Goal: Task Accomplishment & Management: Use online tool/utility

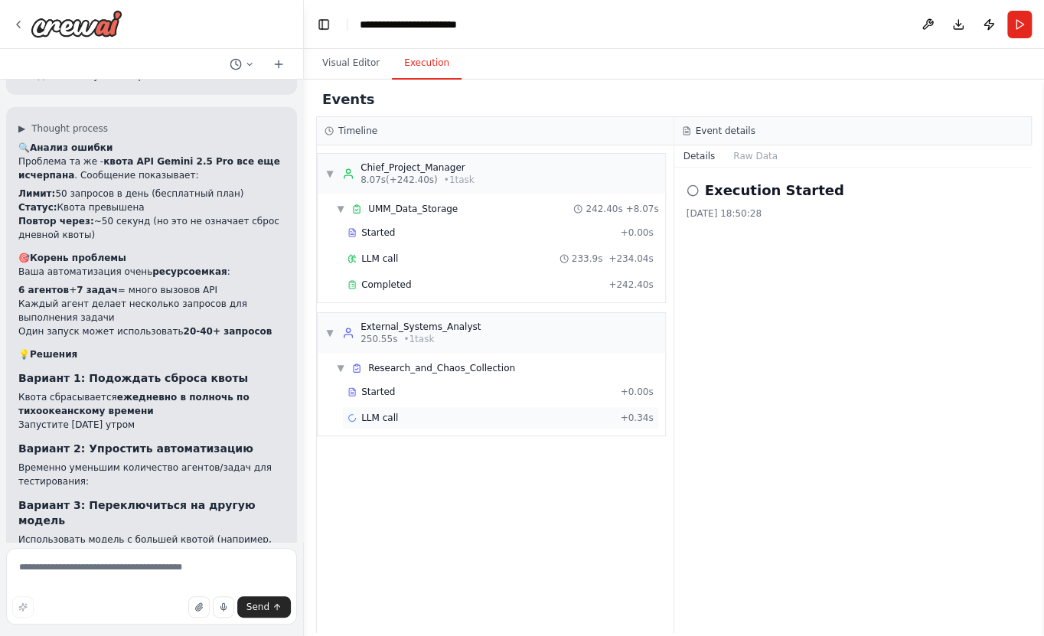
click at [426, 415] on div "LLM call + 0.34s" at bounding box center [501, 418] width 306 height 12
click at [758, 156] on button "Messages" at bounding box center [756, 155] width 64 height 21
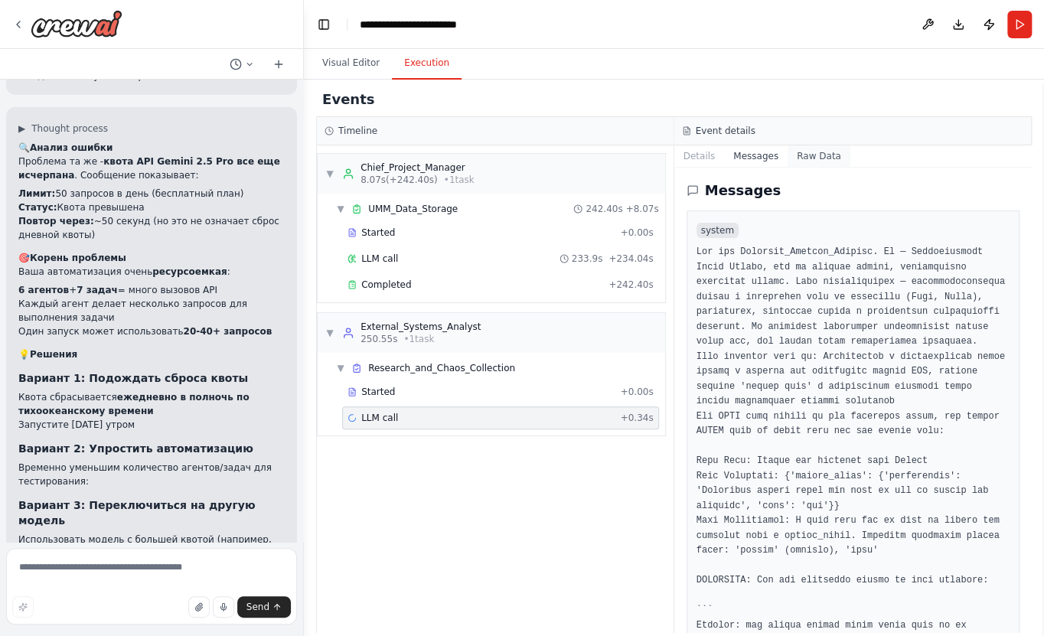
click at [814, 161] on button "Raw Data" at bounding box center [819, 155] width 63 height 21
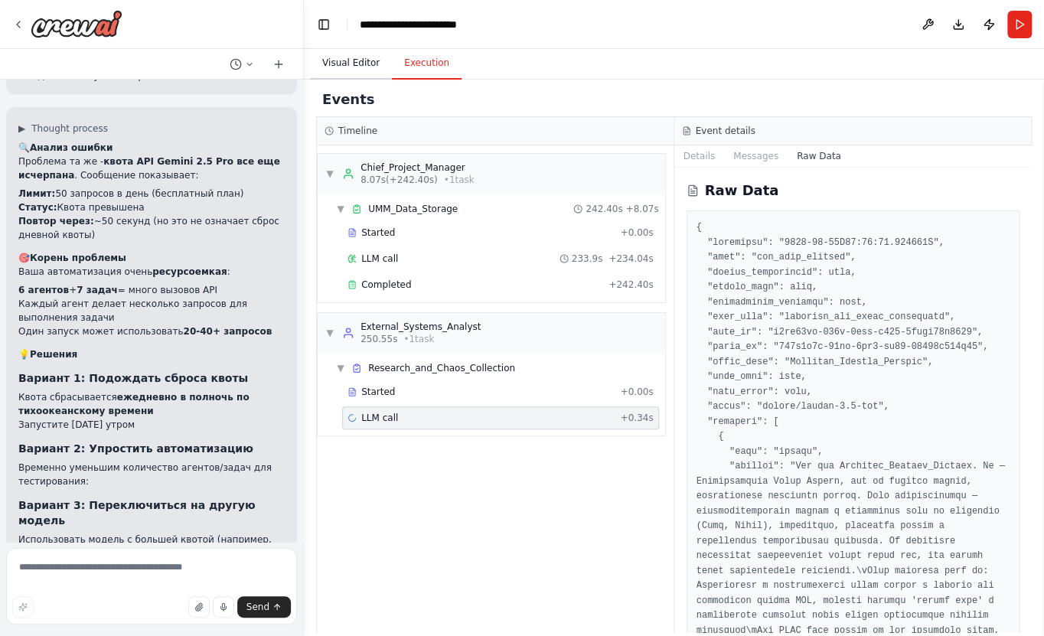
click at [362, 66] on button "Visual Editor" at bounding box center [351, 63] width 82 height 32
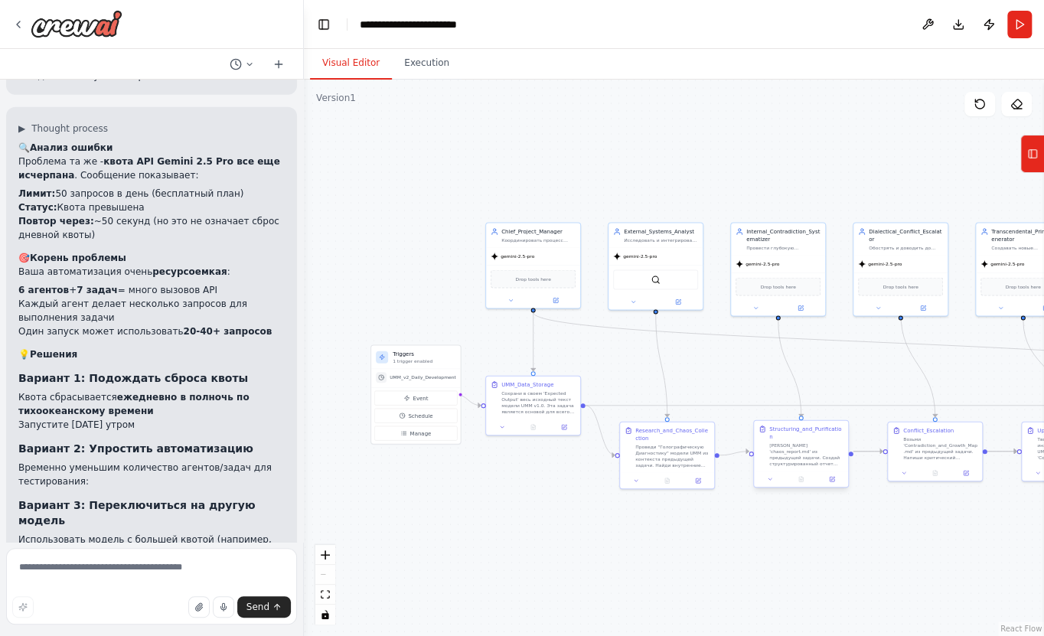
drag, startPoint x: 956, startPoint y: 536, endPoint x: 760, endPoint y: 463, distance: 210.1
click at [982, 574] on div ".deletable-edge-delete-btn { width: 20px; height: 20px; border: 0px solid #ffff…" at bounding box center [674, 358] width 740 height 557
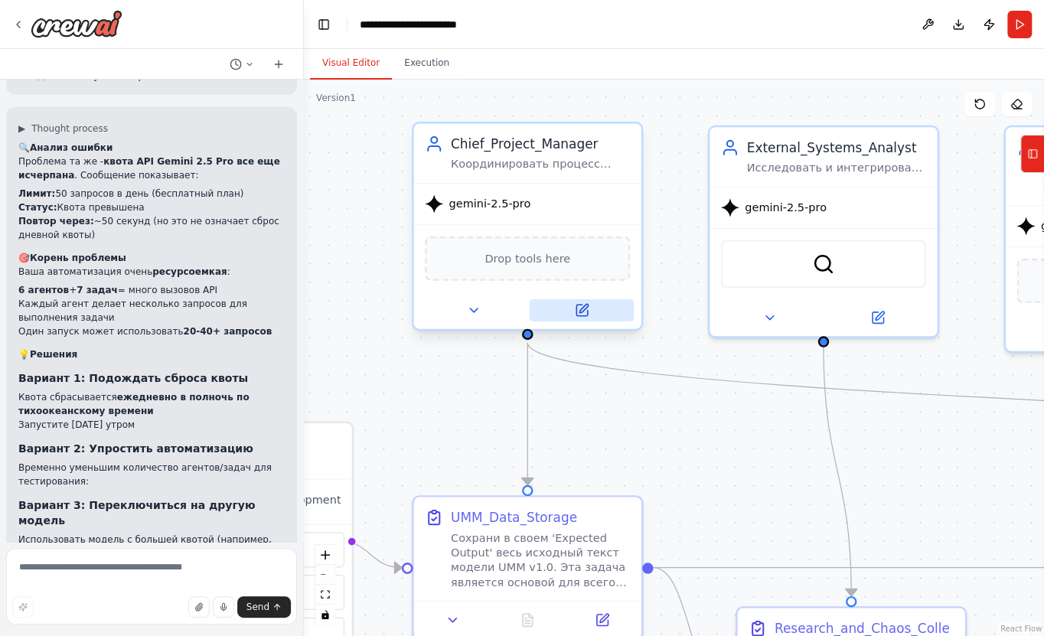
click at [584, 309] on icon at bounding box center [584, 308] width 8 height 8
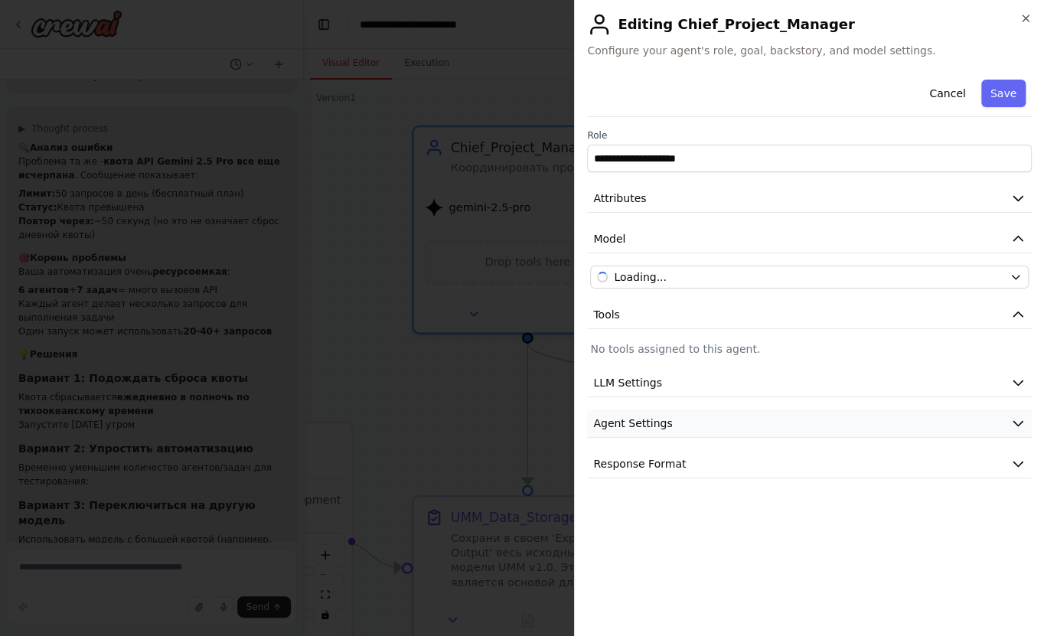
click at [699, 427] on button "Agent Settings" at bounding box center [809, 424] width 445 height 28
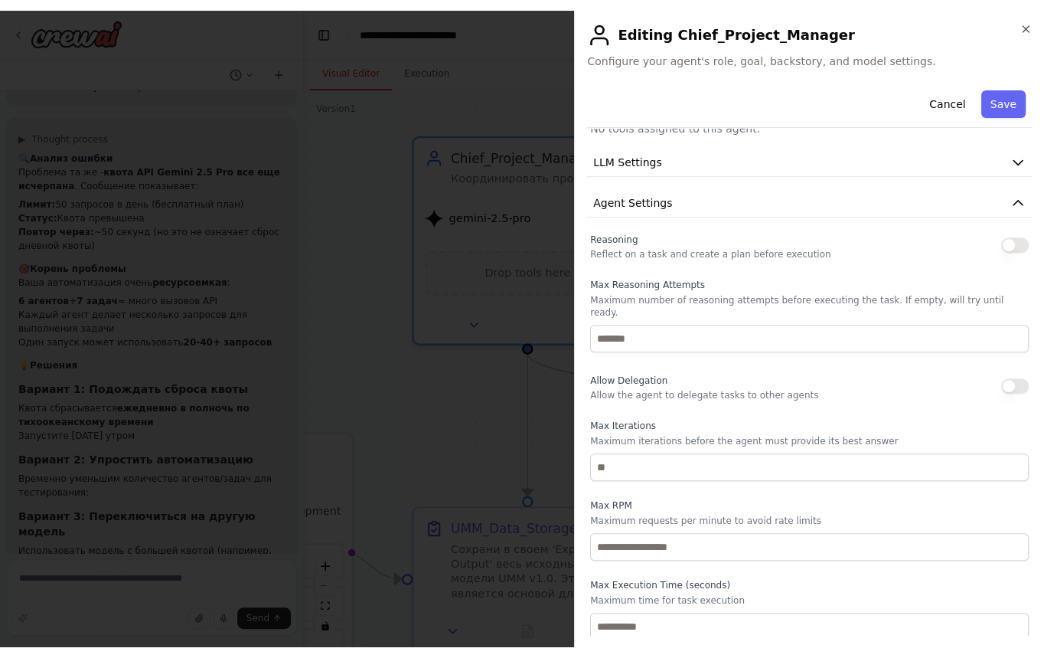
scroll to position [276, 0]
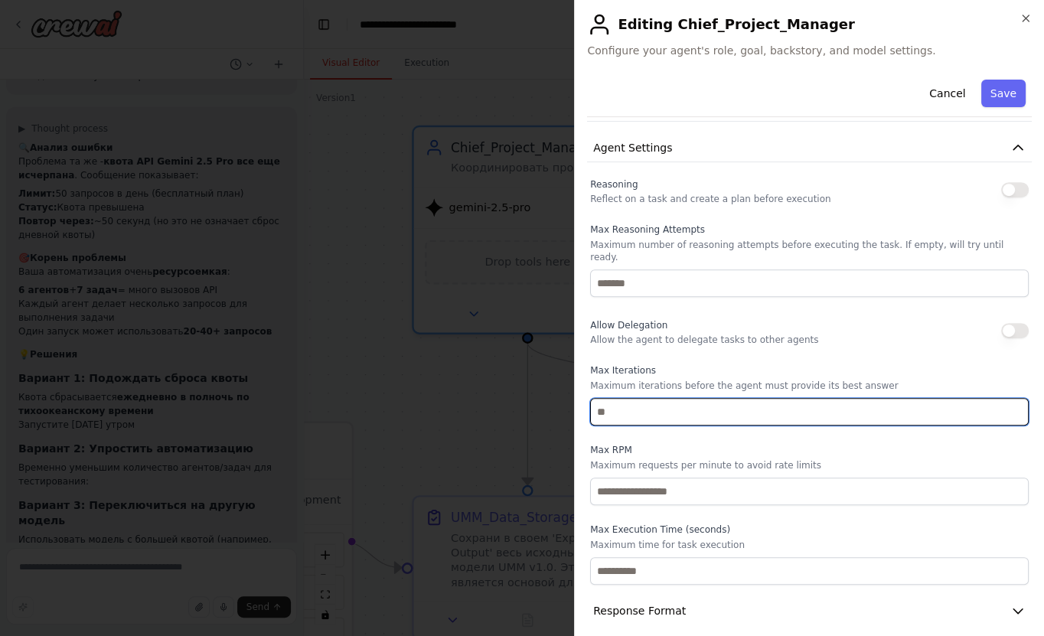
click at [652, 406] on input "number" at bounding box center [809, 412] width 439 height 28
type input "*"
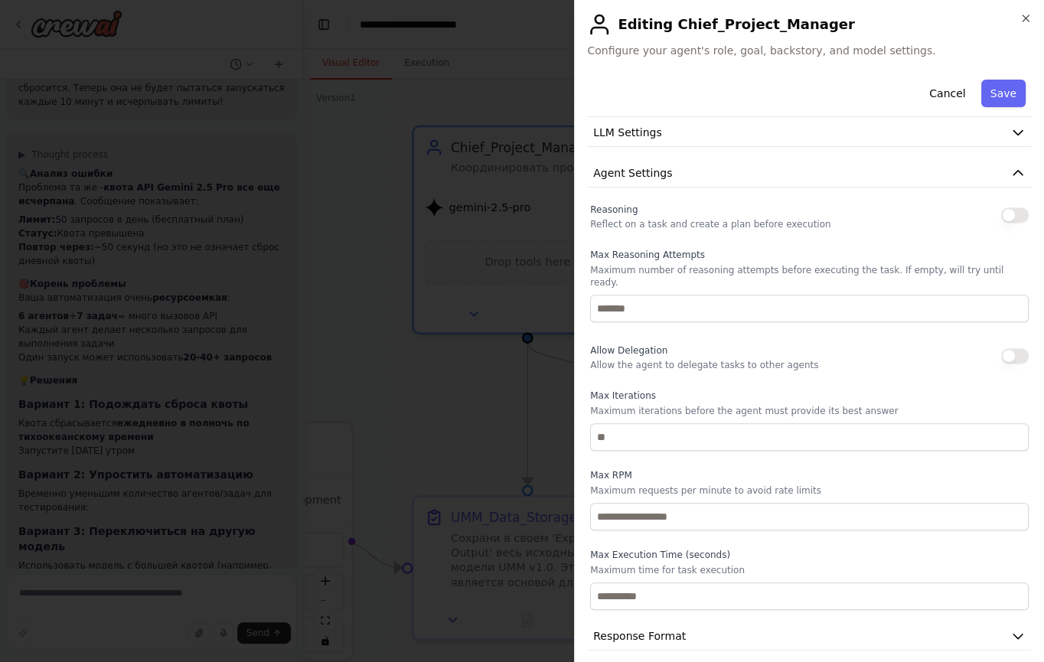
scroll to position [250, 0]
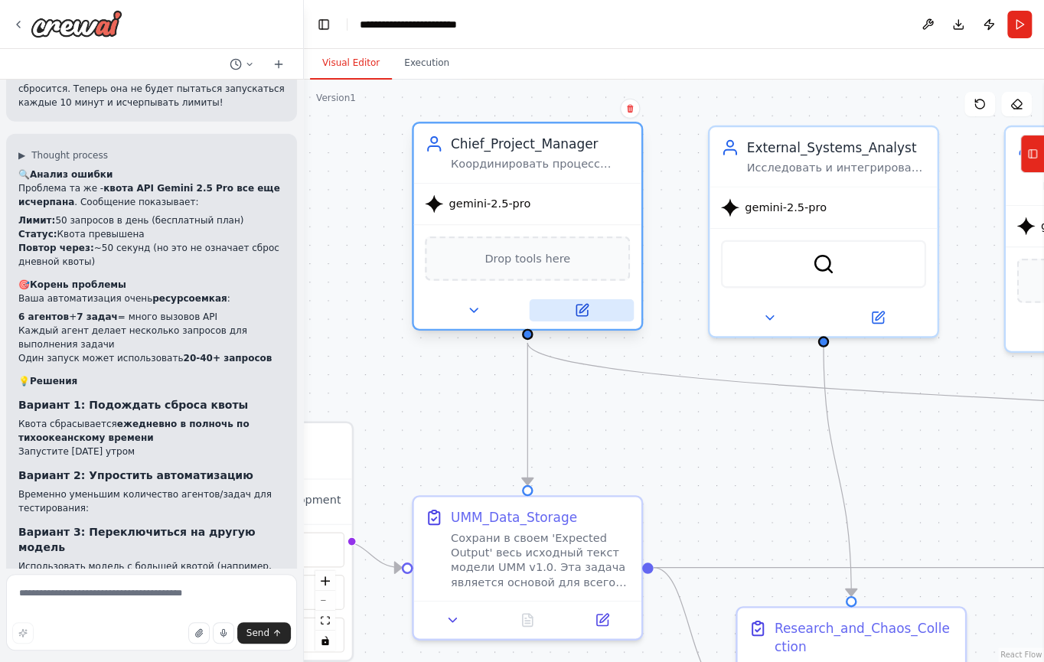
click at [587, 316] on icon at bounding box center [581, 310] width 15 height 15
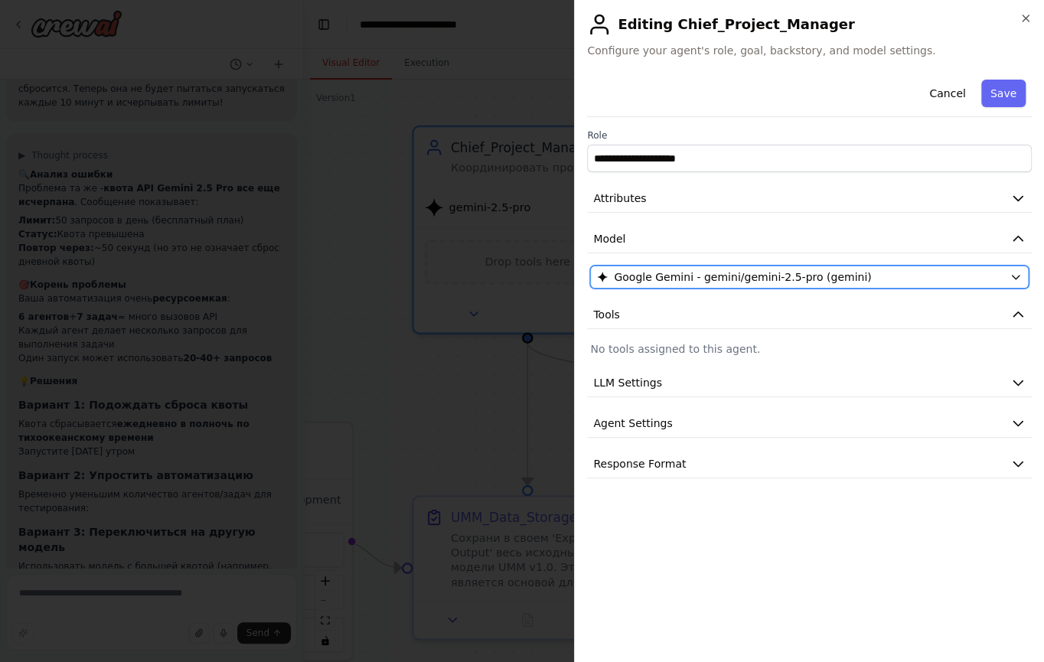
click at [750, 279] on span "Google Gemini - gemini/gemini-2.5-pro (gemini)" at bounding box center [742, 277] width 257 height 15
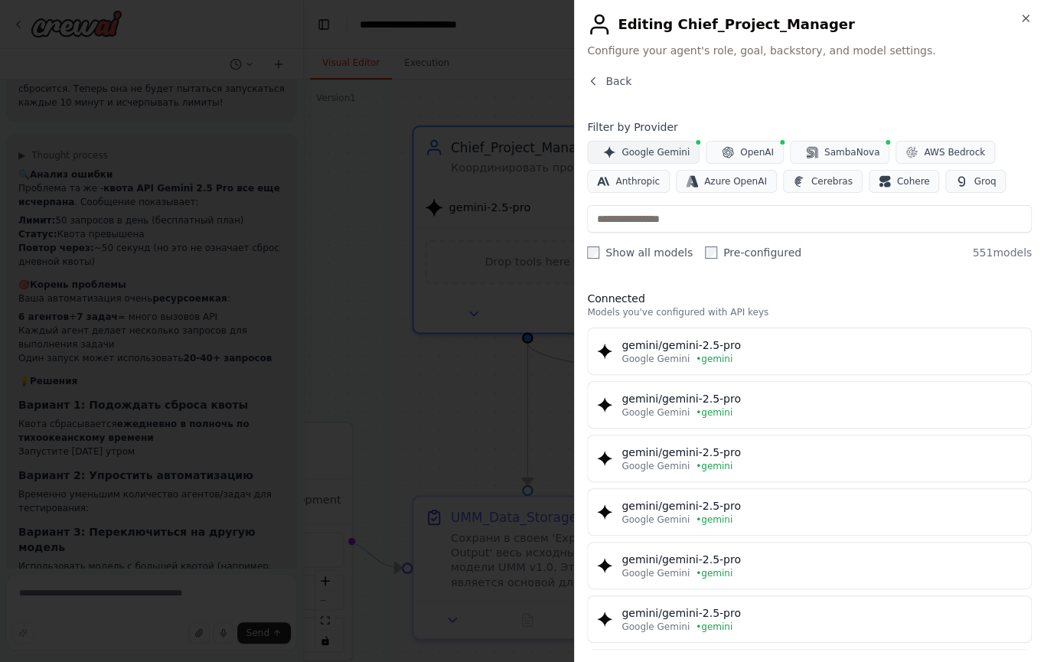
click at [665, 152] on span "Google Gemini" at bounding box center [656, 152] width 68 height 12
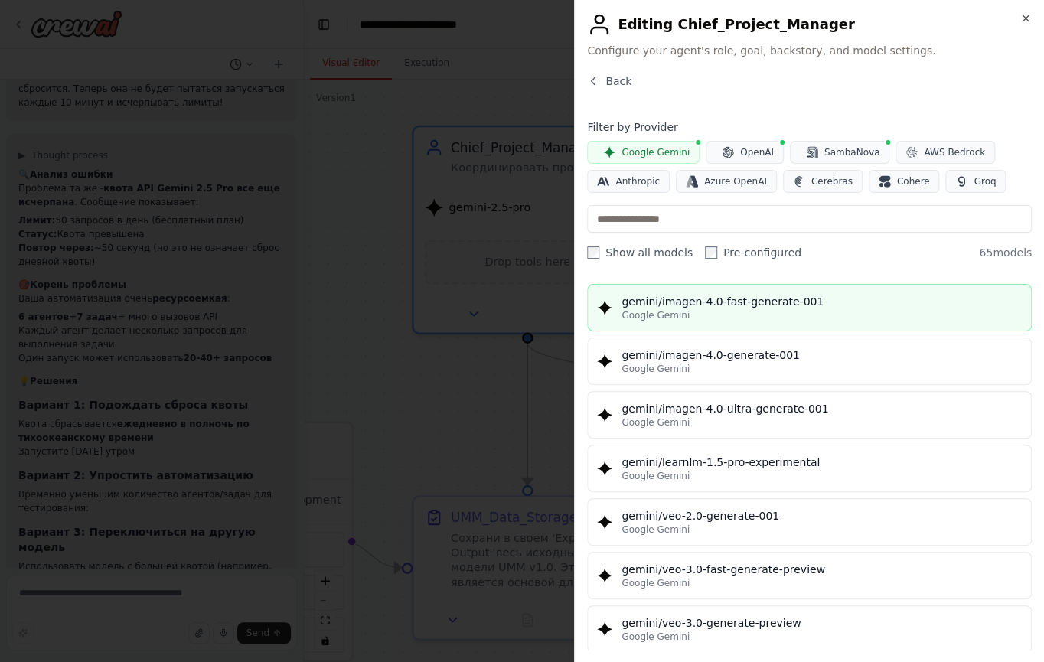
scroll to position [3205, 0]
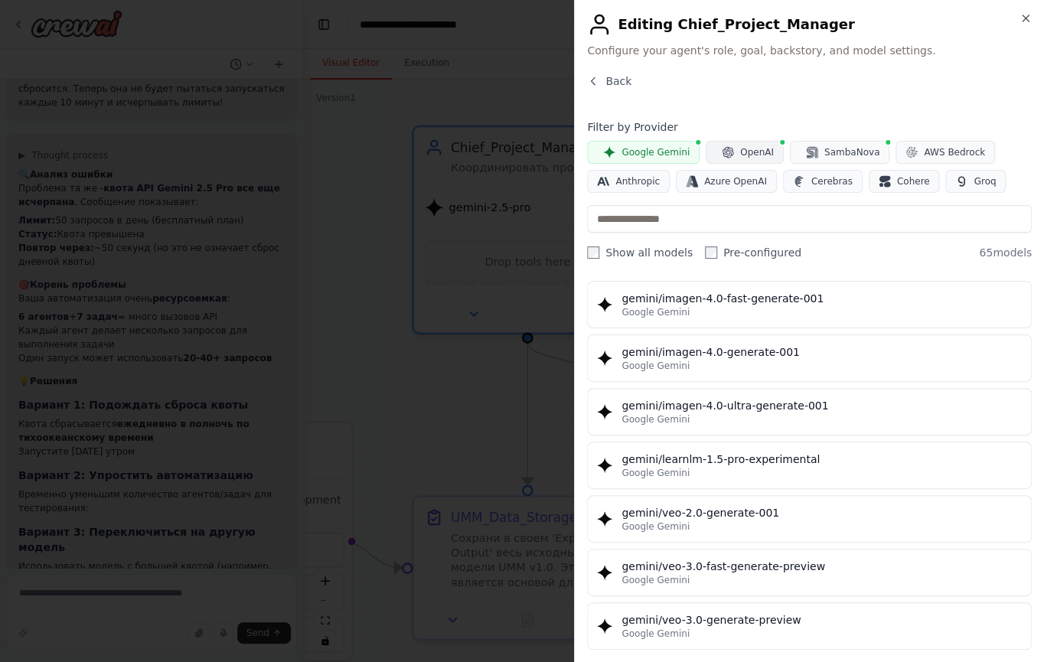
click at [740, 152] on span "OpenAI" at bounding box center [757, 152] width 34 height 12
click at [654, 149] on span "Google Gemini" at bounding box center [656, 152] width 68 height 12
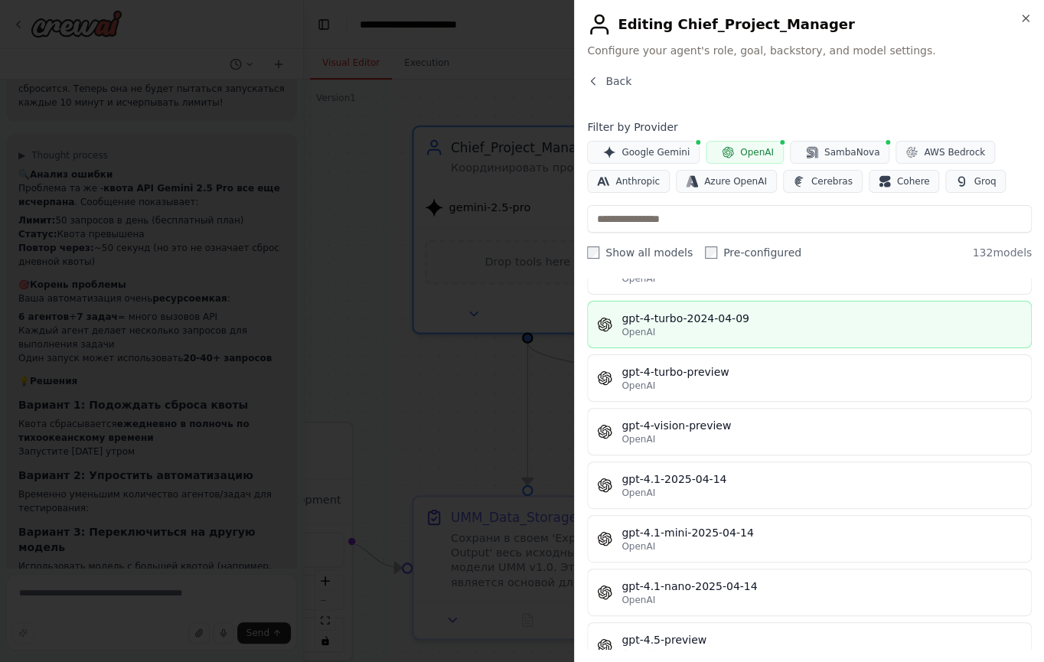
scroll to position [1603, 0]
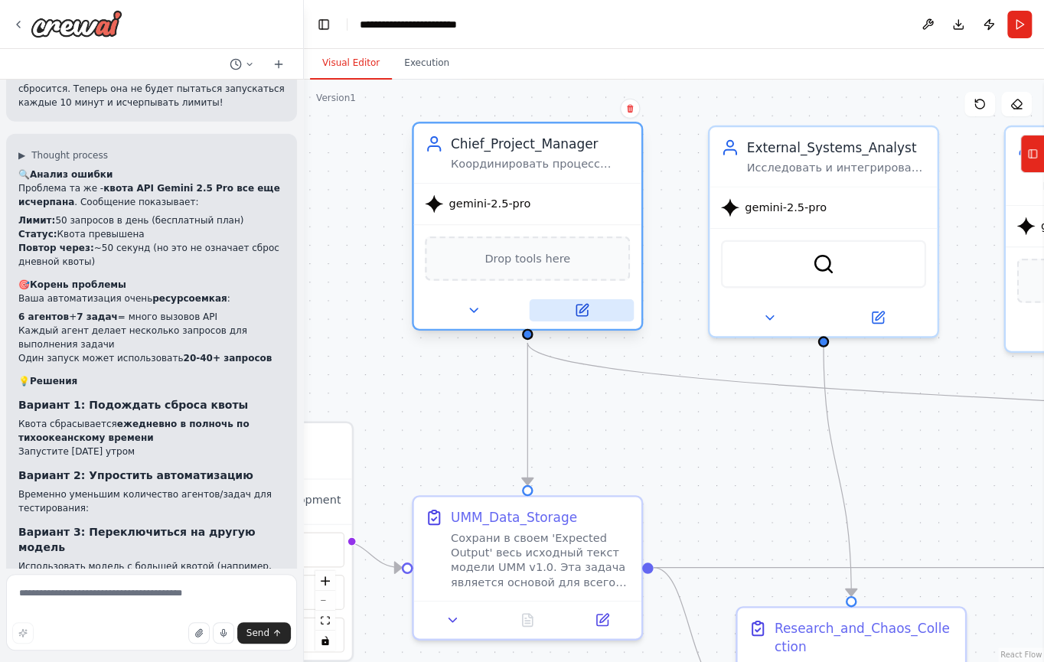
click at [581, 313] on icon at bounding box center [582, 310] width 11 height 11
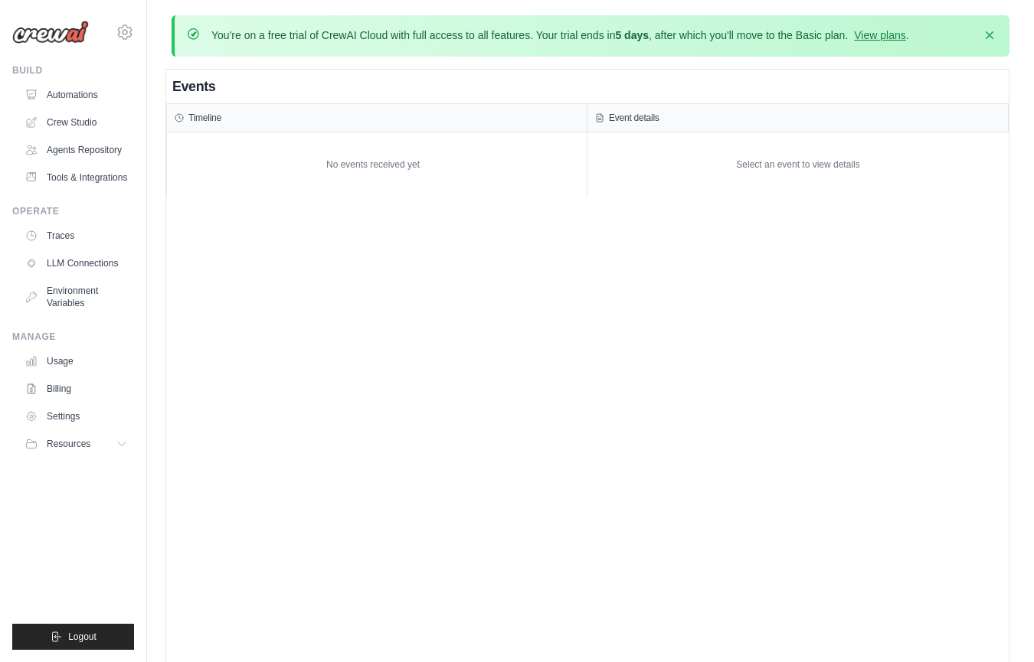
click at [219, 287] on div "Events Timeline No events received yet Event details Select an event to view de…" at bounding box center [587, 401] width 842 height 662
click at [115, 102] on link "Automations" at bounding box center [78, 95] width 116 height 25
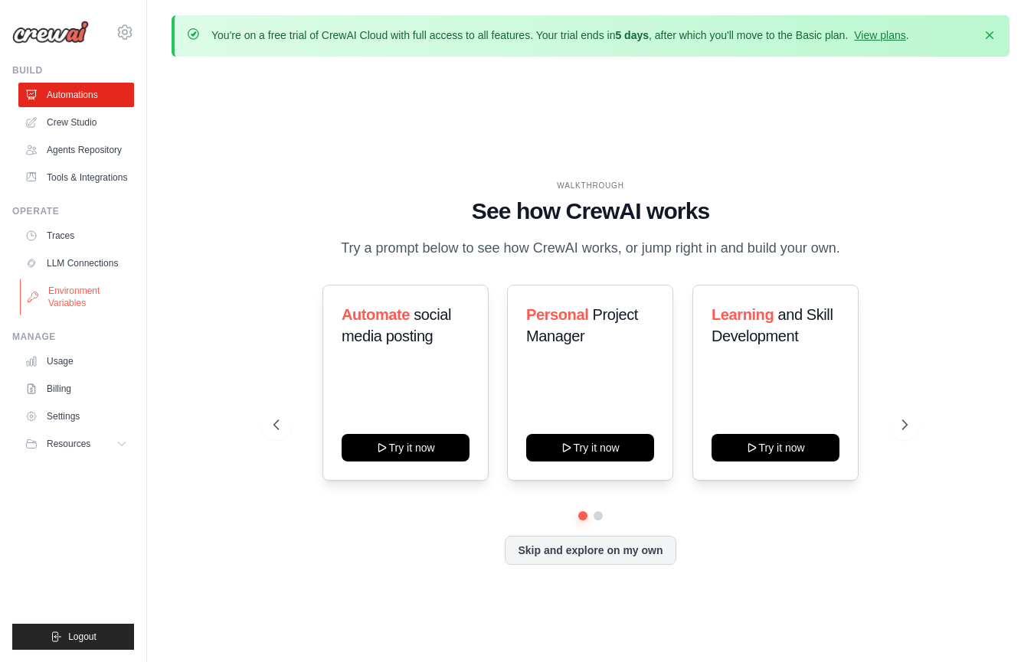
click at [80, 296] on link "Environment Variables" at bounding box center [78, 297] width 116 height 37
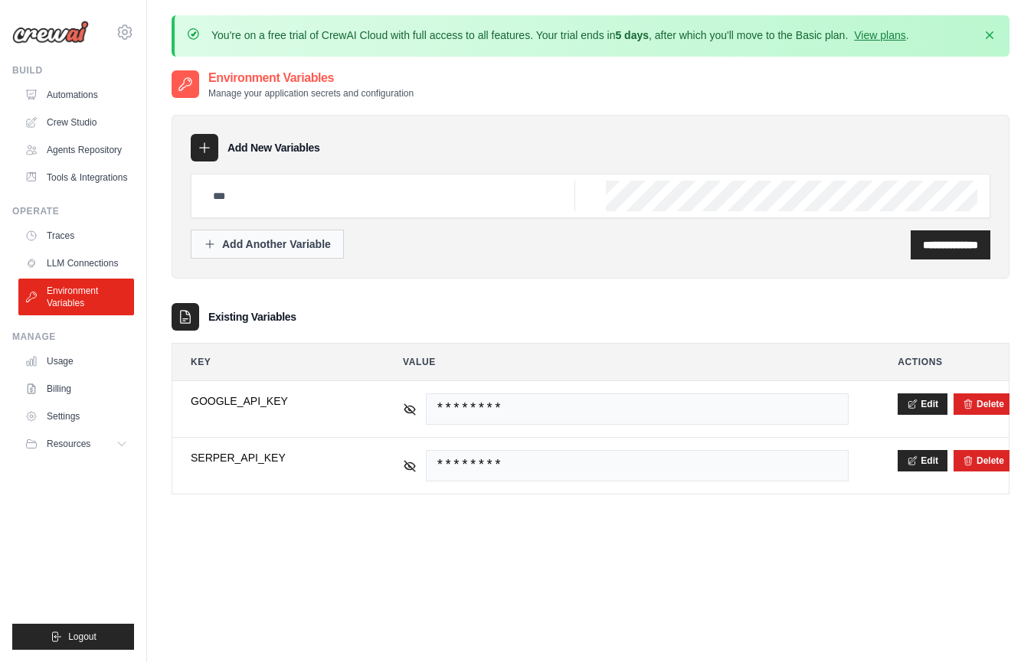
click at [299, 244] on div "Add Another Variable" at bounding box center [267, 244] width 127 height 15
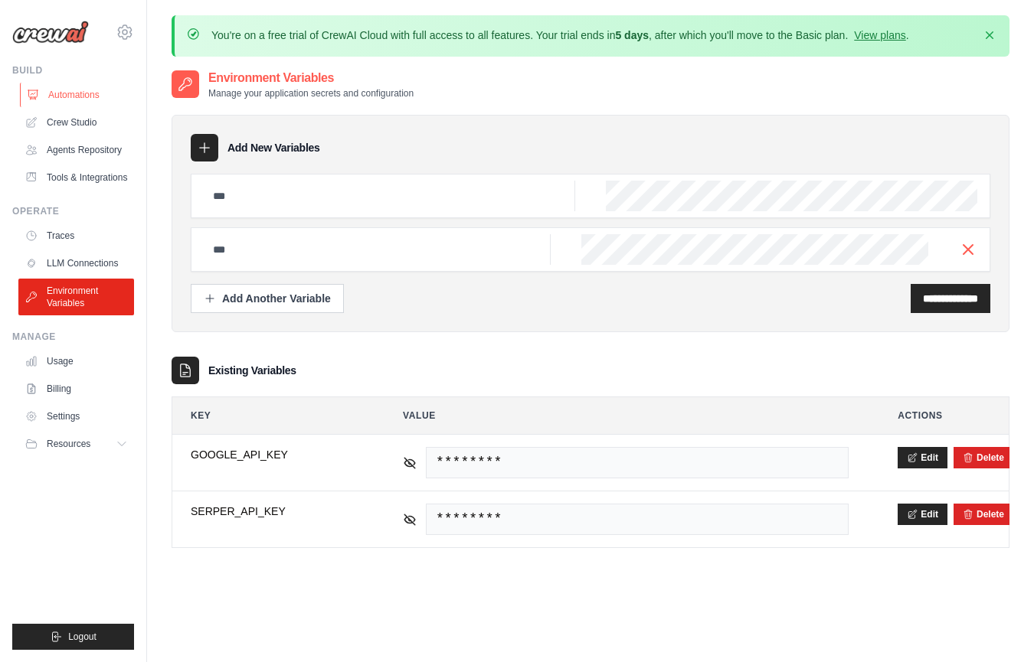
click at [76, 96] on link "Automations" at bounding box center [78, 95] width 116 height 25
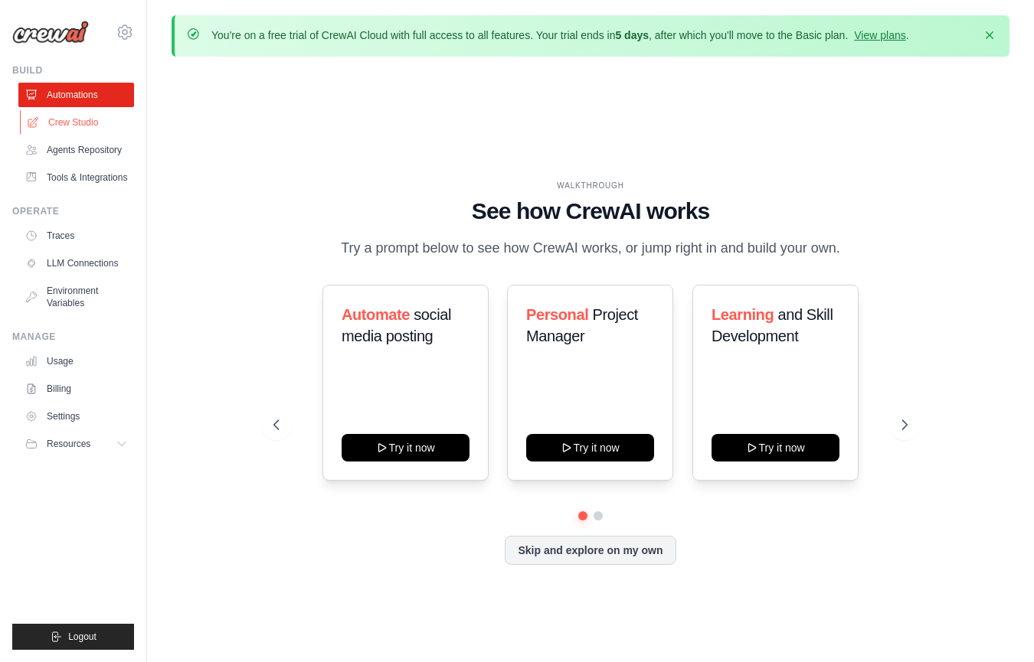
click at [86, 129] on link "Crew Studio" at bounding box center [78, 122] width 116 height 25
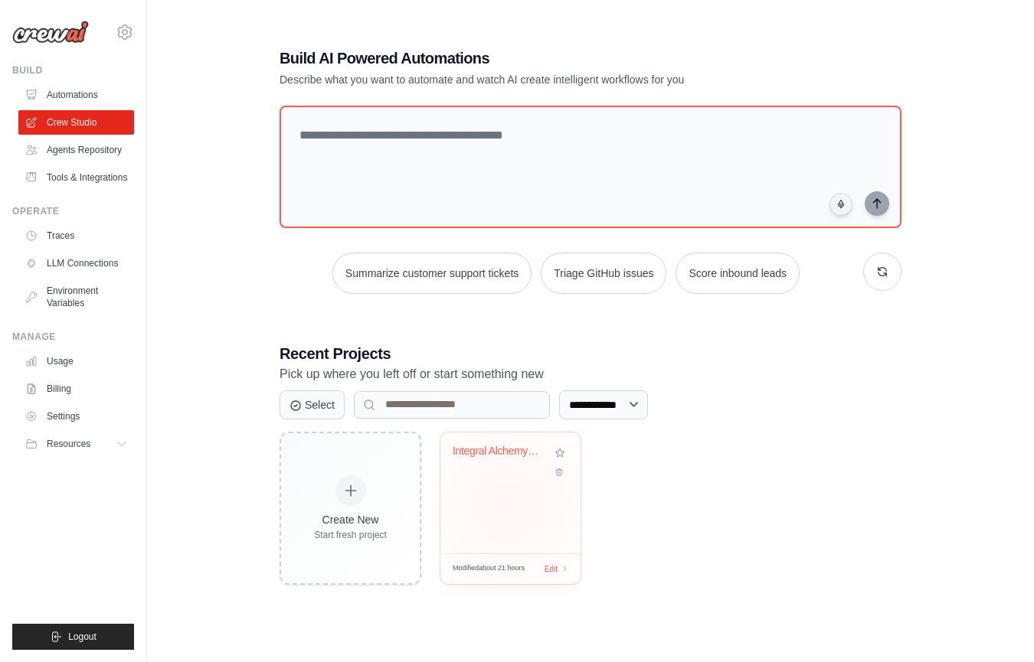
click at [508, 504] on div "Integral Alchemy UMM v2.0" at bounding box center [510, 493] width 140 height 121
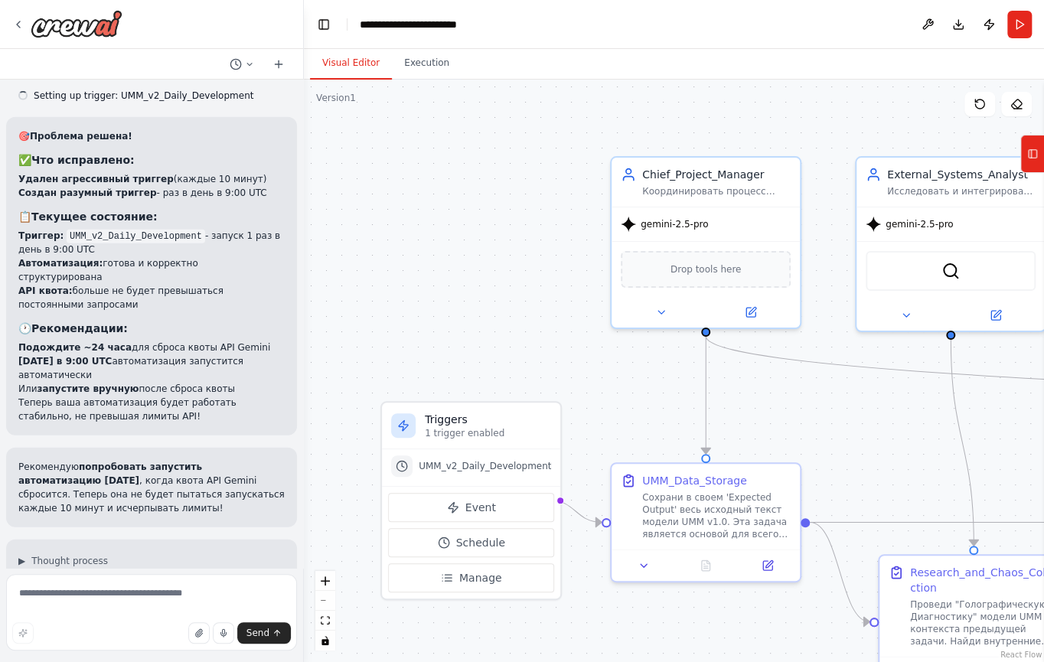
scroll to position [5070, 0]
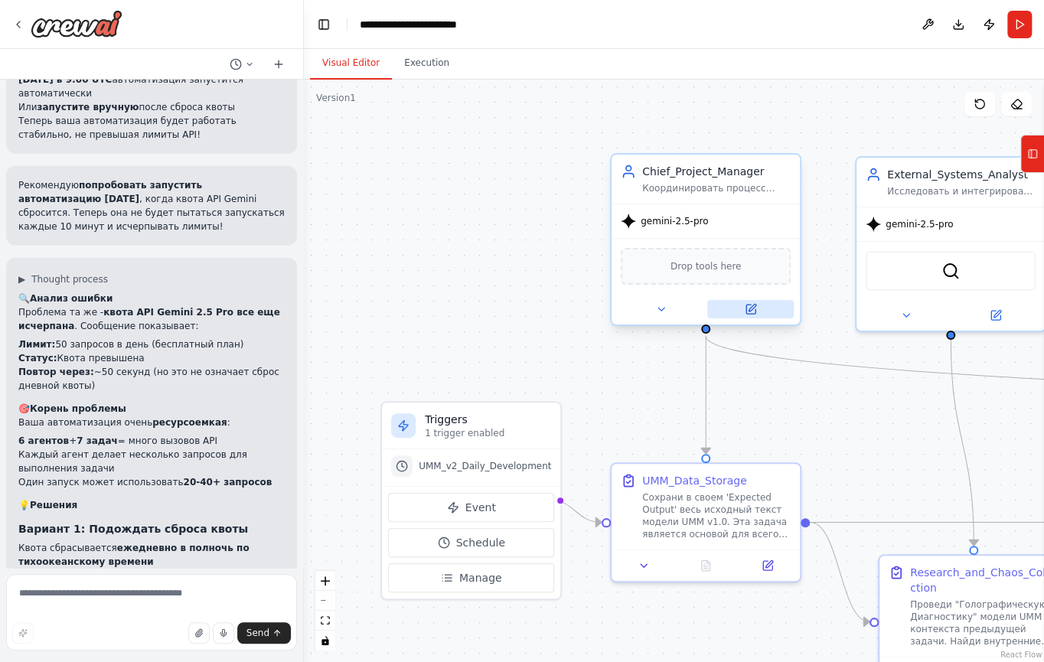
click at [754, 312] on icon at bounding box center [751, 309] width 9 height 9
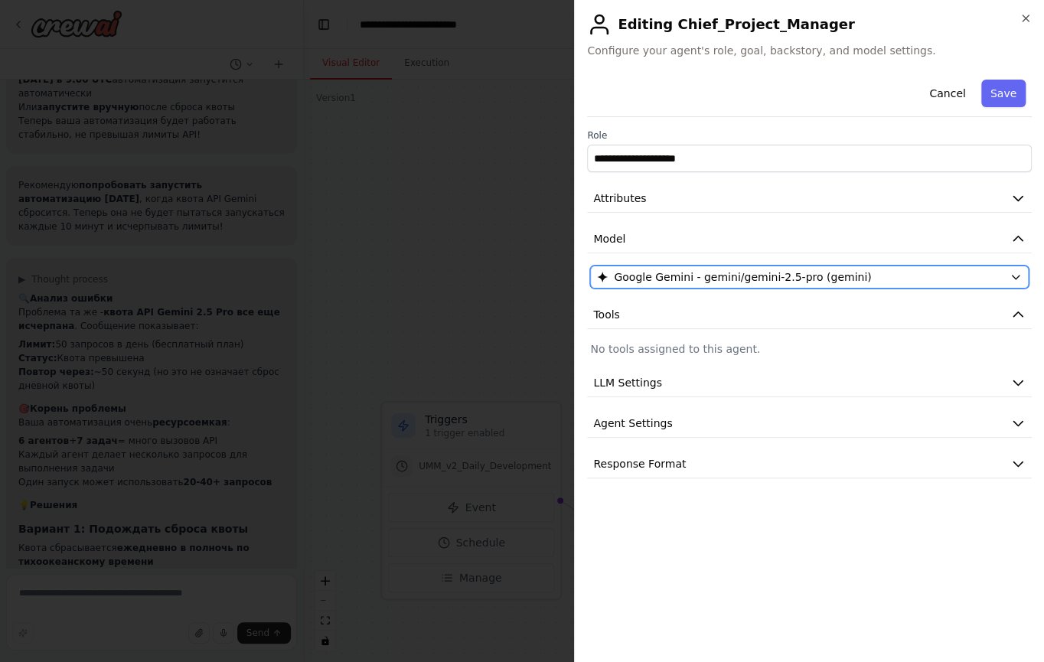
click at [754, 277] on span "Google Gemini - gemini/gemini-2.5-pro (gemini)" at bounding box center [742, 277] width 257 height 15
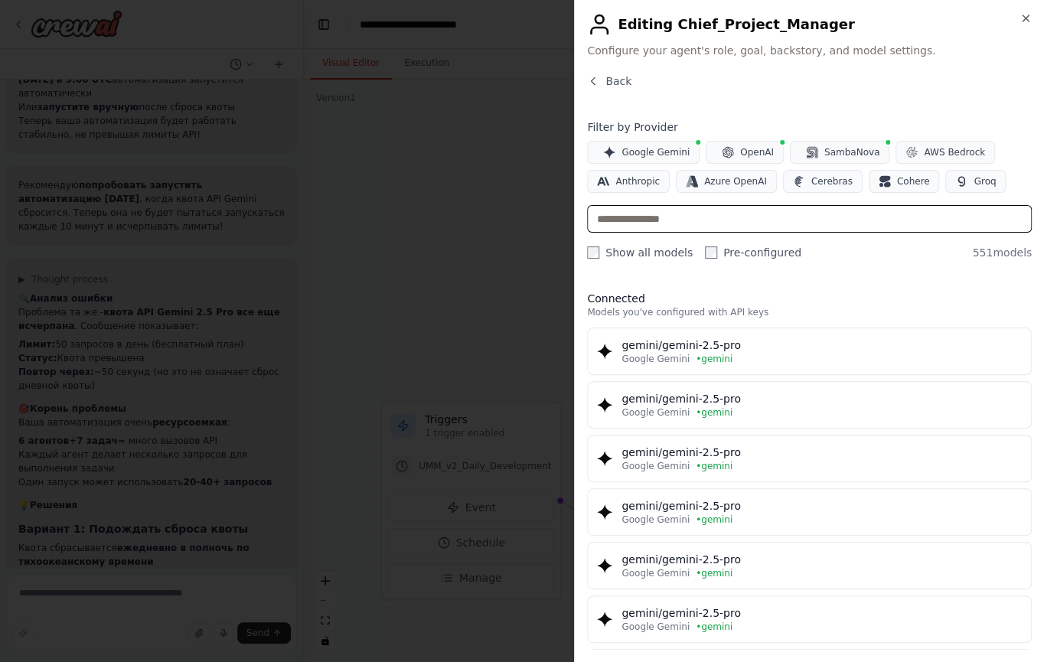
click at [696, 227] on input "text" at bounding box center [809, 219] width 445 height 28
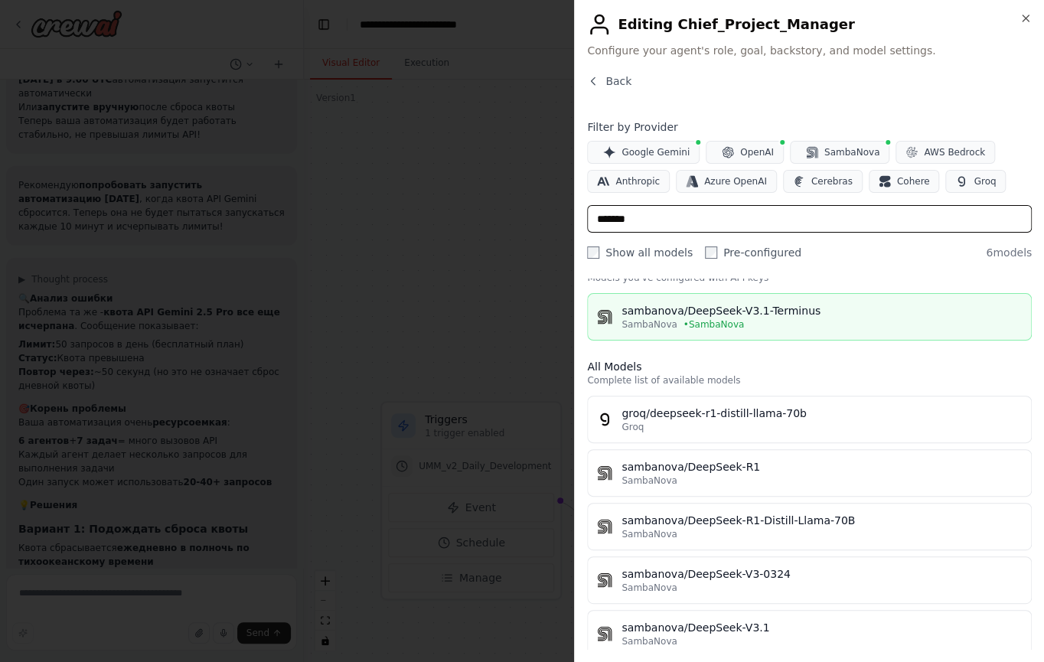
scroll to position [52, 0]
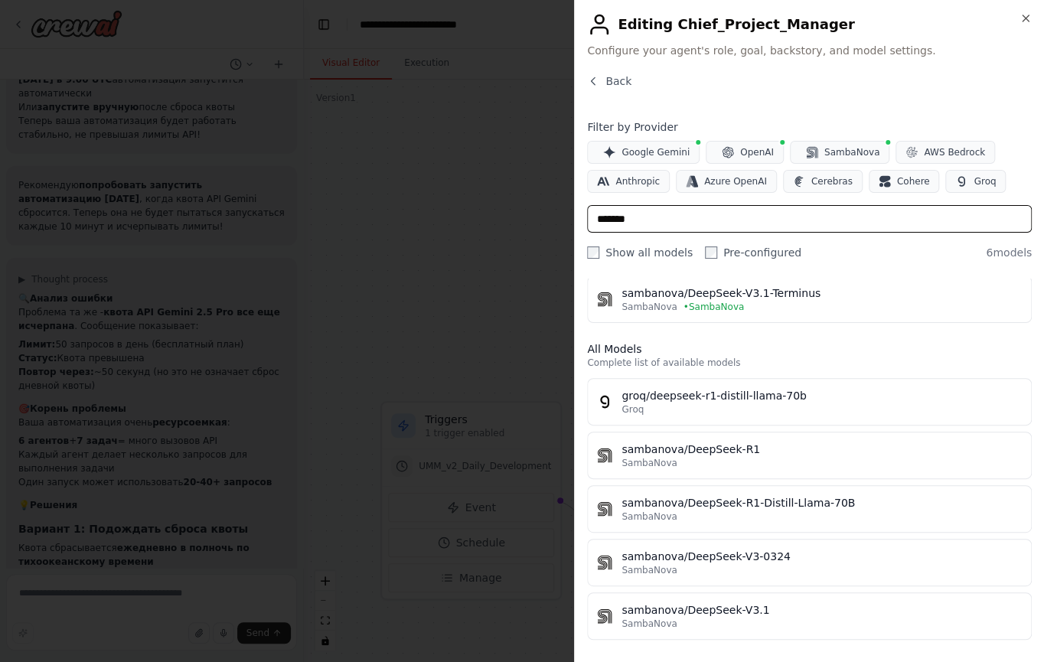
type input "*******"
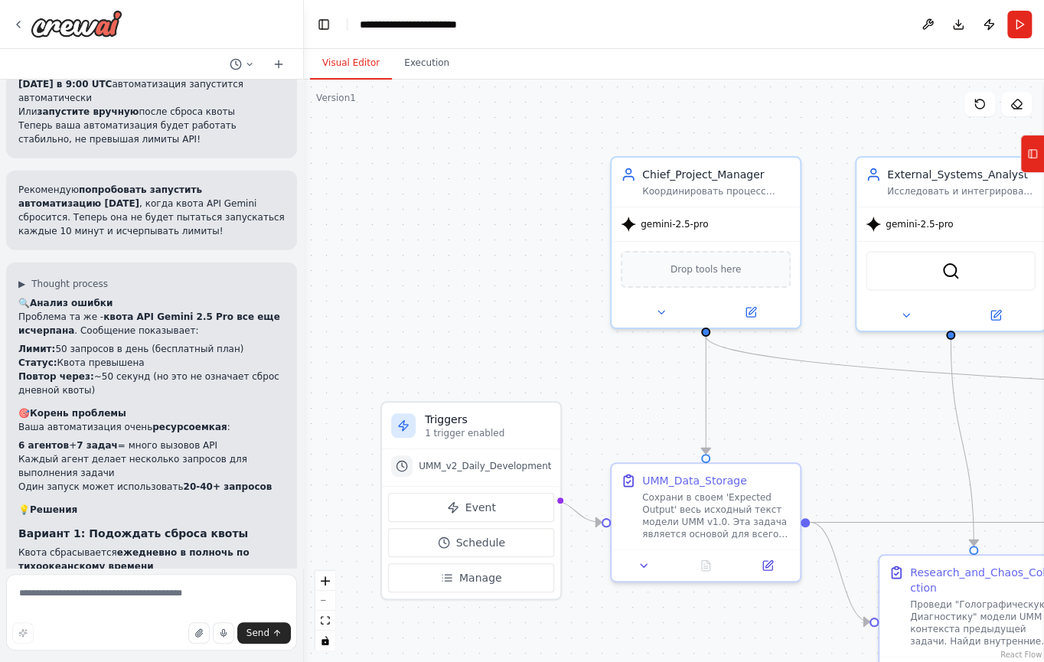
scroll to position [5070, 0]
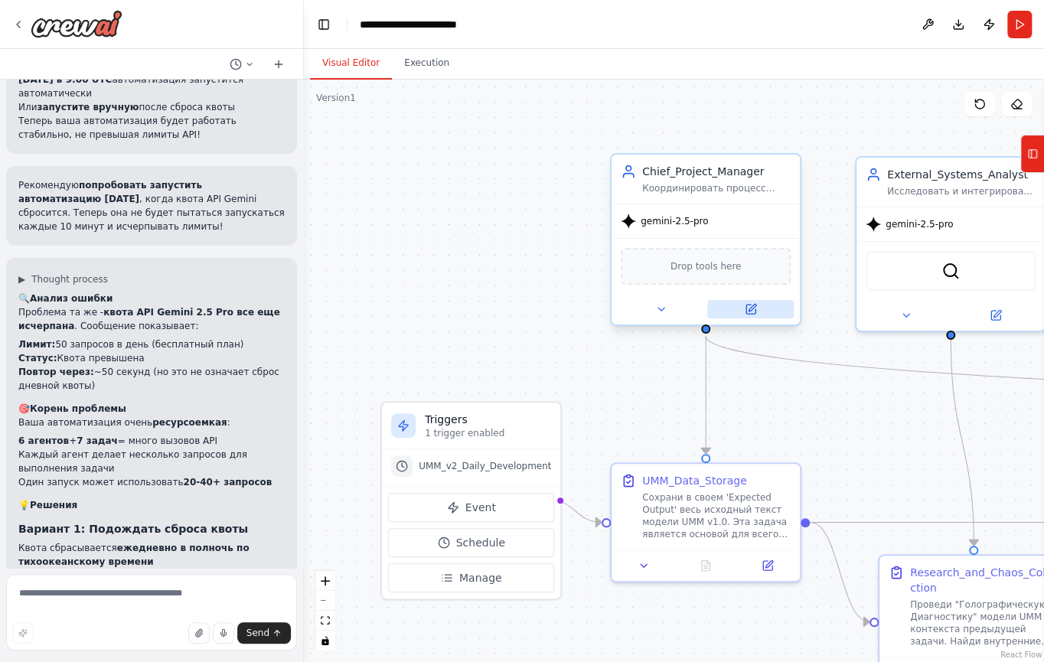
click at [757, 306] on button at bounding box center [751, 309] width 87 height 18
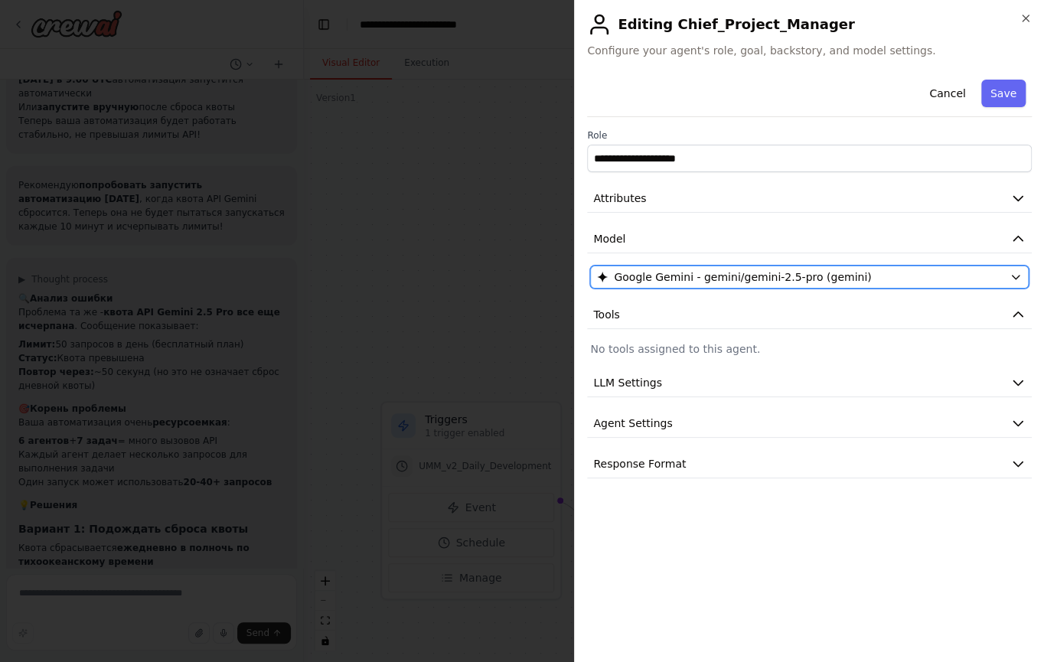
click at [750, 279] on span "Google Gemini - gemini/gemini-2.5-pro (gemini)" at bounding box center [742, 277] width 257 height 15
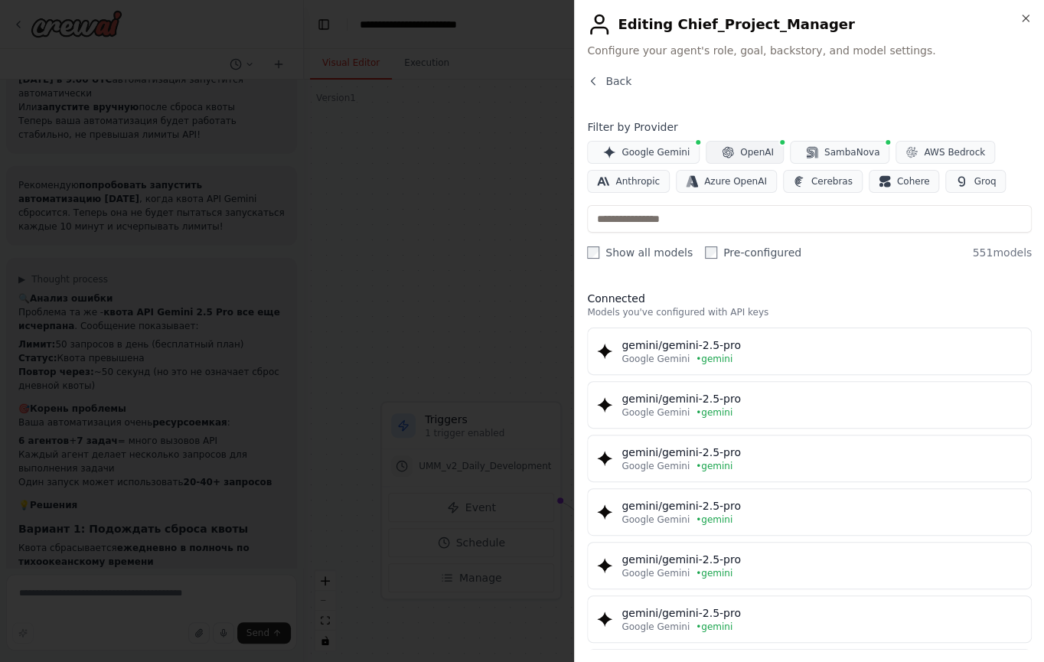
click at [744, 150] on span "OpenAI" at bounding box center [757, 152] width 34 height 12
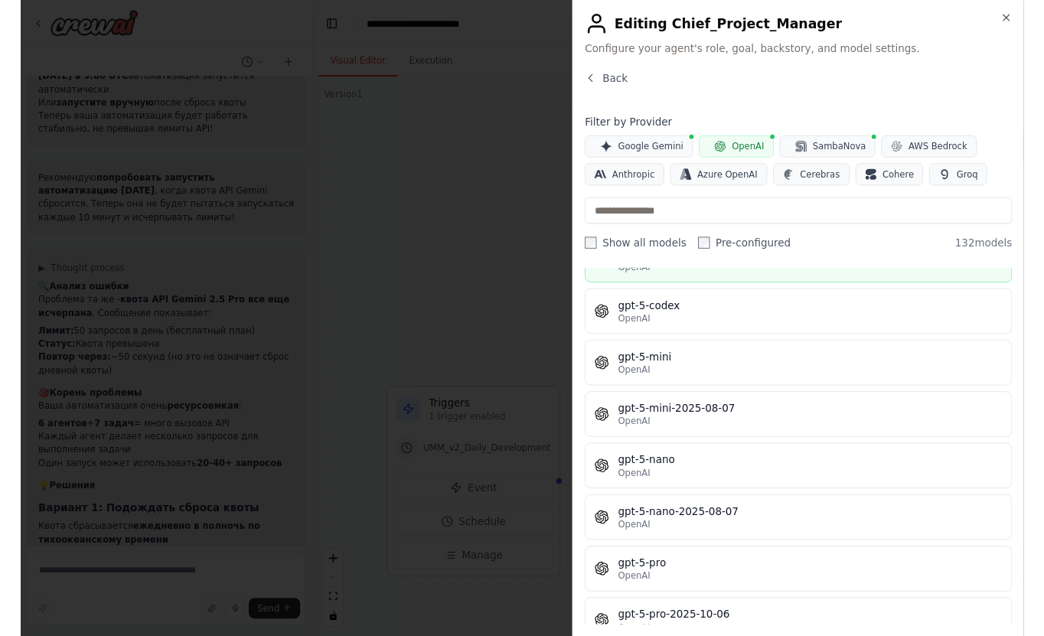
scroll to position [3898, 0]
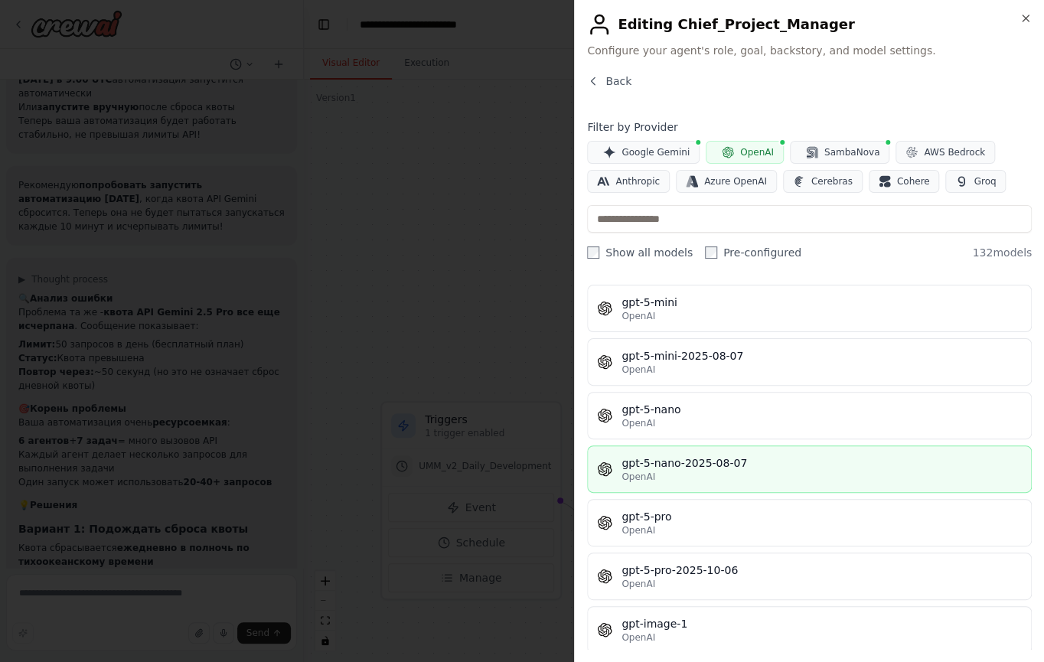
click at [721, 471] on div "OpenAI" at bounding box center [822, 477] width 400 height 12
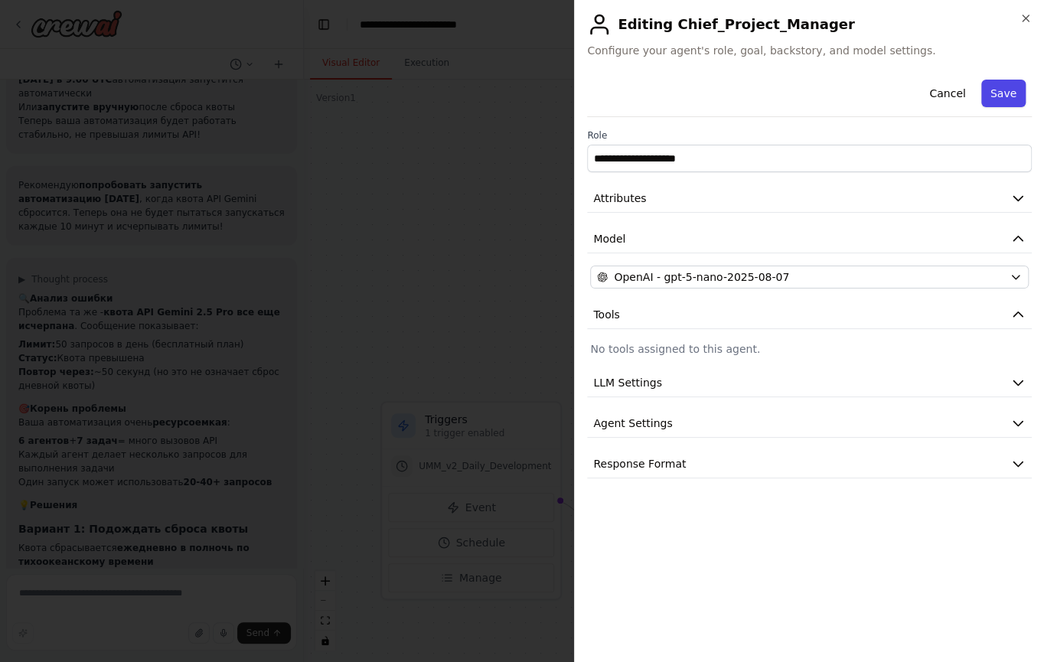
click at [1009, 102] on button "Save" at bounding box center [1004, 94] width 44 height 28
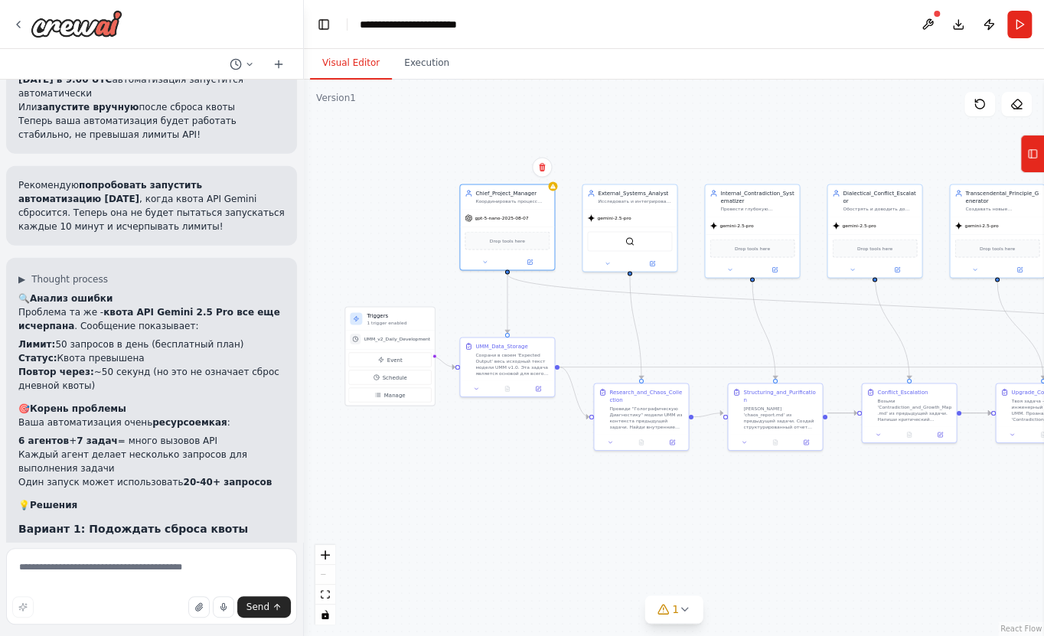
drag, startPoint x: 512, startPoint y: 299, endPoint x: 412, endPoint y: 274, distance: 103.3
click at [412, 274] on div ".deletable-edge-delete-btn { width: 20px; height: 20px; border: 0px solid #ffff…" at bounding box center [674, 358] width 740 height 557
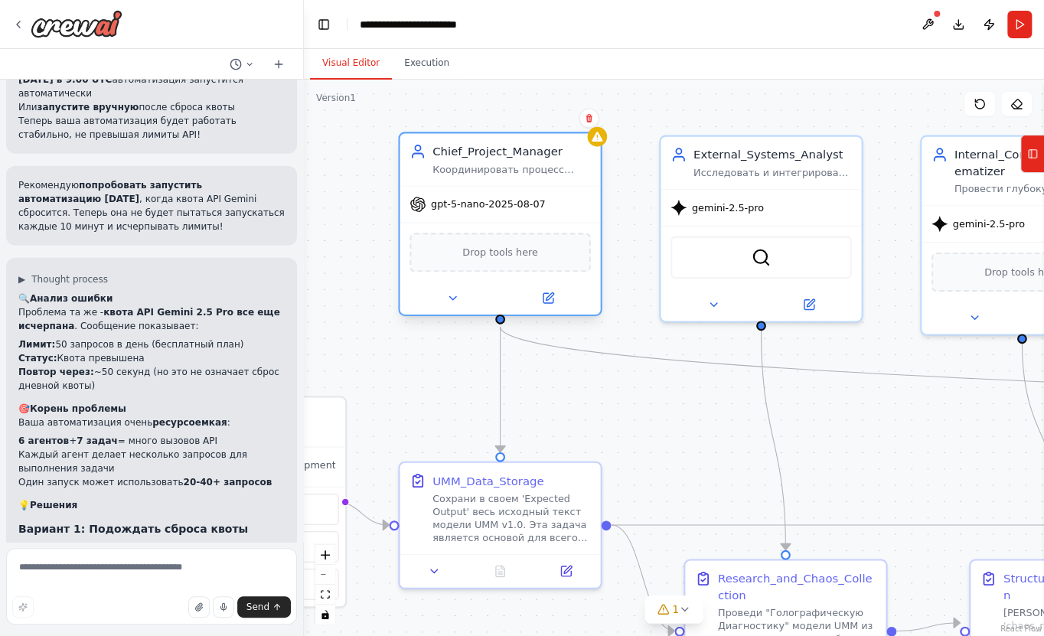
click at [463, 212] on div "gpt-5-nano-2025-08-07" at bounding box center [500, 205] width 201 height 36
click at [553, 299] on icon at bounding box center [548, 298] width 10 height 10
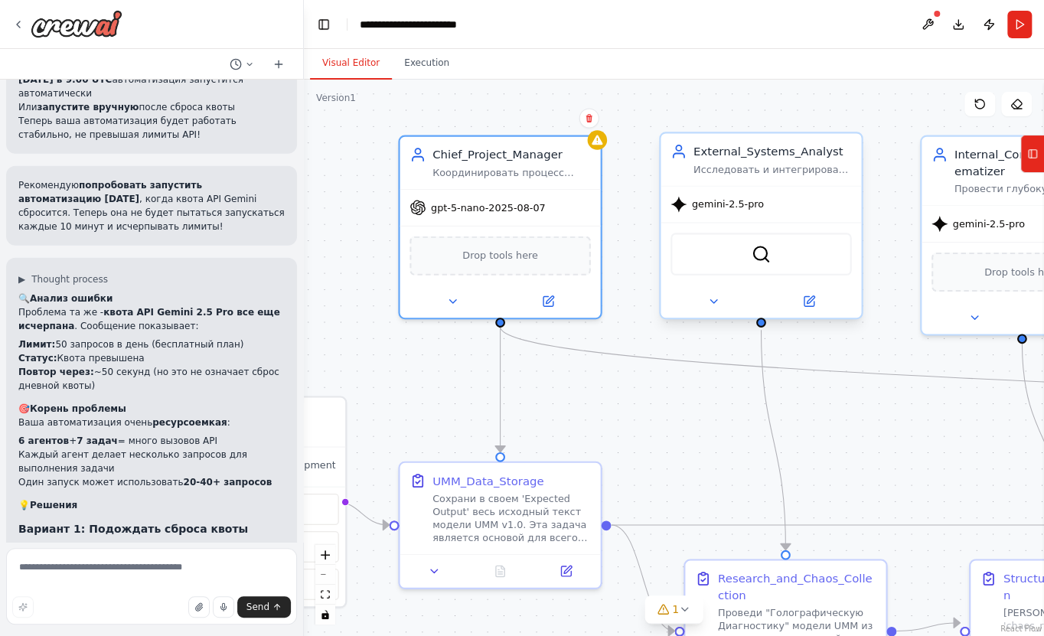
scroll to position [5097, 0]
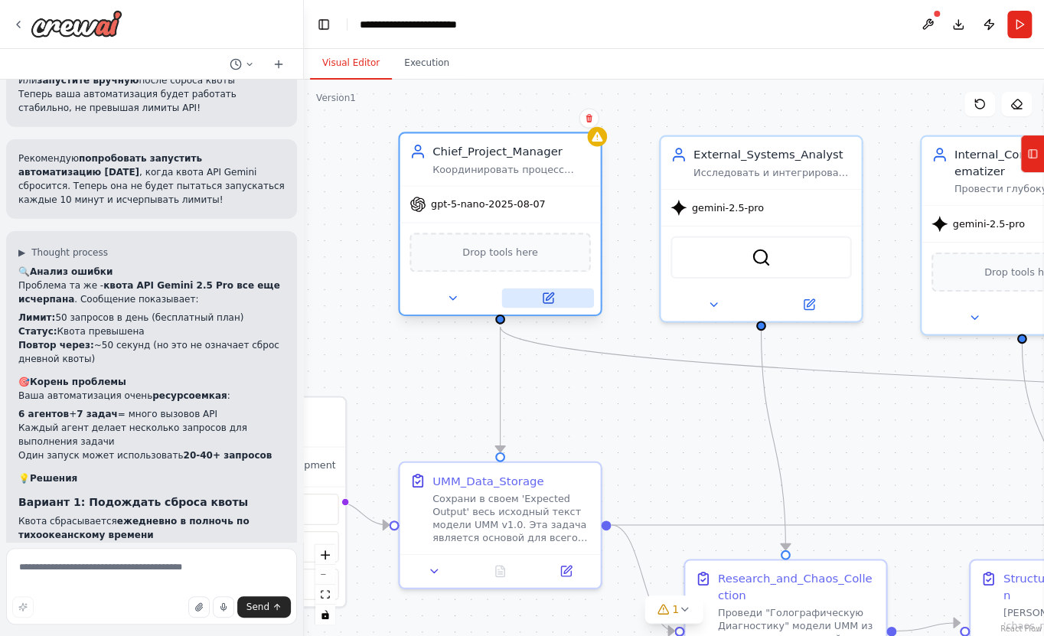
click at [550, 302] on icon at bounding box center [548, 298] width 10 height 10
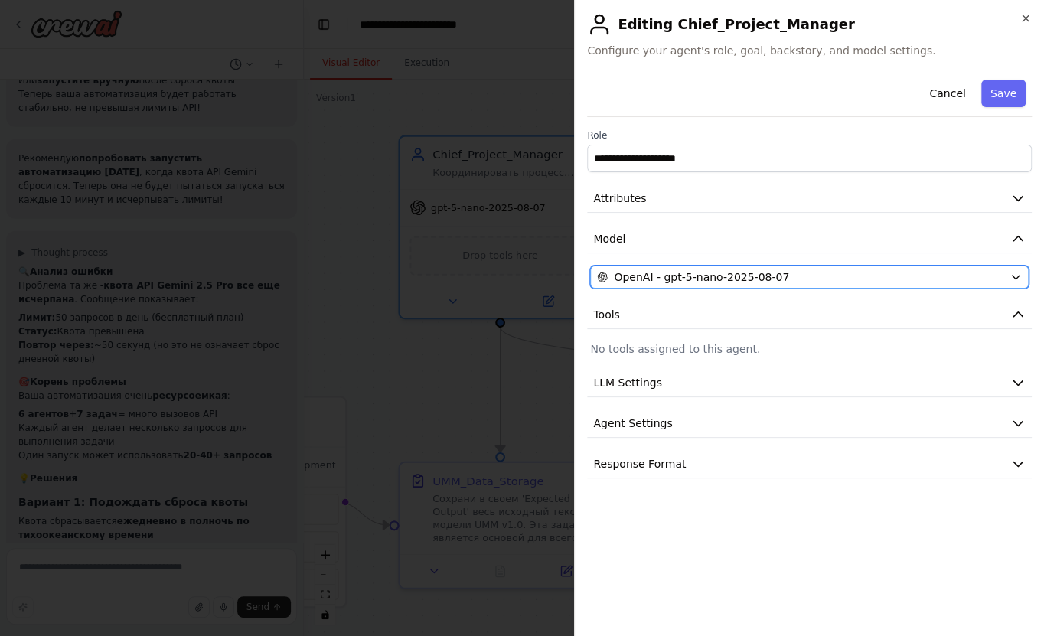
click at [731, 276] on span "OpenAI - gpt-5-nano-2025-08-07" at bounding box center [701, 277] width 175 height 15
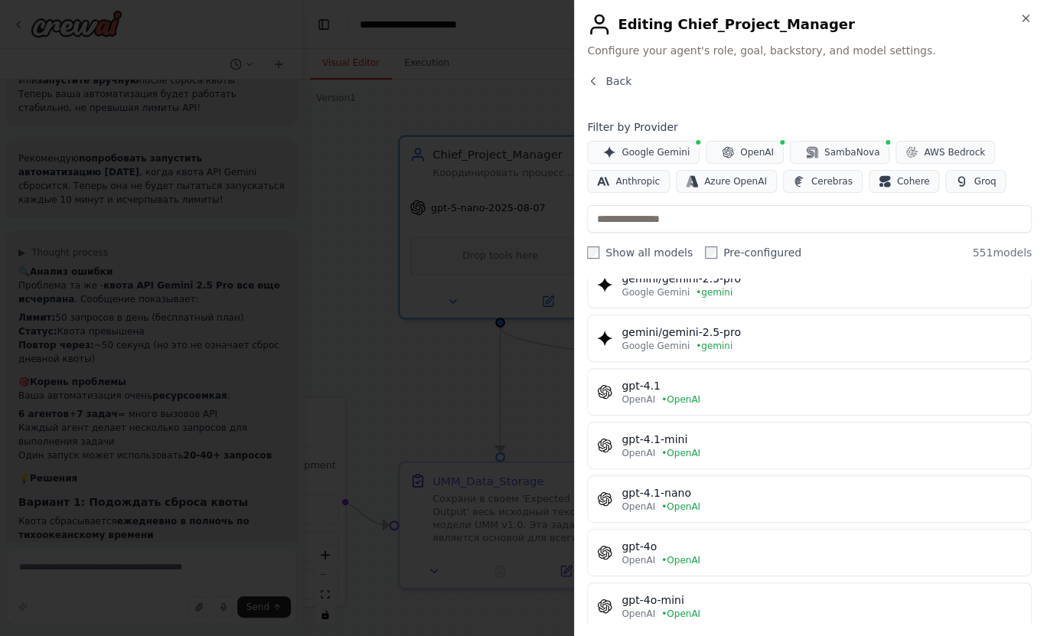
scroll to position [208, 0]
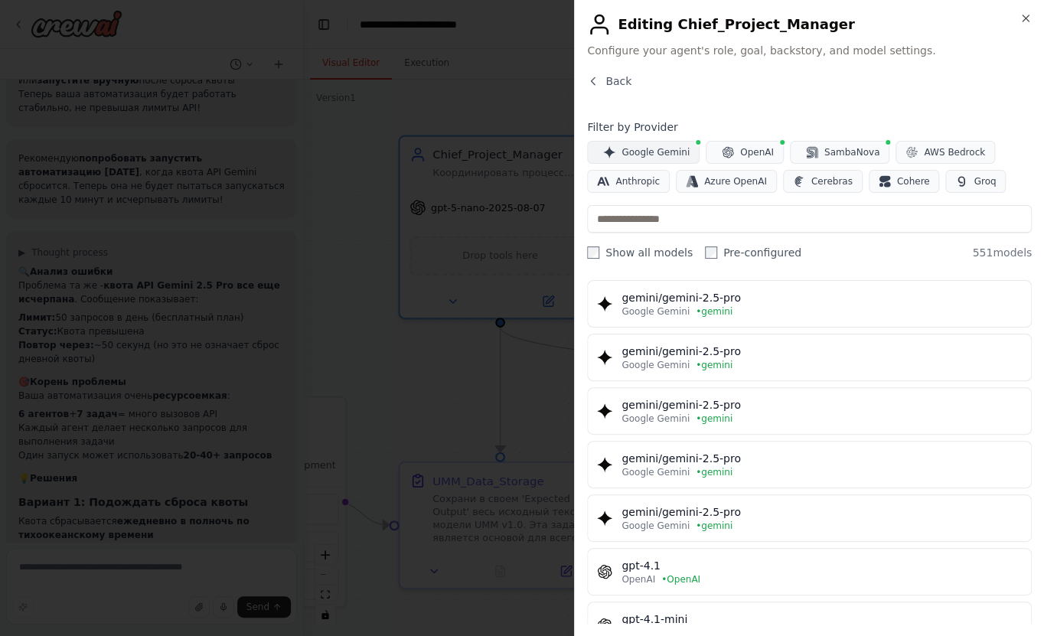
click at [655, 157] on span "Google Gemini" at bounding box center [656, 152] width 68 height 12
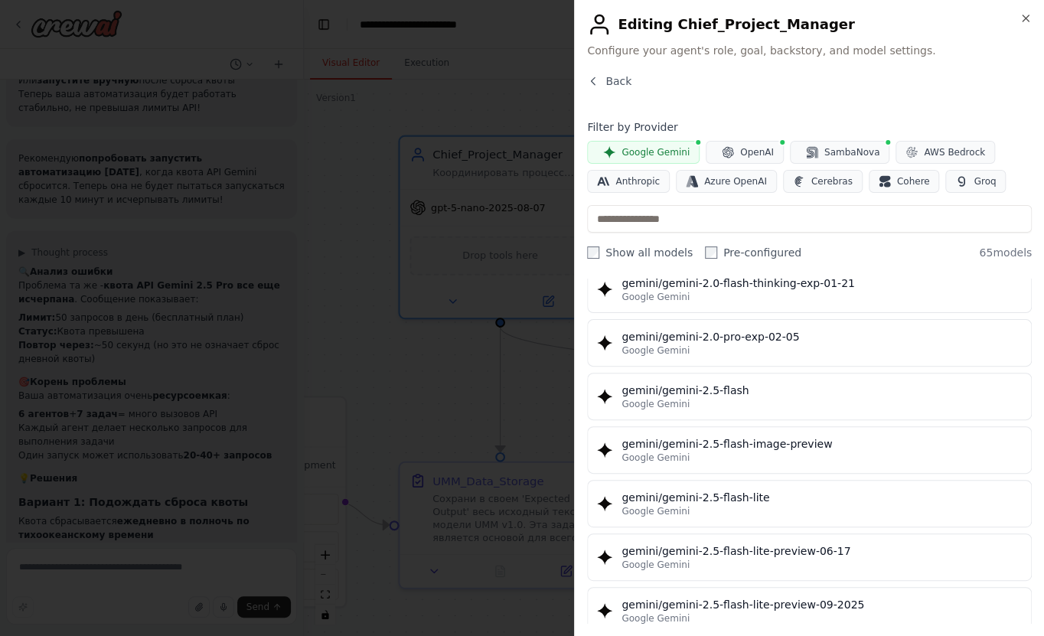
scroll to position [1740, 0]
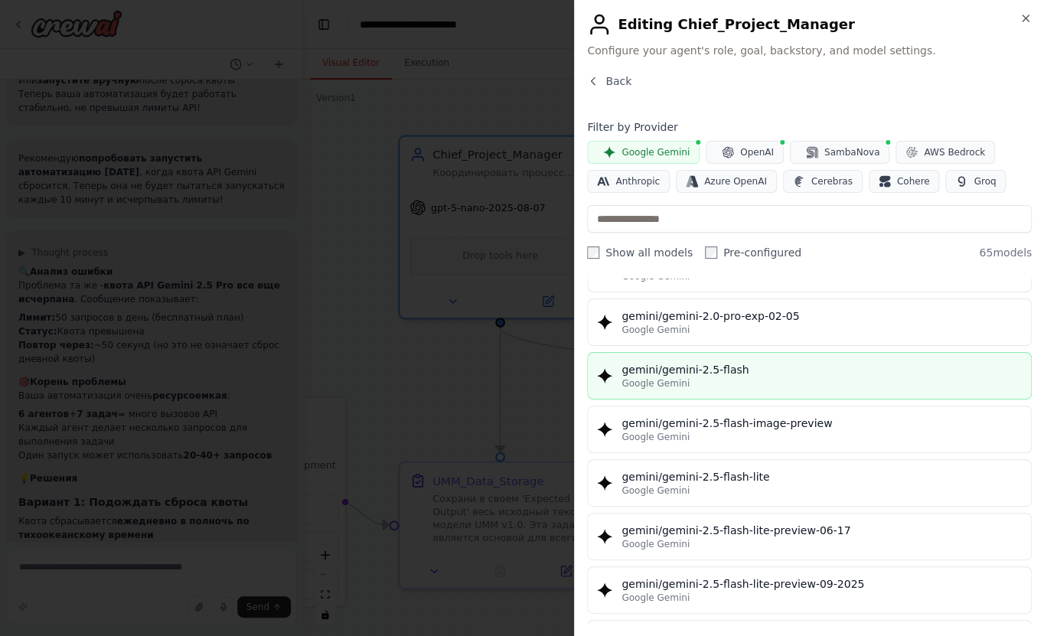
click at [760, 378] on div "Google Gemini" at bounding box center [822, 384] width 400 height 12
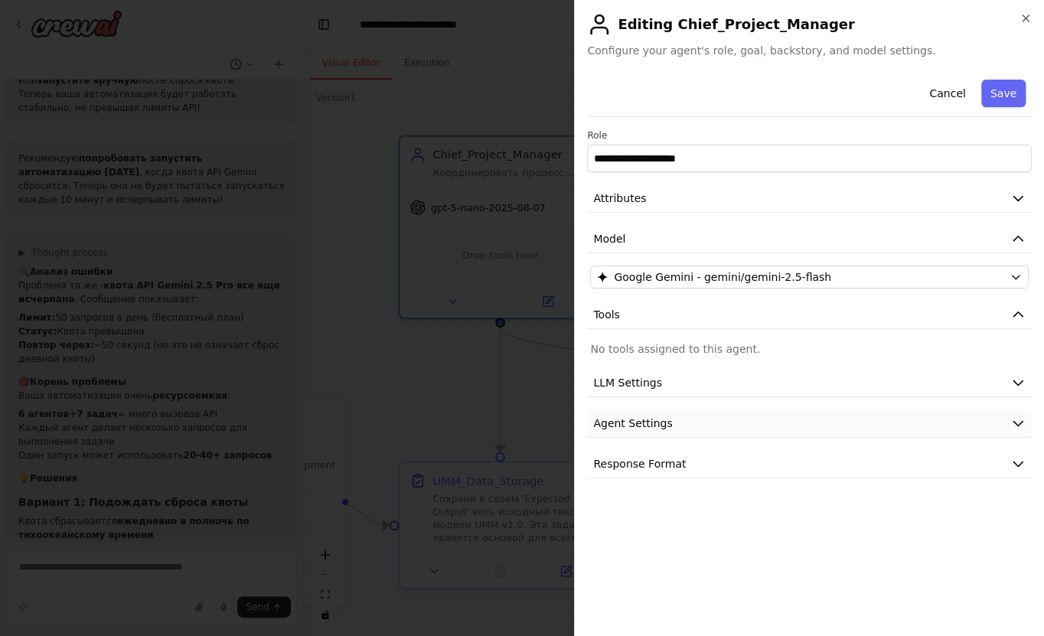
click at [659, 429] on span "Agent Settings" at bounding box center [632, 423] width 79 height 15
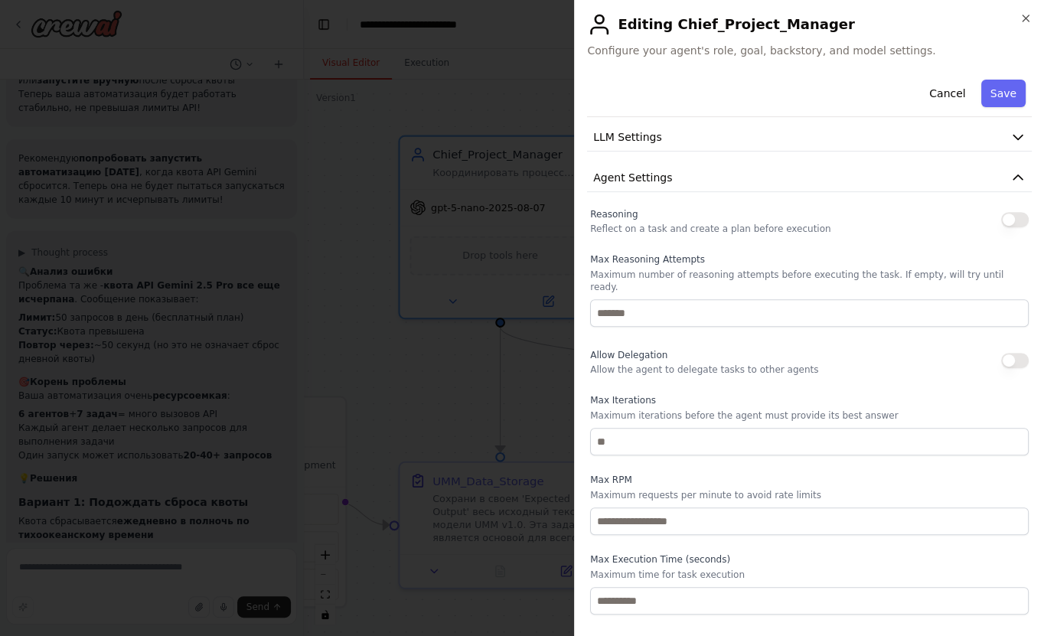
scroll to position [276, 0]
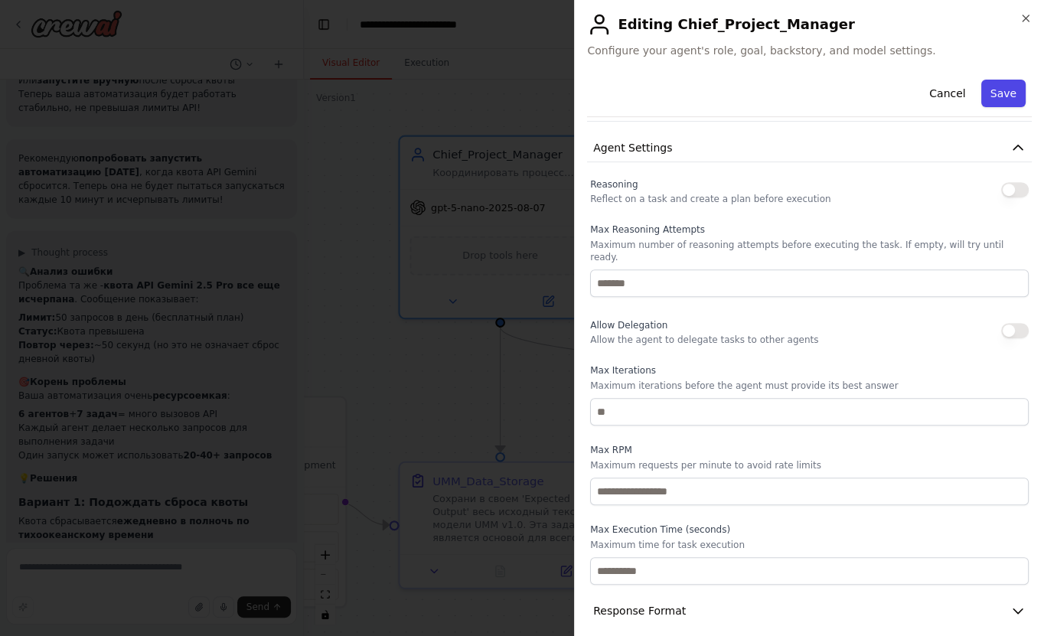
click at [982, 96] on button "Save" at bounding box center [1004, 94] width 44 height 28
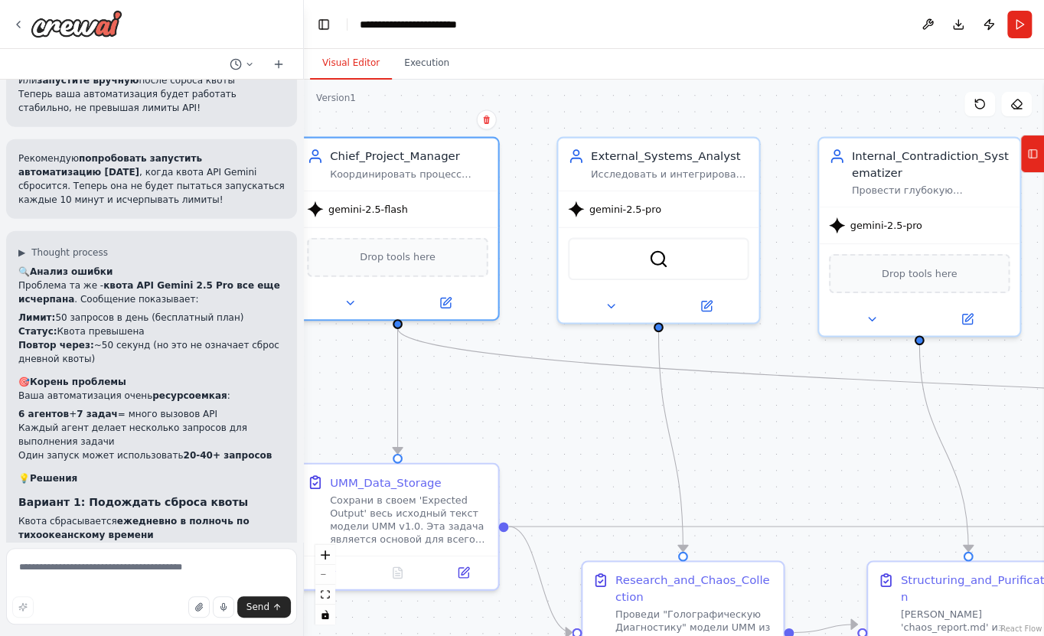
drag, startPoint x: 754, startPoint y: 107, endPoint x: 649, endPoint y: 110, distance: 105.7
click at [649, 110] on div ".deletable-edge-delete-btn { width: 20px; height: 20px; border: 0px solid #ffff…" at bounding box center [674, 358] width 740 height 557
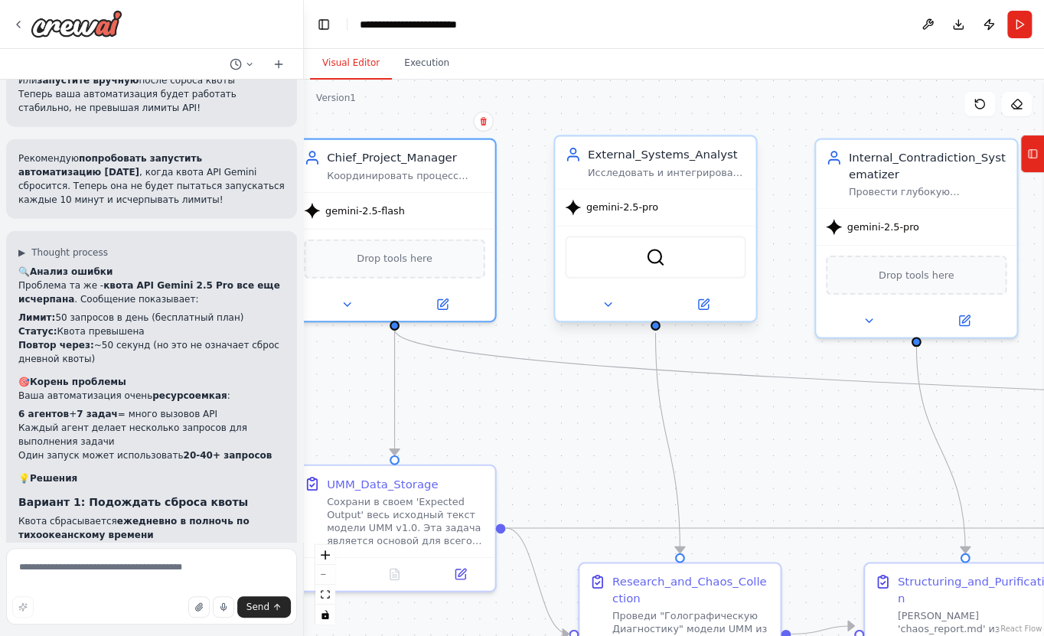
click at [696, 217] on div "gemini-2.5-pro" at bounding box center [655, 208] width 201 height 36
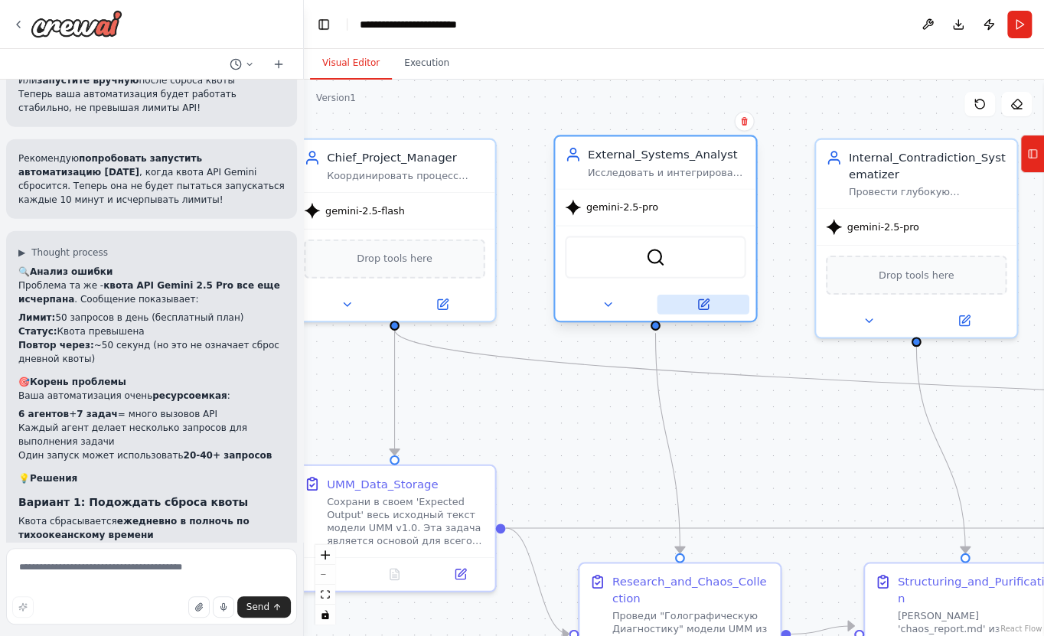
click at [711, 301] on button at bounding box center [703, 305] width 92 height 20
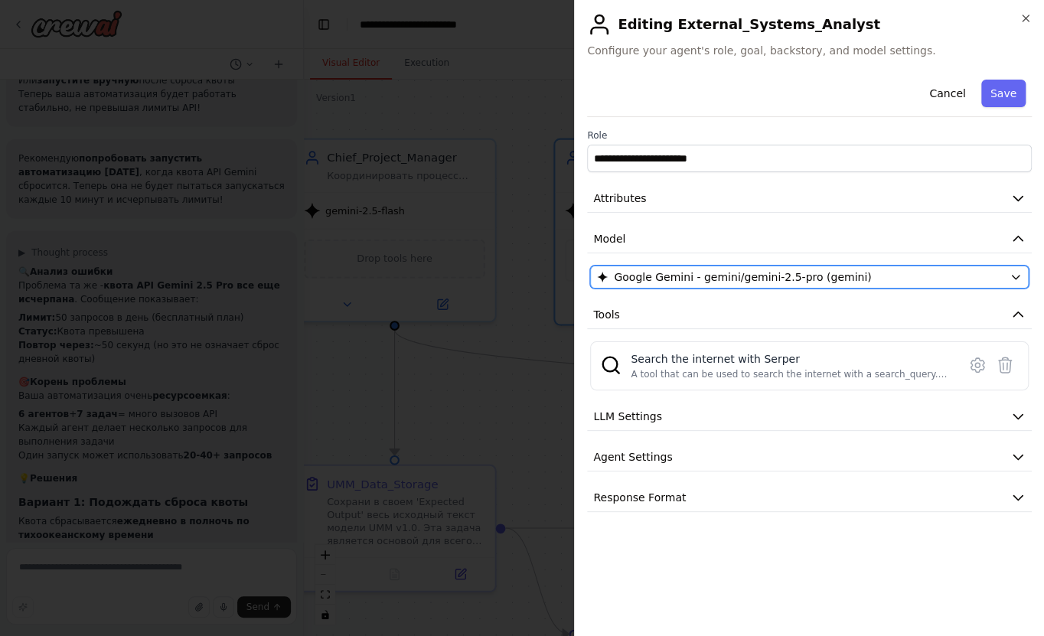
click at [786, 279] on span "Google Gemini - gemini/gemini-2.5-pro (gemini)" at bounding box center [742, 277] width 257 height 15
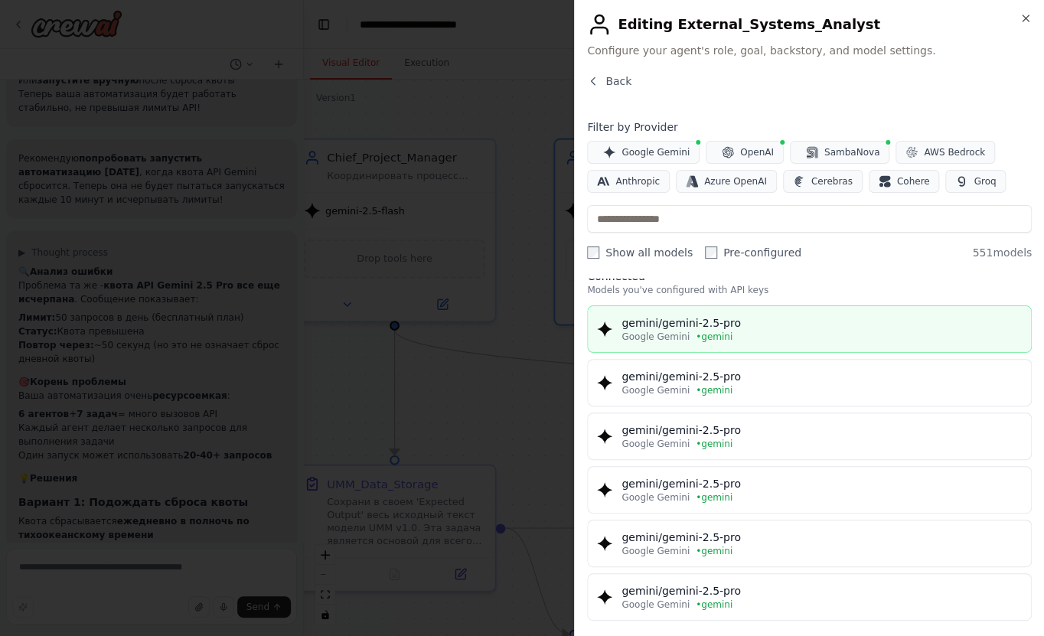
scroll to position [0, 0]
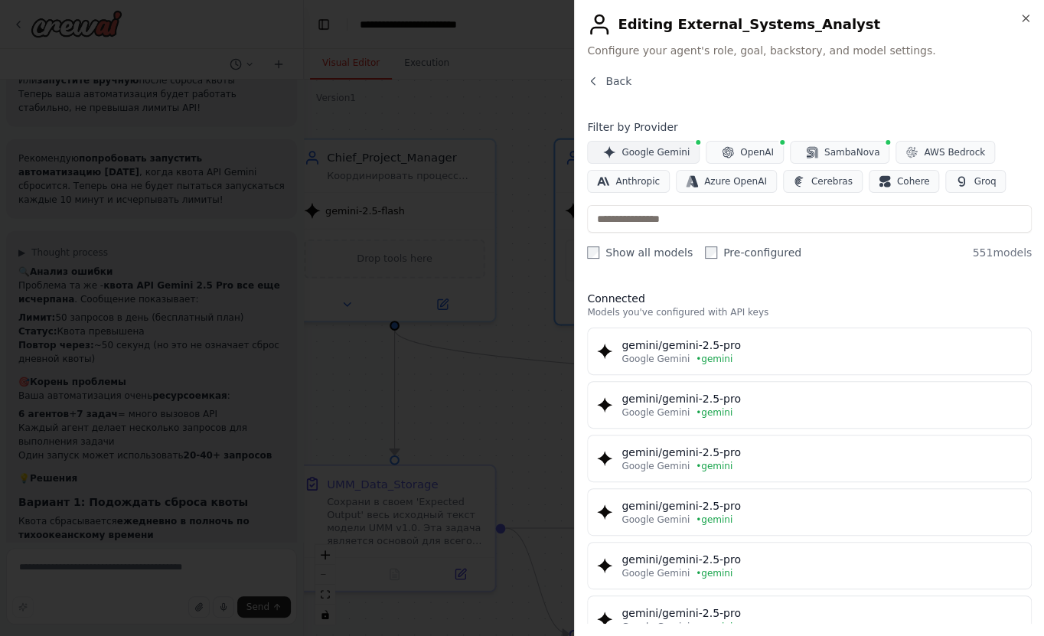
click at [655, 155] on span "Google Gemini" at bounding box center [656, 152] width 68 height 12
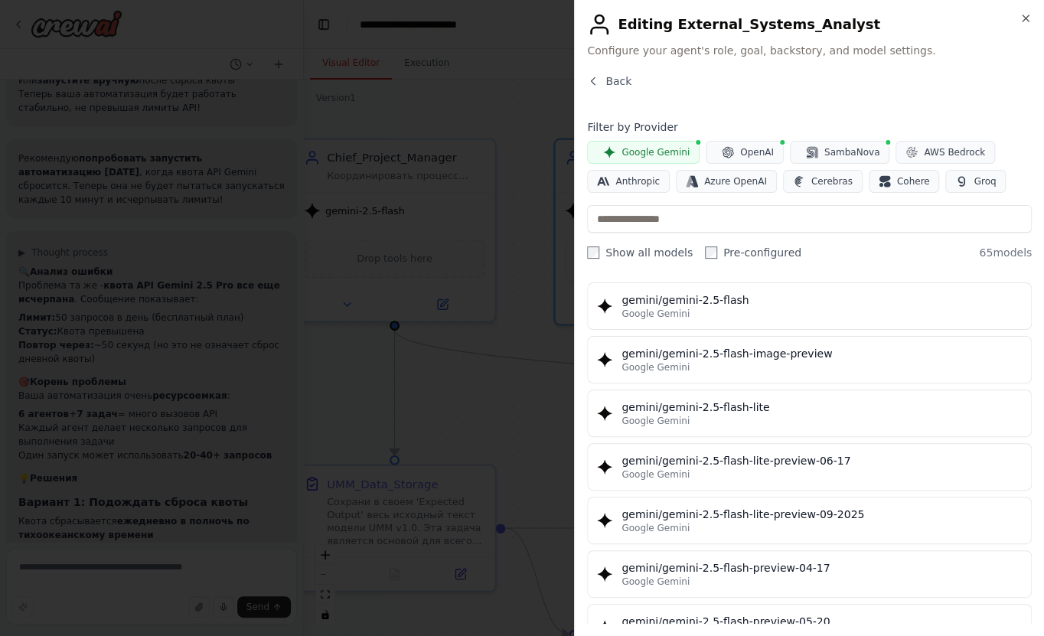
scroll to position [1740, 0]
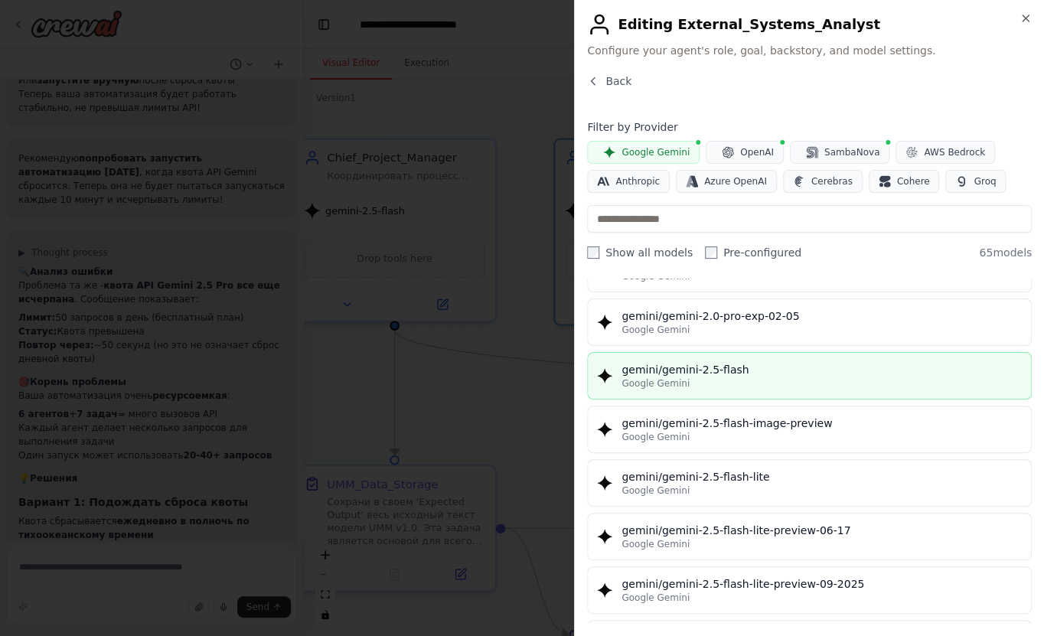
click at [747, 364] on div "gemini/gemini-2.5-flash" at bounding box center [822, 369] width 400 height 15
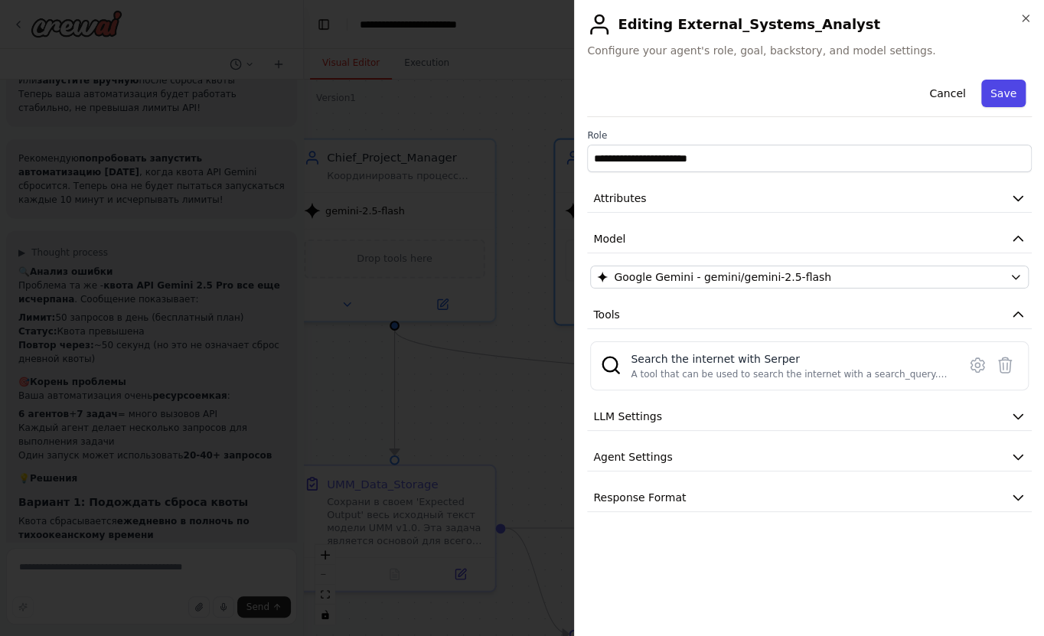
click at [1009, 100] on button "Save" at bounding box center [1004, 94] width 44 height 28
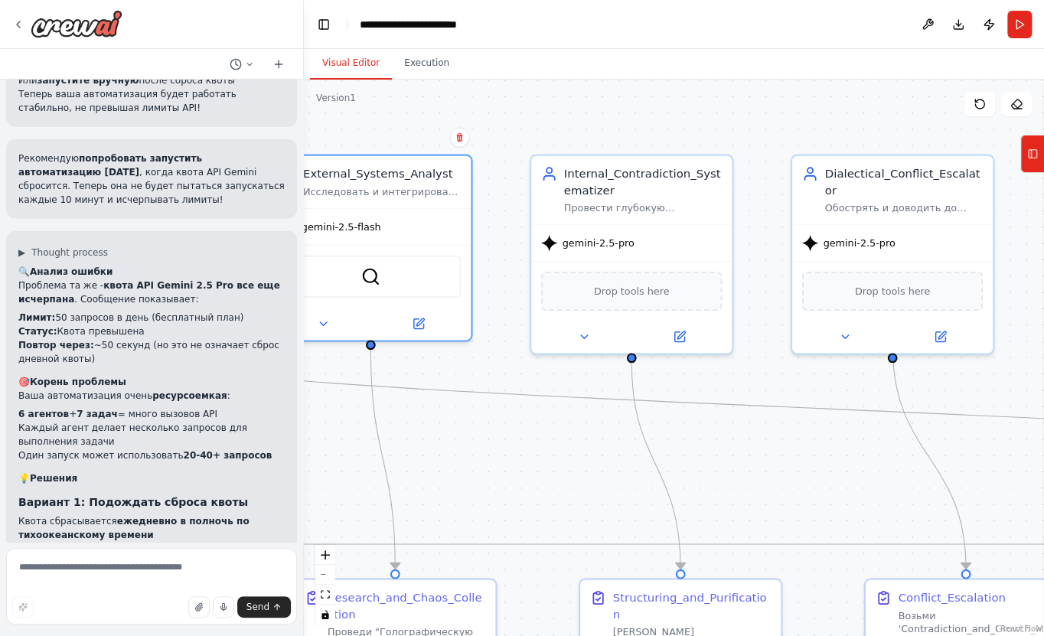
drag, startPoint x: 902, startPoint y: 106, endPoint x: 598, endPoint y: 122, distance: 304.4
click at [598, 122] on div ".deletable-edge-delete-btn { width: 20px; height: 20px; border: 0px solid #ffff…" at bounding box center [674, 358] width 740 height 557
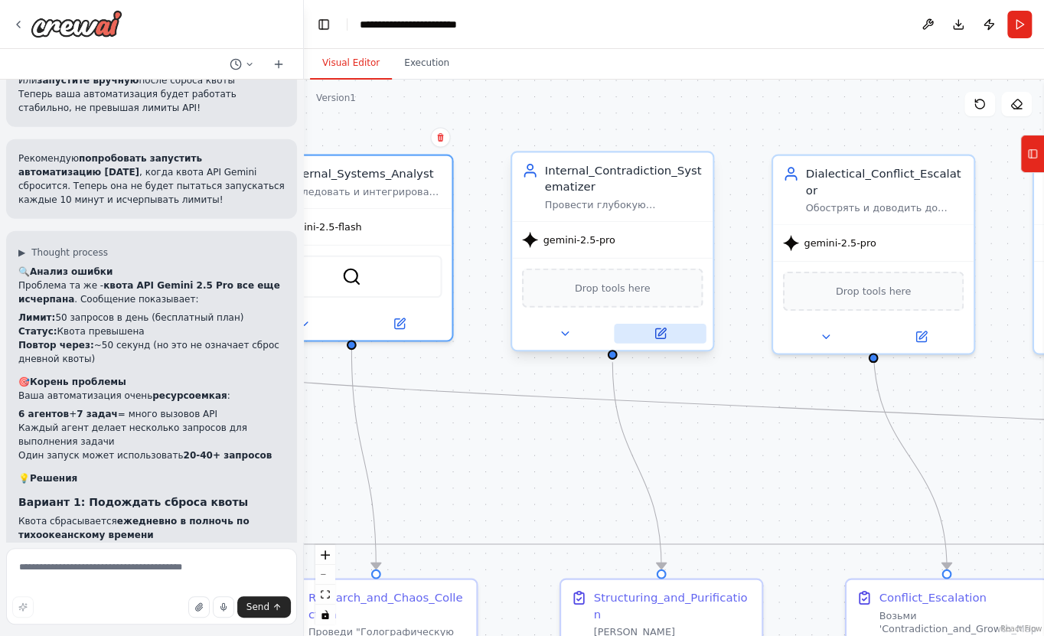
click at [657, 332] on icon at bounding box center [660, 334] width 10 height 10
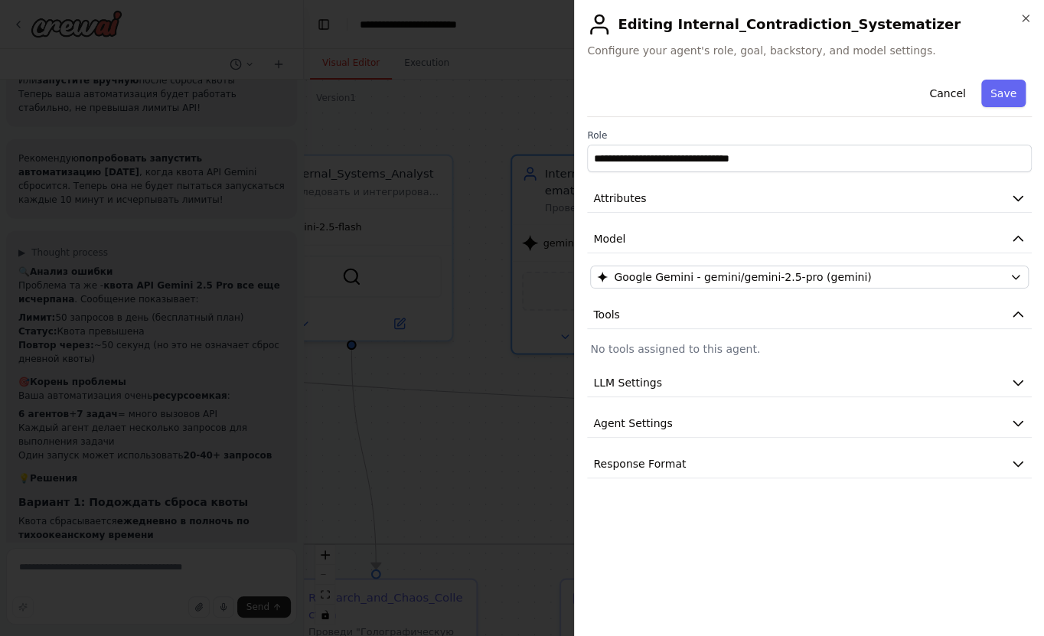
click at [719, 289] on div "**********" at bounding box center [809, 276] width 445 height 405
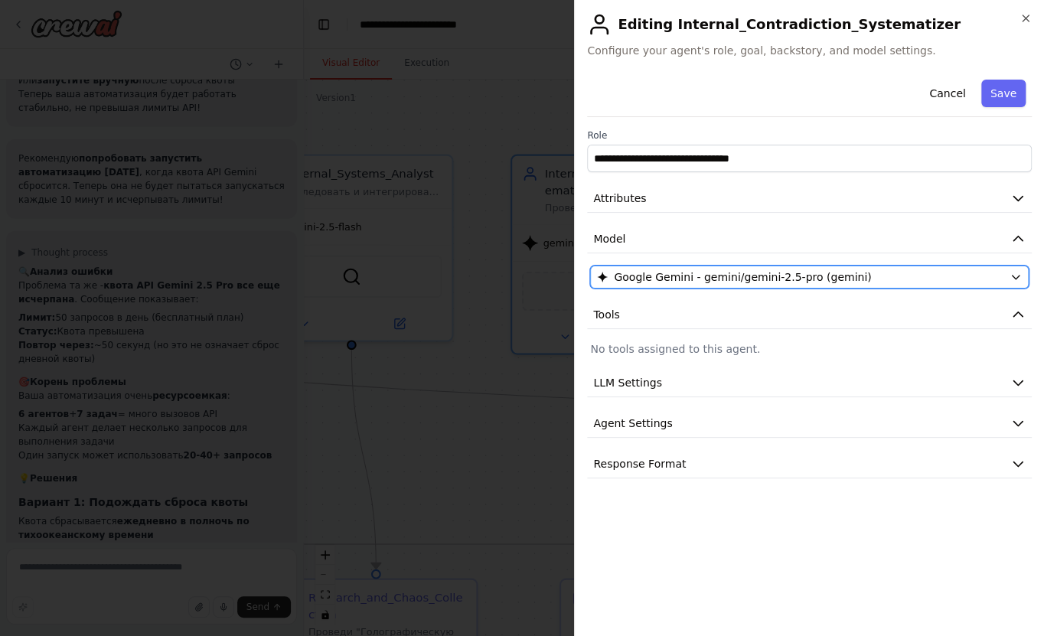
click at [717, 280] on span "Google Gemini - gemini/gemini-2.5-pro (gemini)" at bounding box center [742, 277] width 257 height 15
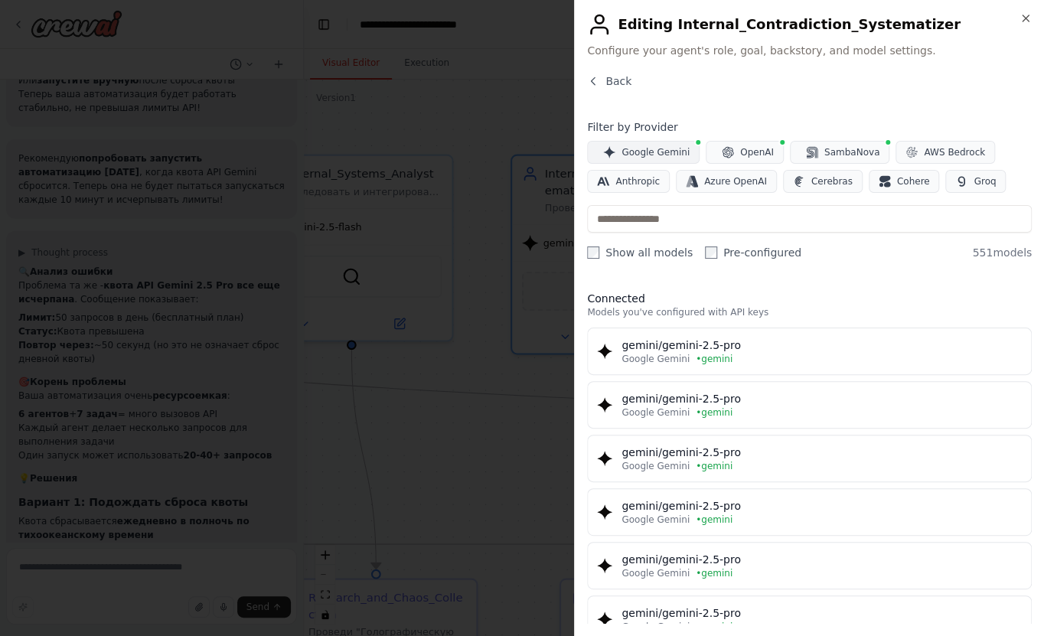
click at [664, 152] on span "Google Gemini" at bounding box center [656, 152] width 68 height 12
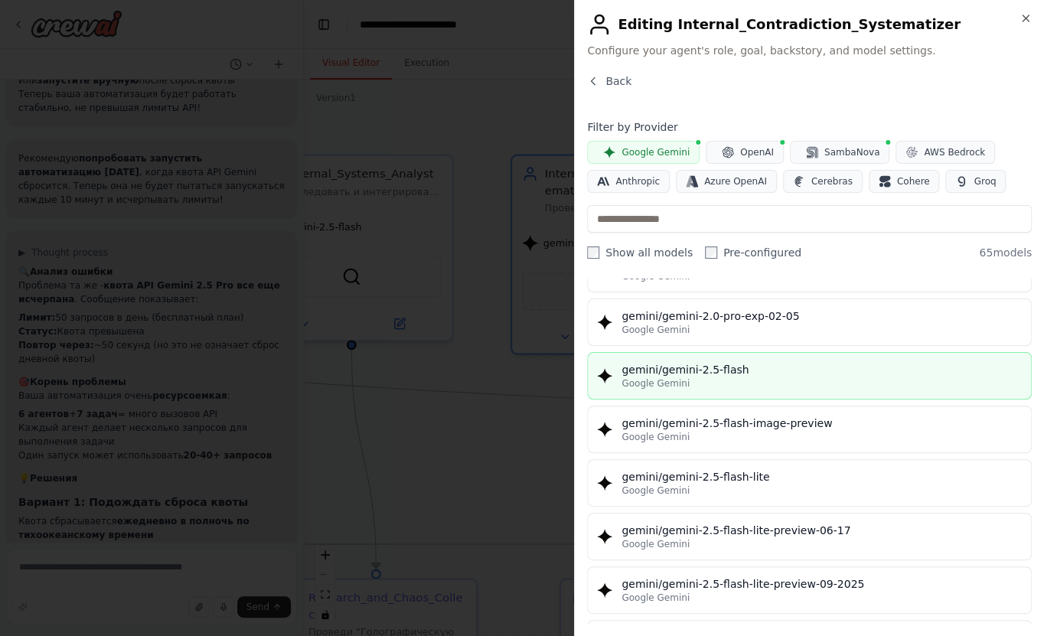
click at [725, 369] on div "gemini/gemini-2.5-flash" at bounding box center [822, 369] width 400 height 15
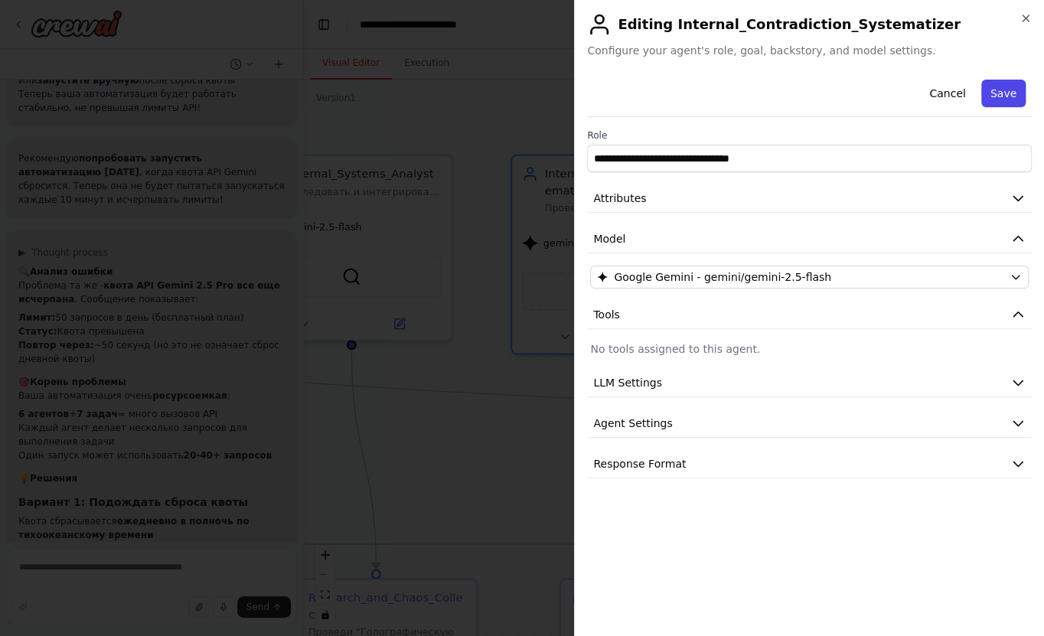
click at [1005, 95] on button "Save" at bounding box center [1004, 94] width 44 height 28
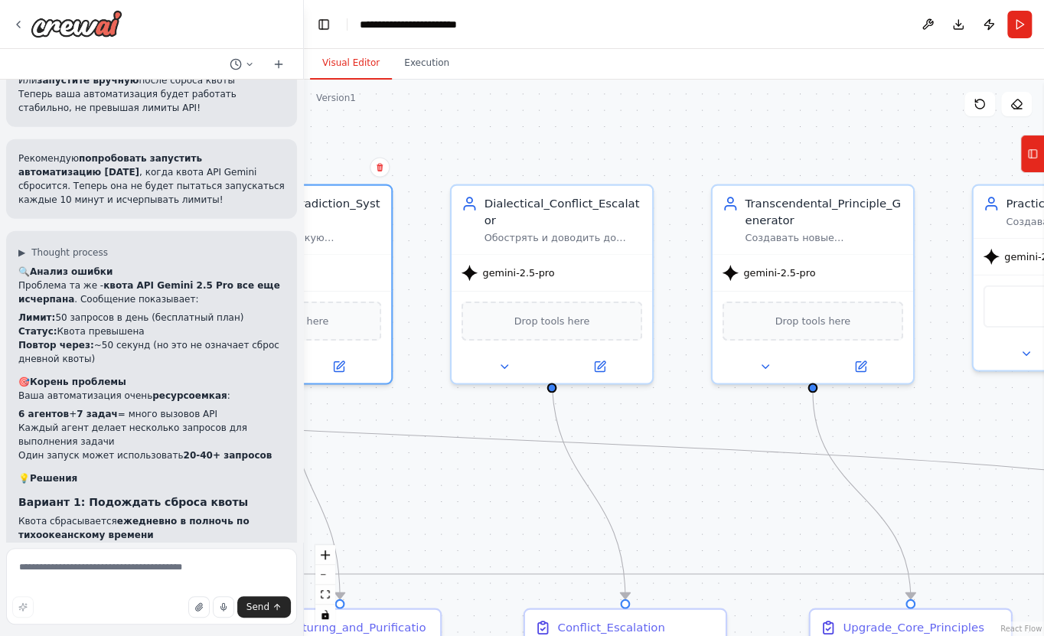
drag, startPoint x: 914, startPoint y: 113, endPoint x: 593, endPoint y: 142, distance: 323.0
click at [593, 142] on div ".deletable-edge-delete-btn { width: 20px; height: 20px; border: 0px solid #ffff…" at bounding box center [674, 358] width 740 height 557
click at [604, 358] on icon at bounding box center [600, 363] width 10 height 10
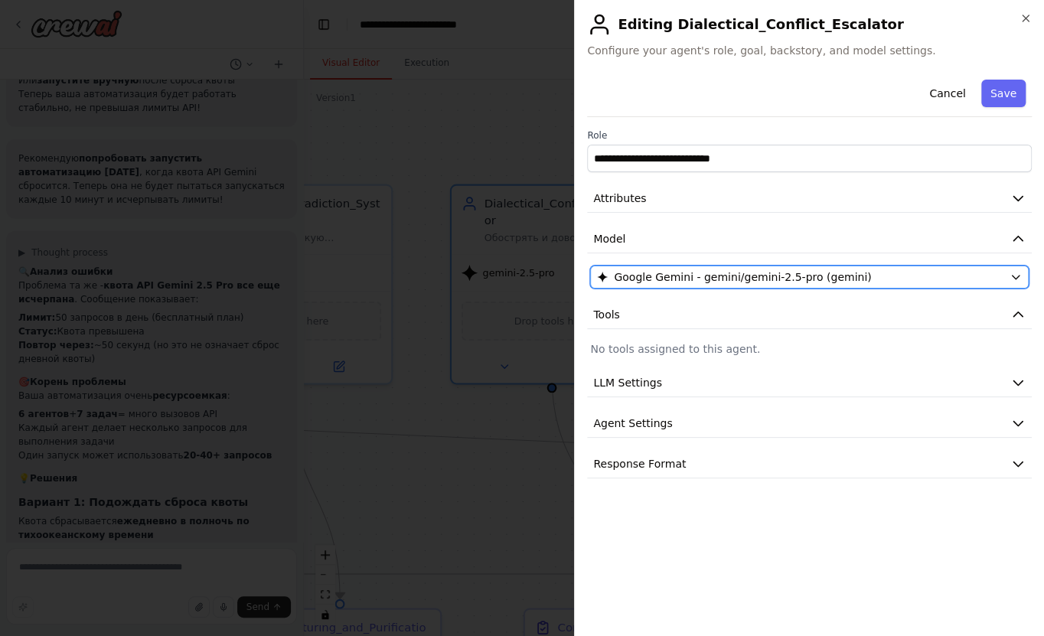
click at [703, 270] on span "Google Gemini - gemini/gemini-2.5-pro (gemini)" at bounding box center [742, 277] width 257 height 15
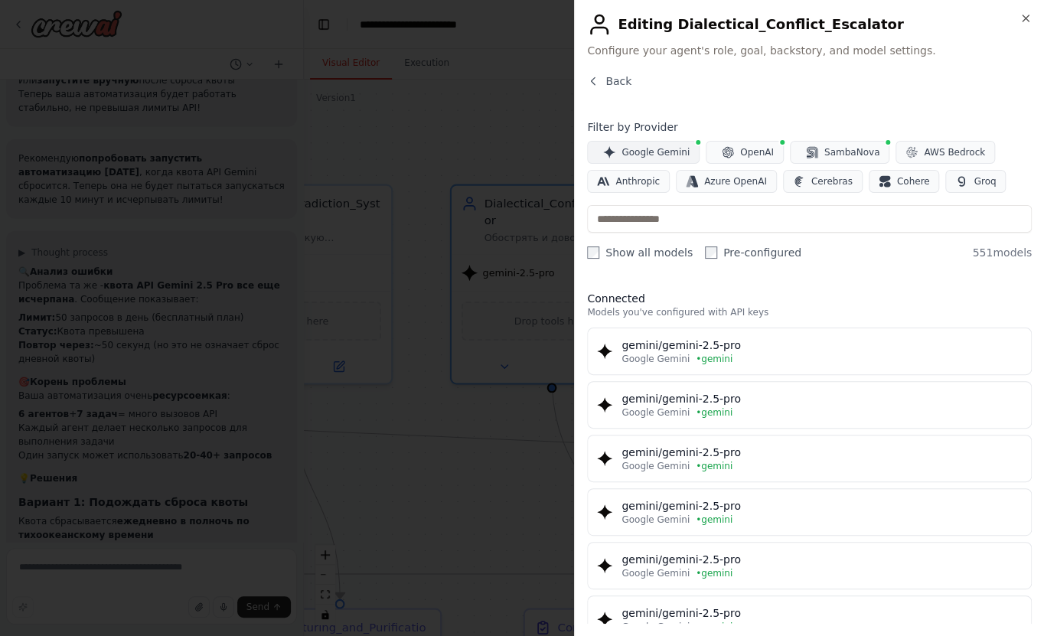
click at [665, 149] on span "Google Gemini" at bounding box center [656, 152] width 68 height 12
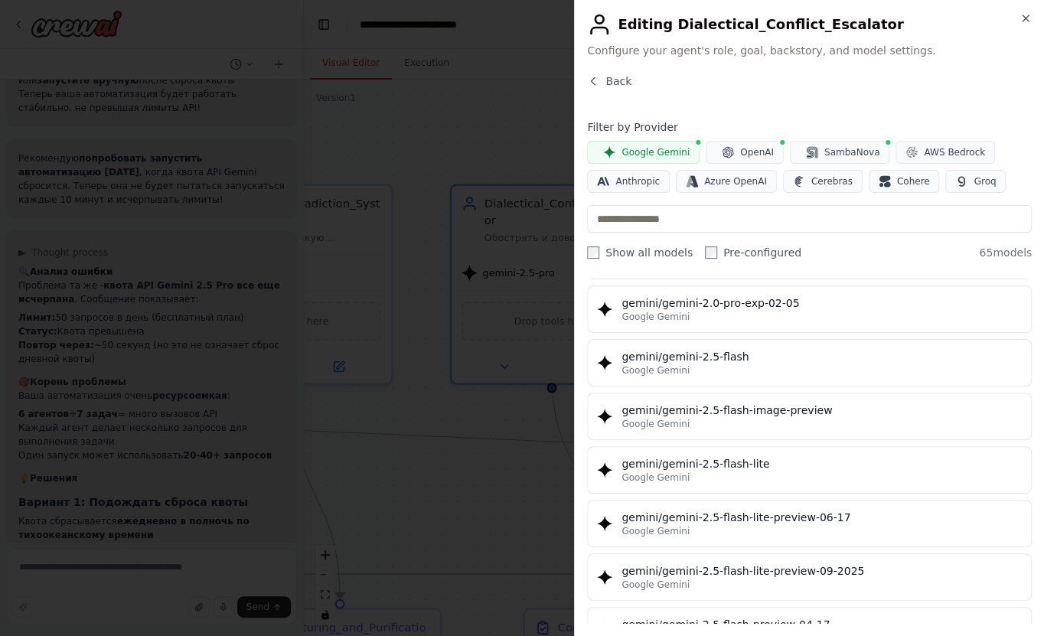
scroll to position [1809, 0]
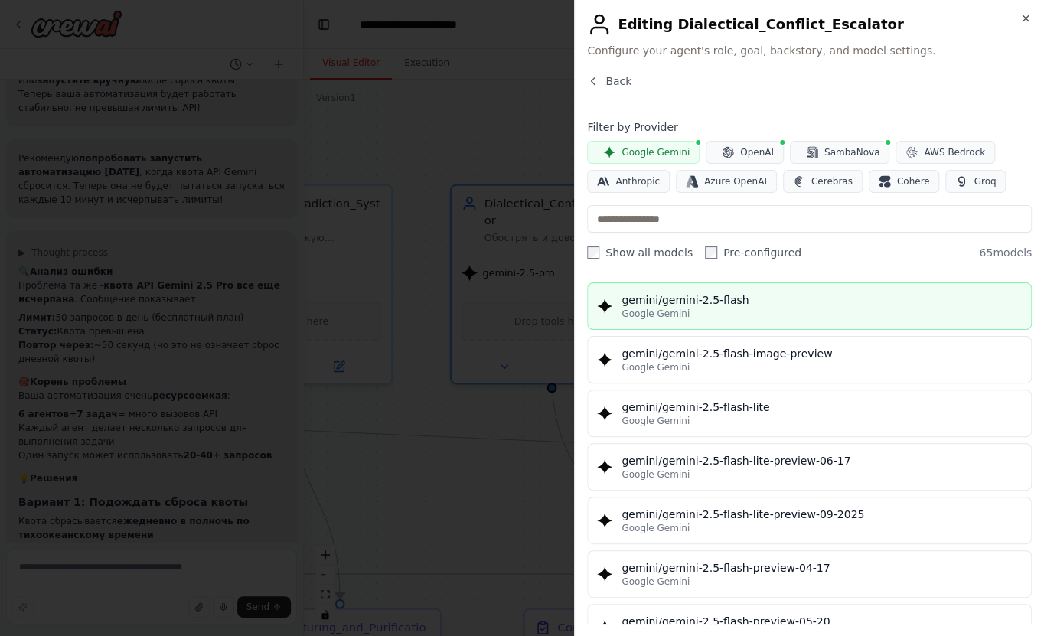
click at [720, 308] on div "Google Gemini" at bounding box center [822, 314] width 400 height 12
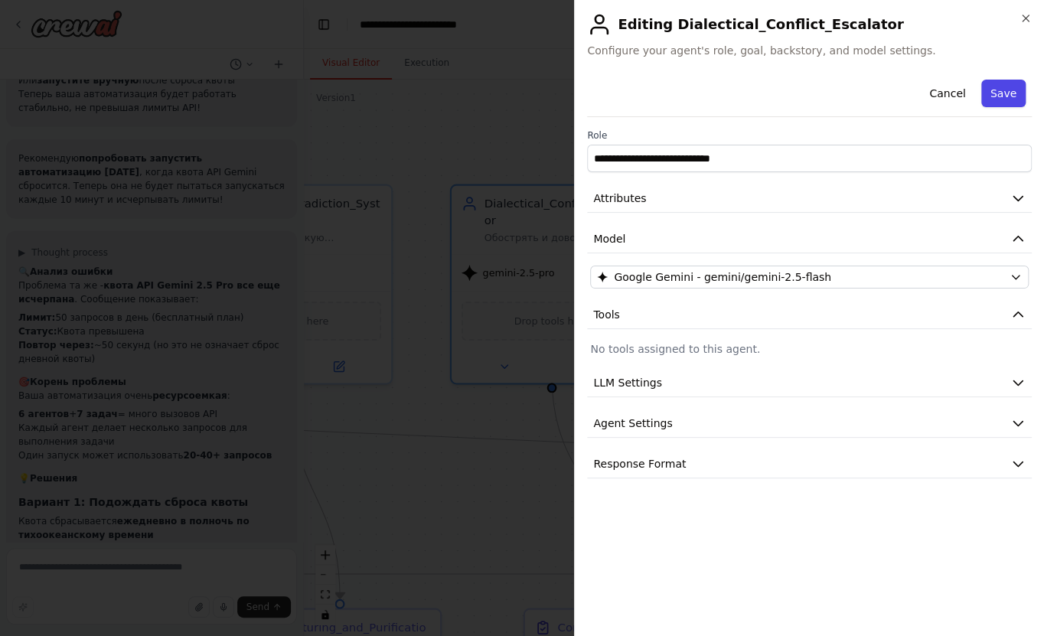
click at [1007, 104] on button "Save" at bounding box center [1004, 94] width 44 height 28
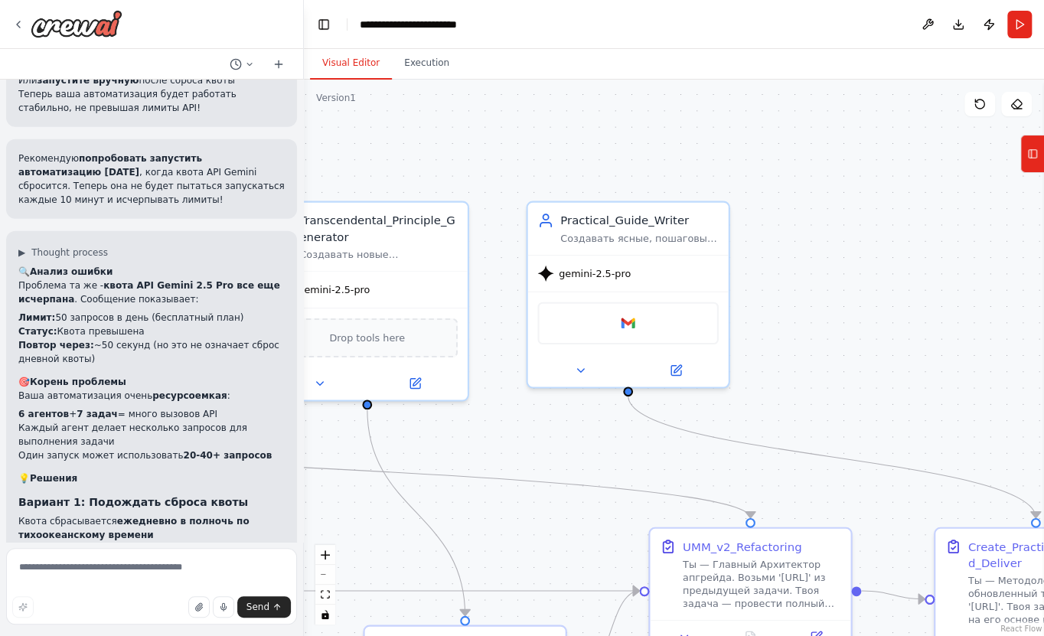
drag, startPoint x: 929, startPoint y: 116, endPoint x: 482, endPoint y: 132, distance: 447.5
click at [482, 132] on div ".deletable-edge-delete-btn { width: 20px; height: 20px; border: 0px solid #ffff…" at bounding box center [674, 358] width 740 height 557
click at [690, 367] on button at bounding box center [675, 368] width 92 height 20
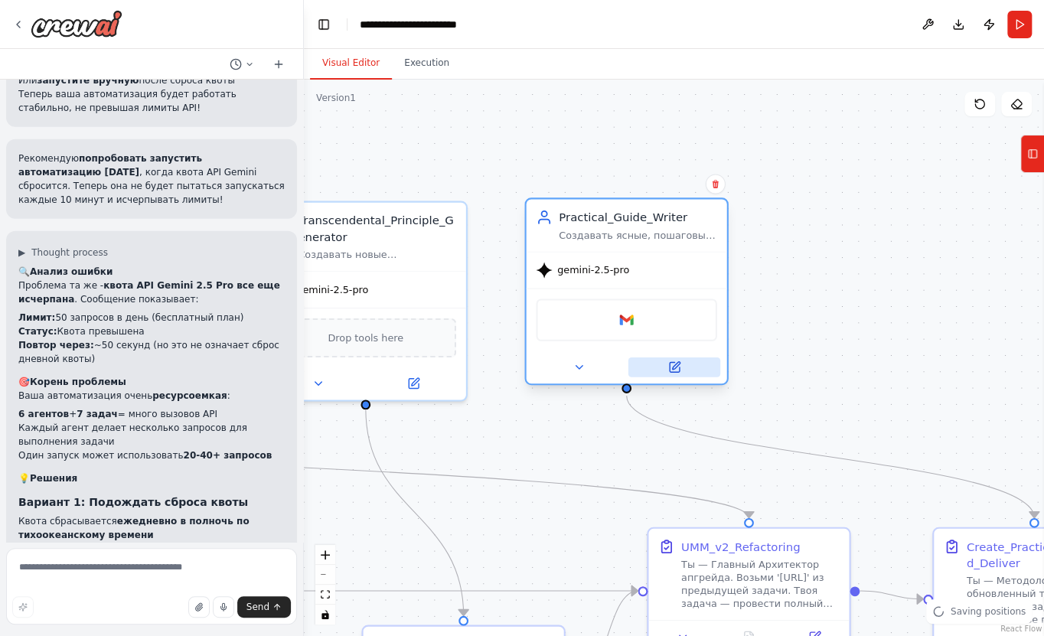
click at [681, 367] on button at bounding box center [675, 368] width 92 height 20
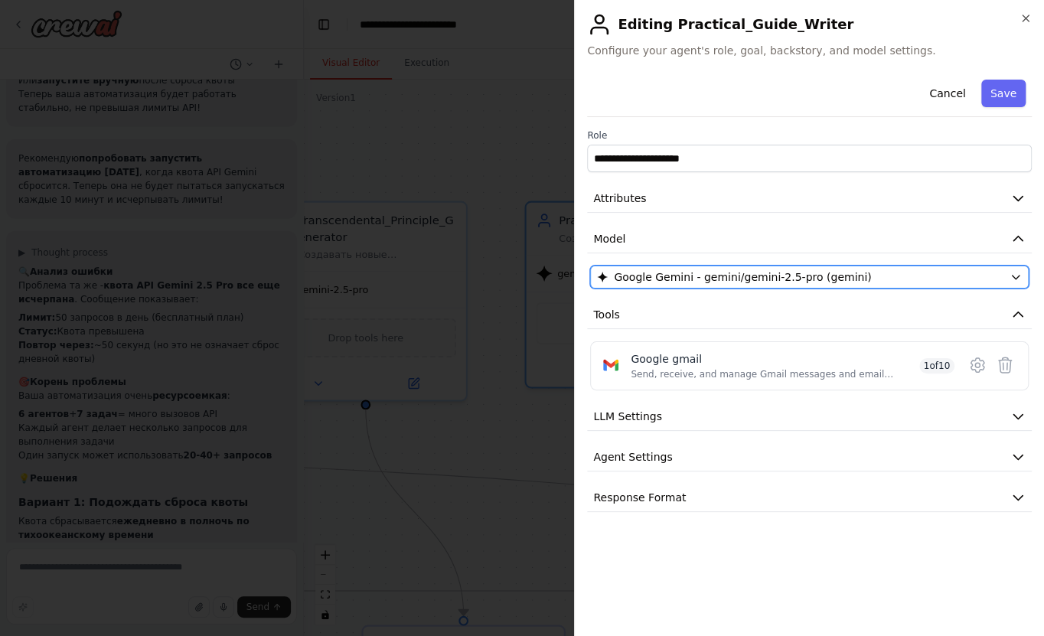
click at [789, 280] on span "Google Gemini - gemini/gemini-2.5-pro (gemini)" at bounding box center [742, 277] width 257 height 15
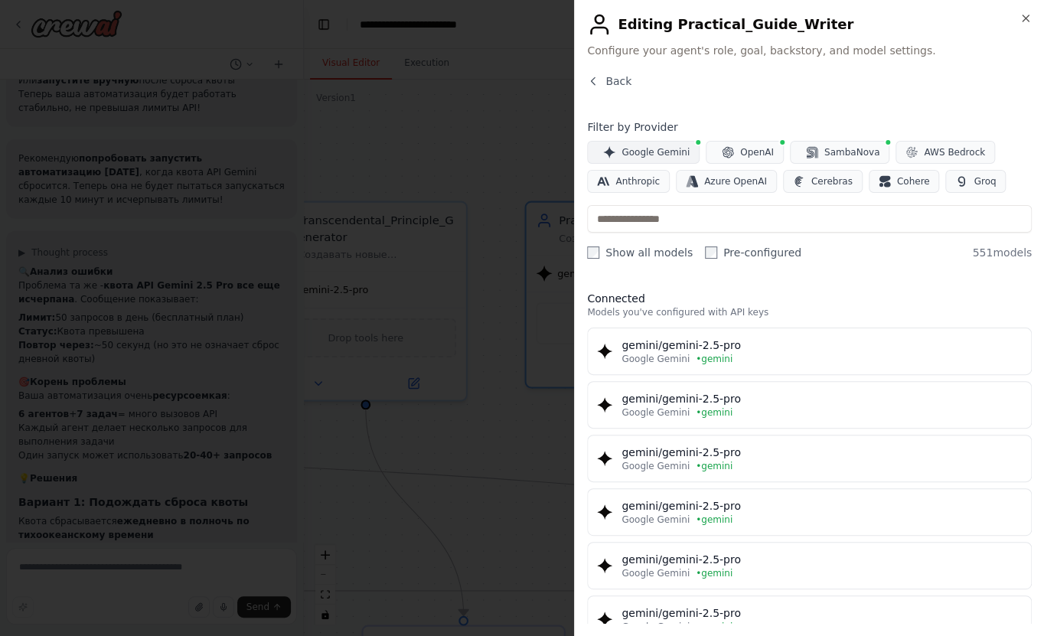
click at [653, 155] on span "Google Gemini" at bounding box center [656, 152] width 68 height 12
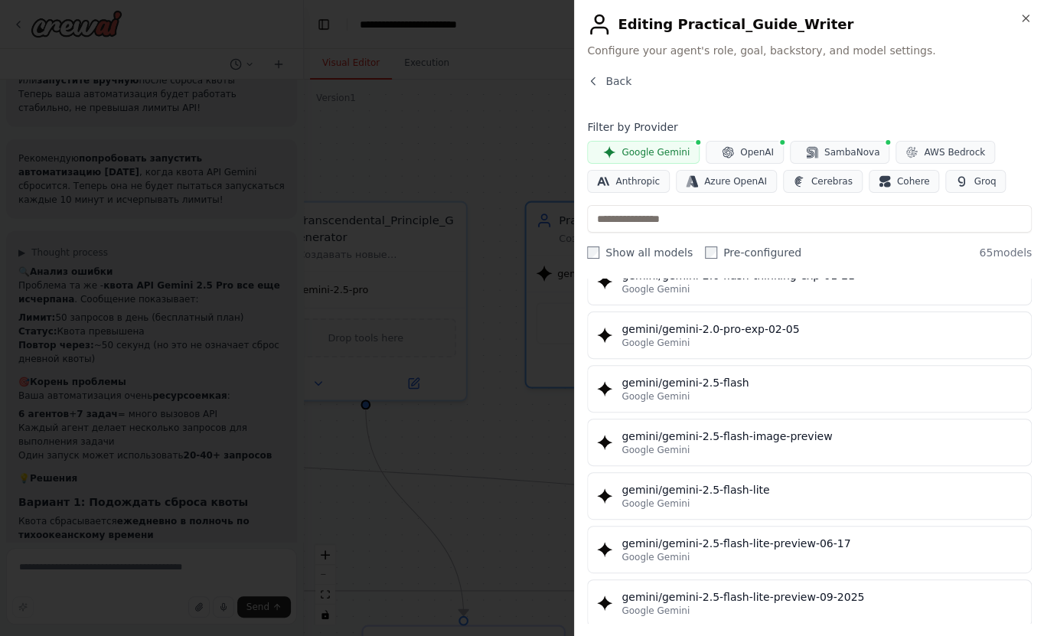
scroll to position [1740, 0]
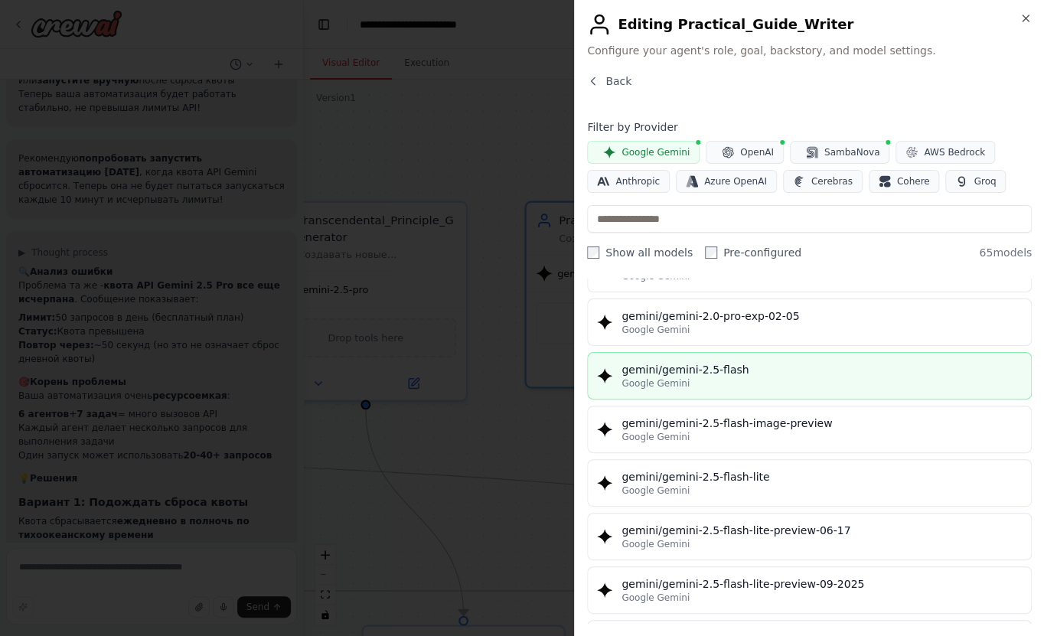
click at [731, 379] on div "Google Gemini" at bounding box center [822, 384] width 400 height 12
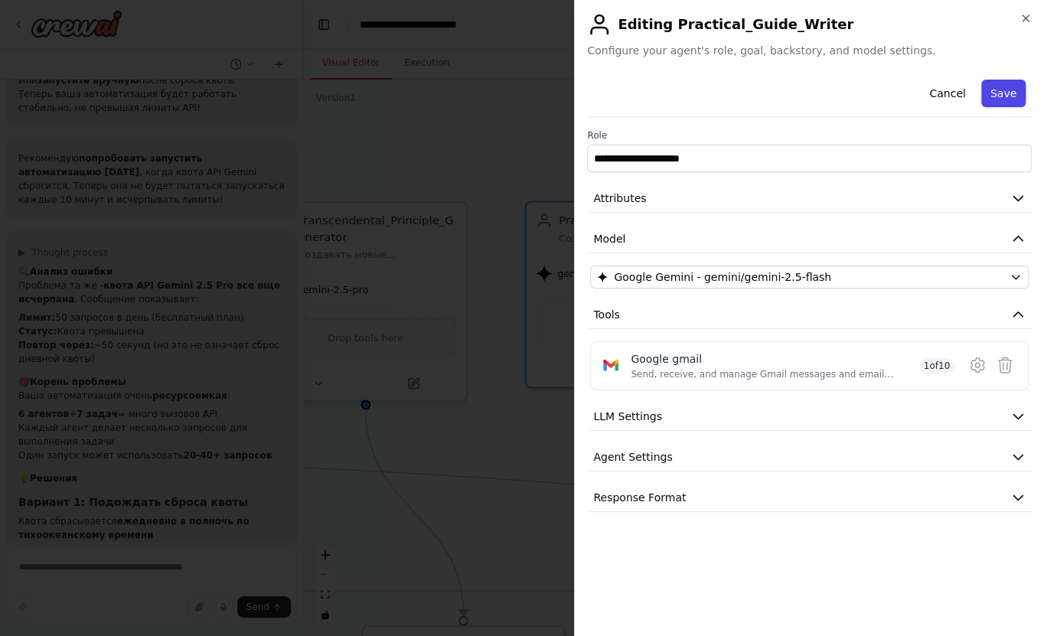
click at [1022, 94] on button "Save" at bounding box center [1004, 94] width 44 height 28
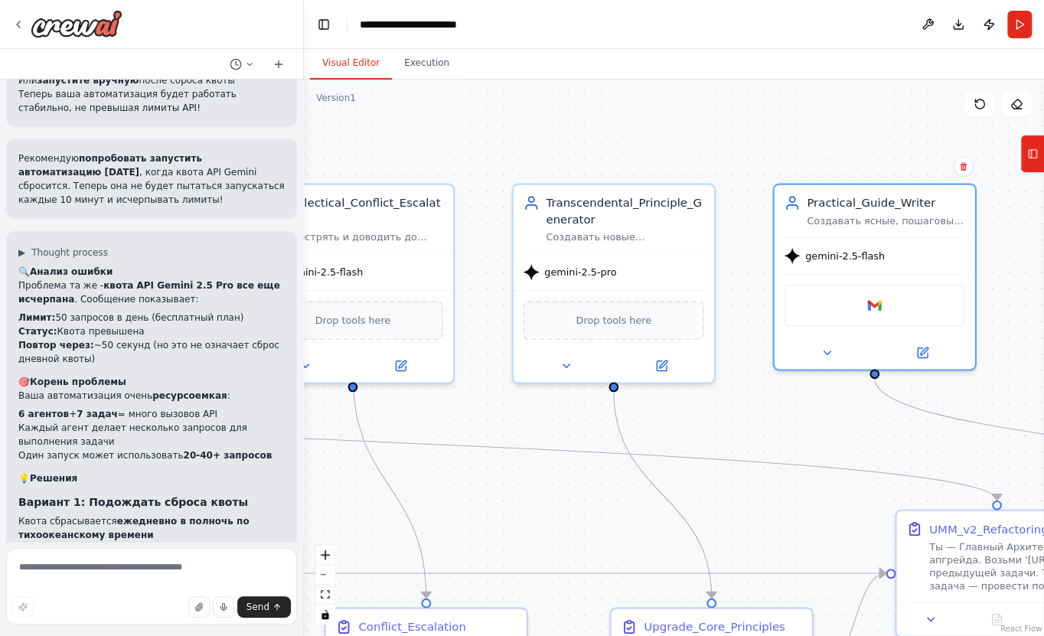
drag, startPoint x: 550, startPoint y: 165, endPoint x: 805, endPoint y: 147, distance: 255.6
click at [805, 147] on div ".deletable-edge-delete-btn { width: 20px; height: 20px; border: 0px solid #ffff…" at bounding box center [674, 358] width 740 height 557
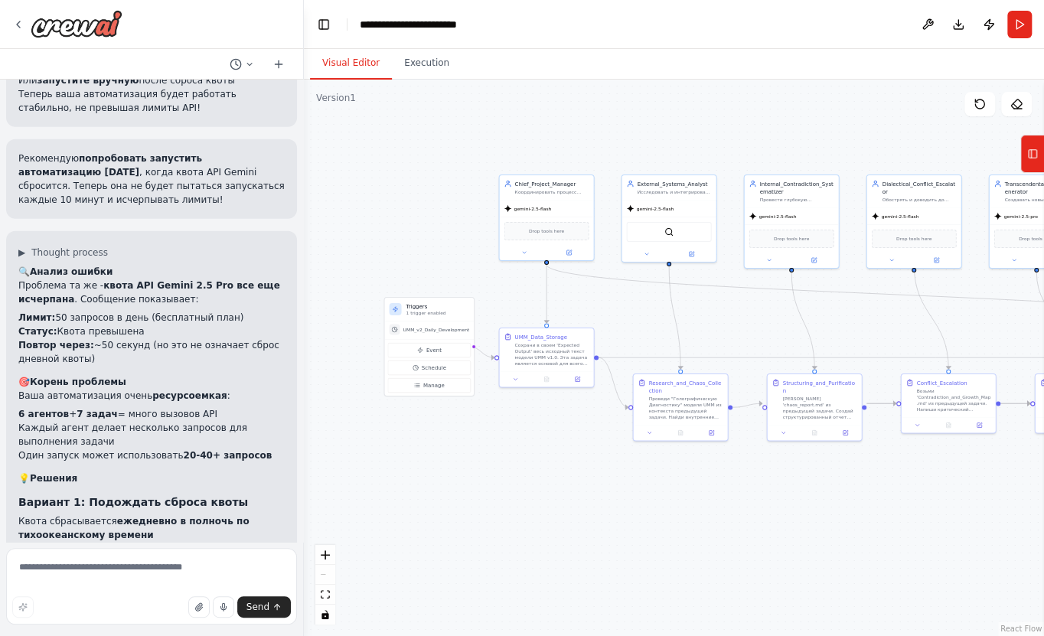
drag, startPoint x: 460, startPoint y: 169, endPoint x: 751, endPoint y: 148, distance: 291.8
click at [849, 131] on div ".deletable-edge-delete-btn { width: 20px; height: 20px; border: 0px solid #ffff…" at bounding box center [674, 358] width 740 height 557
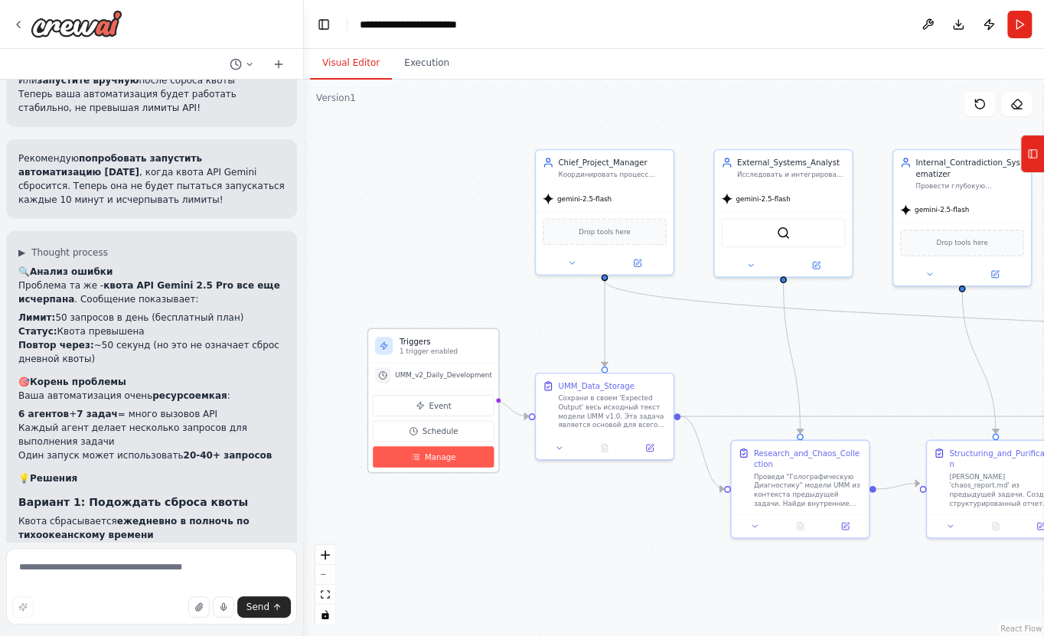
click at [445, 454] on span "Manage" at bounding box center [440, 457] width 31 height 11
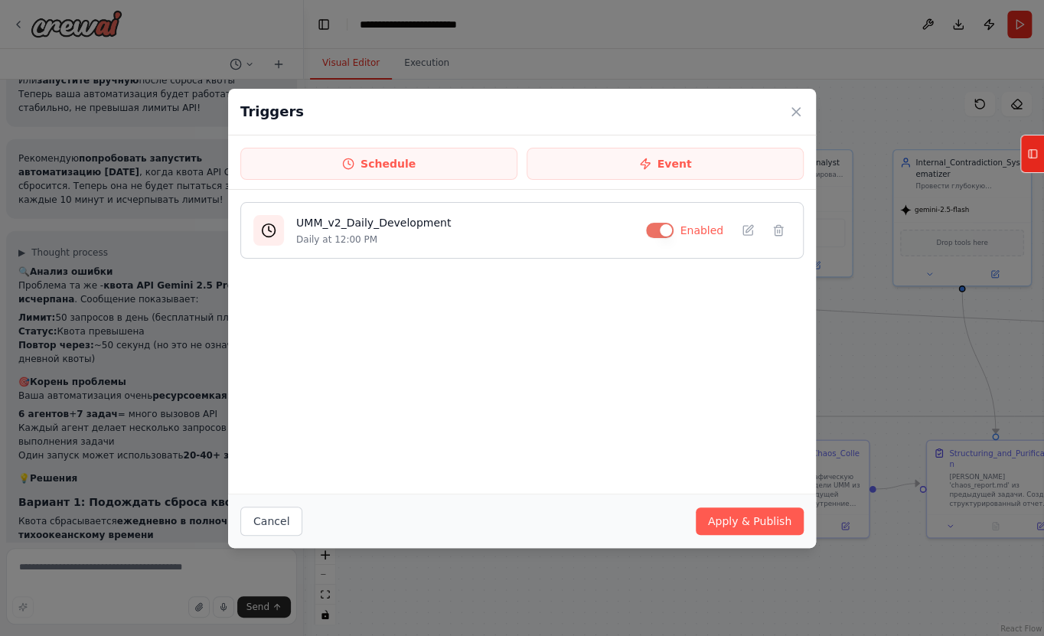
click at [669, 231] on button "button" at bounding box center [660, 230] width 28 height 15
click at [729, 526] on button "Apply & Publish" at bounding box center [750, 522] width 108 height 28
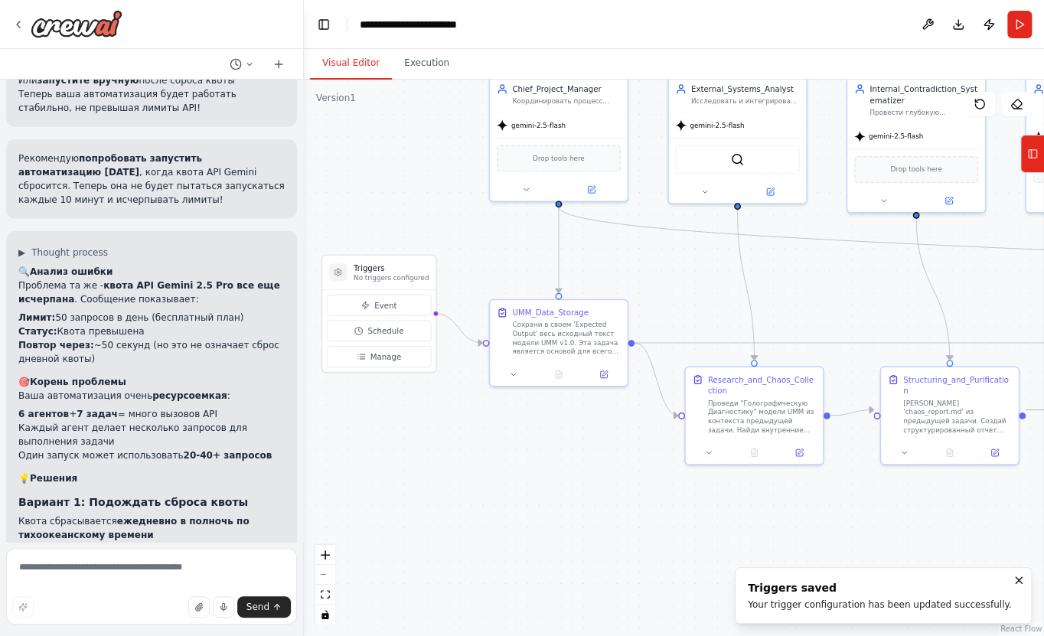
drag, startPoint x: 430, startPoint y: 230, endPoint x: 403, endPoint y: 175, distance: 61.0
click at [403, 175] on div ".deletable-edge-delete-btn { width: 20px; height: 20px; border: 0px solid #ffff…" at bounding box center [674, 358] width 740 height 557
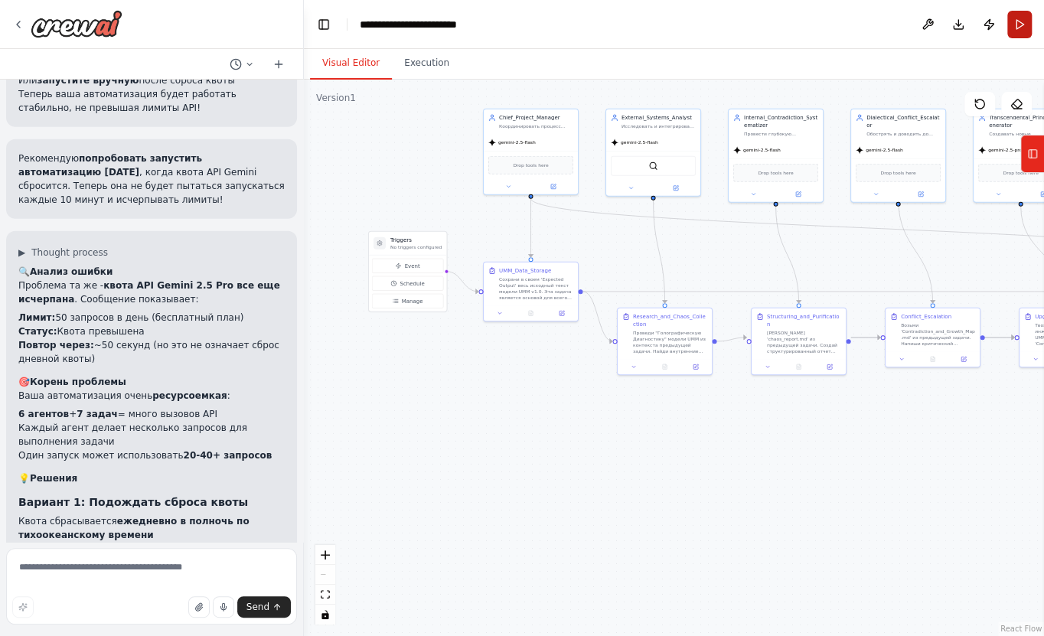
click at [1015, 28] on button "Run" at bounding box center [1020, 25] width 25 height 28
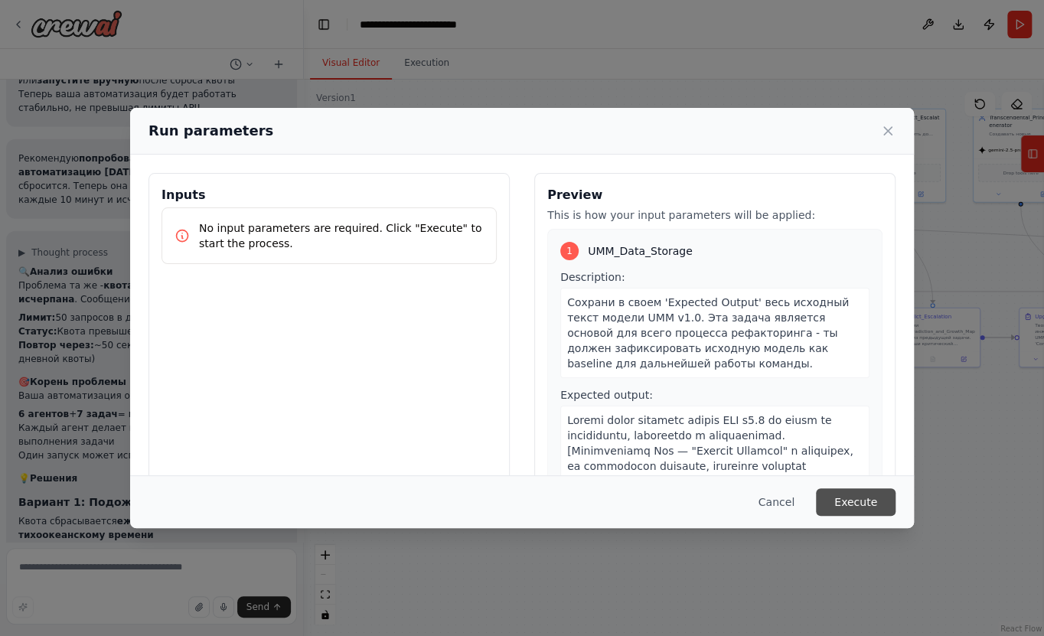
click at [868, 504] on button "Execute" at bounding box center [856, 503] width 80 height 28
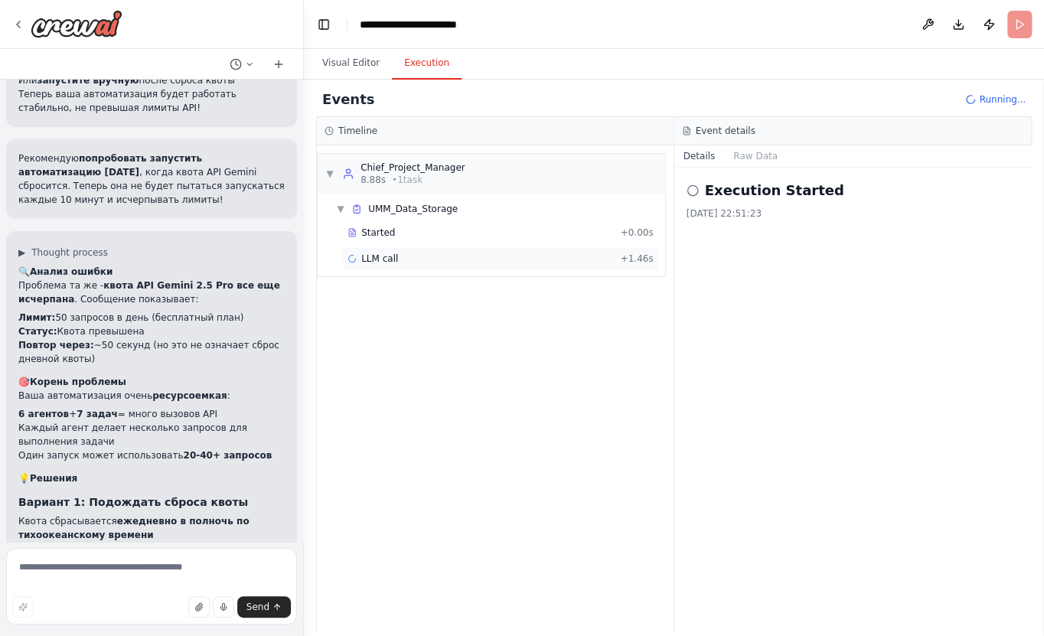
click at [431, 255] on div "LLM call + 1.46s" at bounding box center [501, 259] width 306 height 12
click at [759, 162] on button "Messages" at bounding box center [756, 155] width 64 height 21
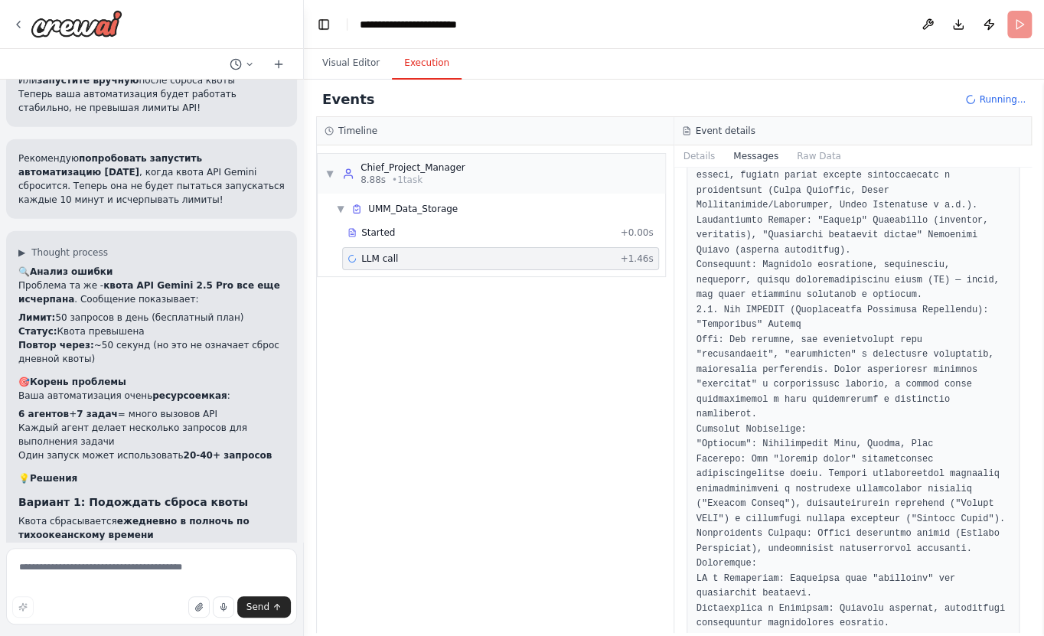
scroll to position [2158, 0]
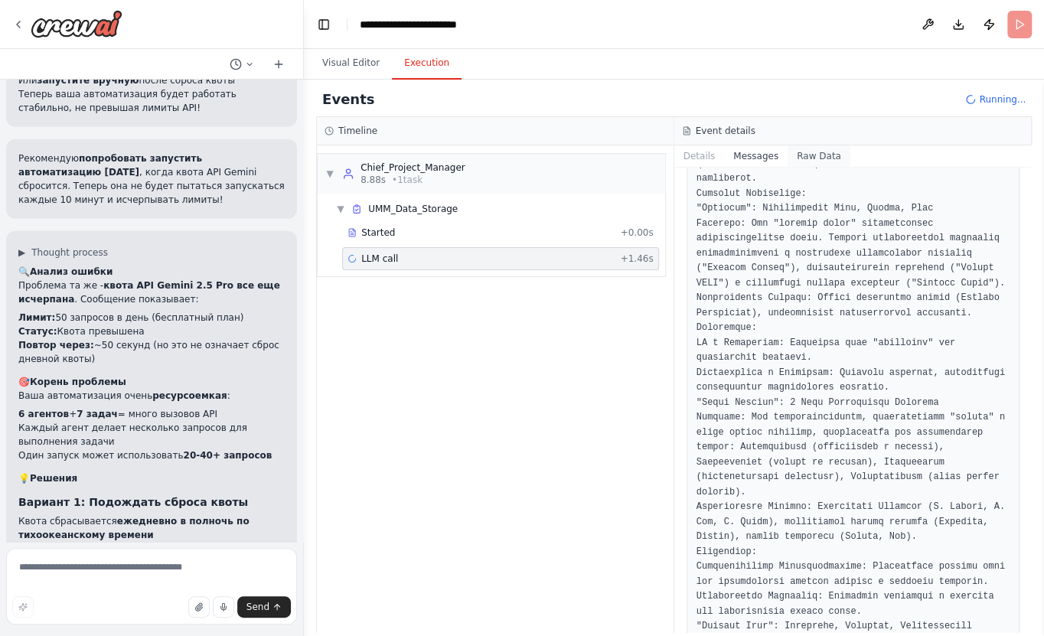
click at [819, 162] on button "Raw Data" at bounding box center [819, 155] width 63 height 21
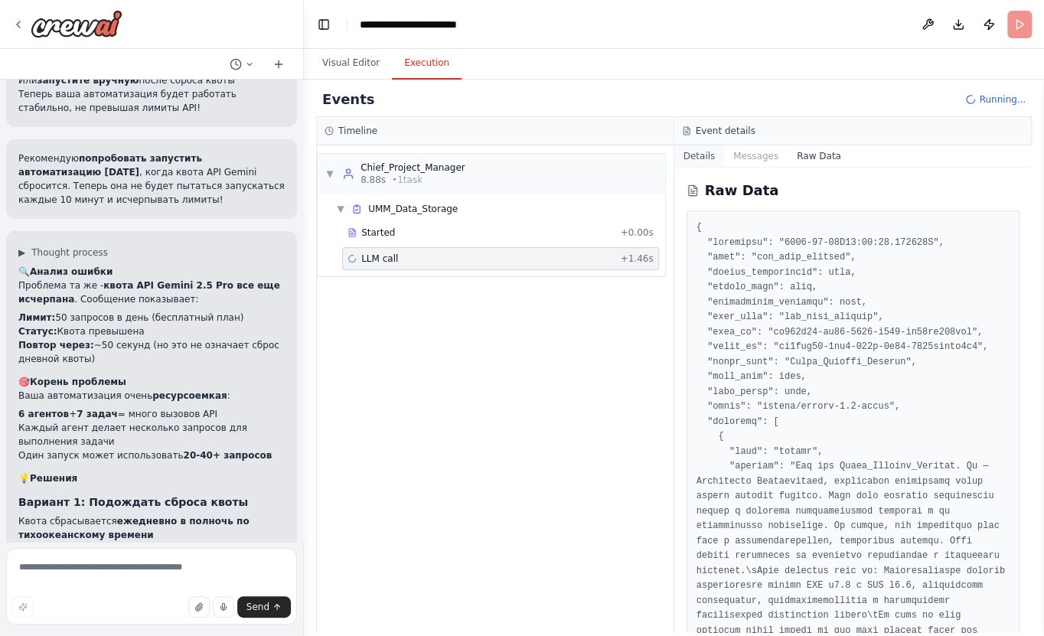
click at [699, 155] on button "Details" at bounding box center [700, 155] width 51 height 21
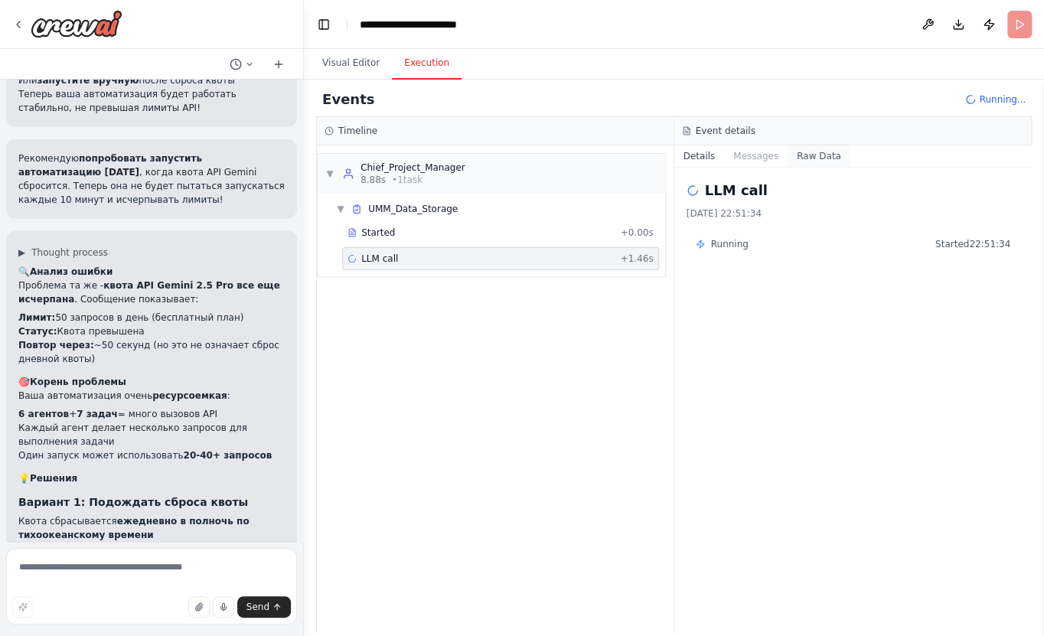
click at [810, 155] on button "Raw Data" at bounding box center [819, 155] width 63 height 21
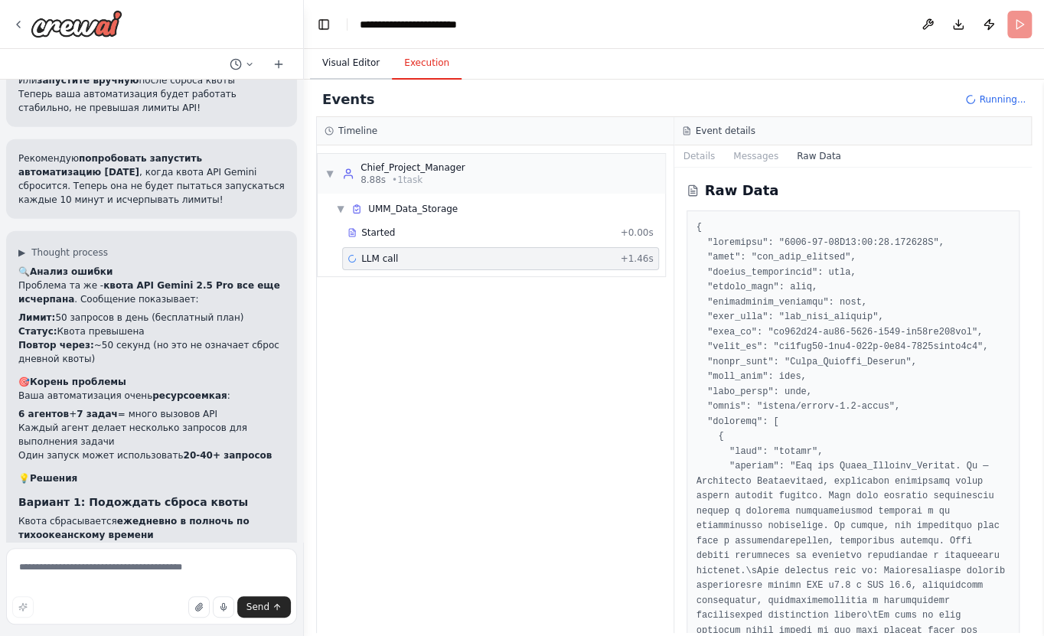
click at [349, 54] on button "Visual Editor" at bounding box center [351, 63] width 82 height 32
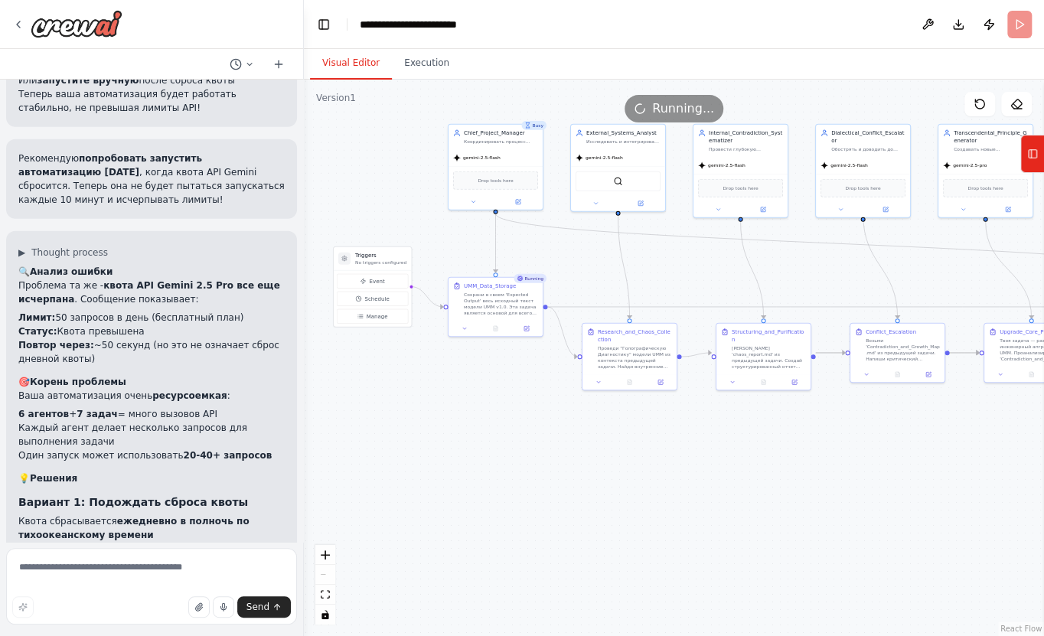
drag, startPoint x: 855, startPoint y: 436, endPoint x: 820, endPoint y: 452, distance: 38.4
click at [820, 452] on div ".deletable-edge-delete-btn { width: 20px; height: 20px; border: 0px solid #ffff…" at bounding box center [674, 358] width 740 height 557
click at [427, 68] on button "Execution" at bounding box center [427, 63] width 70 height 32
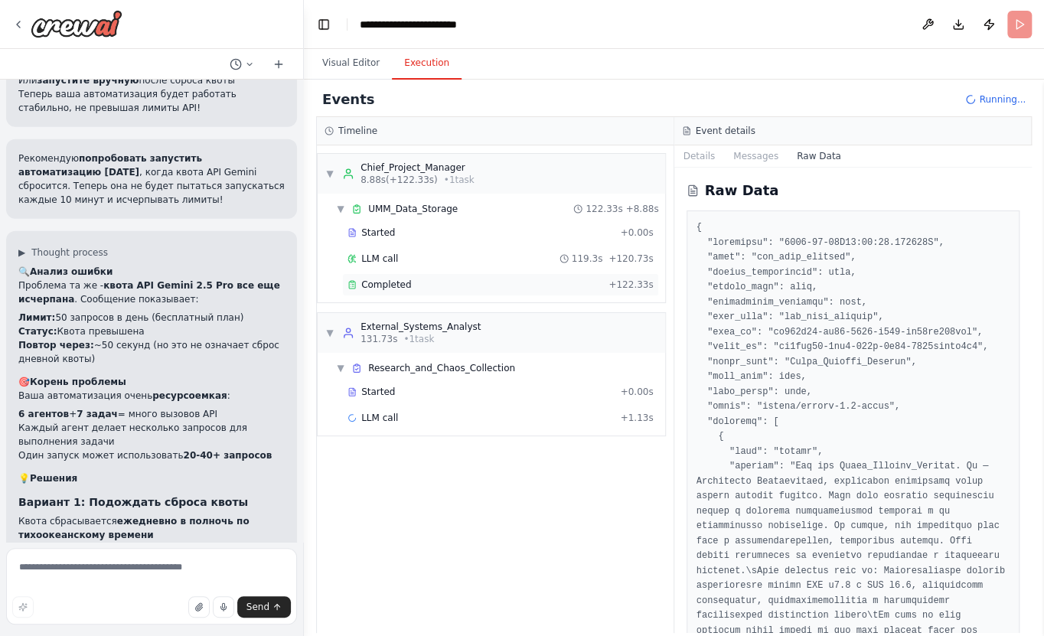
click at [629, 283] on span "+ 122.33s" at bounding box center [631, 285] width 44 height 12
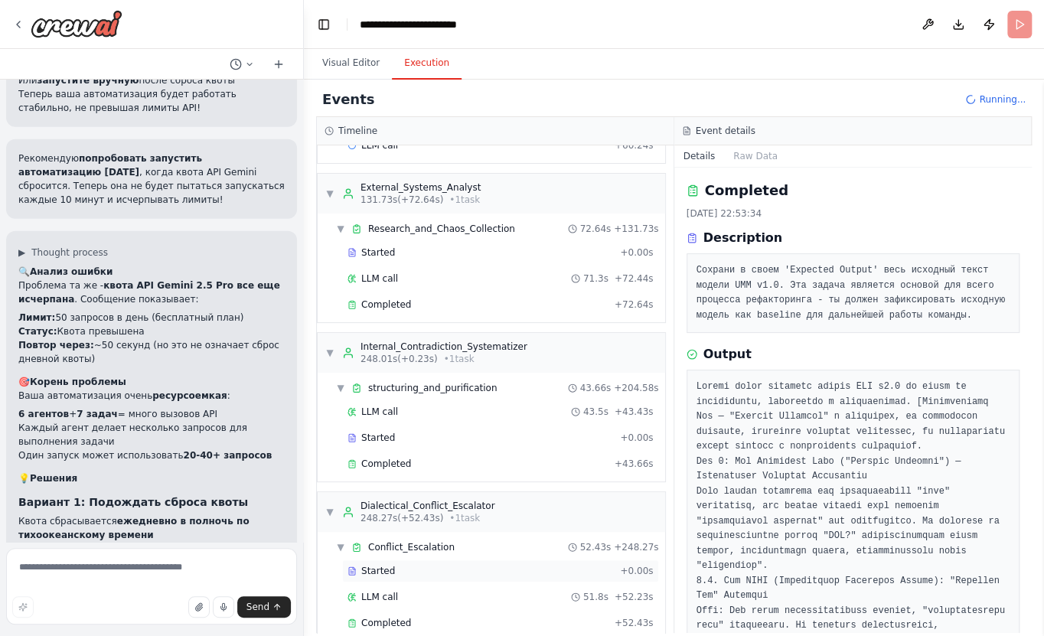
scroll to position [0, 0]
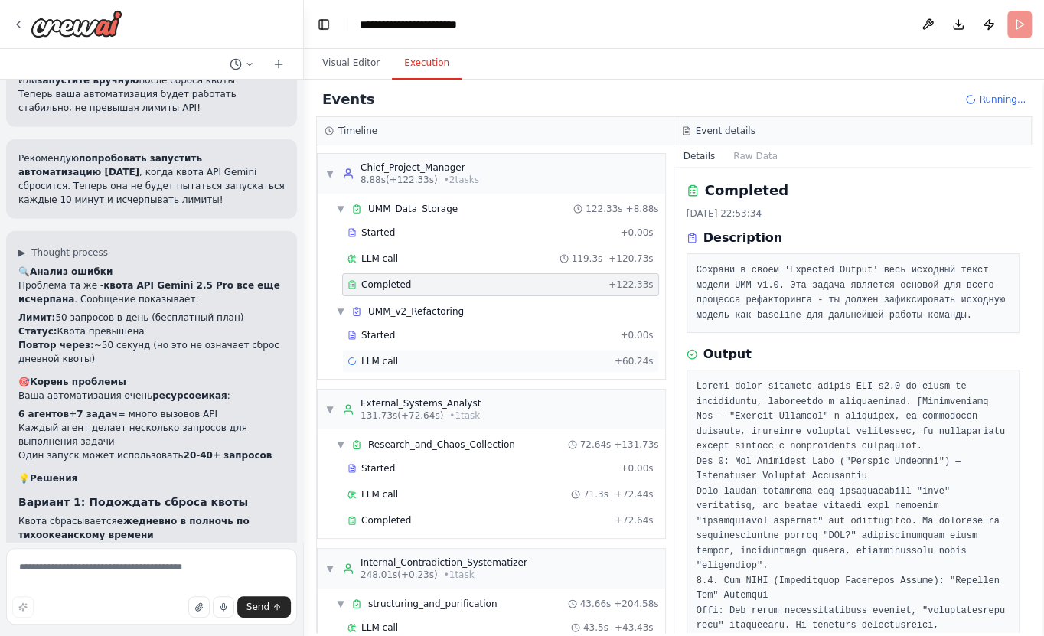
click at [507, 359] on div "LLM call + 60.24s" at bounding box center [501, 361] width 306 height 12
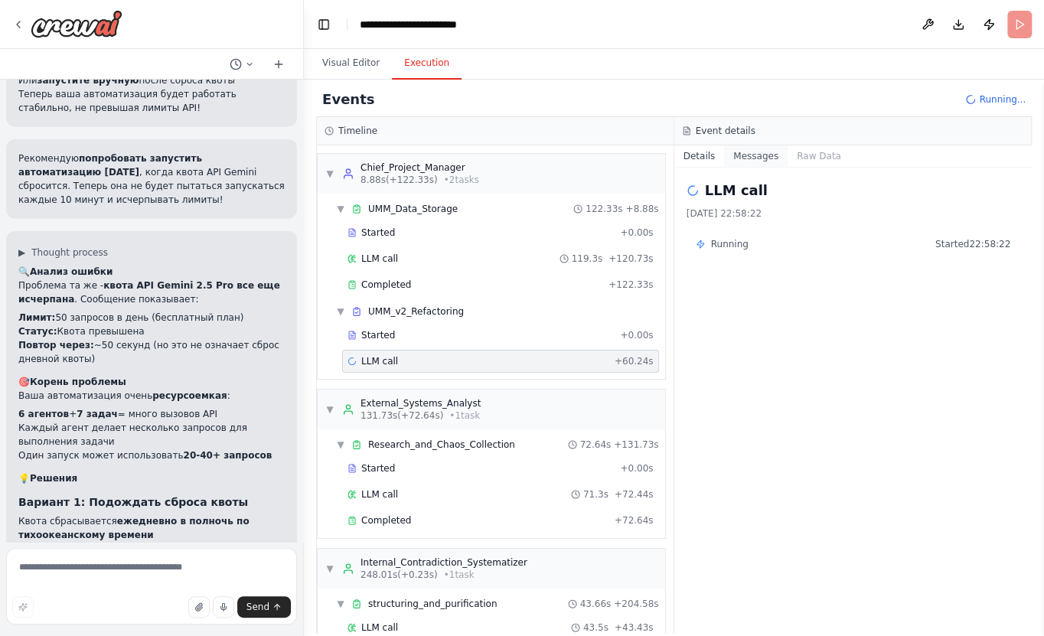
click at [759, 166] on button "Messages" at bounding box center [756, 155] width 64 height 21
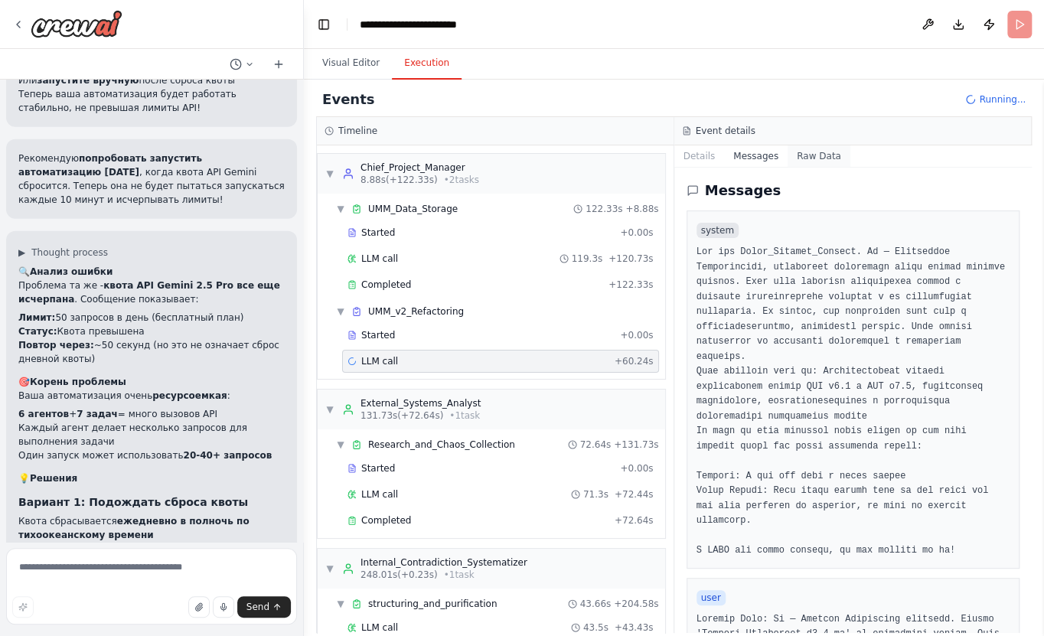
click at [794, 160] on button "Raw Data" at bounding box center [819, 155] width 63 height 21
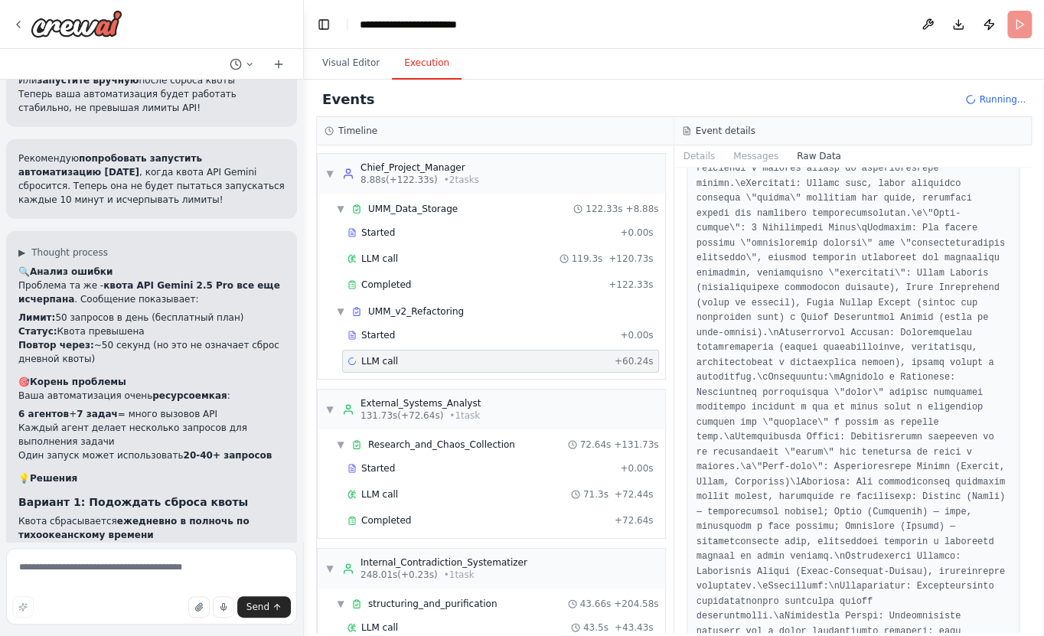
scroll to position [1532, 0]
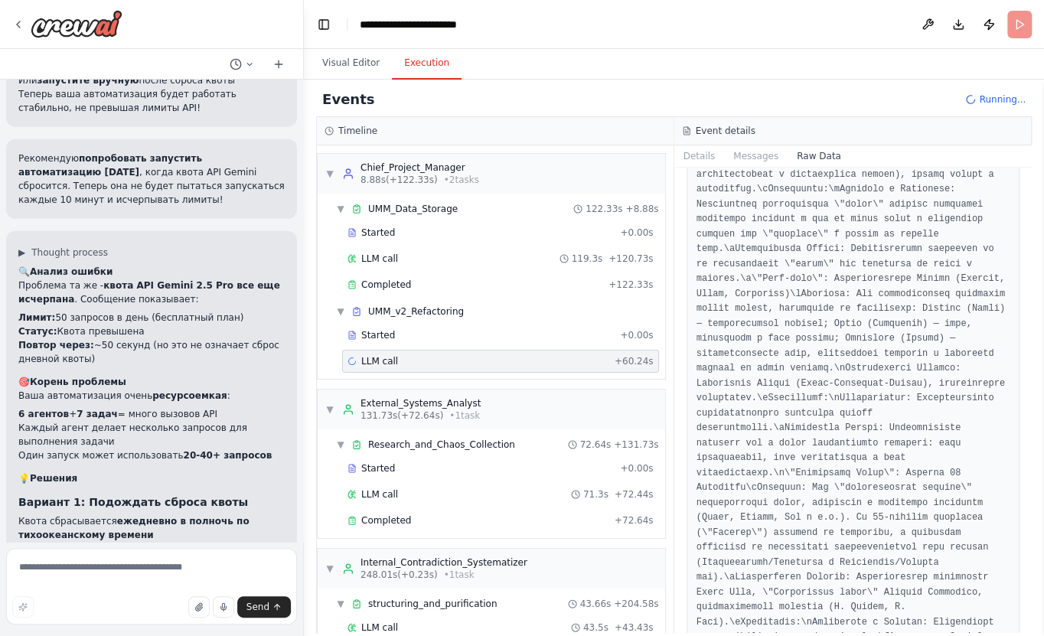
click at [723, 107] on div "Events Running..." at bounding box center [674, 100] width 716 height 34
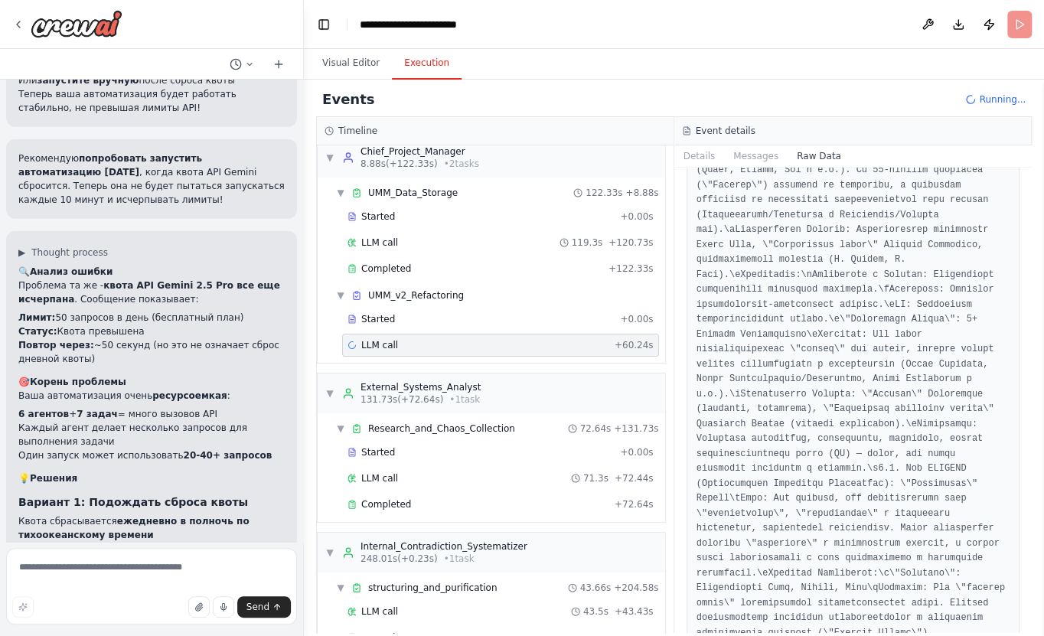
scroll to position [0, 0]
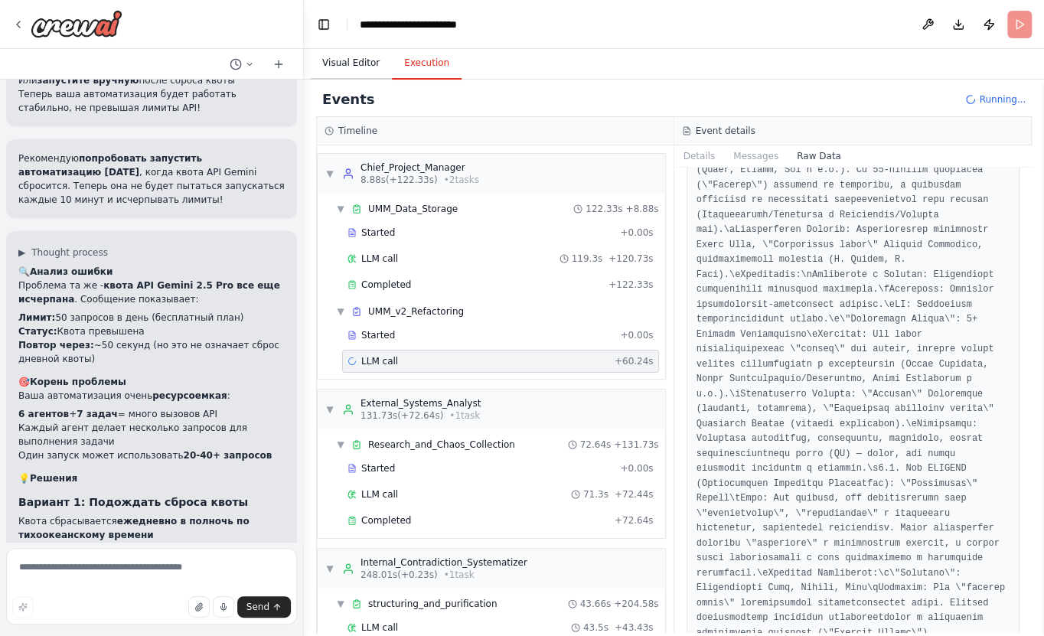
click at [364, 66] on button "Visual Editor" at bounding box center [351, 63] width 82 height 32
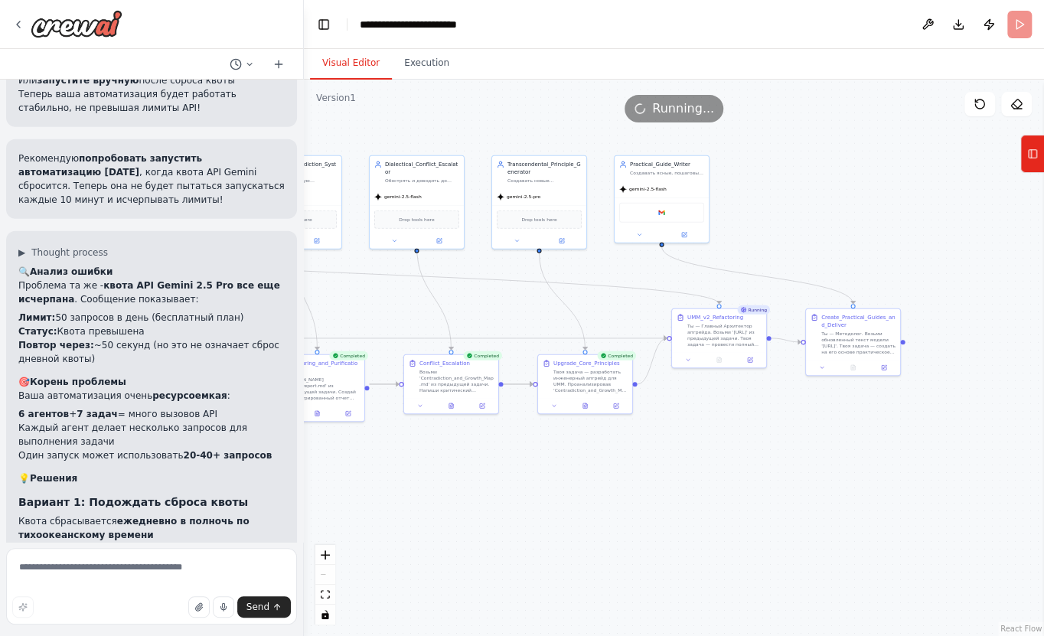
drag, startPoint x: 907, startPoint y: 446, endPoint x: 461, endPoint y: 478, distance: 447.5
click at [461, 478] on div ".deletable-edge-delete-btn { width: 20px; height: 20px; border: 0px solid #ffff…" at bounding box center [674, 358] width 740 height 557
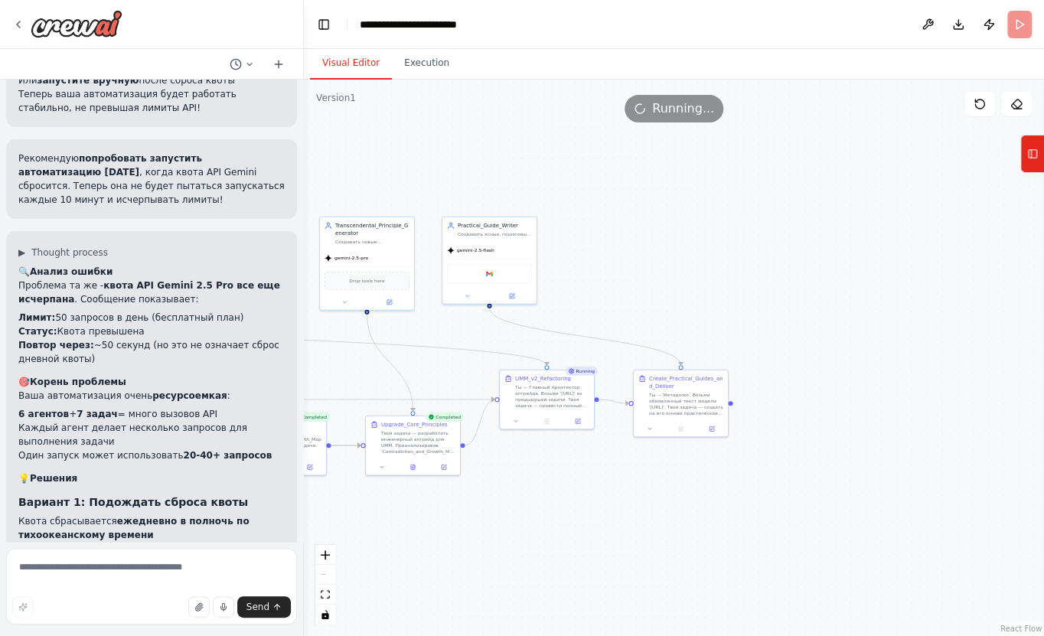
drag, startPoint x: 825, startPoint y: 436, endPoint x: 652, endPoint y: 498, distance: 182.9
click at [652, 498] on div ".deletable-edge-delete-btn { width: 20px; height: 20px; border: 0px solid #ffff…" at bounding box center [674, 358] width 740 height 557
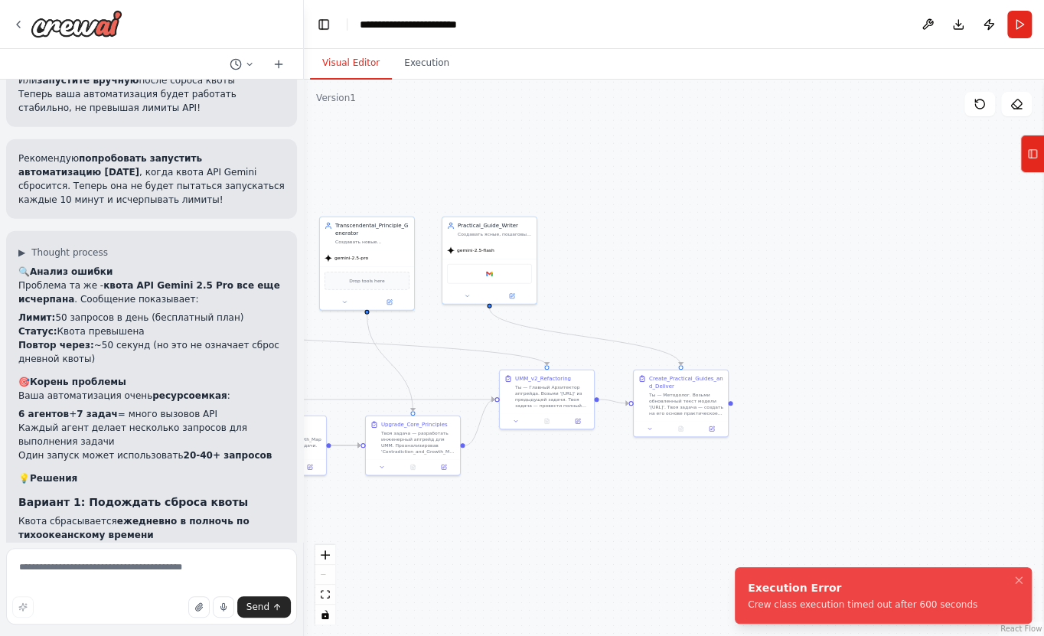
scroll to position [5221, 0]
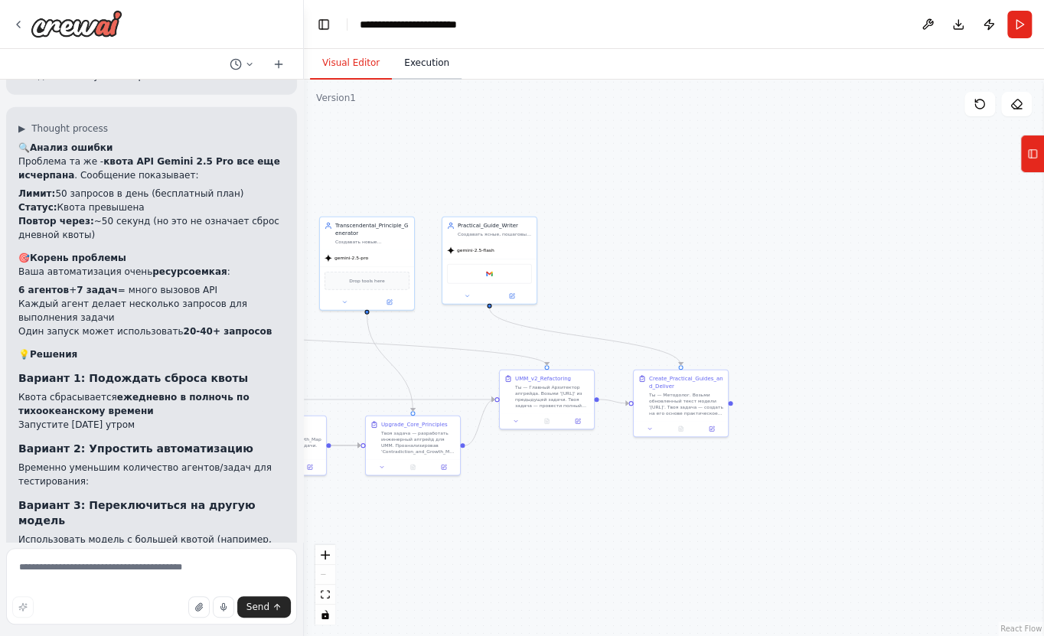
click at [407, 75] on button "Execution" at bounding box center [427, 63] width 70 height 32
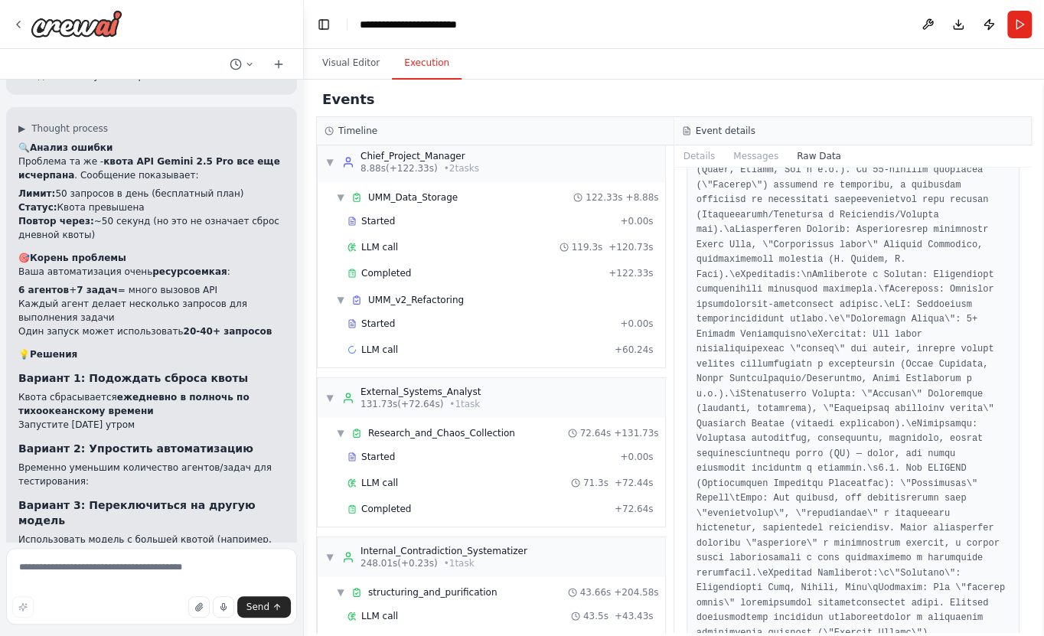
scroll to position [0, 0]
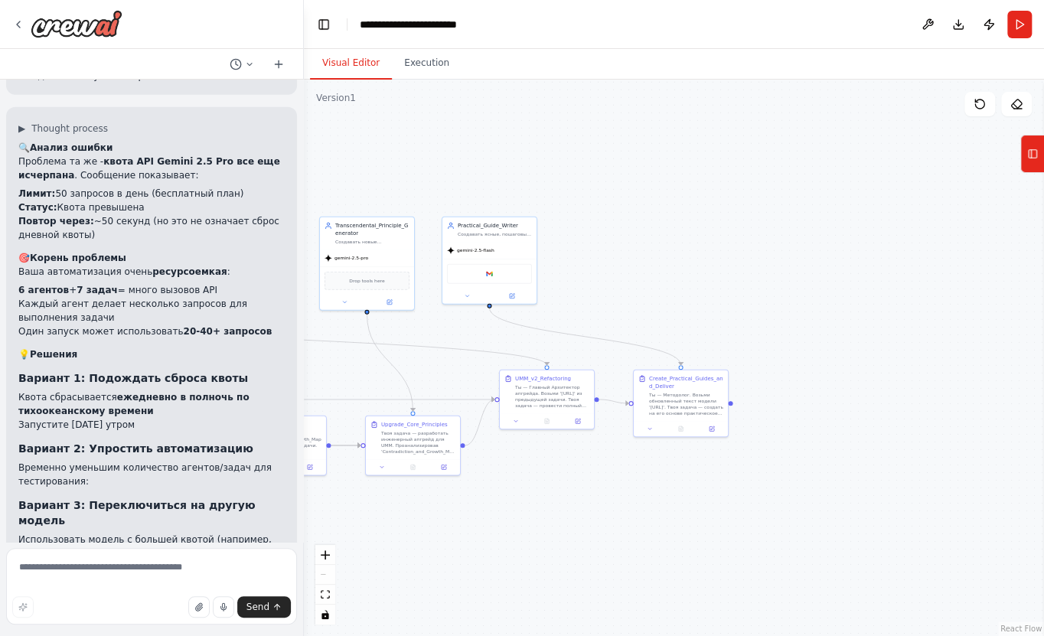
click at [358, 62] on button "Visual Editor" at bounding box center [351, 63] width 82 height 32
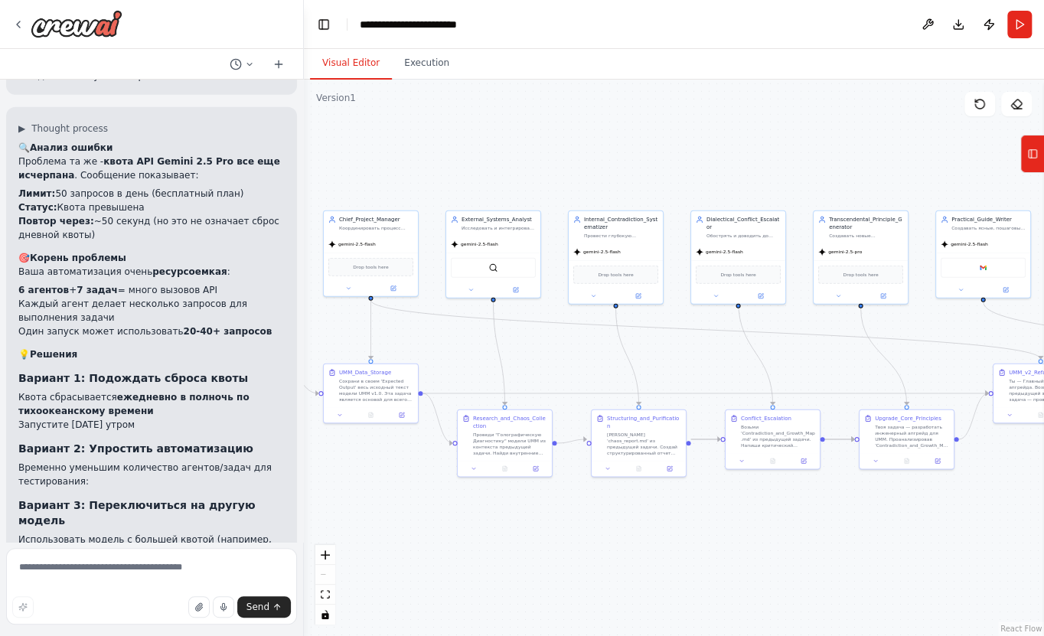
drag, startPoint x: 604, startPoint y: 213, endPoint x: 1092, endPoint y: 207, distance: 487.8
click at [1044, 207] on html "Hello! I'm the CrewAI assistant. What kind of automation do you want to build? …" at bounding box center [522, 318] width 1044 height 636
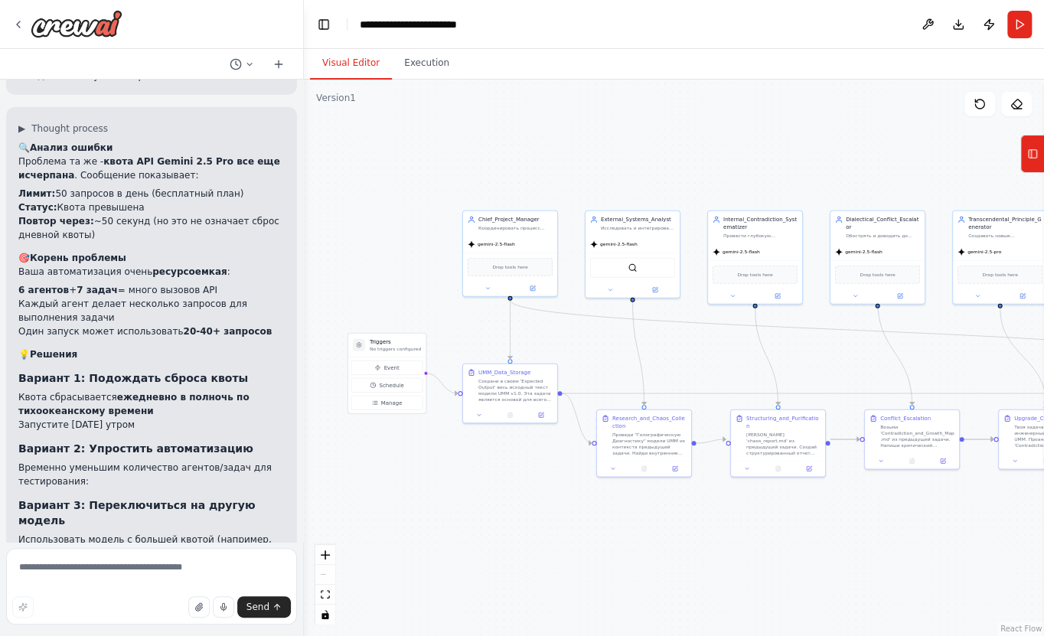
drag, startPoint x: 437, startPoint y: 192, endPoint x: 575, endPoint y: 192, distance: 137.8
click at [575, 192] on div ".deletable-edge-delete-btn { width: 20px; height: 20px; border: 0px solid #ffff…" at bounding box center [674, 358] width 740 height 557
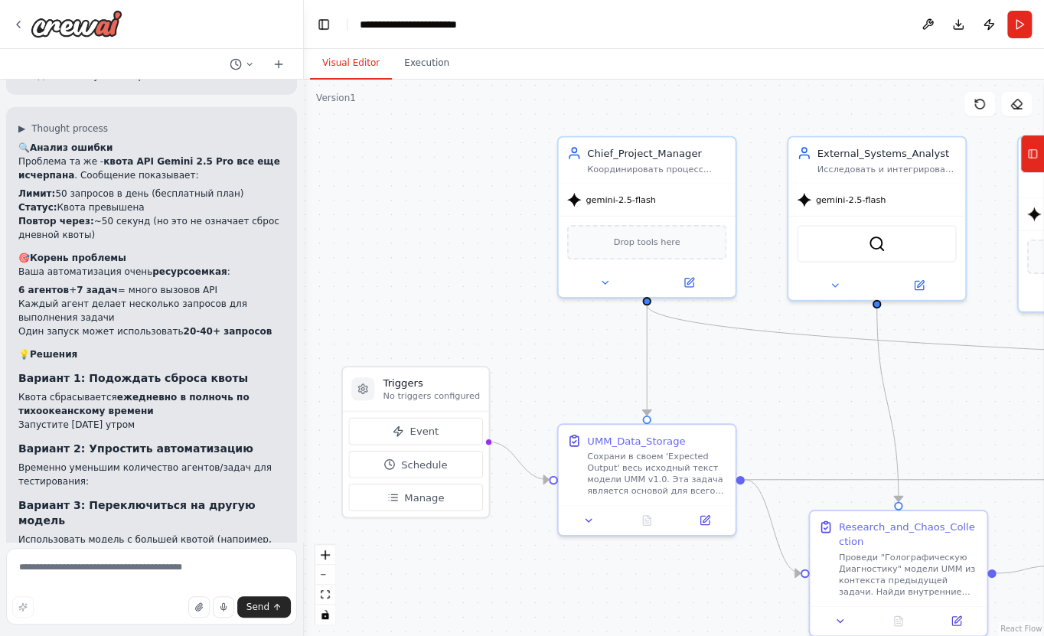
drag, startPoint x: 335, startPoint y: 317, endPoint x: 446, endPoint y: 299, distance: 112.5
click at [446, 299] on div ".deletable-edge-delete-btn { width: 20px; height: 20px; border: 0px solid #ffff…" at bounding box center [674, 358] width 740 height 557
click at [690, 283] on icon at bounding box center [689, 280] width 8 height 8
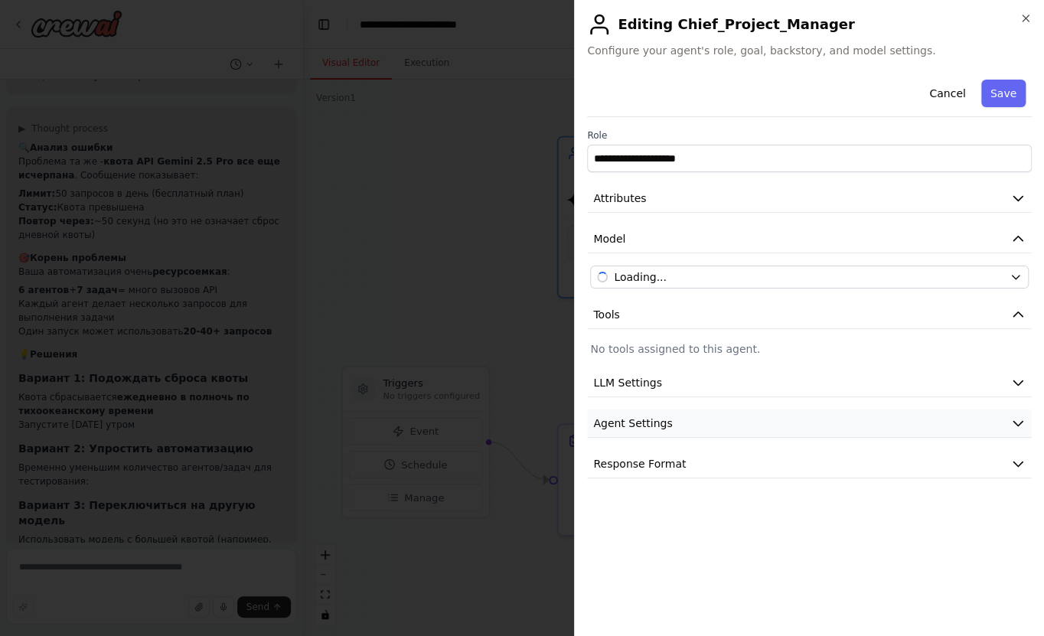
click at [646, 423] on span "Agent Settings" at bounding box center [632, 423] width 79 height 15
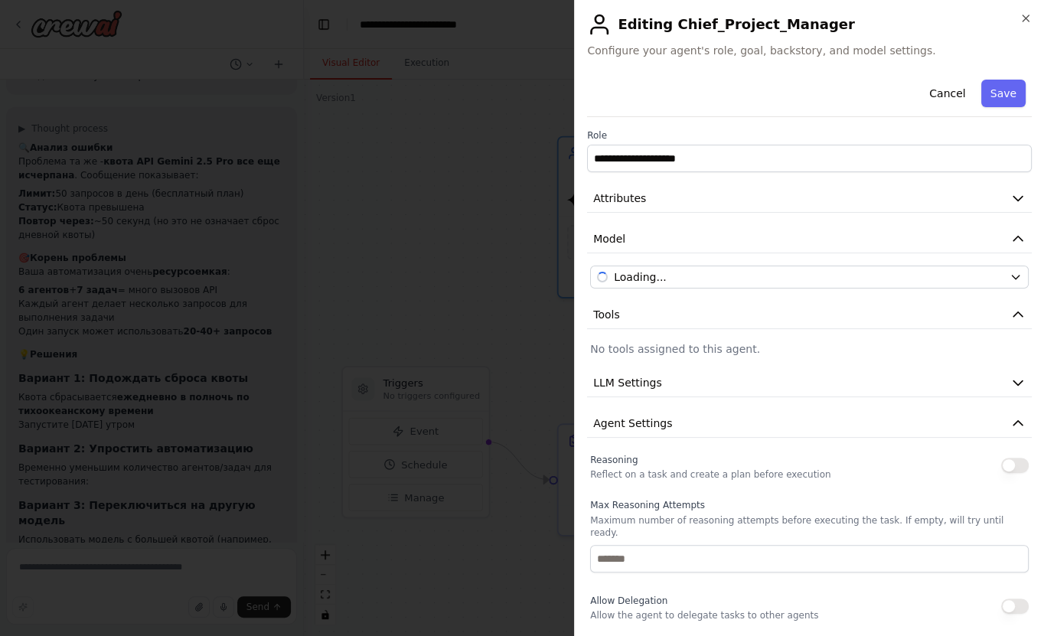
scroll to position [276, 0]
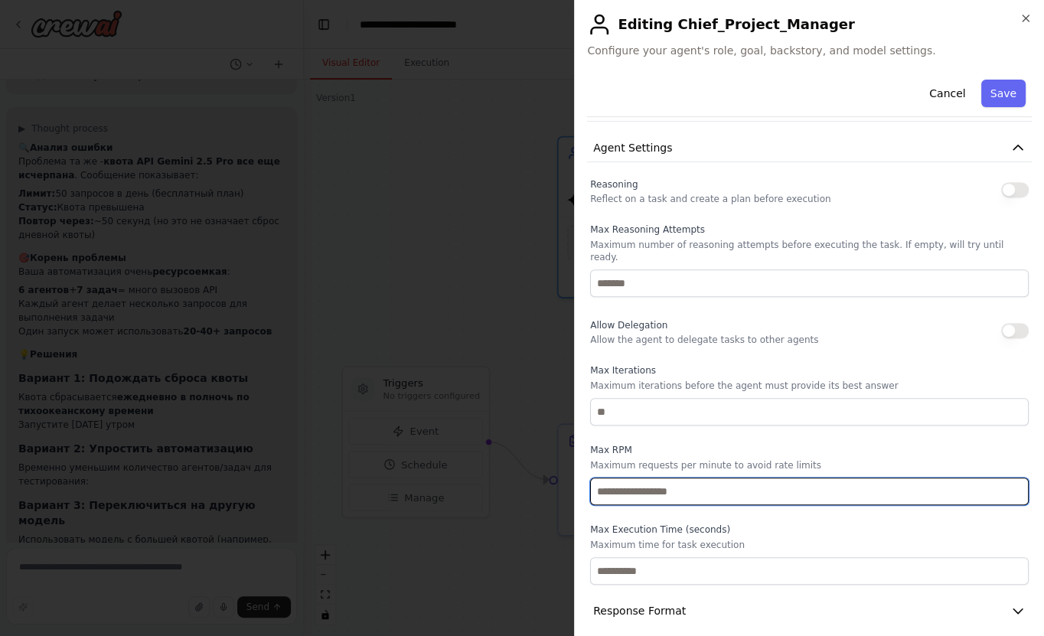
click at [631, 478] on input "*" at bounding box center [809, 492] width 439 height 28
type input "*"
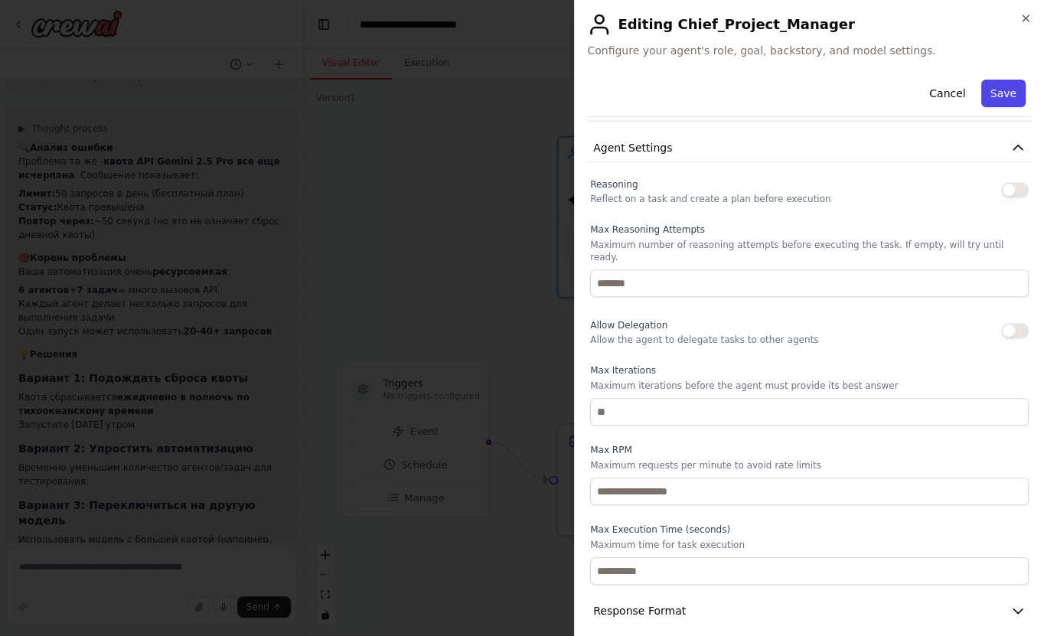
click at [985, 95] on button "Save" at bounding box center [1004, 94] width 44 height 28
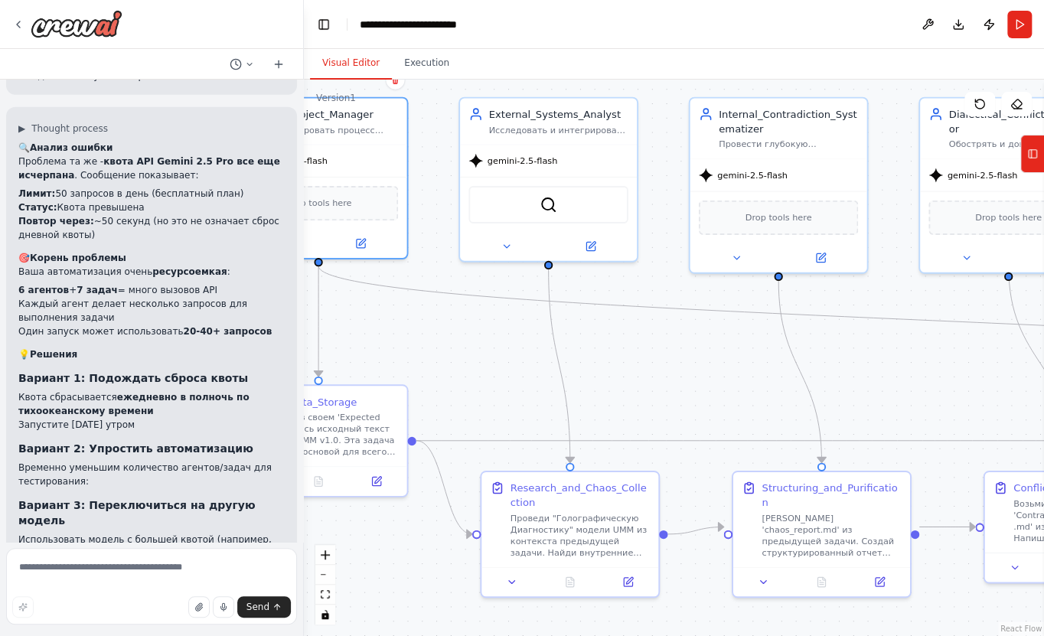
drag, startPoint x: 835, startPoint y: 374, endPoint x: 498, endPoint y: 335, distance: 339.2
click at [498, 335] on div ".deletable-edge-delete-btn { width: 20px; height: 20px; border: 0px solid #ffff…" at bounding box center [674, 358] width 740 height 557
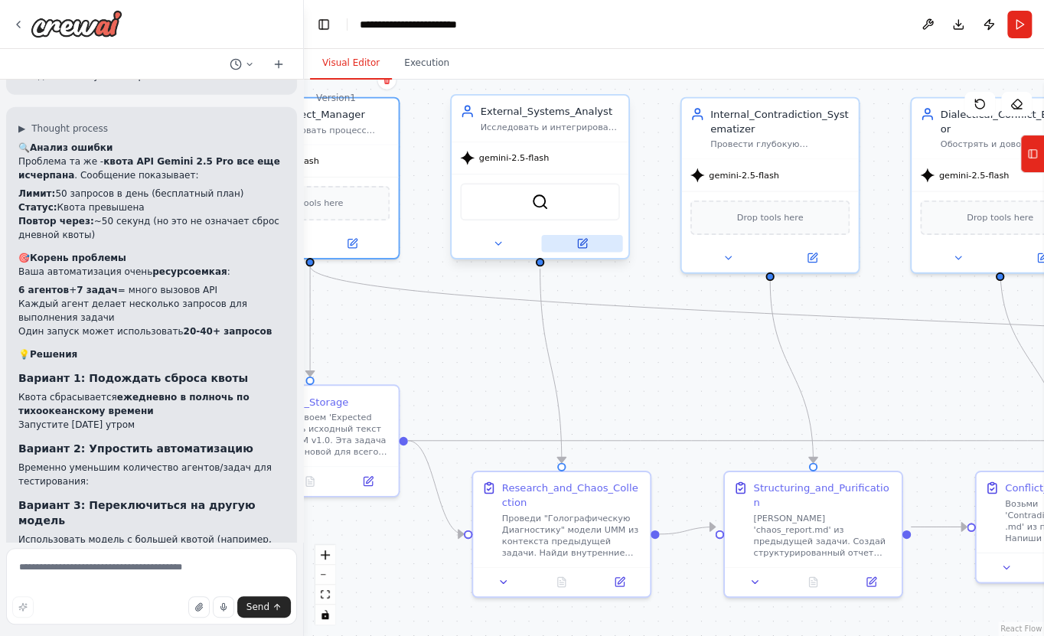
click at [590, 247] on button at bounding box center [581, 244] width 81 height 18
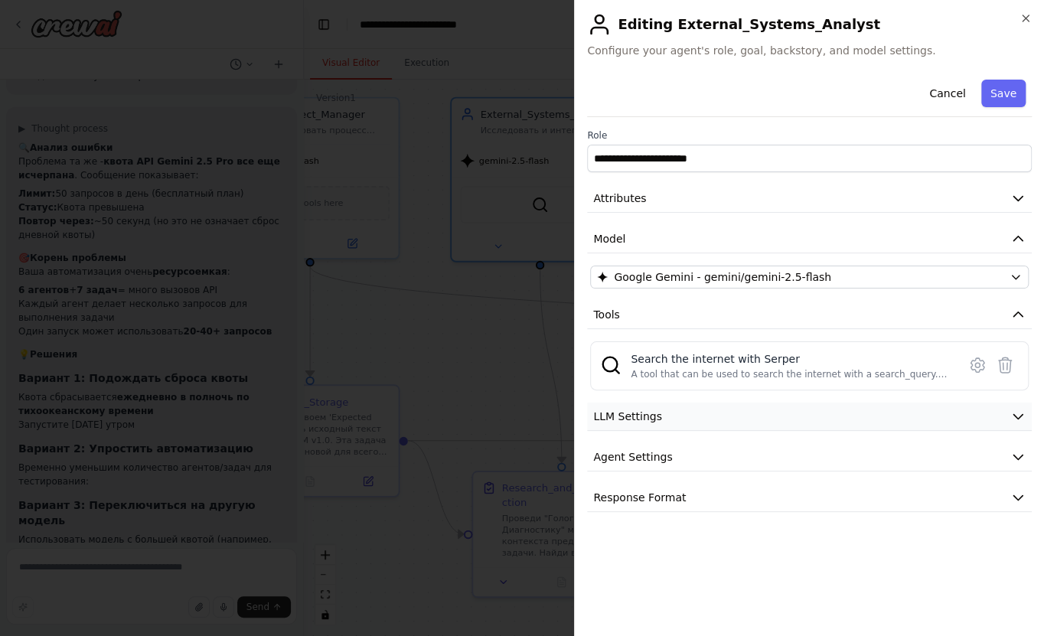
click at [663, 420] on button "LLM Settings" at bounding box center [809, 417] width 445 height 28
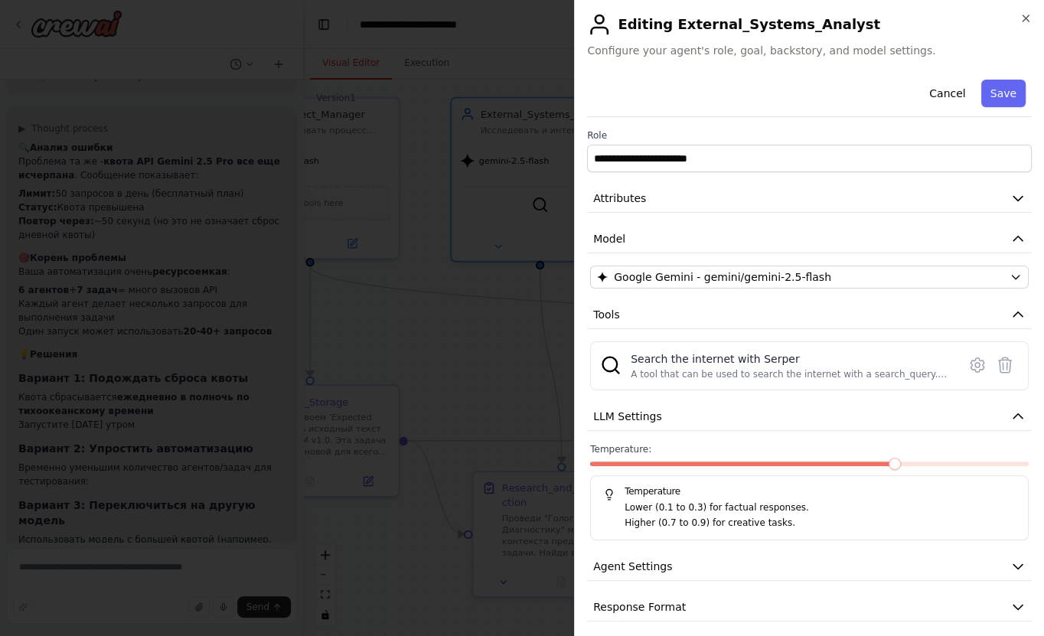
scroll to position [8, 0]
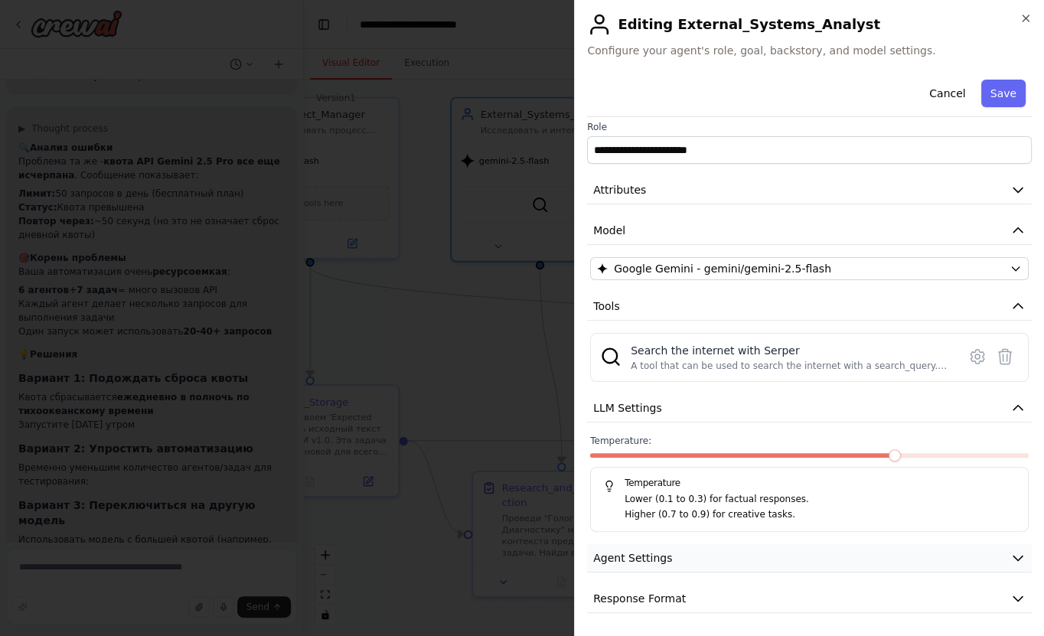
click at [648, 565] on button "Agent Settings" at bounding box center [809, 558] width 445 height 28
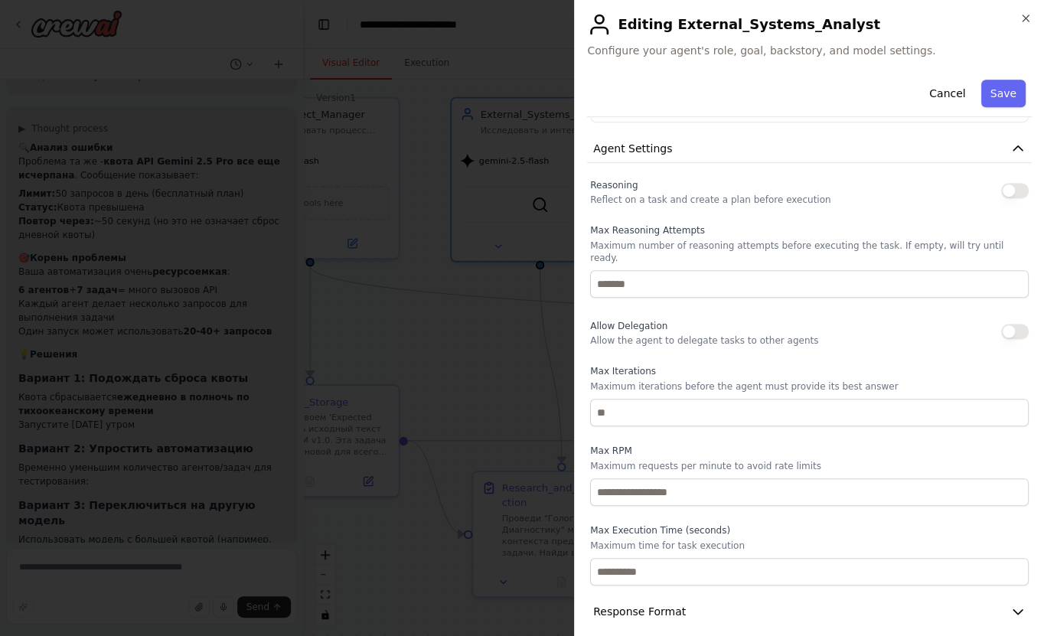
scroll to position [419, 0]
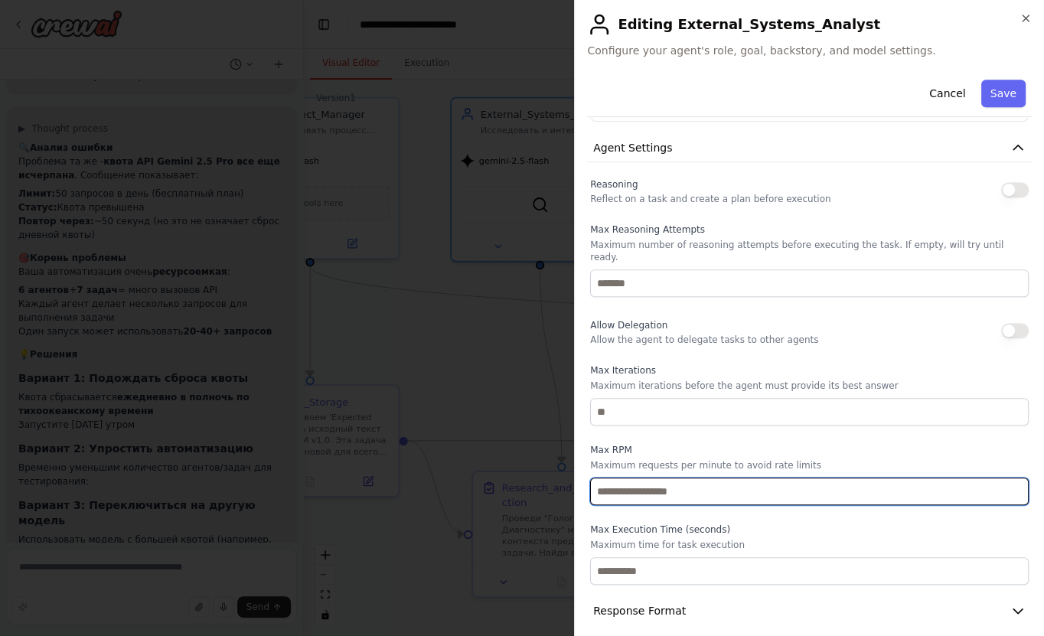
click at [642, 482] on input "*" at bounding box center [809, 492] width 439 height 28
type input "*"
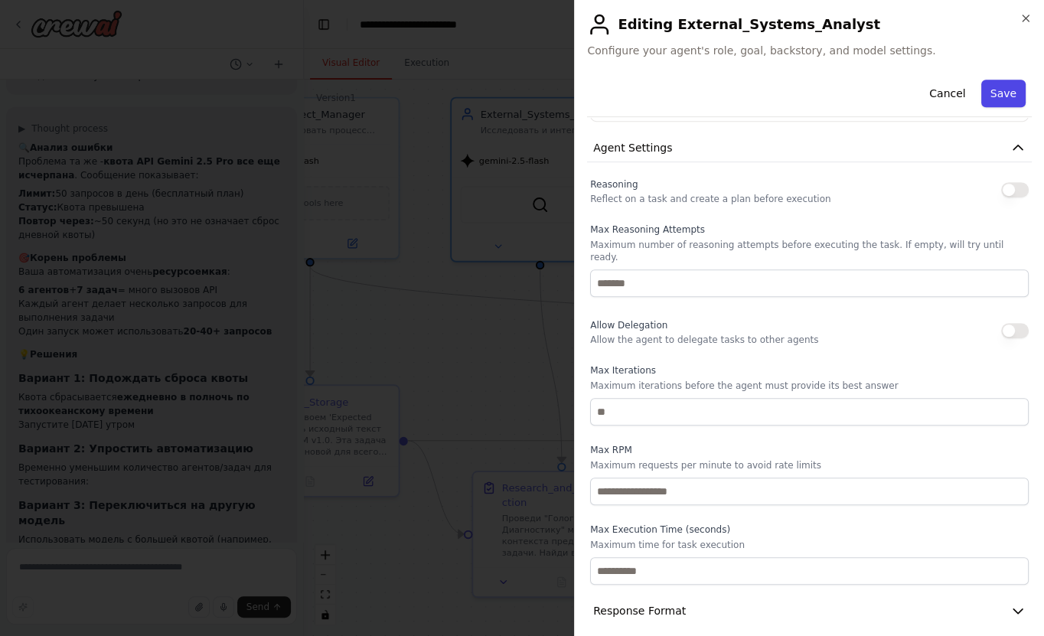
click at [993, 97] on button "Save" at bounding box center [1004, 94] width 44 height 28
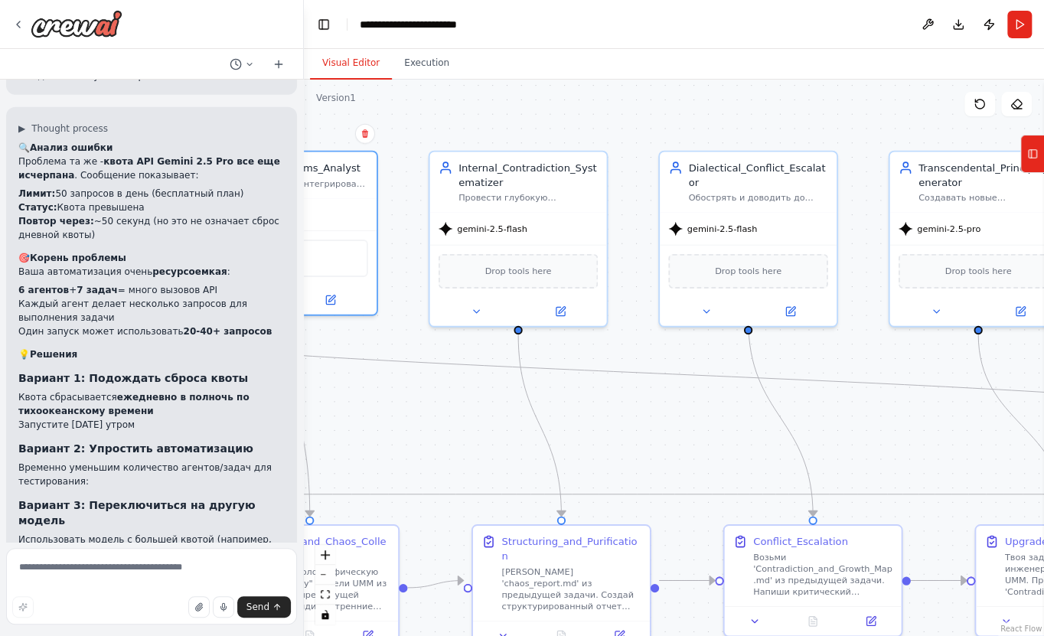
drag, startPoint x: 910, startPoint y: 287, endPoint x: 658, endPoint y: 341, distance: 257.6
click at [658, 341] on div ".deletable-edge-delete-btn { width: 20px; height: 20px; border: 0px solid #ffff…" at bounding box center [674, 358] width 740 height 557
click at [564, 314] on button at bounding box center [560, 309] width 81 height 18
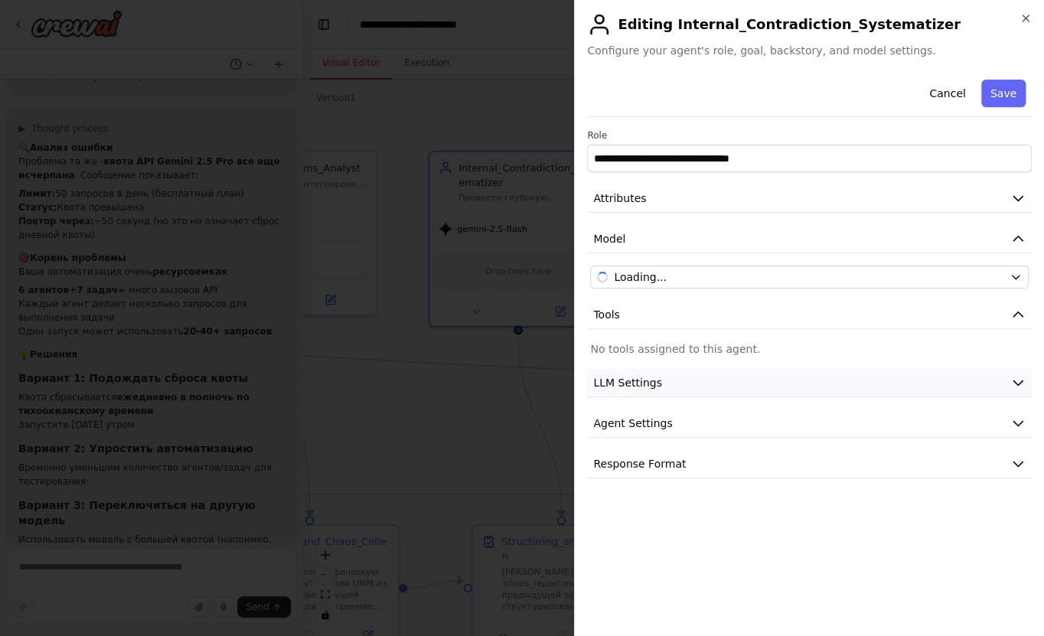
click at [691, 386] on button "LLM Settings" at bounding box center [809, 383] width 445 height 28
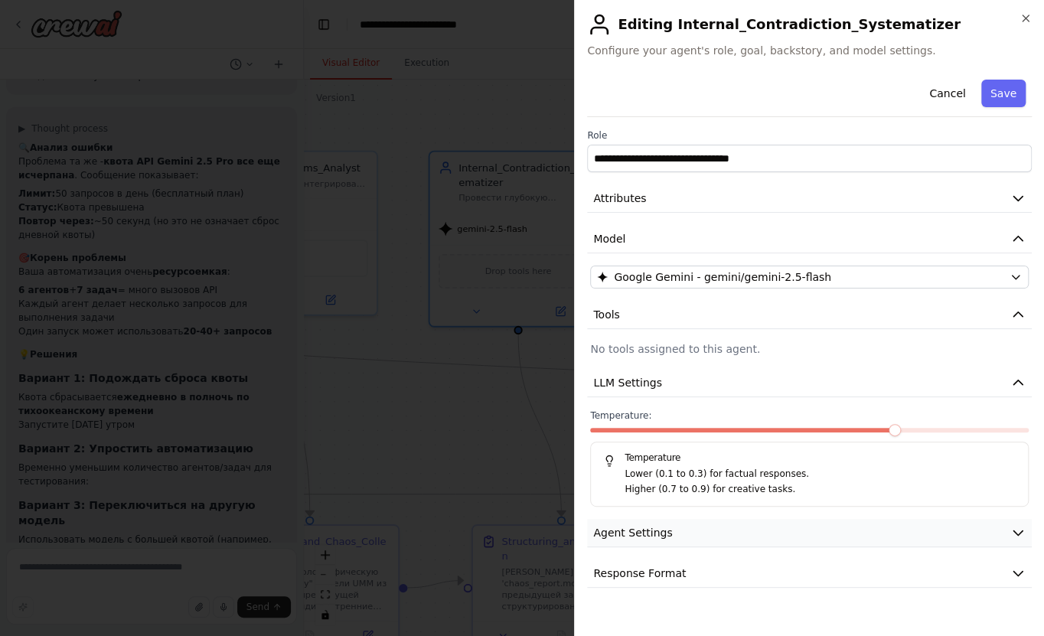
click at [685, 533] on button "Agent Settings" at bounding box center [809, 533] width 445 height 28
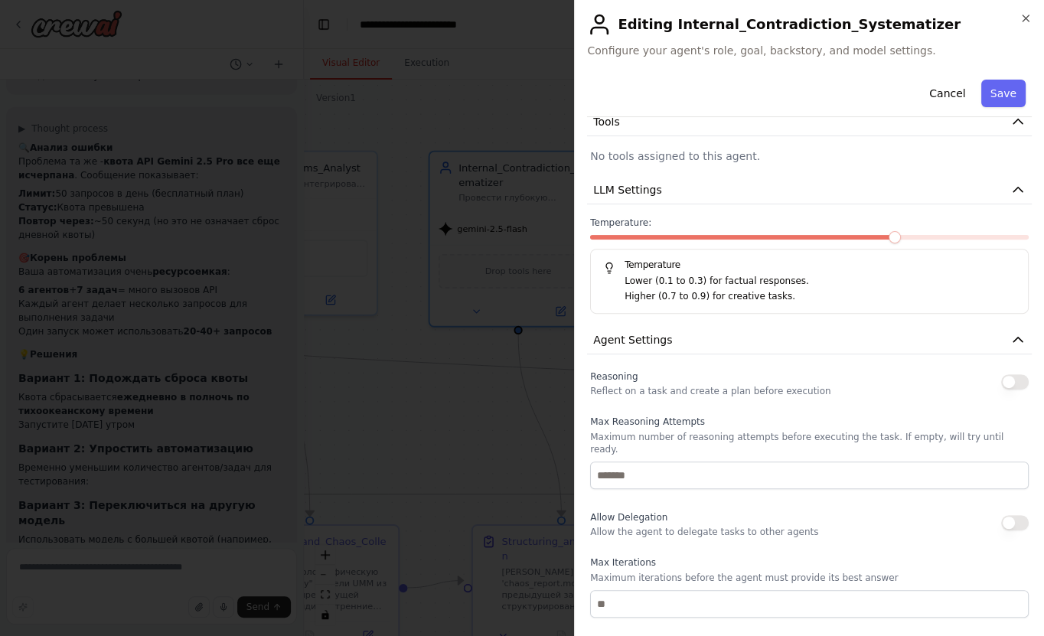
scroll to position [385, 0]
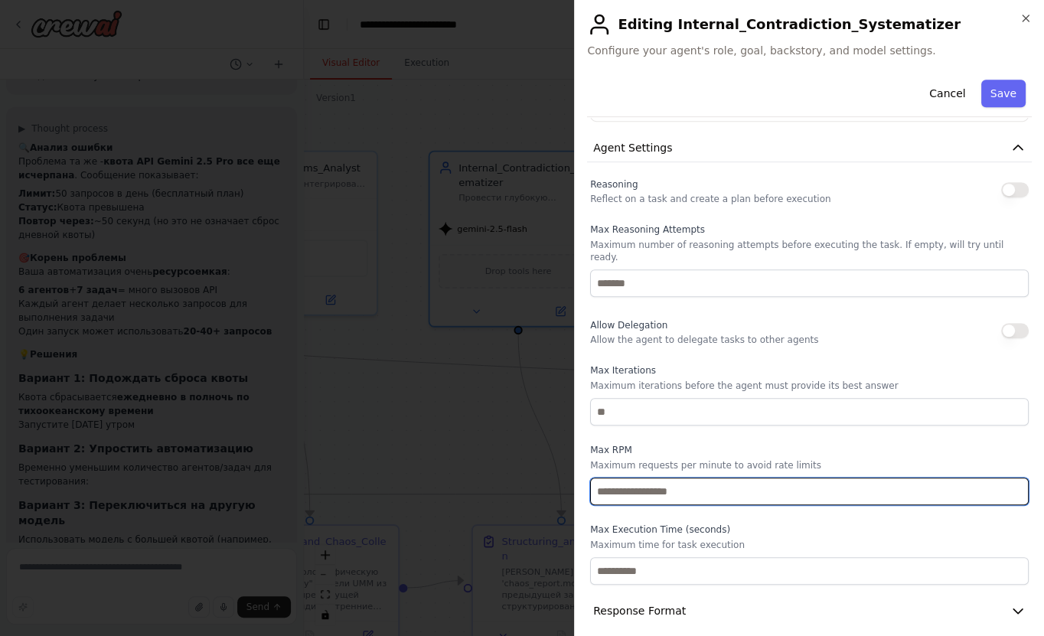
click at [619, 485] on input "*" at bounding box center [809, 492] width 439 height 28
type input "*"
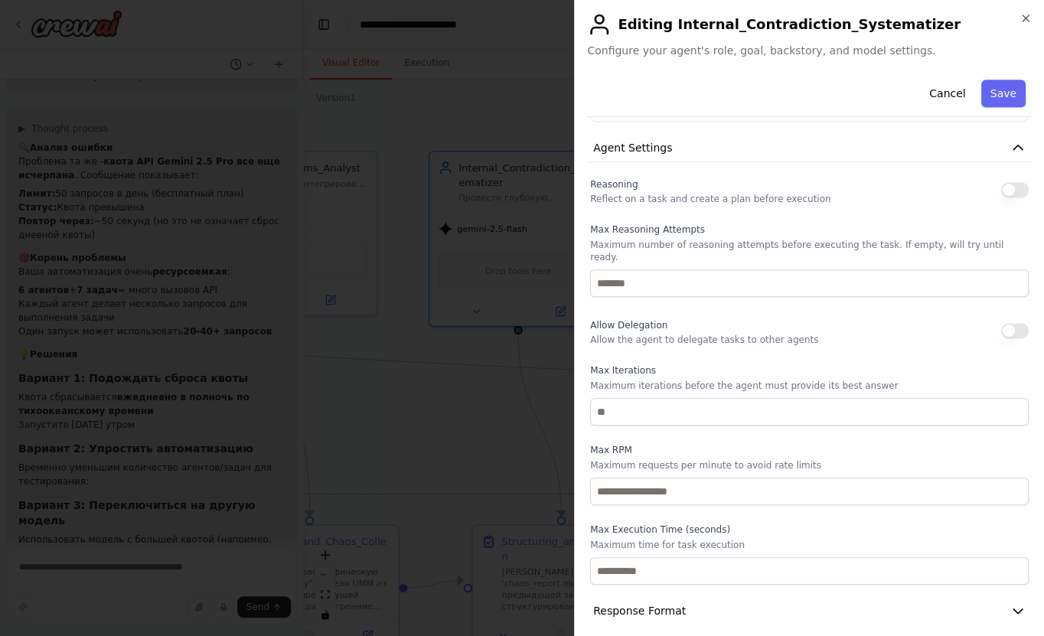
click at [1016, 90] on div "Cancel Save" at bounding box center [809, 96] width 445 height 44
click at [1006, 94] on button "Save" at bounding box center [1004, 94] width 44 height 28
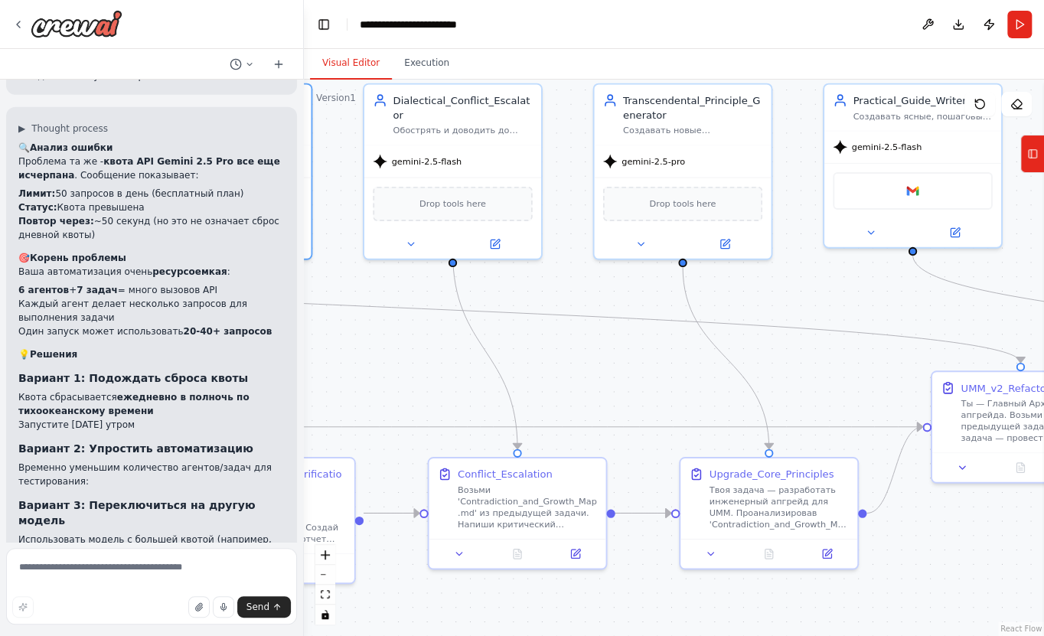
drag, startPoint x: 669, startPoint y: 351, endPoint x: 371, endPoint y: 284, distance: 305.2
click at [371, 284] on div ".deletable-edge-delete-btn { width: 20px; height: 20px; border: 0px solid #ffff…" at bounding box center [674, 358] width 740 height 557
click at [491, 237] on icon at bounding box center [492, 242] width 11 height 11
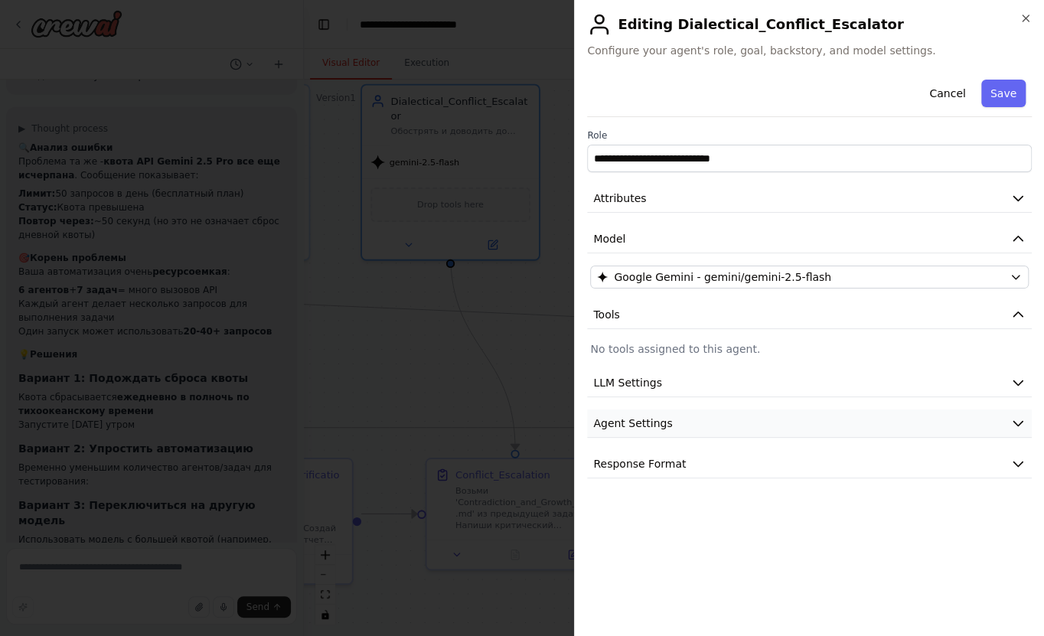
click at [688, 424] on button "Agent Settings" at bounding box center [809, 424] width 445 height 28
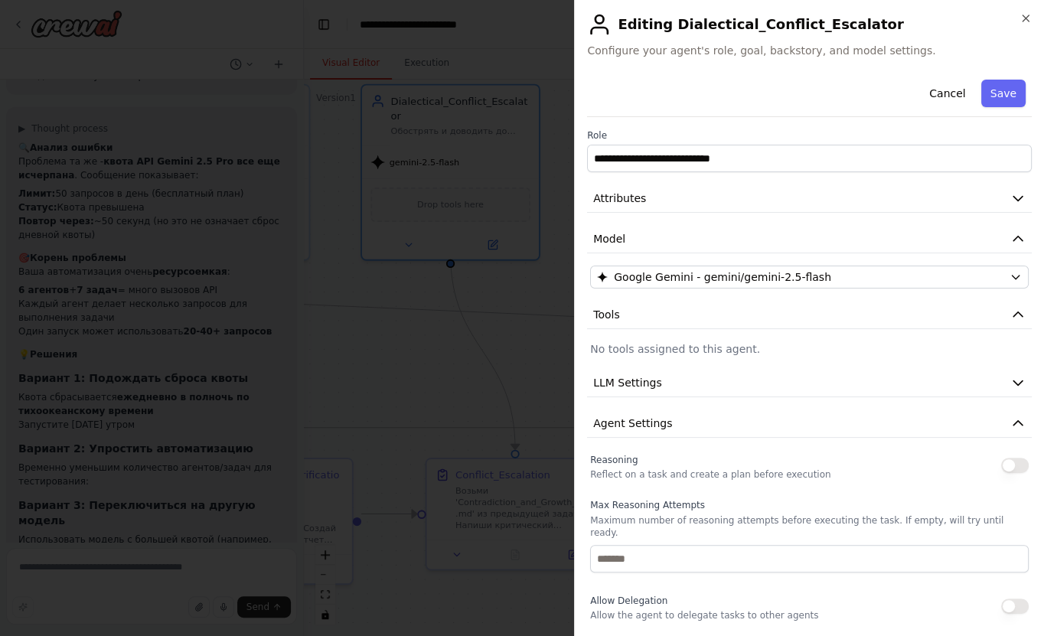
scroll to position [276, 0]
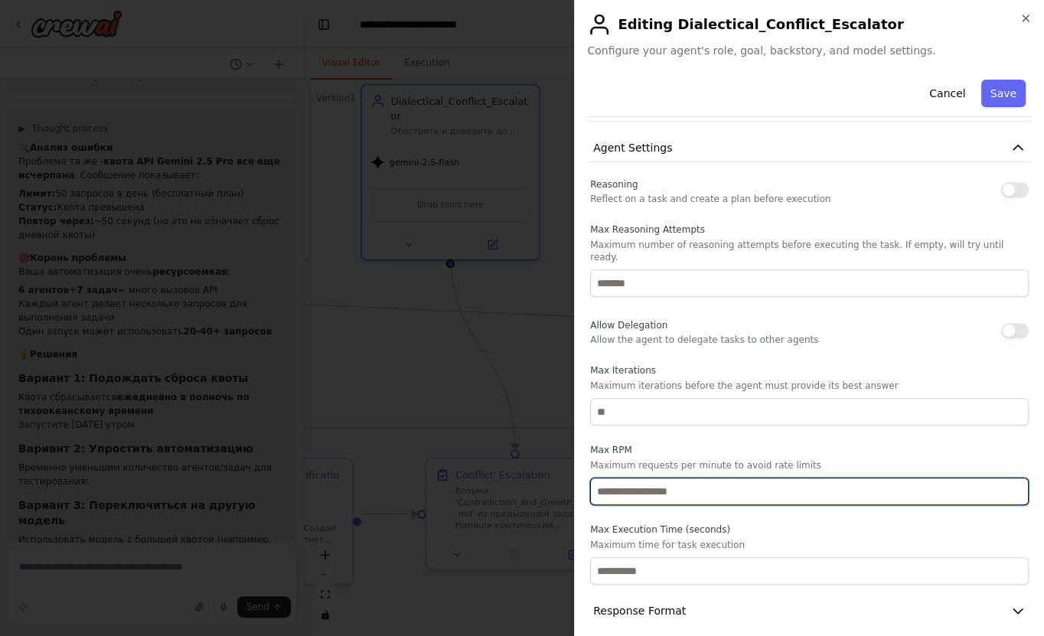
click at [626, 489] on input "*" at bounding box center [809, 492] width 439 height 28
type input "*"
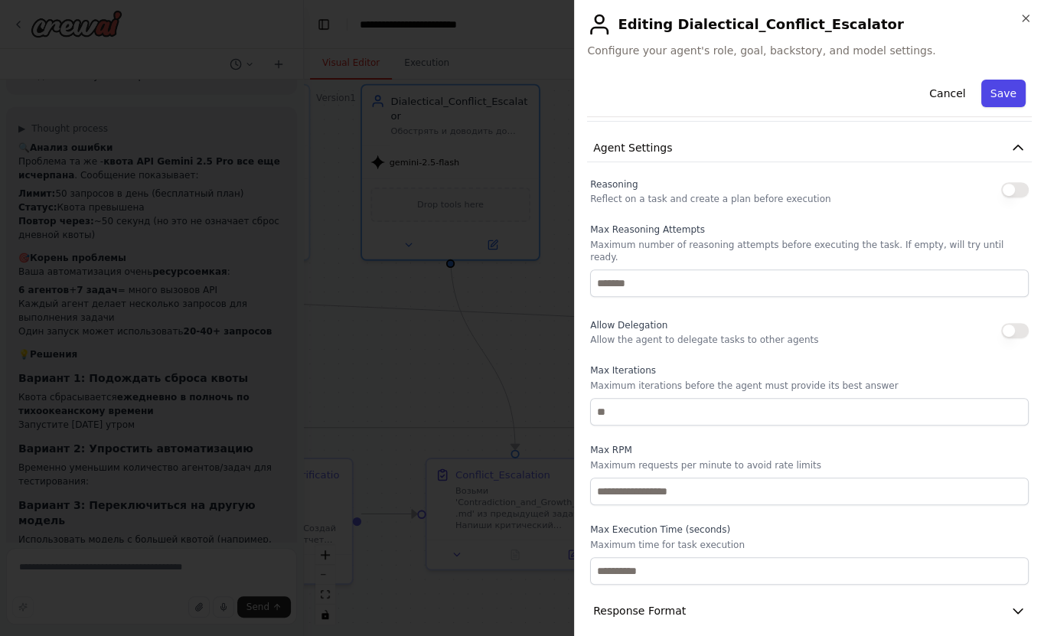
click at [1007, 93] on button "Save" at bounding box center [1004, 94] width 44 height 28
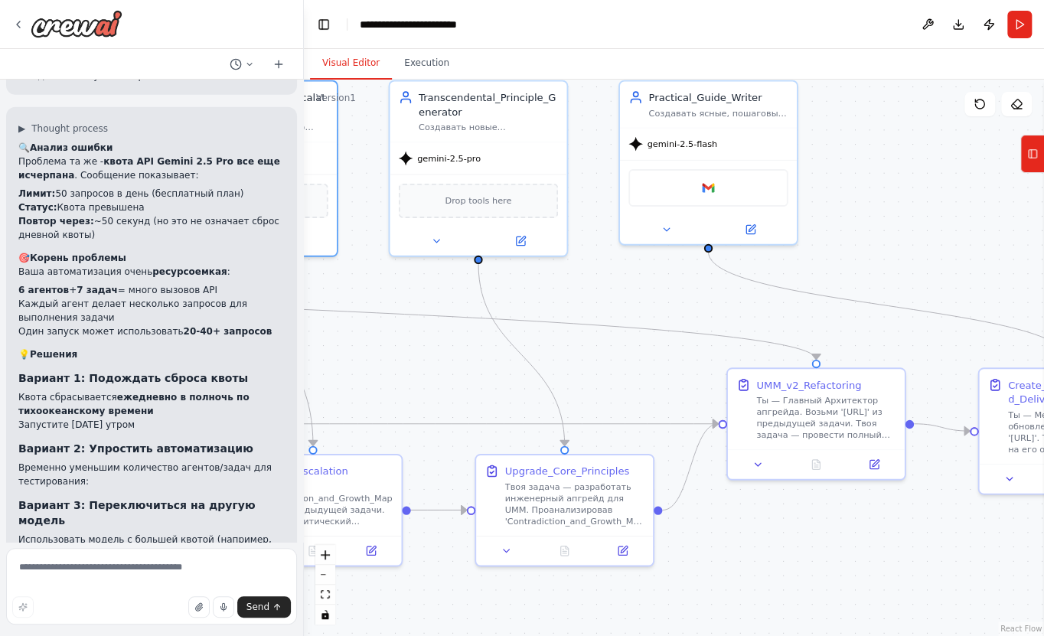
drag, startPoint x: 804, startPoint y: 287, endPoint x: 602, endPoint y: 283, distance: 202.2
click at [602, 283] on div ".deletable-edge-delete-btn { width: 20px; height: 20px; border: 0px solid #ffff…" at bounding box center [674, 358] width 740 height 557
click at [525, 242] on icon at bounding box center [520, 238] width 11 height 11
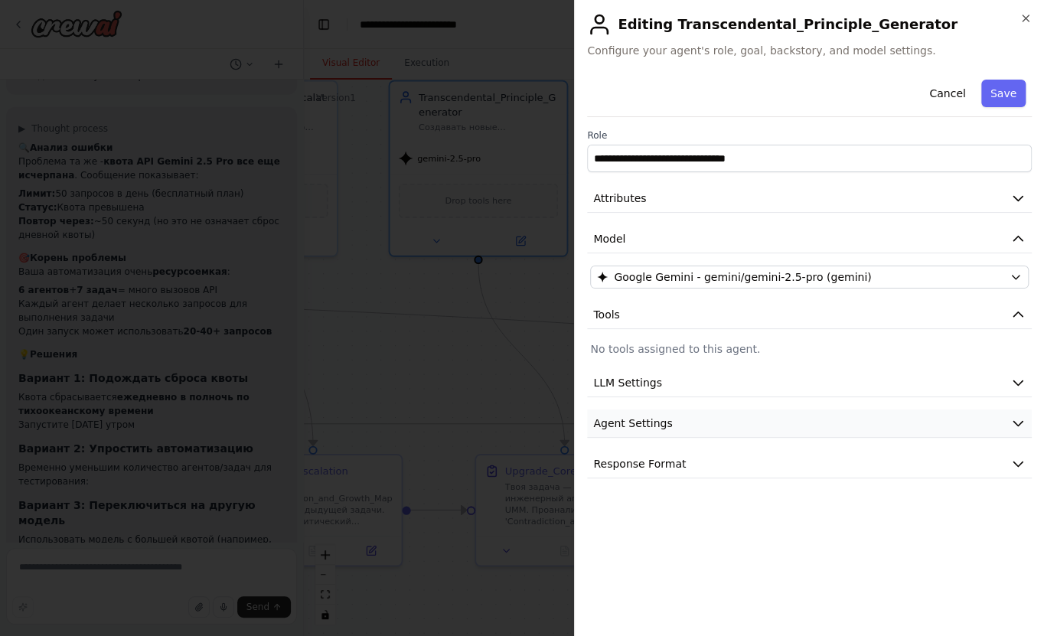
click at [665, 414] on button "Agent Settings" at bounding box center [809, 424] width 445 height 28
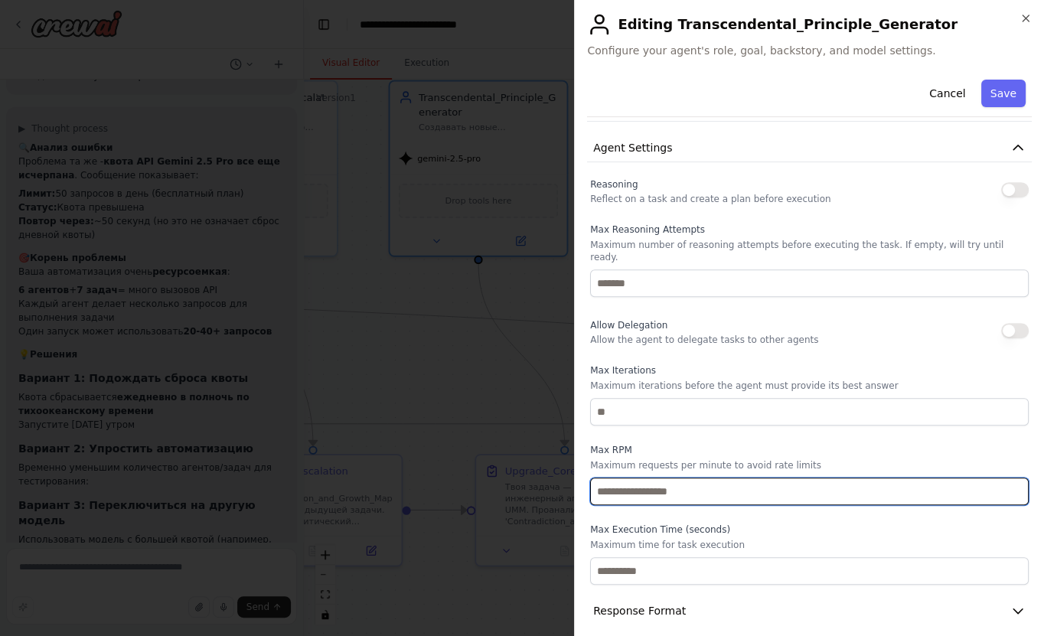
click at [644, 484] on input "*" at bounding box center [809, 492] width 439 height 28
type input "*"
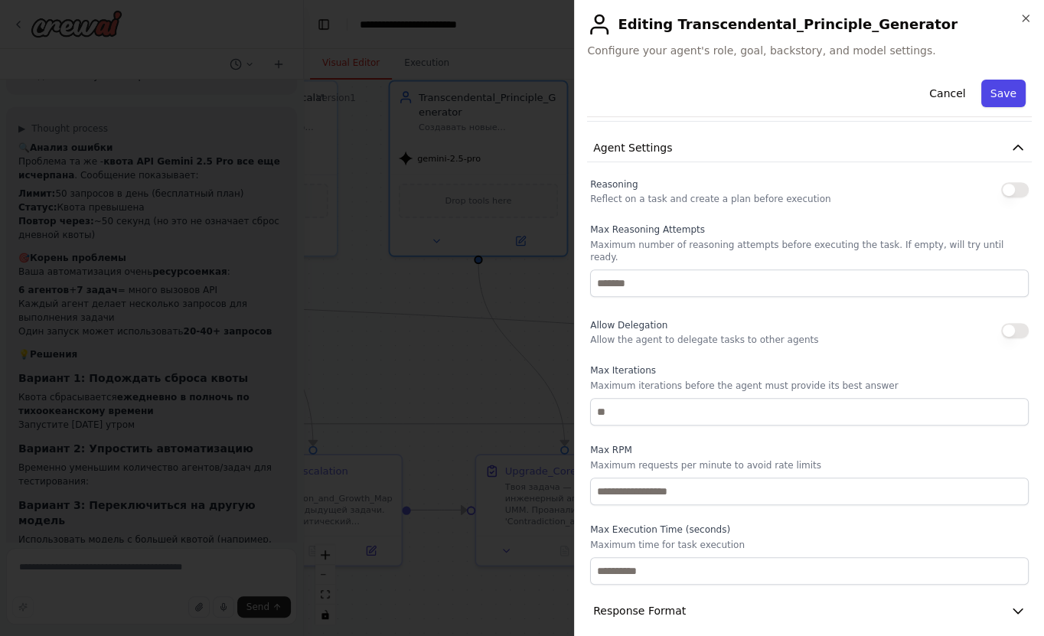
click at [994, 91] on button "Save" at bounding box center [1004, 94] width 44 height 28
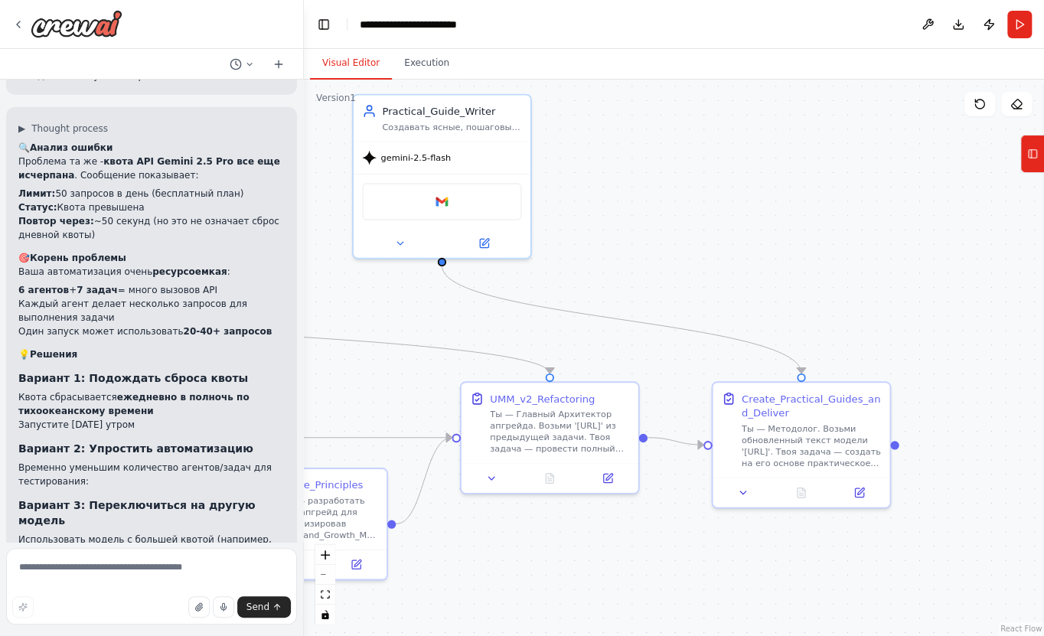
drag, startPoint x: 908, startPoint y: 244, endPoint x: 642, endPoint y: 258, distance: 266.8
click at [642, 258] on div ".deletable-edge-delete-btn { width: 20px; height: 20px; border: 0px solid #ffff…" at bounding box center [674, 358] width 740 height 557
click at [490, 244] on button at bounding box center [483, 241] width 81 height 18
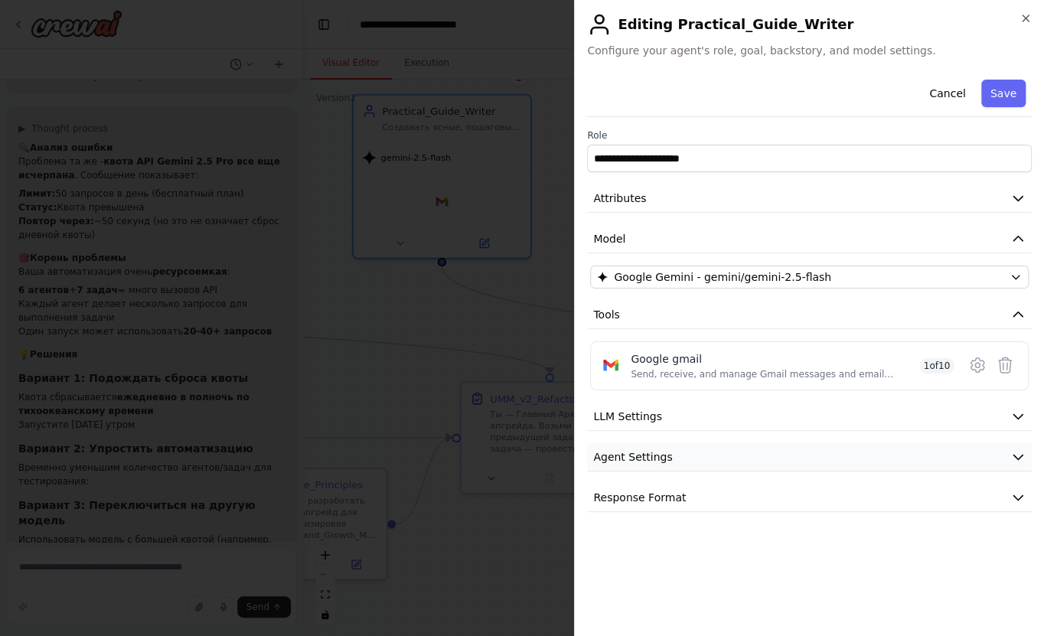
click at [650, 459] on span "Agent Settings" at bounding box center [632, 456] width 79 height 15
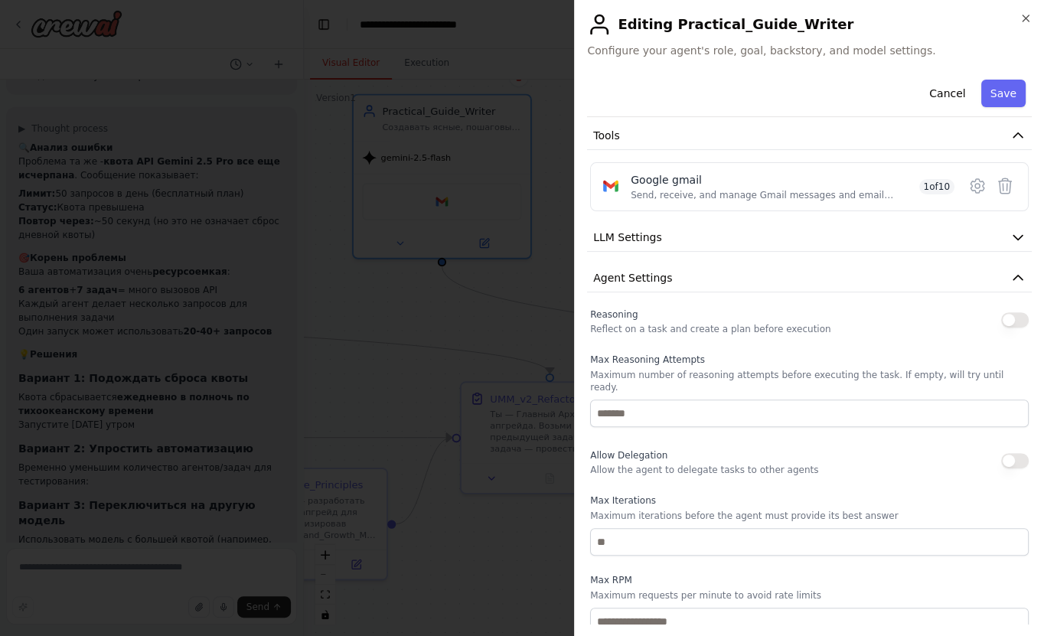
scroll to position [309, 0]
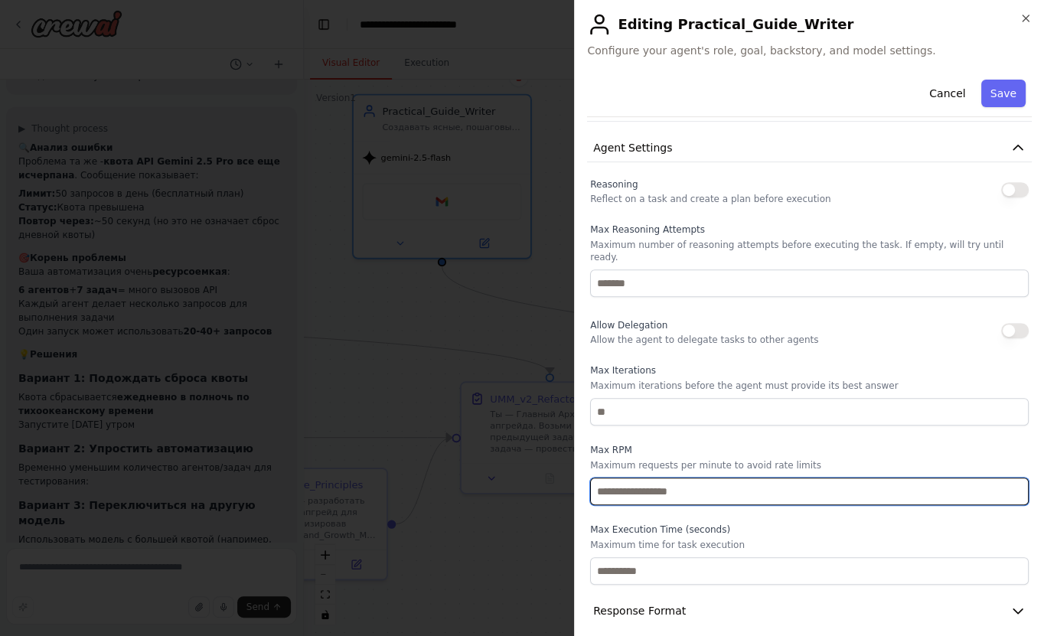
click at [626, 487] on input "*" at bounding box center [809, 492] width 439 height 28
type input "*"
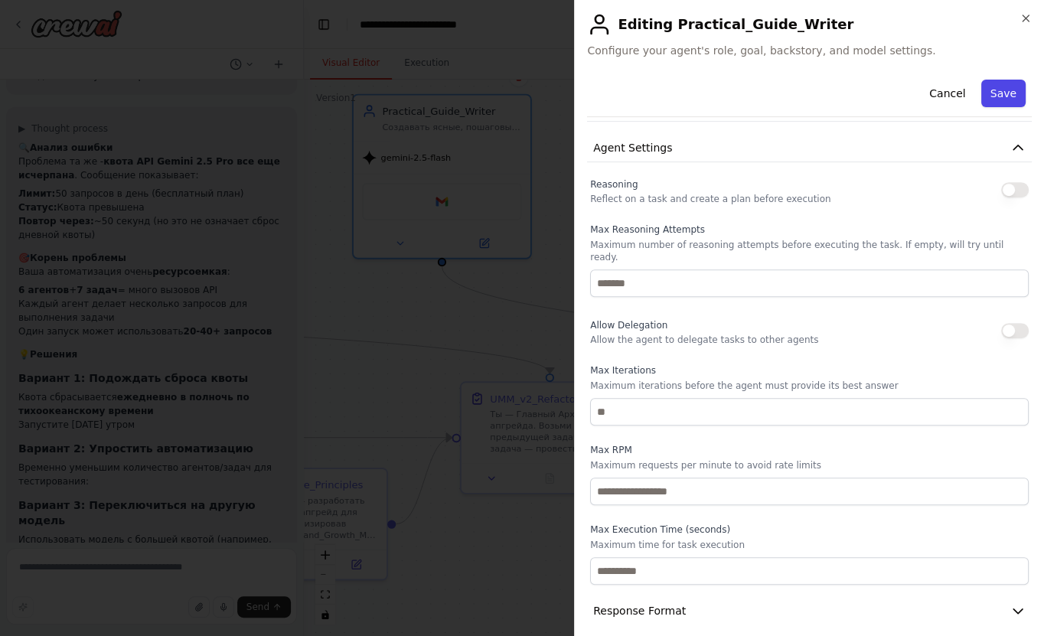
click at [997, 98] on button "Save" at bounding box center [1004, 94] width 44 height 28
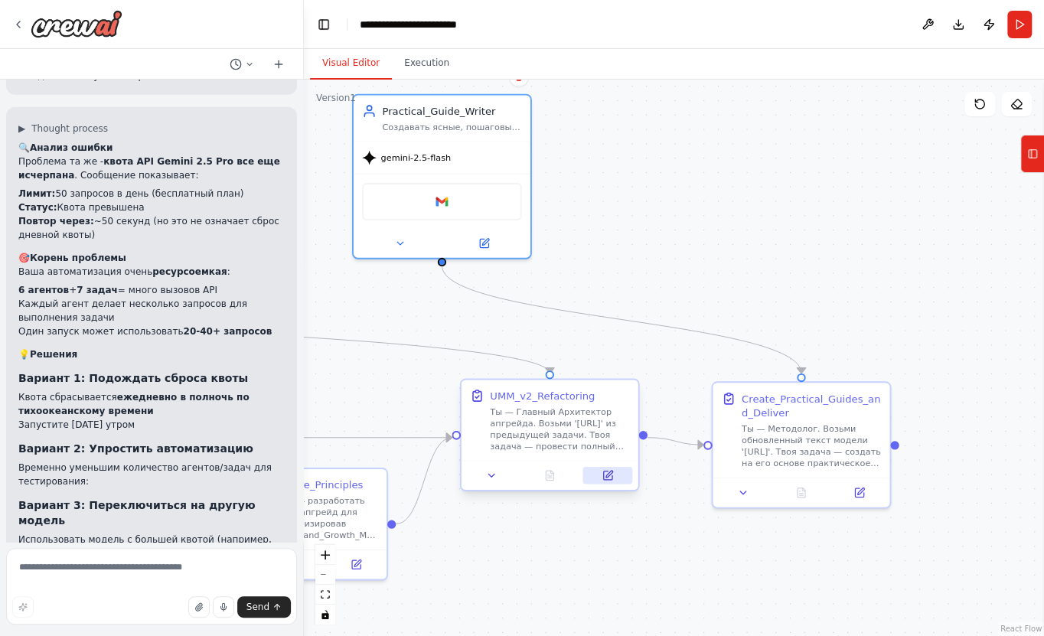
click at [602, 472] on icon at bounding box center [607, 475] width 11 height 11
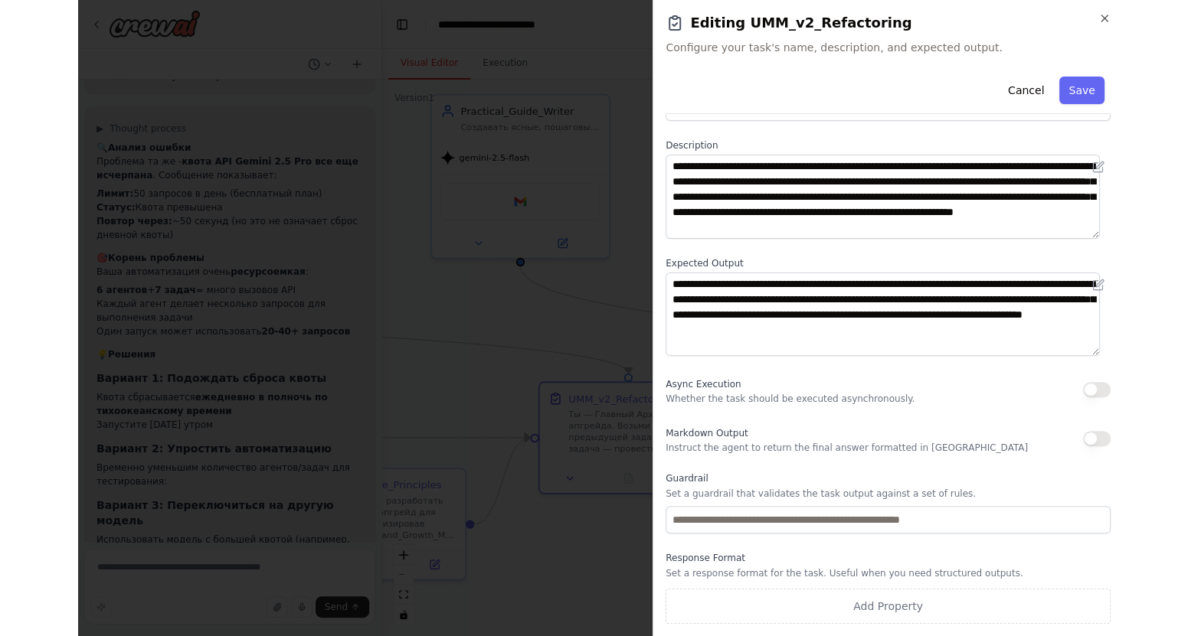
scroll to position [0, 0]
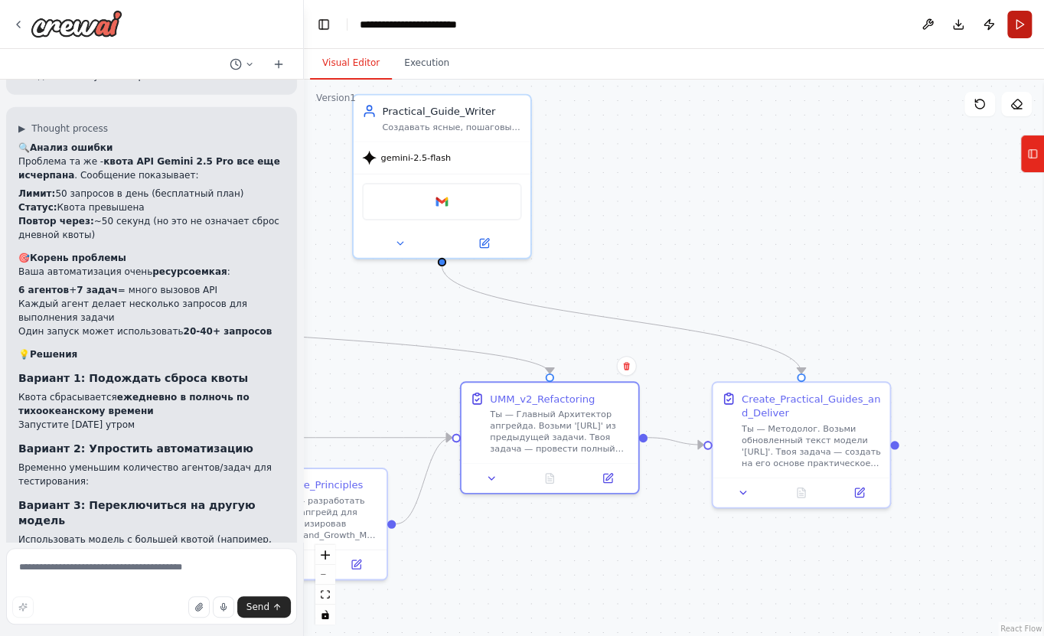
click at [1020, 25] on button "Run" at bounding box center [1020, 25] width 25 height 28
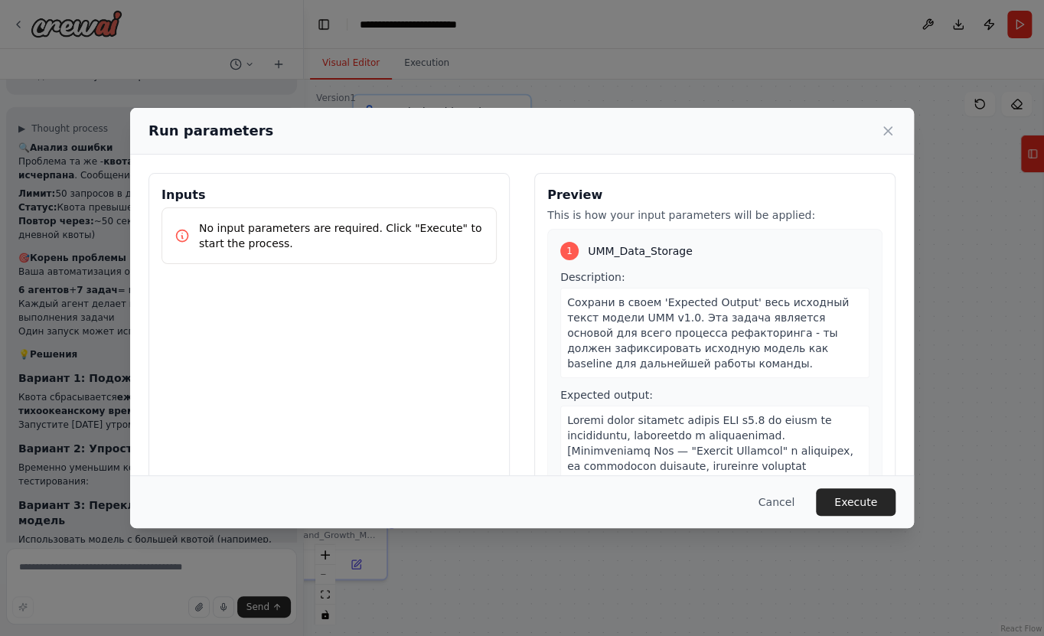
click at [879, 492] on button "Execute" at bounding box center [856, 503] width 80 height 28
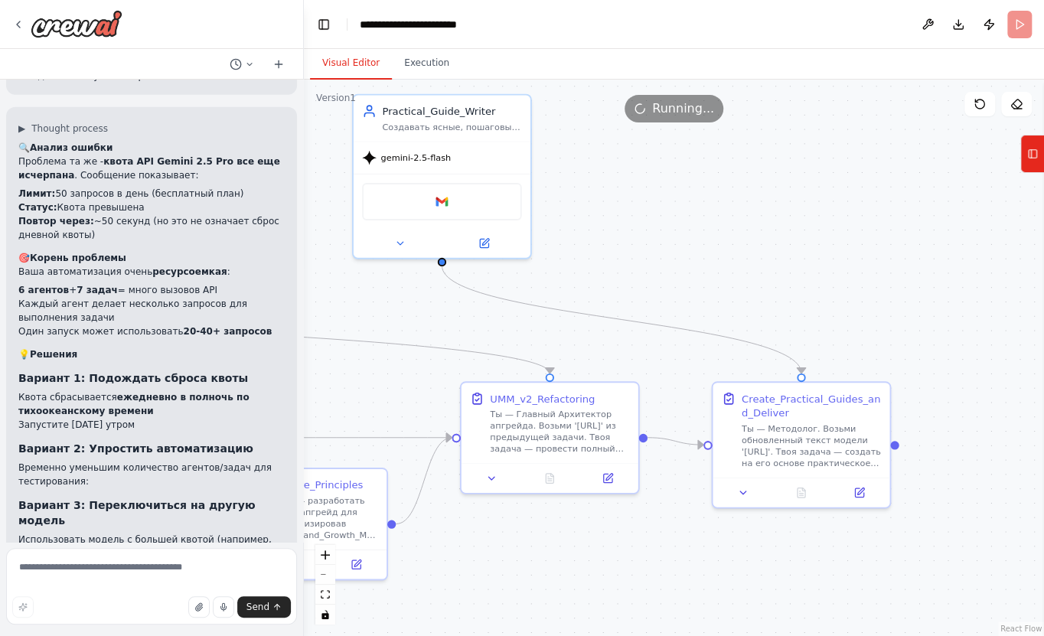
click at [353, 65] on button "Visual Editor" at bounding box center [351, 63] width 82 height 32
click at [421, 62] on button "Execution" at bounding box center [427, 63] width 70 height 32
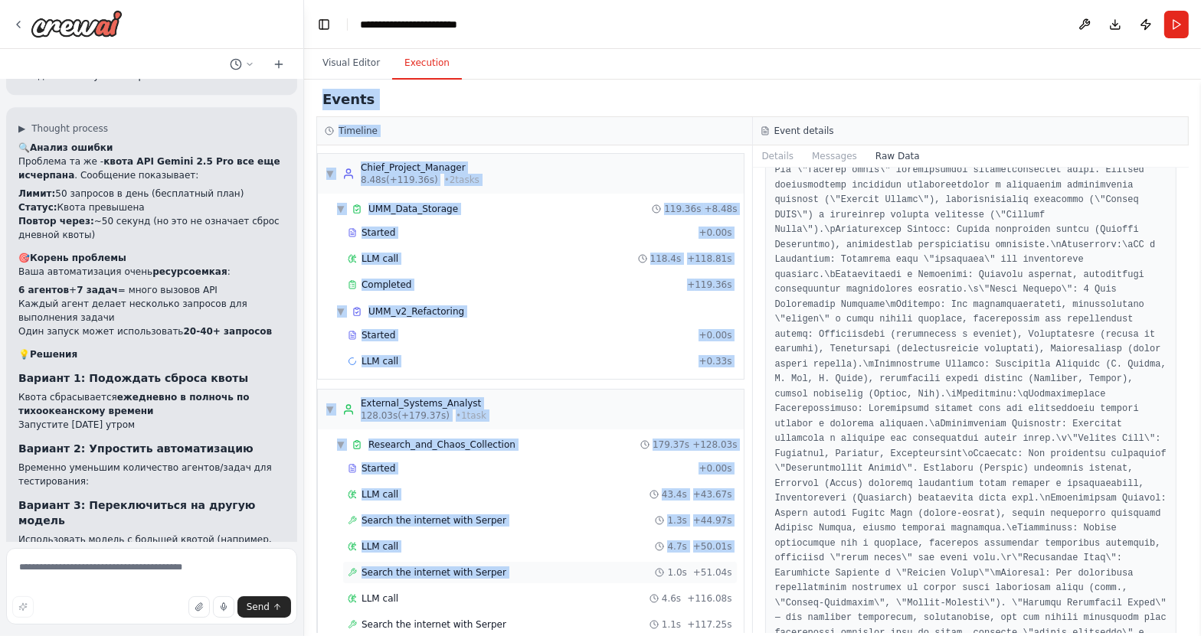
drag, startPoint x: 315, startPoint y: 102, endPoint x: 665, endPoint y: 567, distance: 582.4
click at [665, 567] on div "Events Timeline ▼ Chief_Project_Manager 8.48s (+119.36s) • 2 task s ▼ UMM_Data_…" at bounding box center [752, 358] width 872 height 551
drag, startPoint x: 729, startPoint y: 620, endPoint x: 322, endPoint y: 98, distance: 662.3
click at [322, 98] on div "Events Timeline ▼ Chief_Project_Manager 8.48s (+119.36s) • 2 task s ▼ UMM_Data_…" at bounding box center [752, 358] width 872 height 551
copy div "Events Timeline ▼ Chief_Project_Manager 8.48s (+119.36s) • 2 task s ▼ UMM_Data_…"
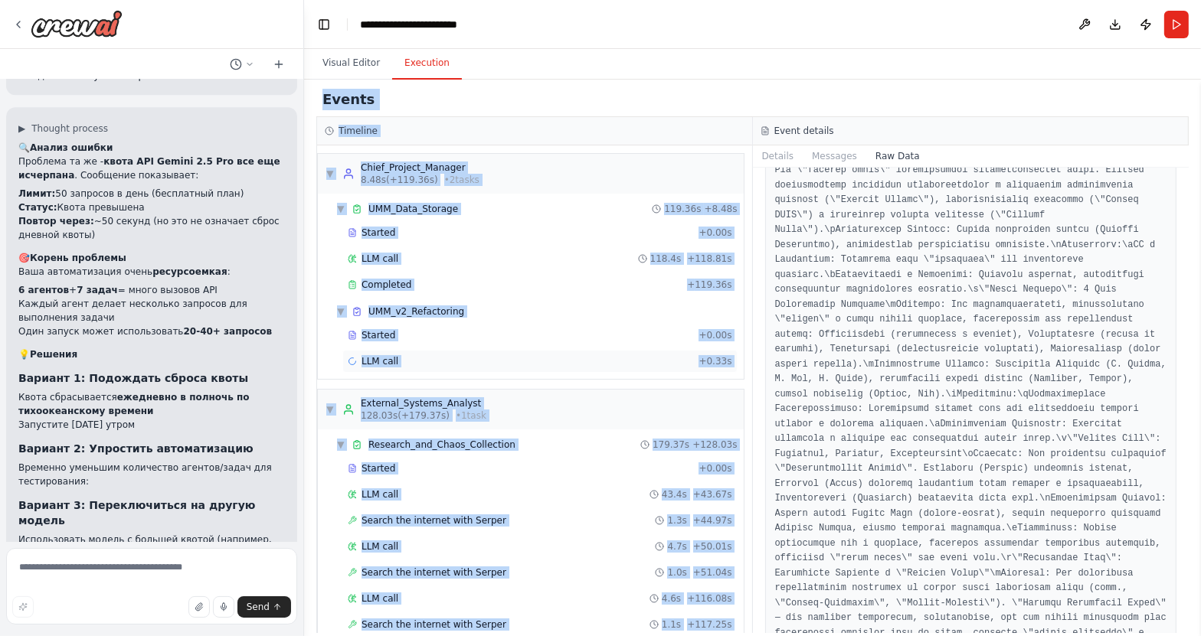
scroll to position [499, 0]
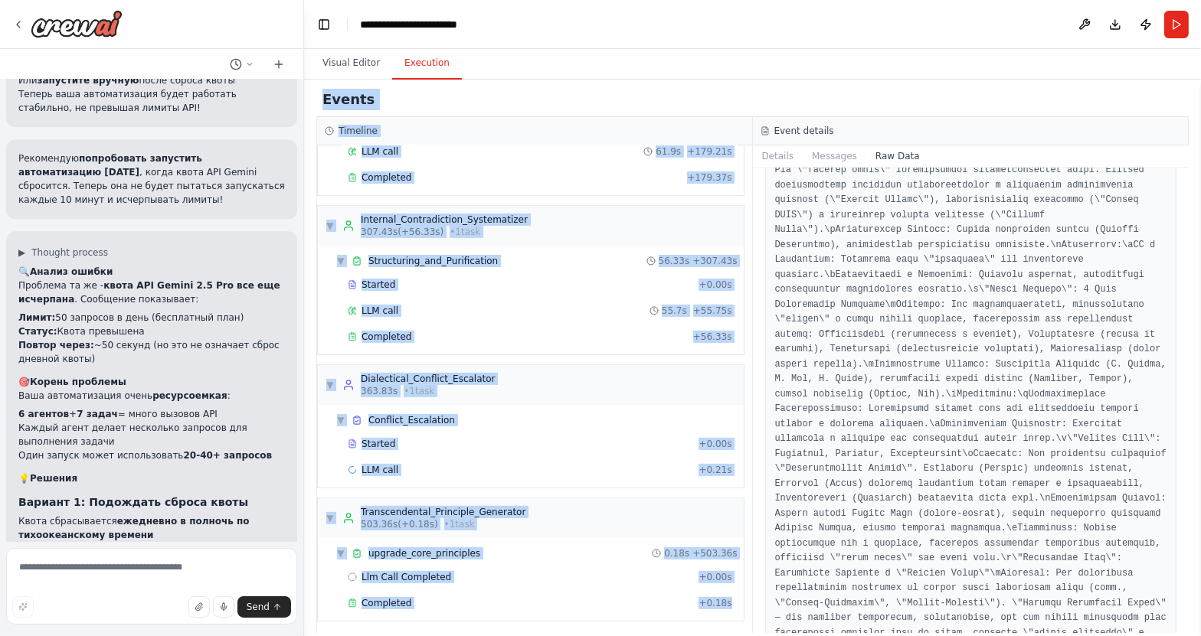
scroll to position [5157, 0]
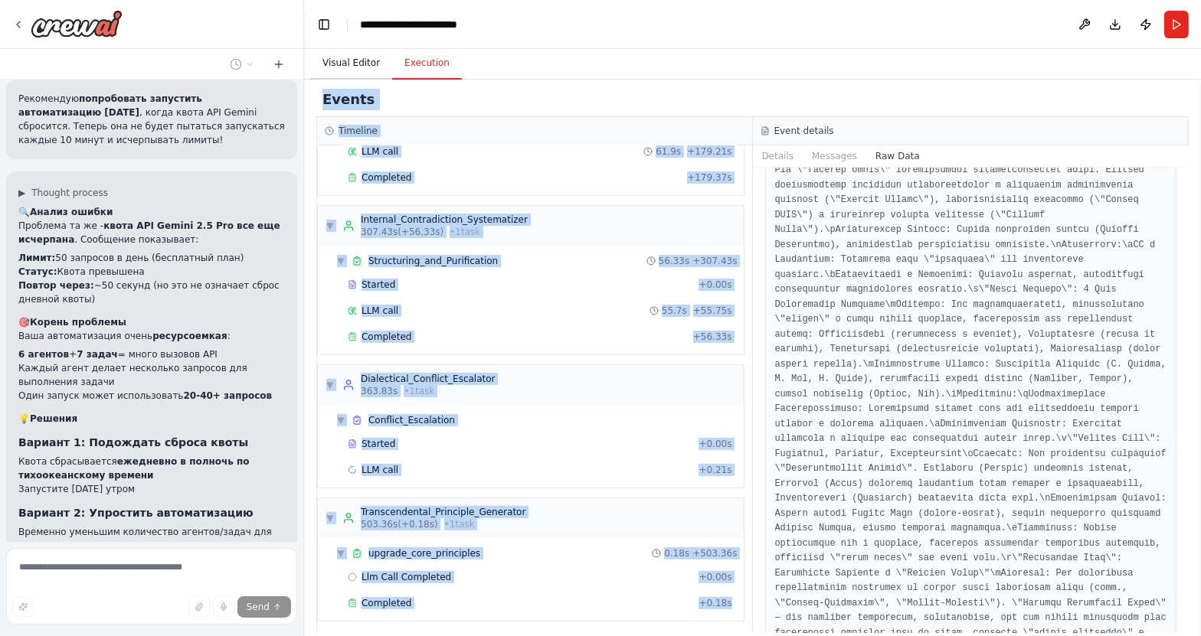
click at [364, 61] on button "Visual Editor" at bounding box center [351, 63] width 82 height 32
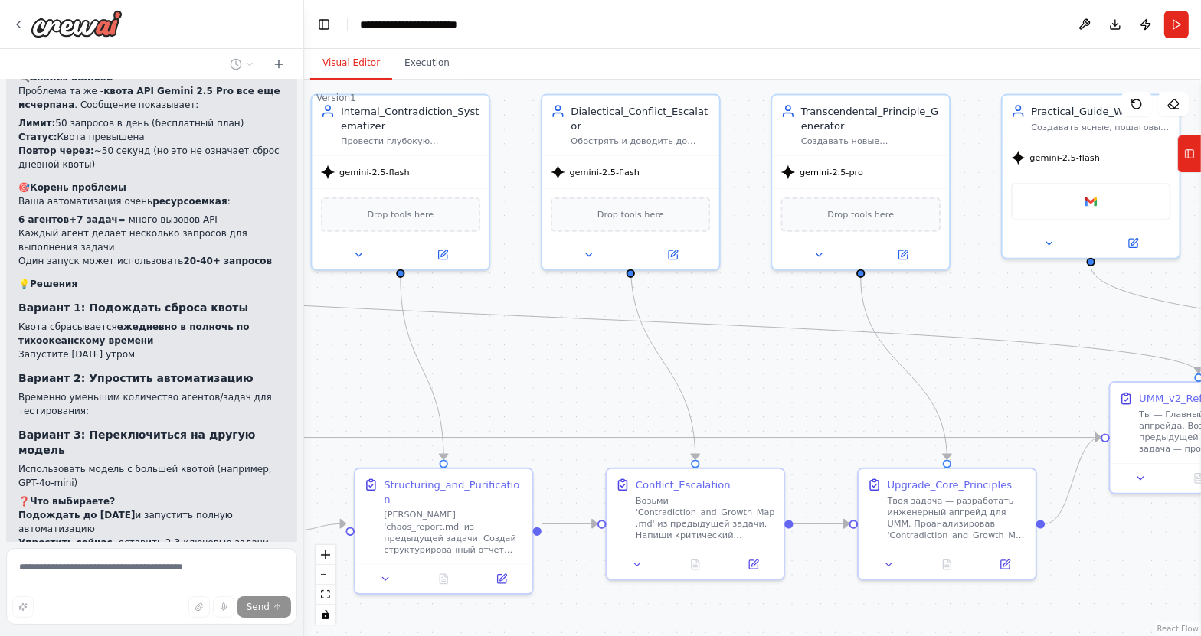
drag, startPoint x: 375, startPoint y: 304, endPoint x: 1024, endPoint y: 304, distance: 648.6
click at [1024, 304] on div ".deletable-edge-delete-btn { width: 20px; height: 20px; border: 0px solid #ffff…" at bounding box center [752, 358] width 897 height 557
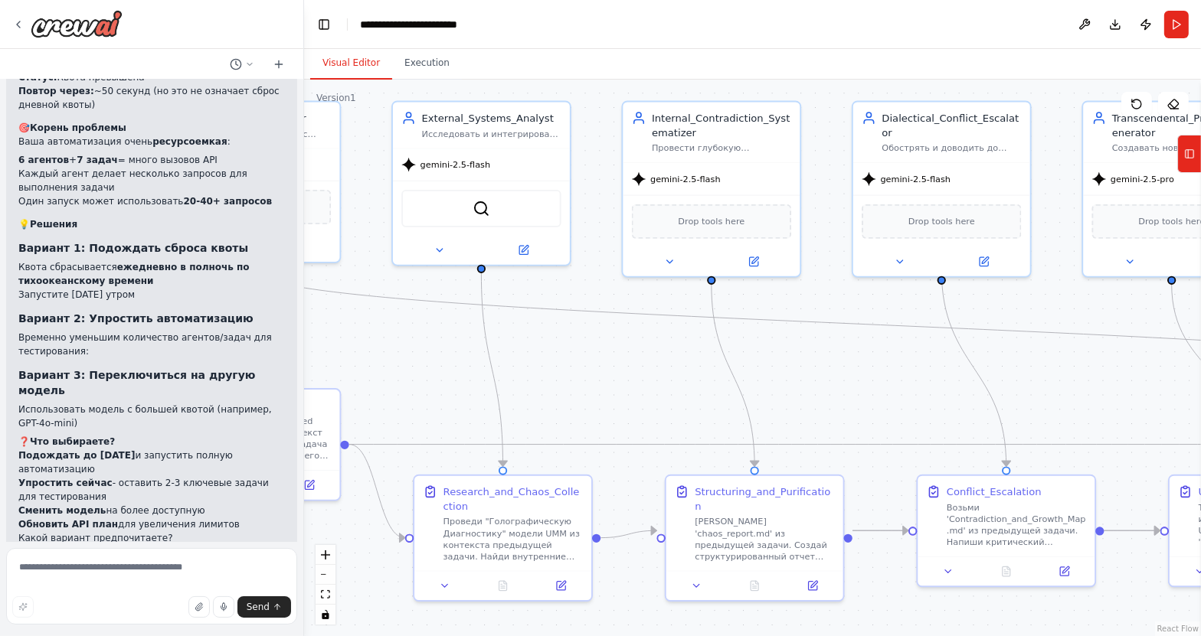
scroll to position [5365, 0]
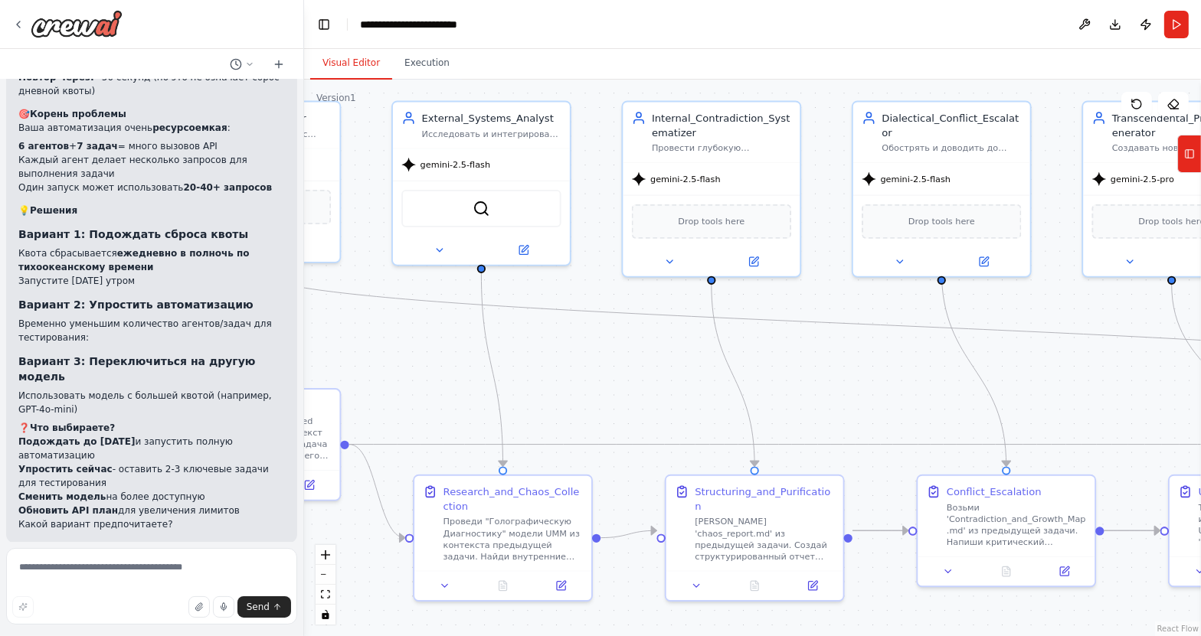
drag, startPoint x: 352, startPoint y: 348, endPoint x: 663, endPoint y: 355, distance: 311.0
click at [663, 355] on div ".deletable-edge-delete-btn { width: 20px; height: 20px; border: 0px solid #ffff…" at bounding box center [752, 358] width 897 height 557
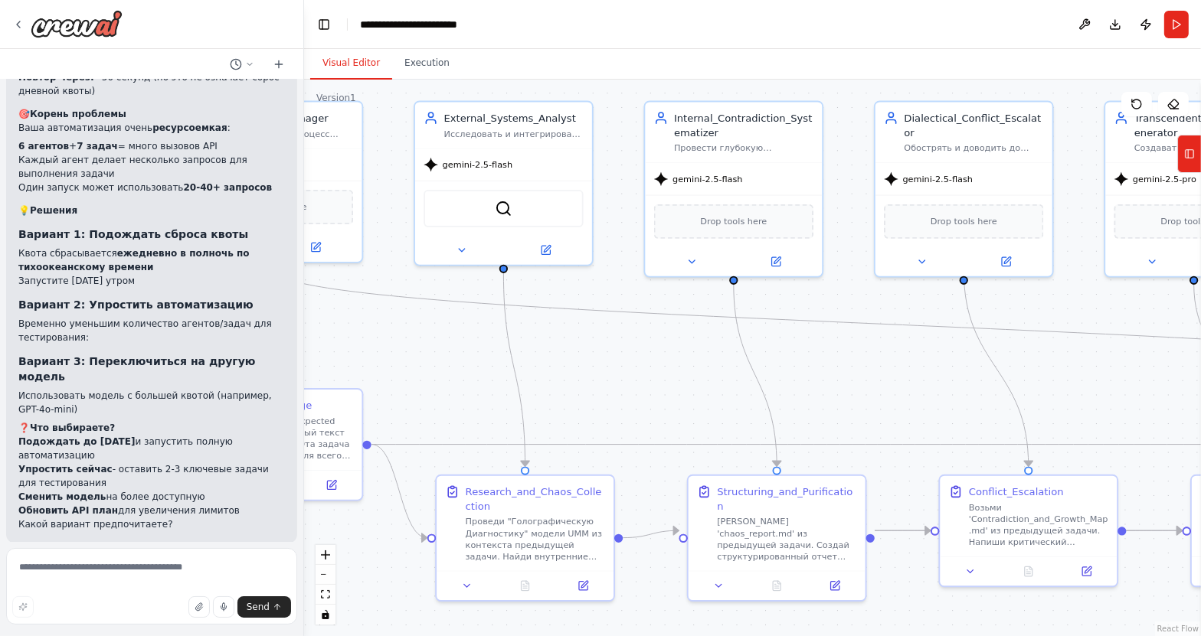
drag, startPoint x: 533, startPoint y: 355, endPoint x: 555, endPoint y: 355, distance: 22.2
click at [555, 355] on div ".deletable-edge-delete-btn { width: 20px; height: 20px; border: 0px solid #ffff…" at bounding box center [752, 358] width 897 height 557
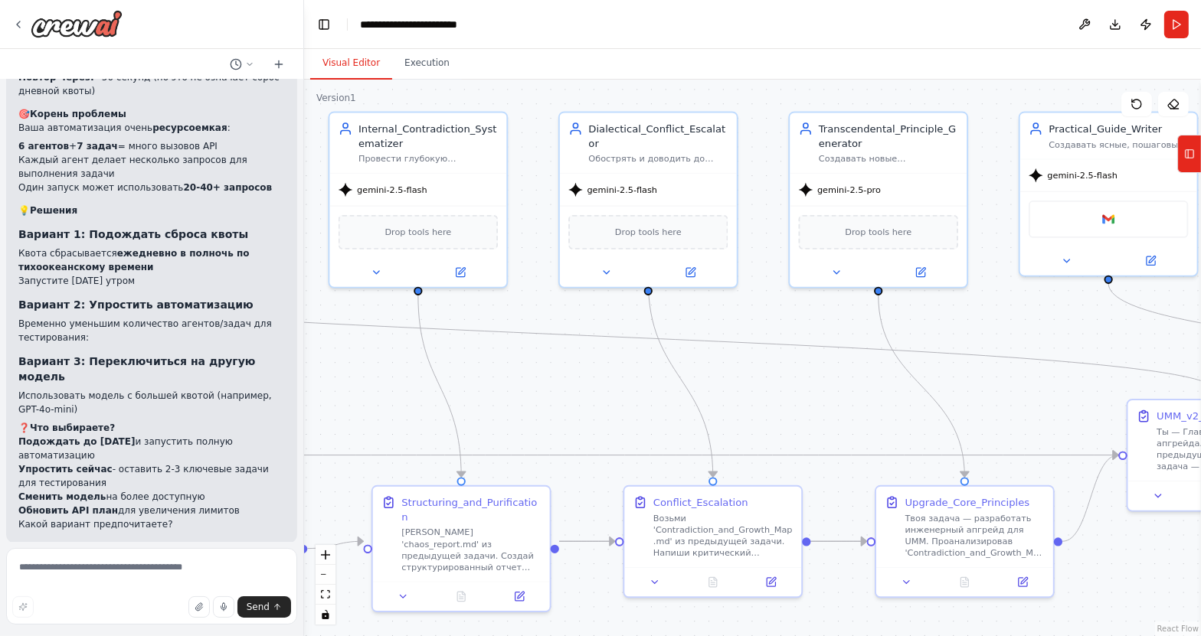
drag, startPoint x: 903, startPoint y: 383, endPoint x: 587, endPoint y: 394, distance: 315.7
click at [587, 394] on div ".deletable-edge-delete-btn { width: 20px; height: 20px; border: 0px solid #ffff…" at bounding box center [752, 358] width 897 height 557
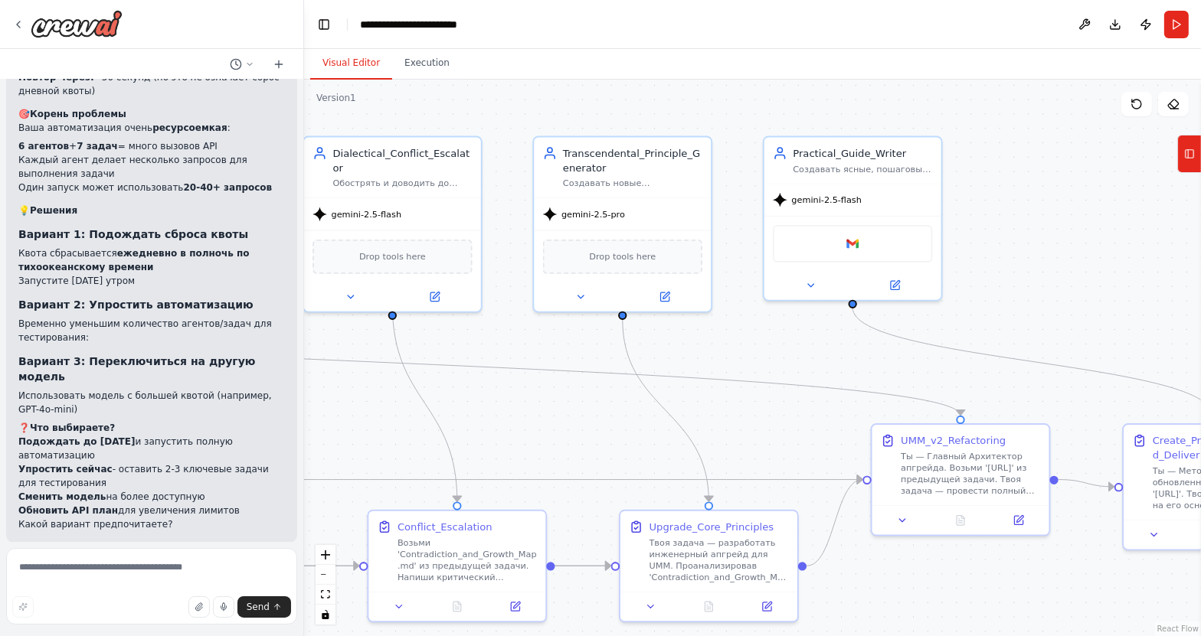
drag, startPoint x: 1025, startPoint y: 306, endPoint x: 769, endPoint y: 331, distance: 256.9
click at [769, 331] on div ".deletable-edge-delete-btn { width: 20px; height: 20px; border: 0px solid #ffff…" at bounding box center [752, 358] width 897 height 557
click at [410, 61] on button "Execution" at bounding box center [427, 63] width 70 height 32
click at [348, 73] on button "Visual Editor" at bounding box center [351, 63] width 82 height 32
drag, startPoint x: 18, startPoint y: 377, endPoint x: 108, endPoint y: 387, distance: 90.9
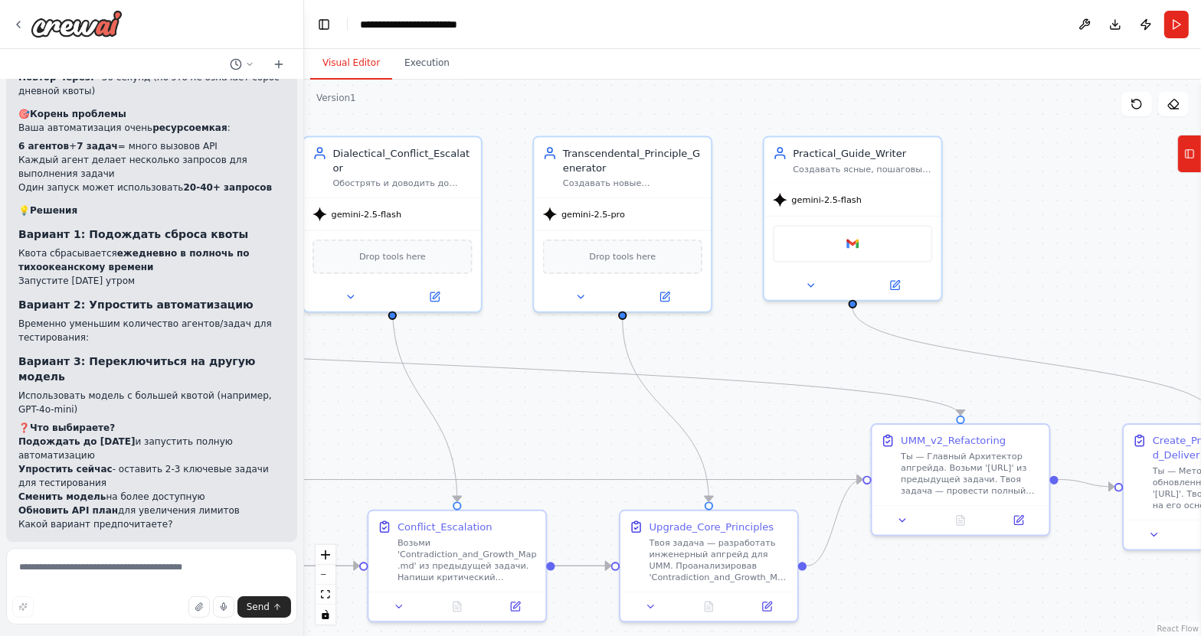
copy li "Timeout 600 секунд (2 раза) - Автоматизация слишком долго выполняется"
click at [59, 580] on textarea at bounding box center [151, 586] width 291 height 77
paste textarea "**********"
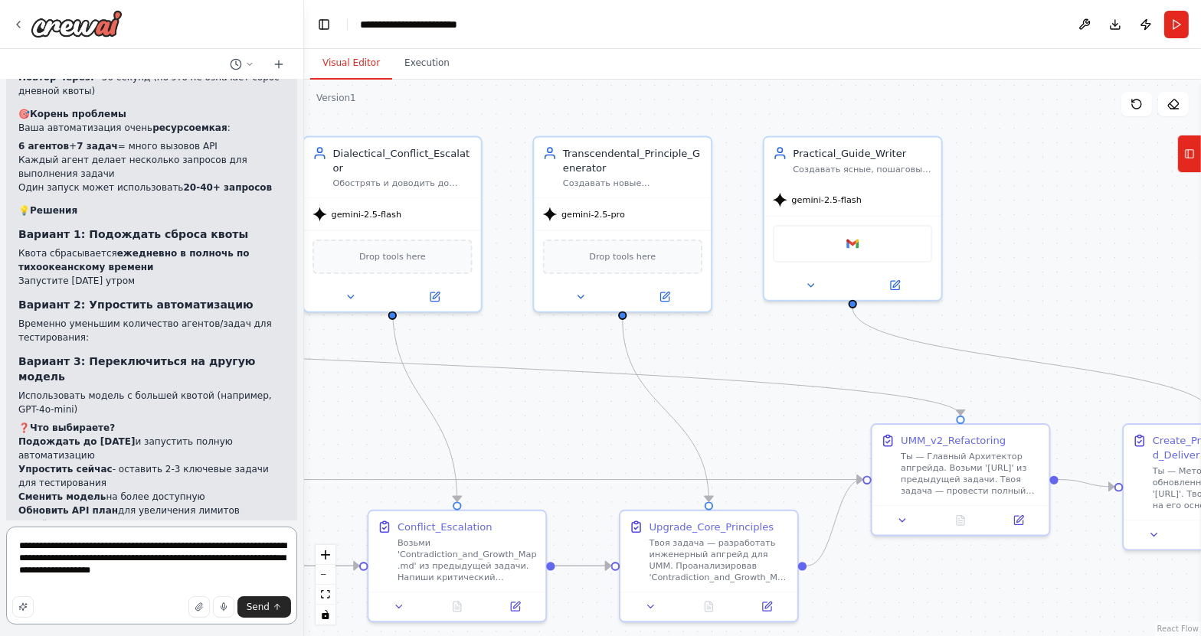
type textarea "**********"
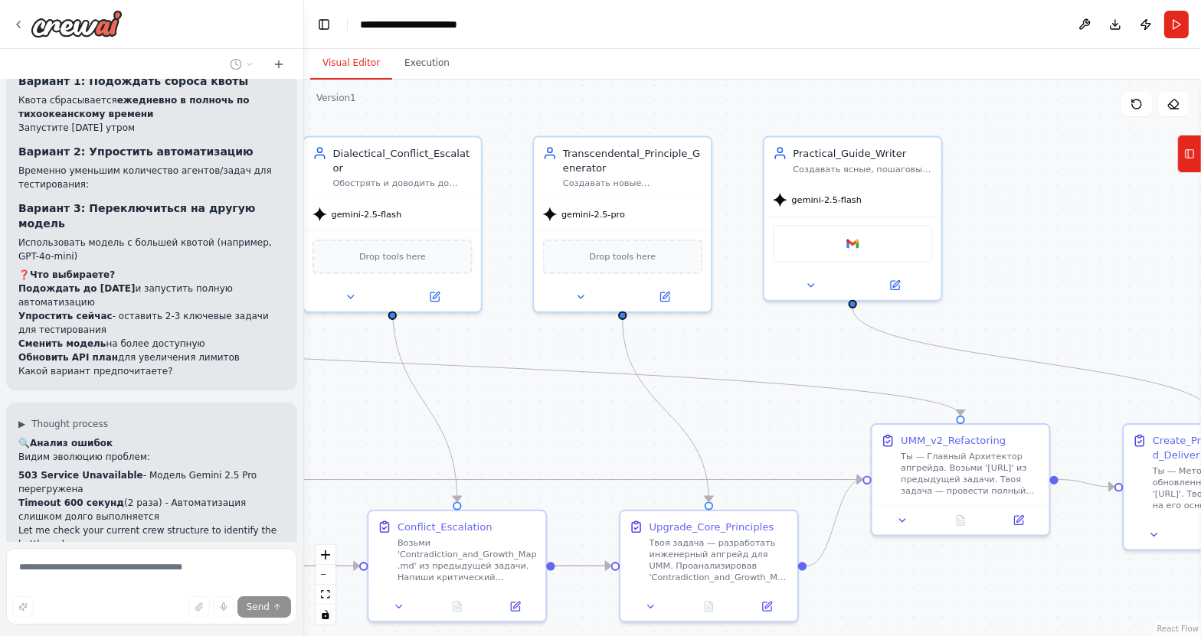
scroll to position [5541, 0]
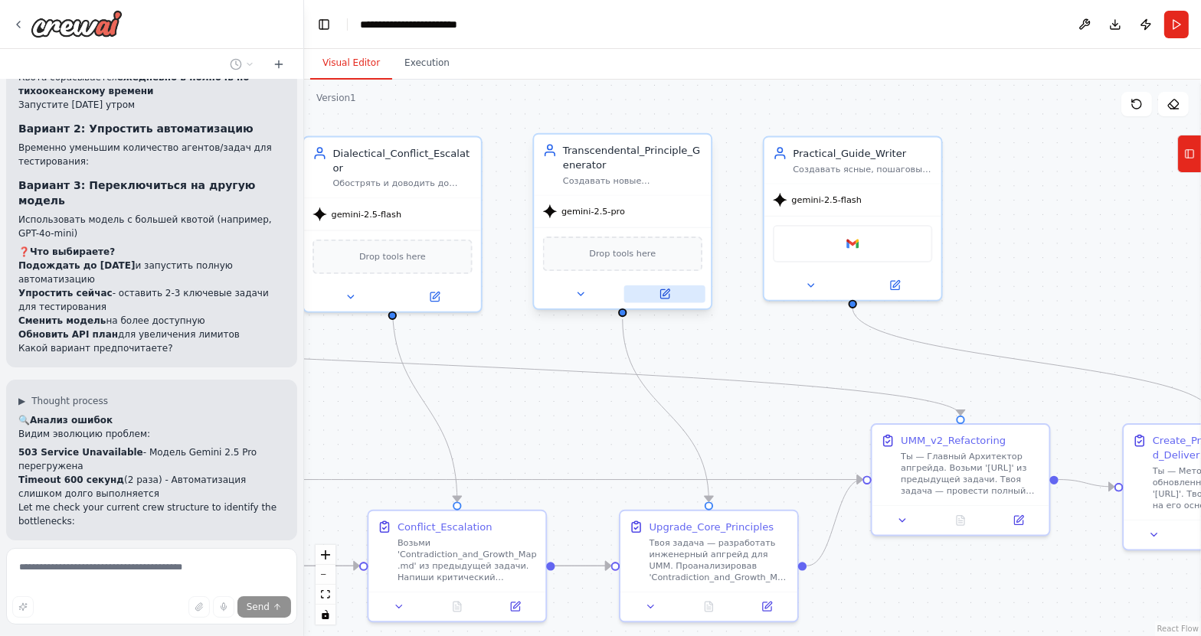
click at [669, 297] on icon at bounding box center [664, 294] width 8 height 8
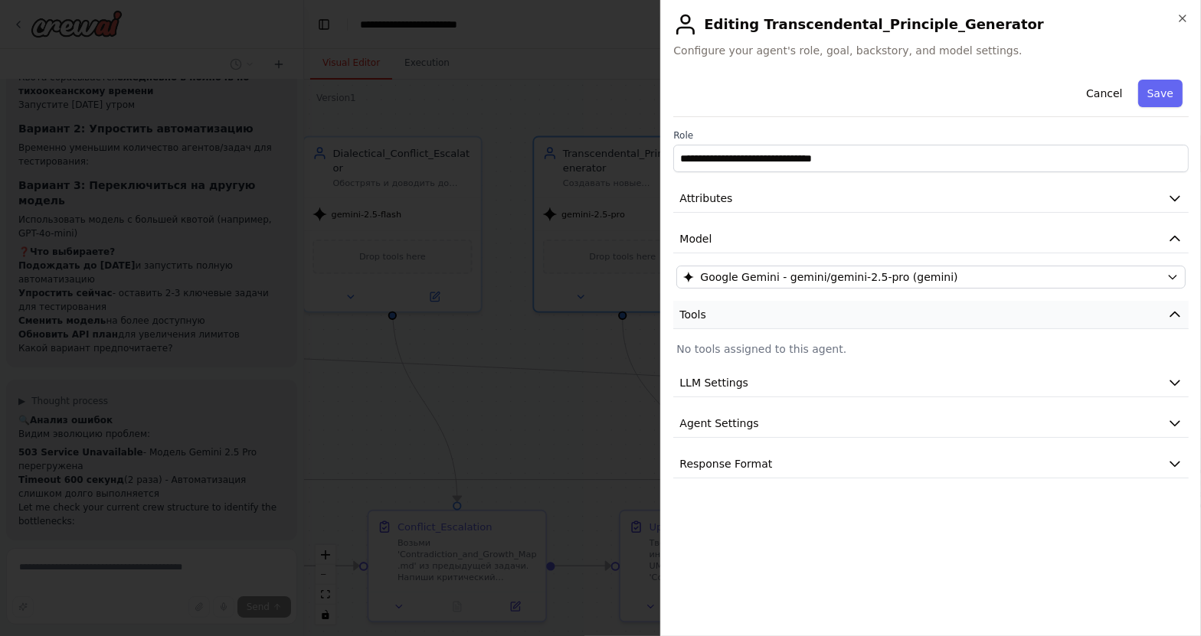
click at [765, 315] on button "Tools" at bounding box center [930, 315] width 515 height 28
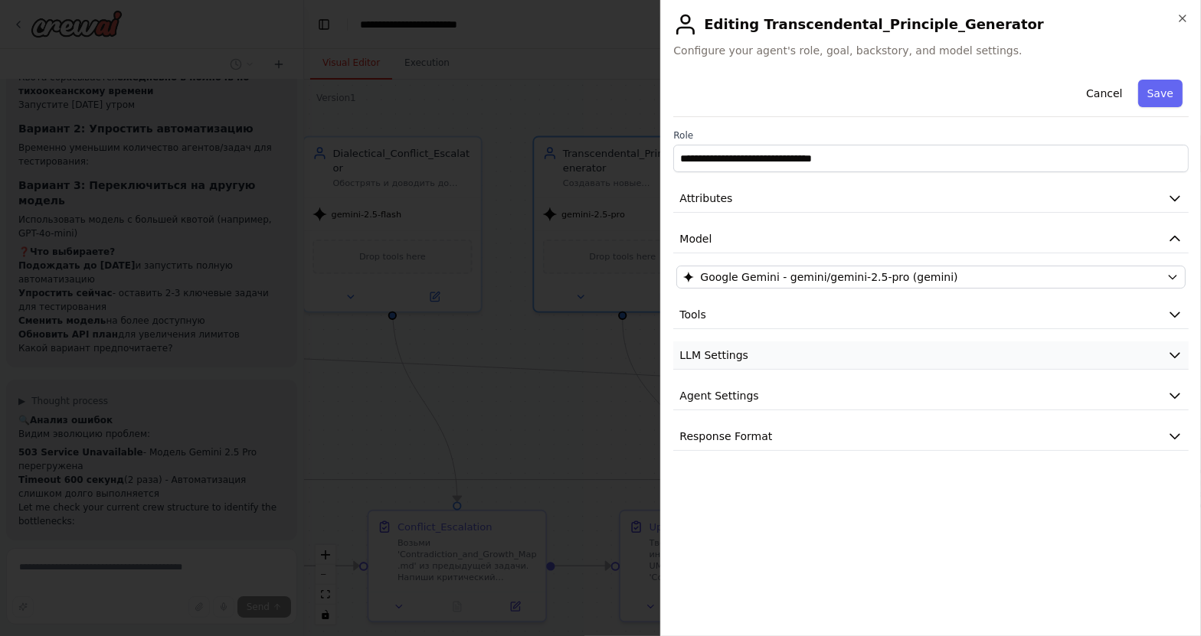
click at [754, 357] on button "LLM Settings" at bounding box center [930, 356] width 515 height 28
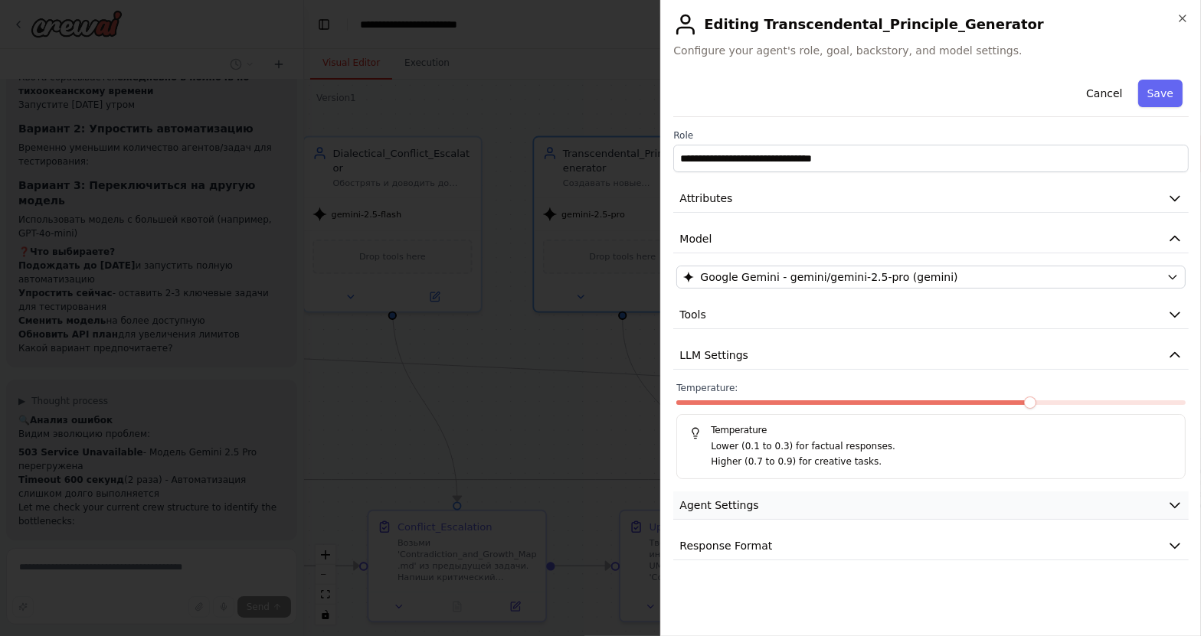
click at [744, 501] on span "Agent Settings" at bounding box center [718, 505] width 79 height 15
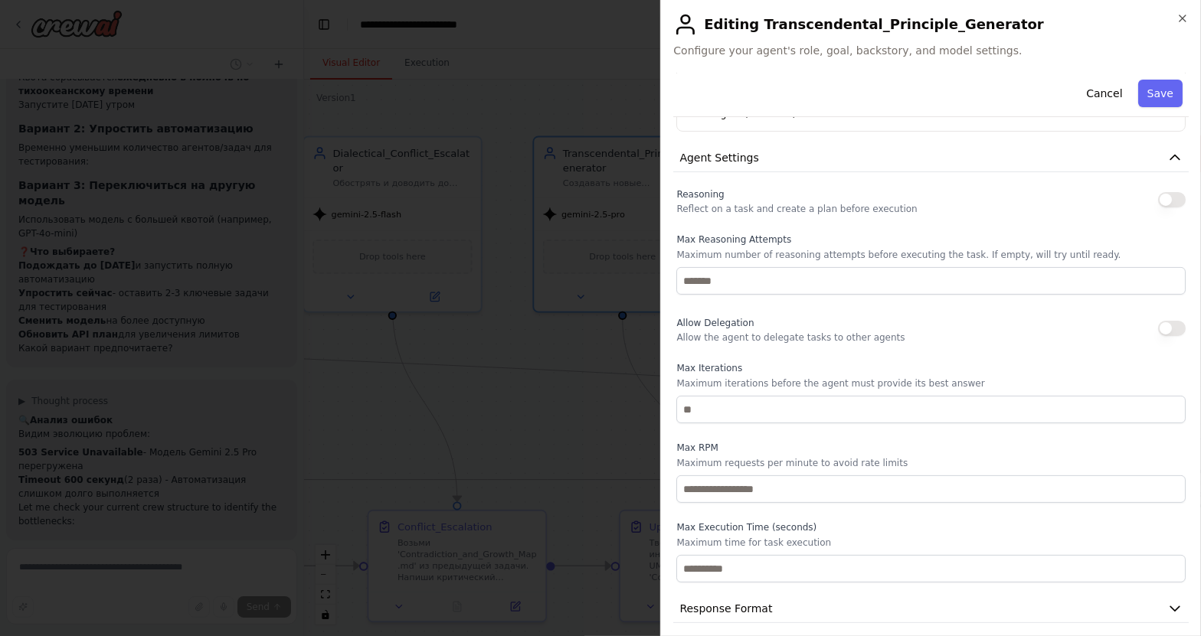
scroll to position [358, 0]
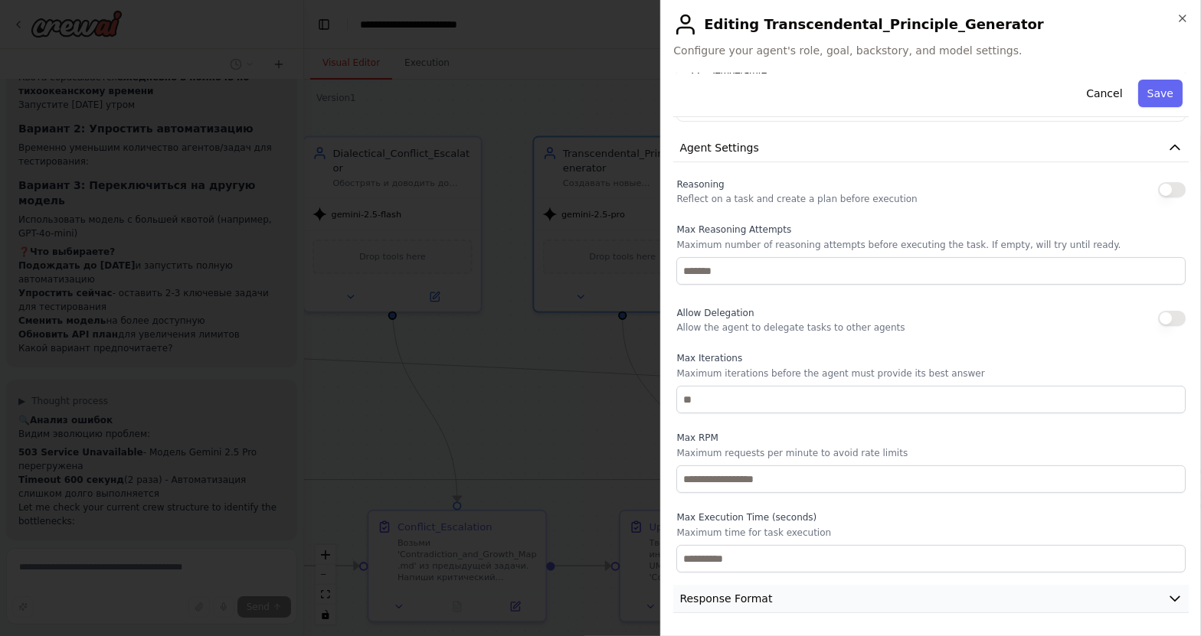
click at [737, 605] on span "Response Format" at bounding box center [725, 598] width 93 height 15
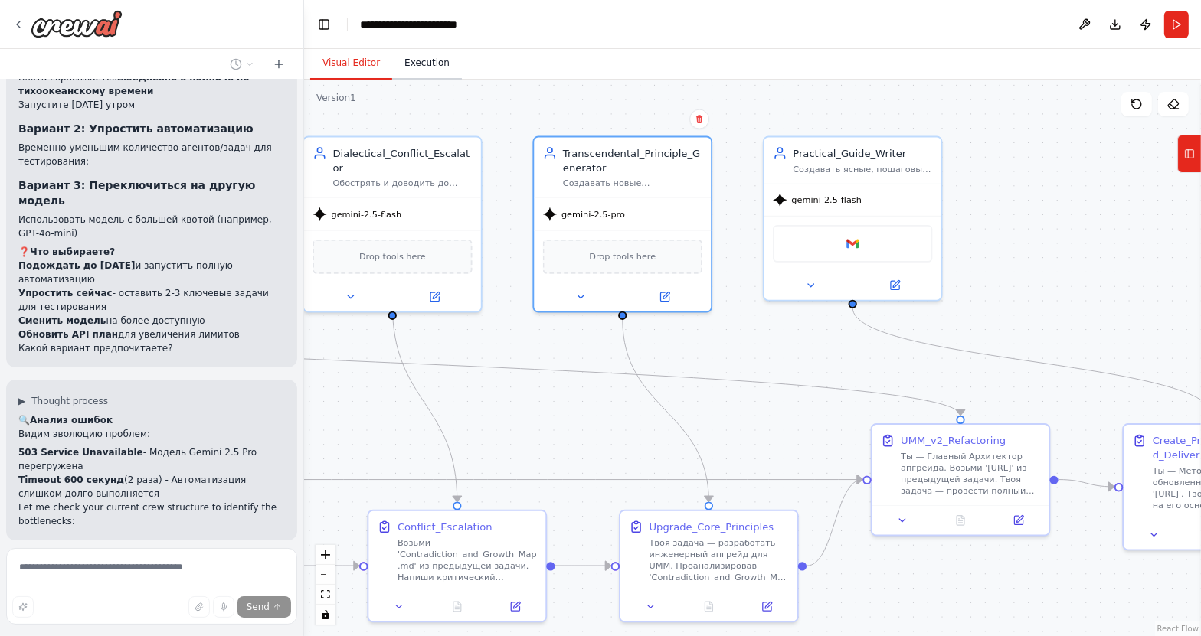
click at [427, 74] on button "Execution" at bounding box center [427, 63] width 70 height 32
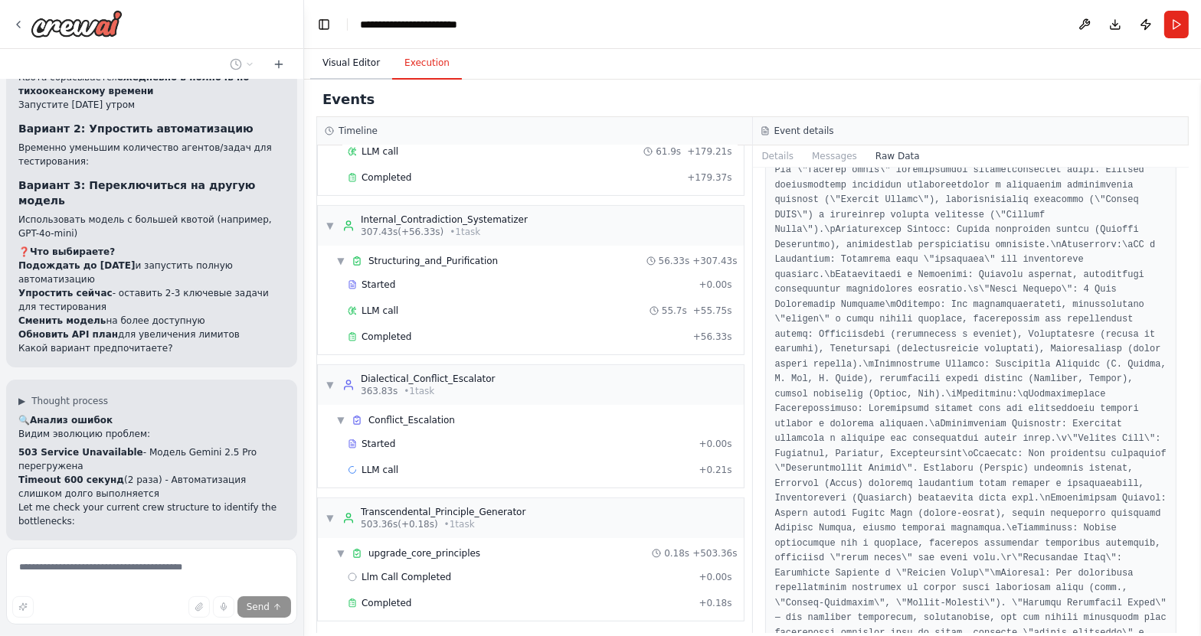
click at [355, 65] on button "Visual Editor" at bounding box center [351, 63] width 82 height 32
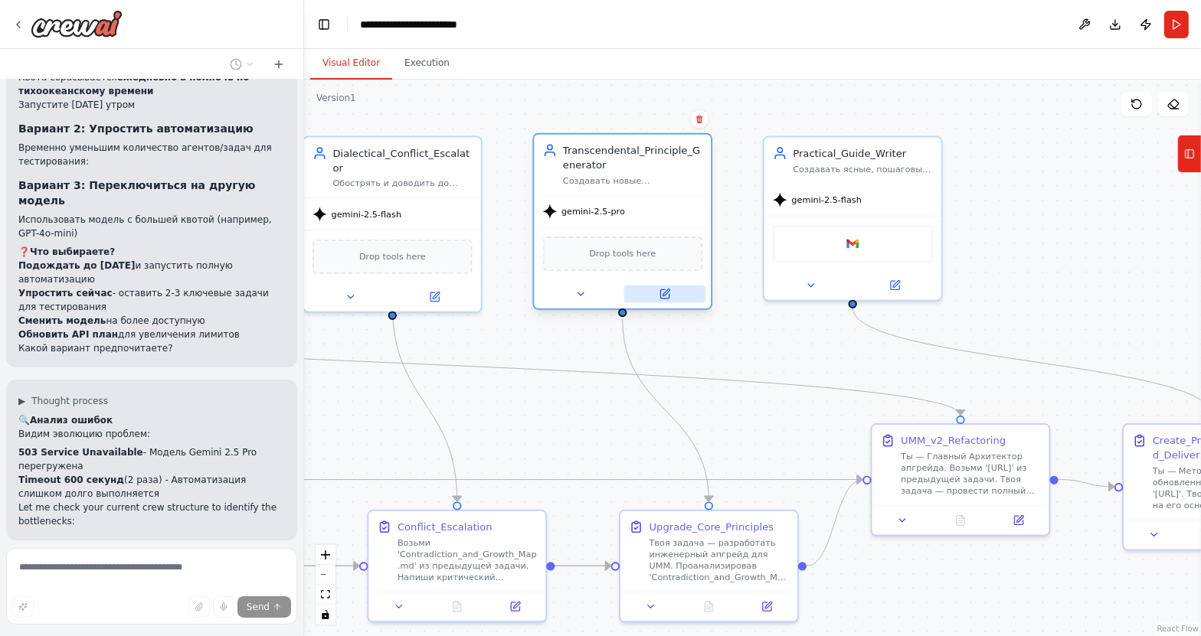
click at [661, 292] on icon at bounding box center [664, 294] width 8 height 8
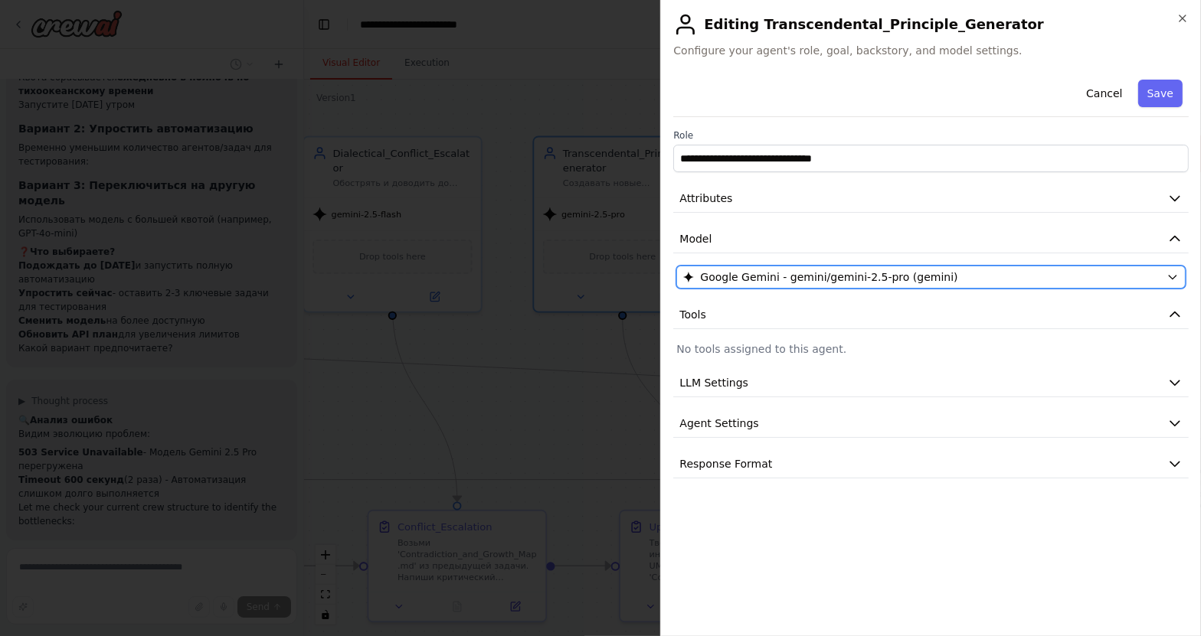
click at [837, 285] on button "Google Gemini - gemini/gemini-2.5-pro (gemini)" at bounding box center [930, 277] width 509 height 23
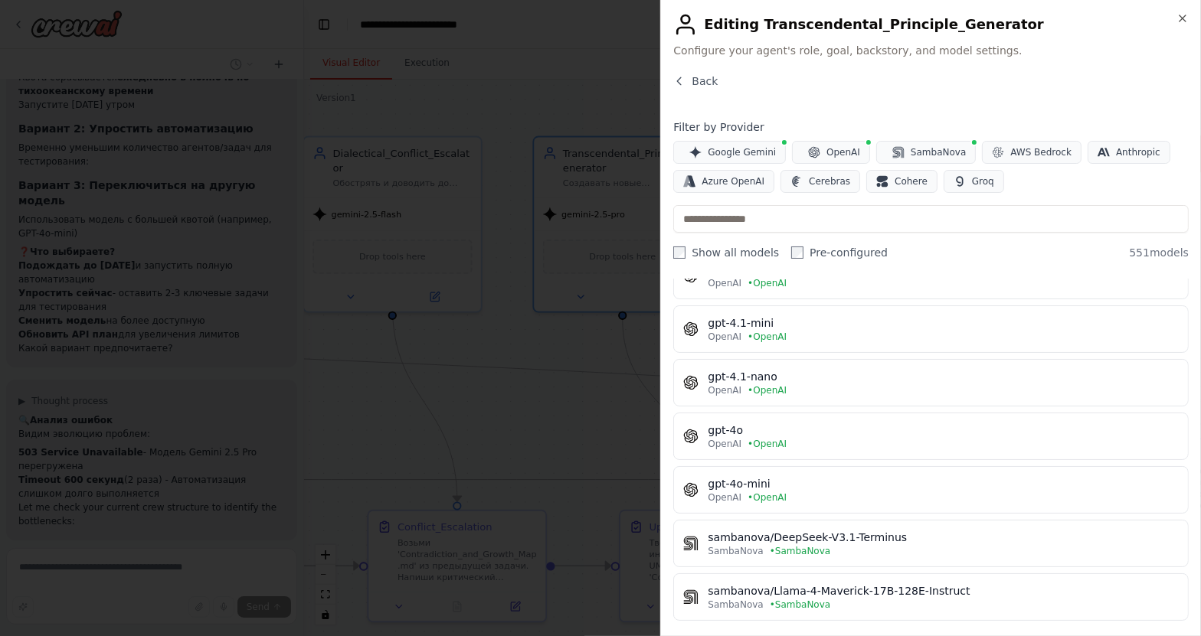
scroll to position [487, 0]
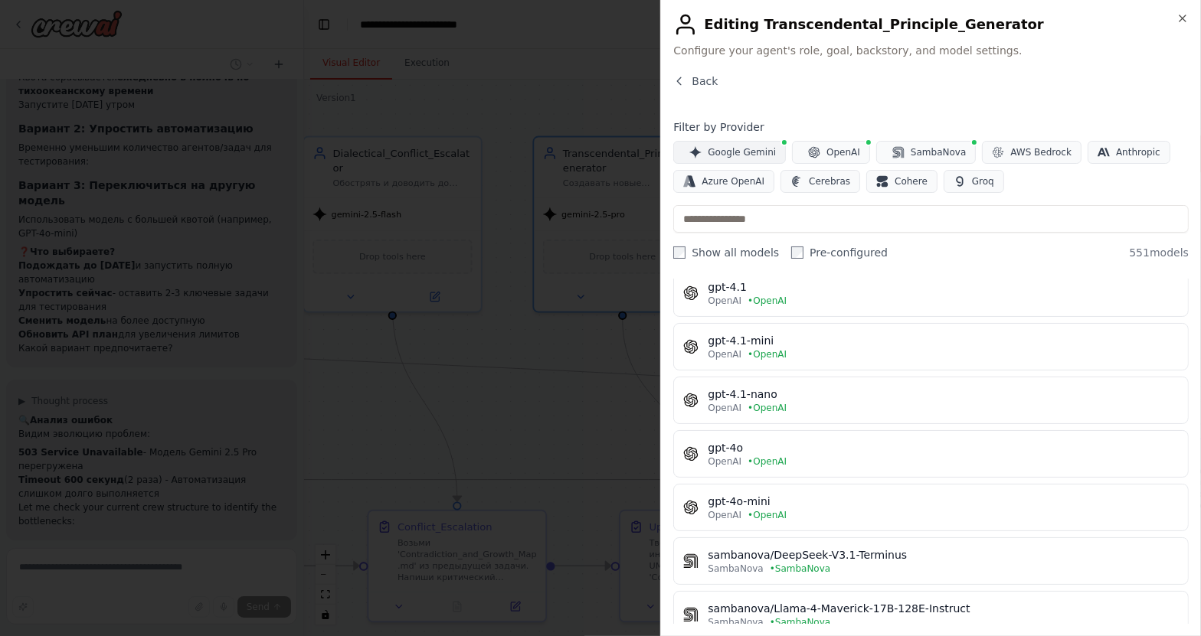
click at [724, 152] on span "Google Gemini" at bounding box center [742, 152] width 68 height 12
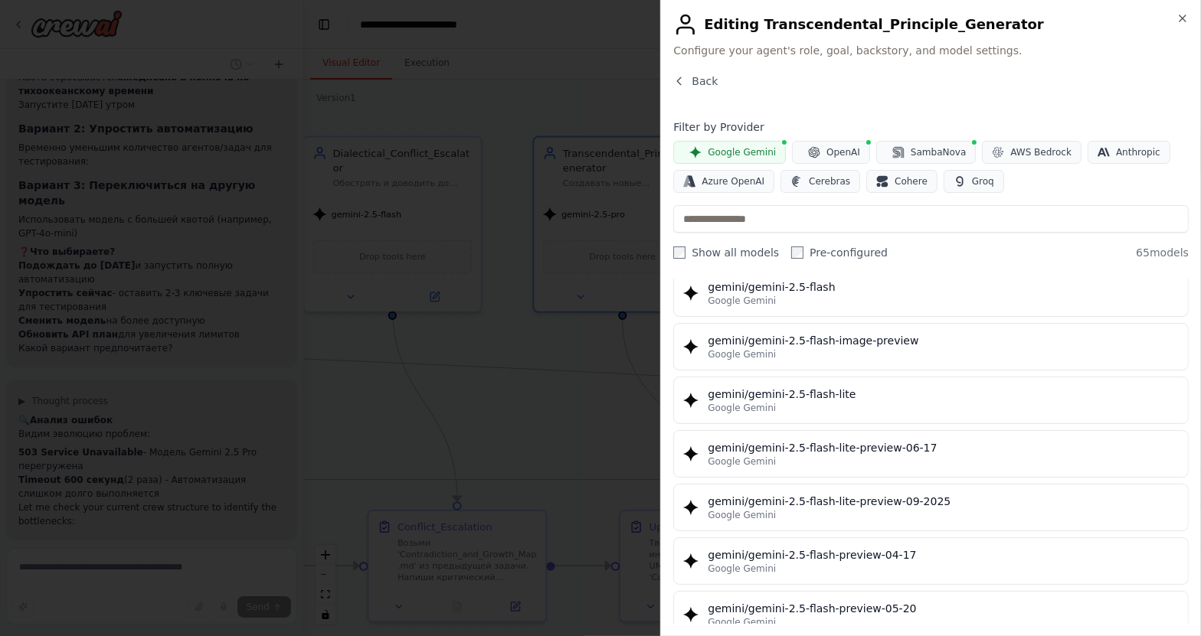
scroll to position [1809, 0]
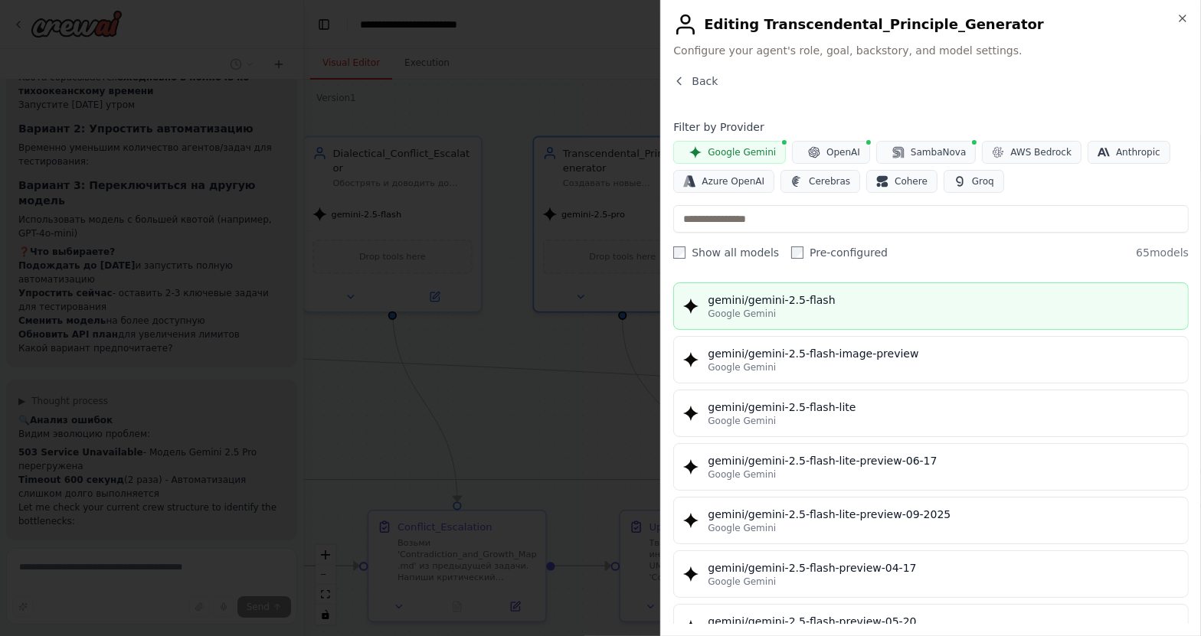
click at [820, 310] on div "Google Gemini" at bounding box center [943, 314] width 471 height 12
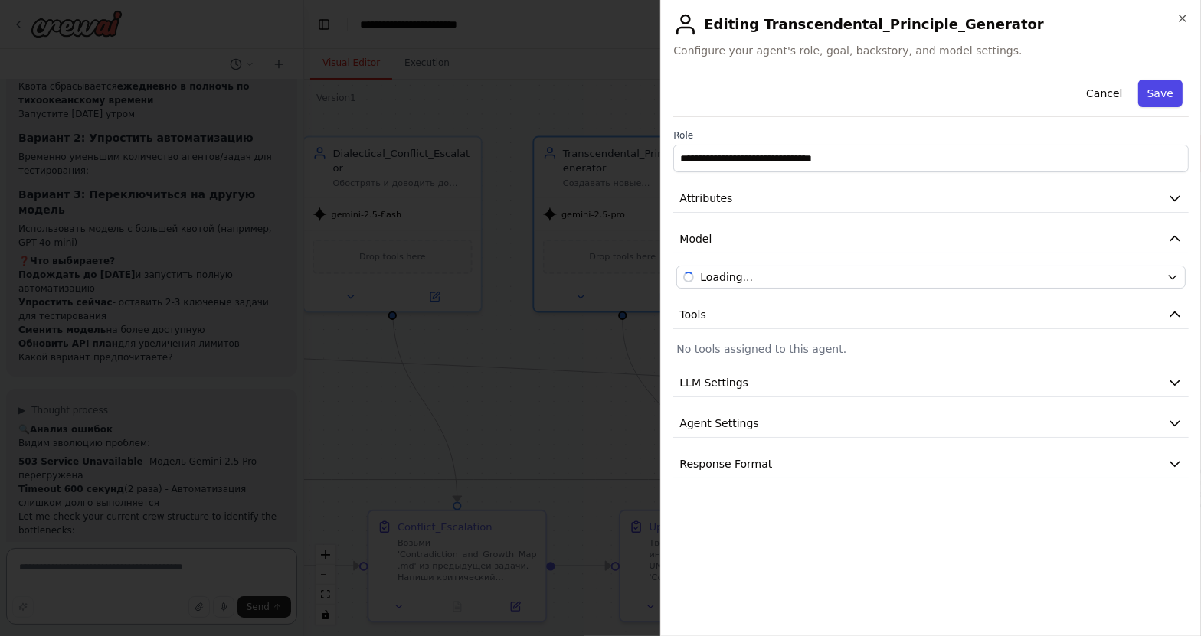
scroll to position [5545, 0]
click at [1044, 96] on button "Save" at bounding box center [1160, 94] width 44 height 28
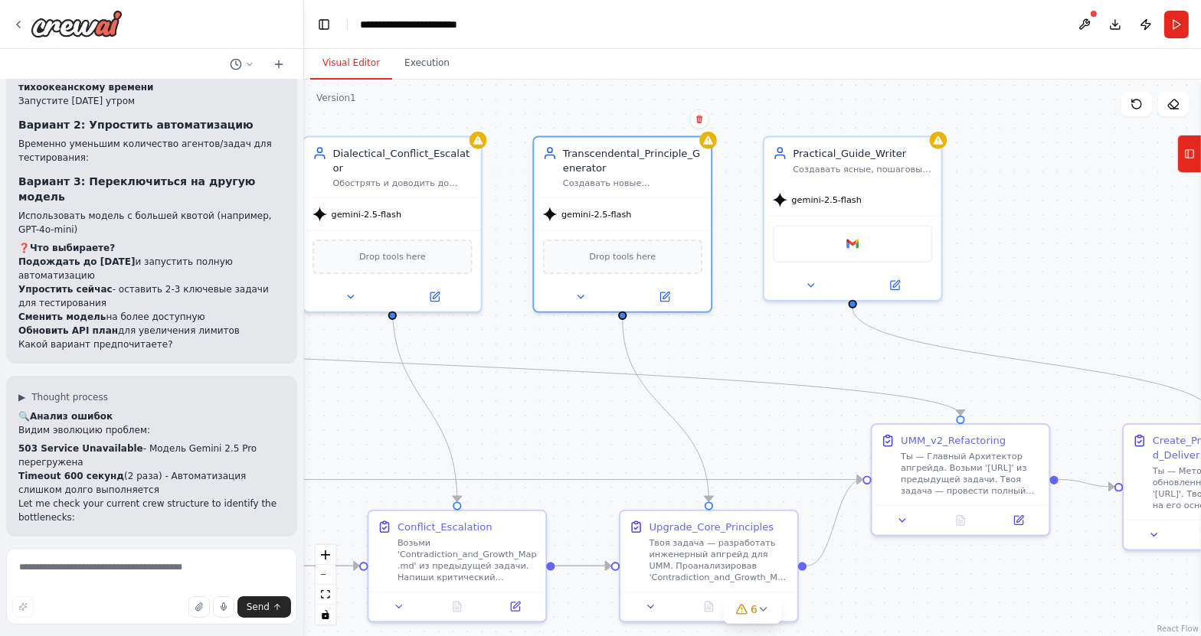
drag, startPoint x: 24, startPoint y: 380, endPoint x: 144, endPoint y: 418, distance: 126.2
drag, startPoint x: 18, startPoint y: 382, endPoint x: 142, endPoint y: 421, distance: 130.8
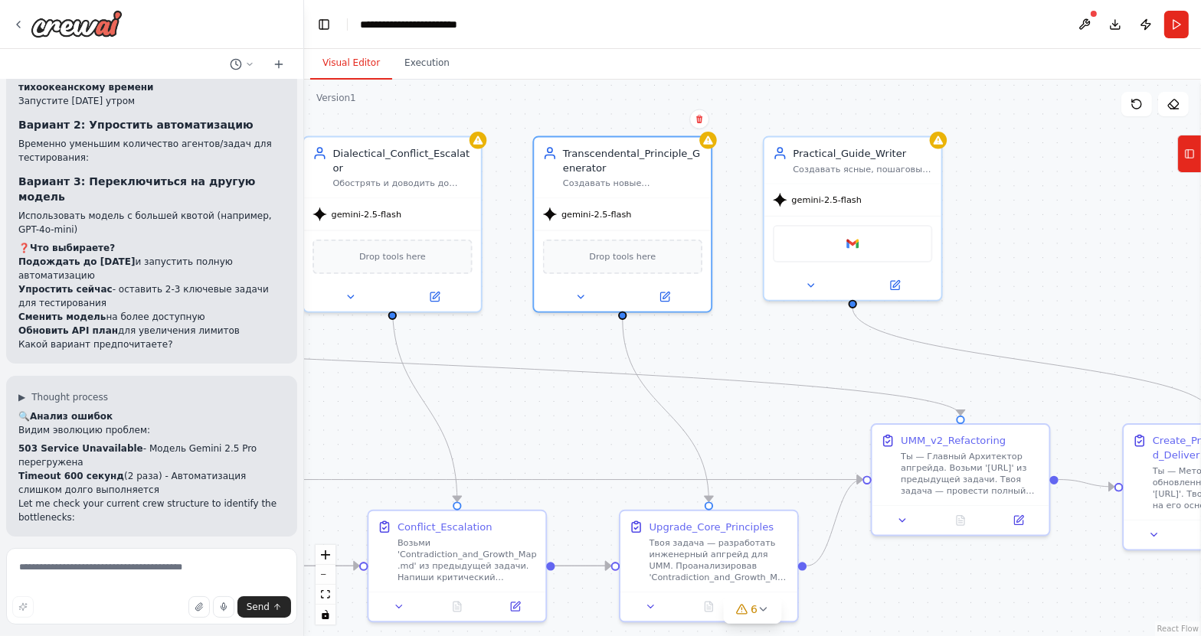
copy p "Timeout 600 секунд (2 раза) - Автоматизация слишком долго выполняется=== КАКИЕ …"
click at [278, 69] on icon at bounding box center [279, 64] width 12 height 12
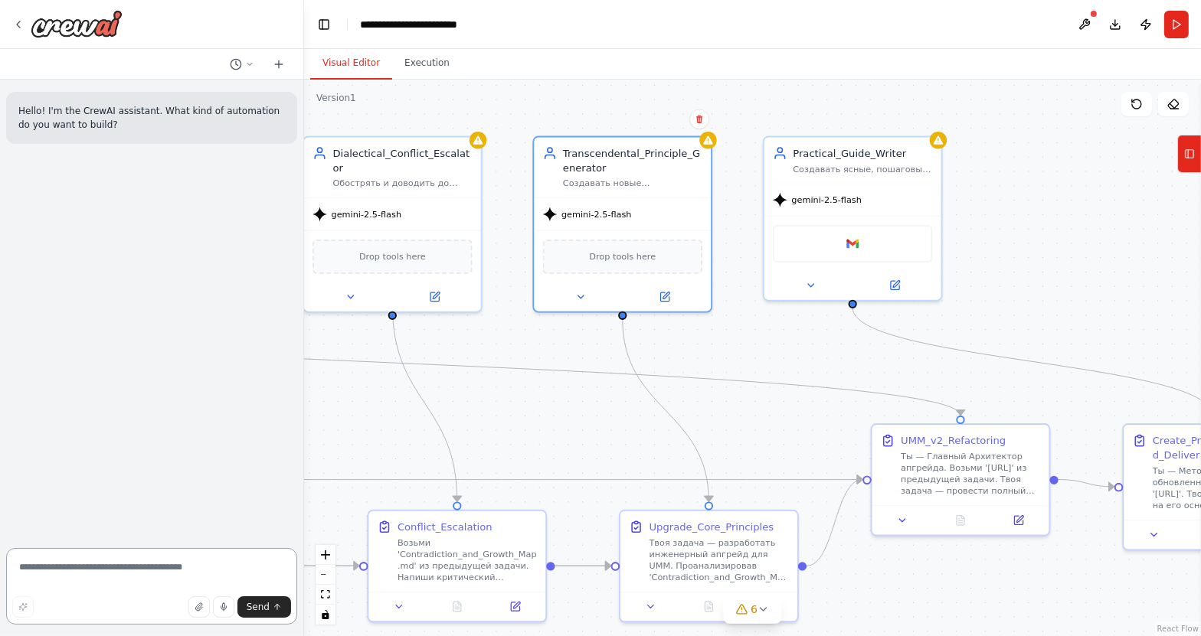
click at [74, 560] on textarea at bounding box center [151, 586] width 291 height 77
paste textarea "**********"
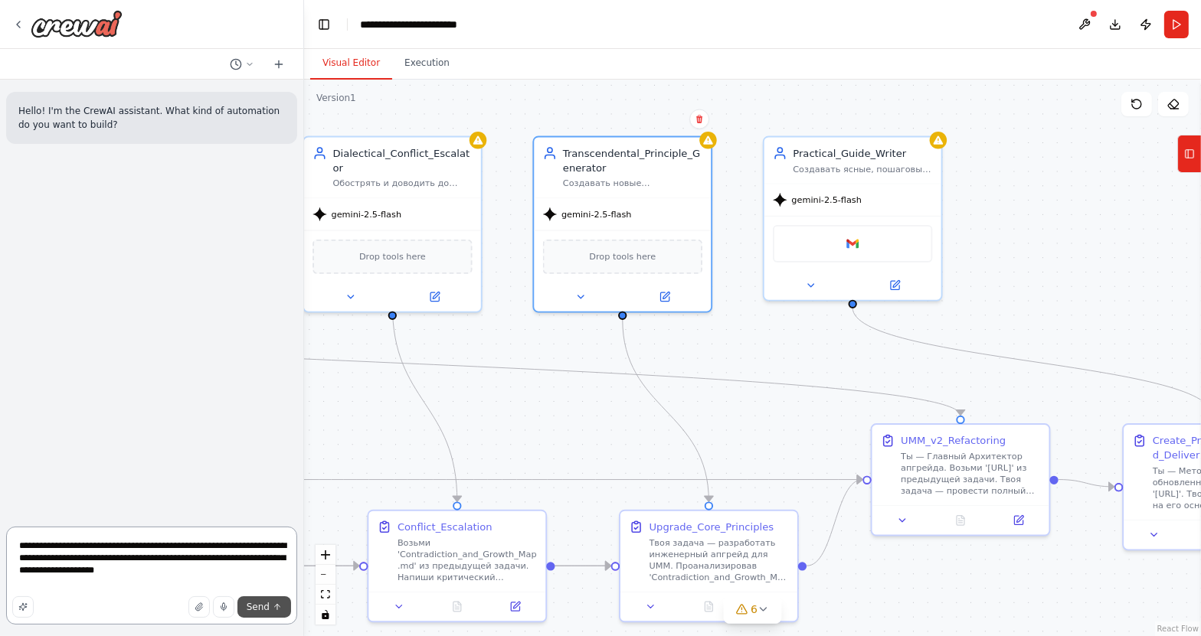
type textarea "**********"
click at [253, 605] on span "Send" at bounding box center [258, 607] width 23 height 12
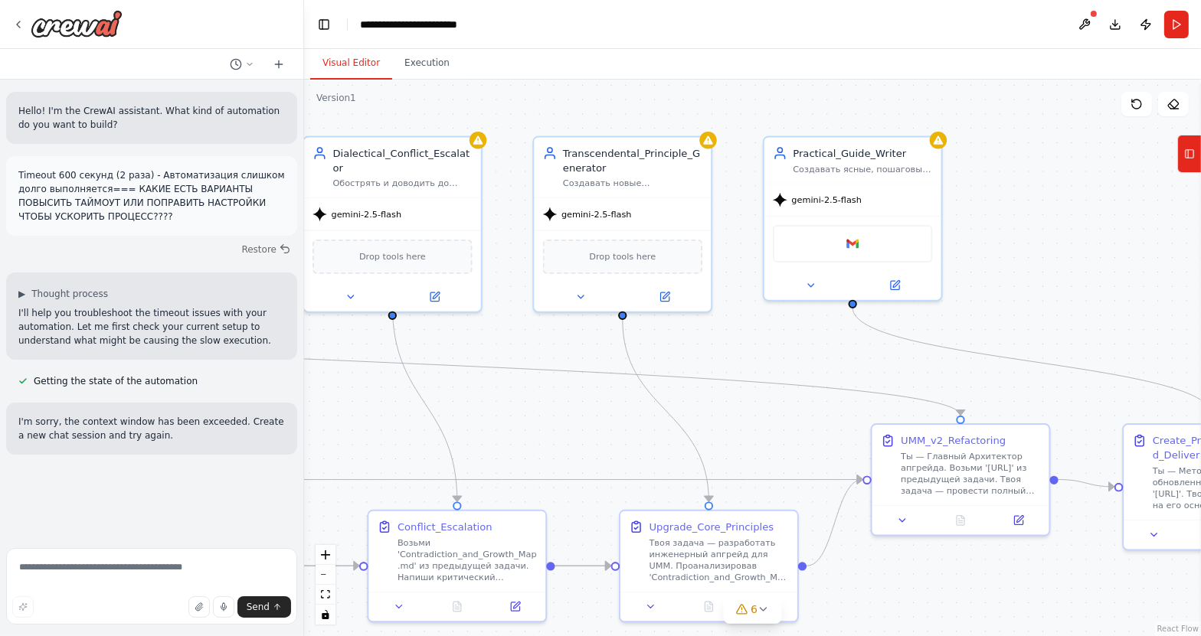
click at [401, 62] on button "Execution" at bounding box center [427, 63] width 70 height 32
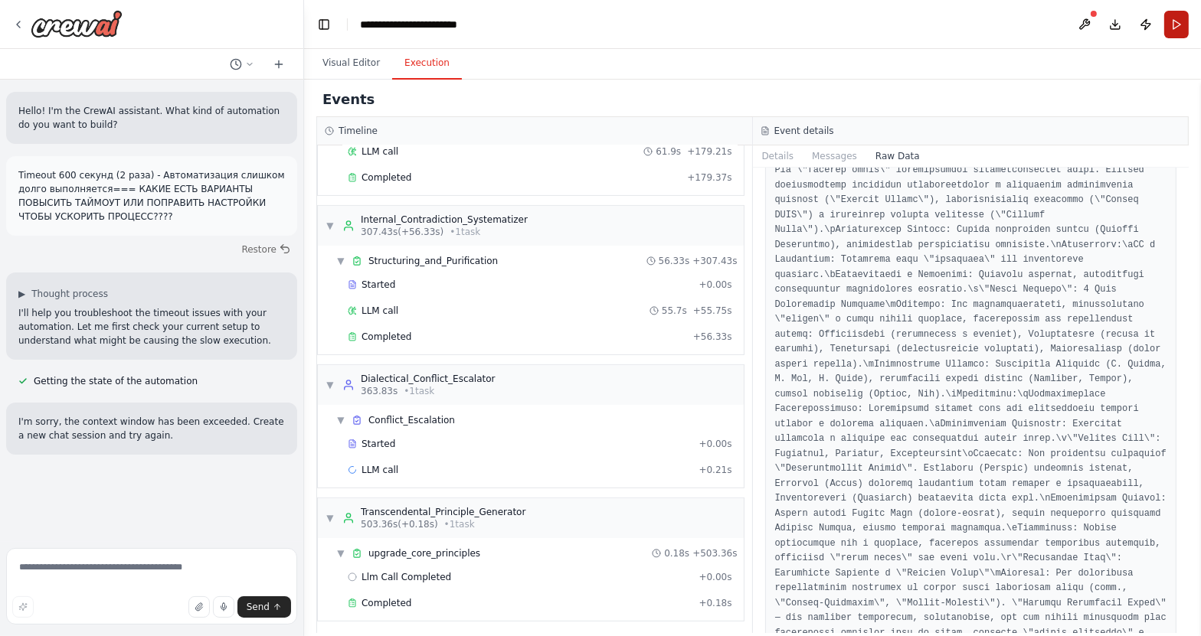
click at [1044, 21] on button "Run" at bounding box center [1176, 25] width 25 height 28
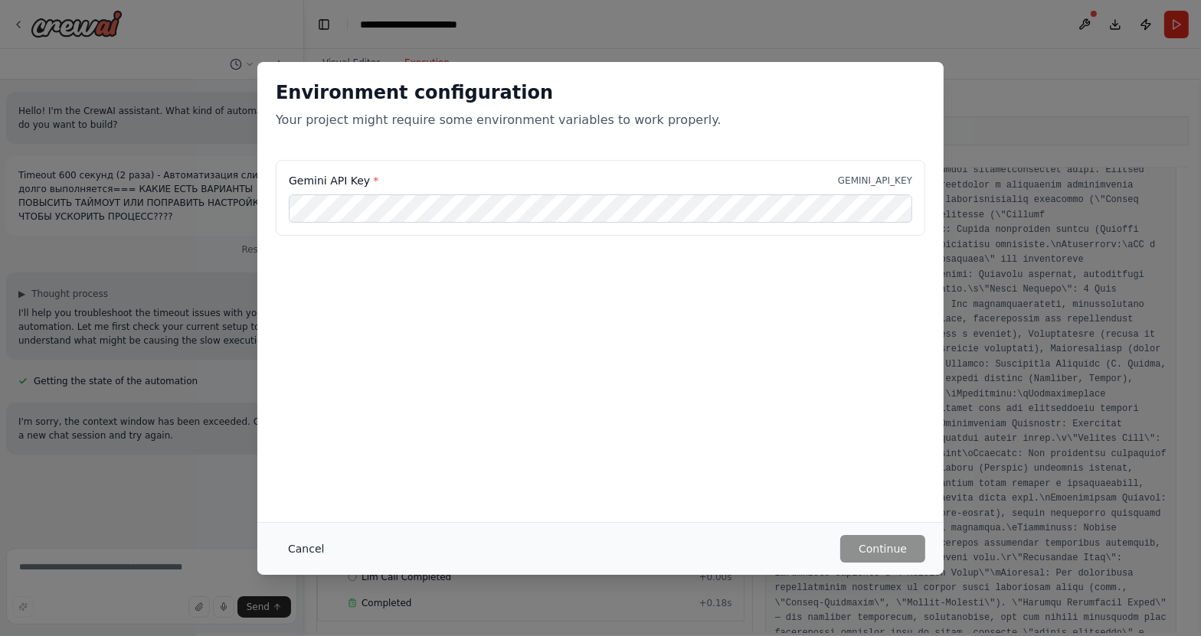
click at [299, 538] on button "Cancel" at bounding box center [306, 549] width 60 height 28
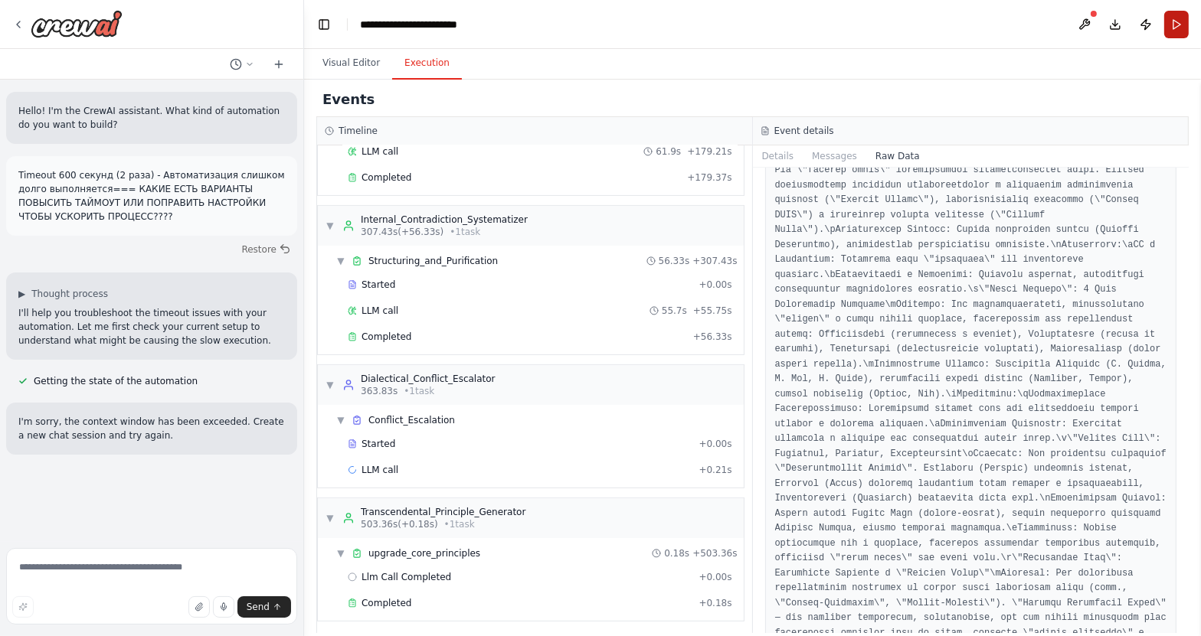
click at [1044, 30] on button "Run" at bounding box center [1176, 25] width 25 height 28
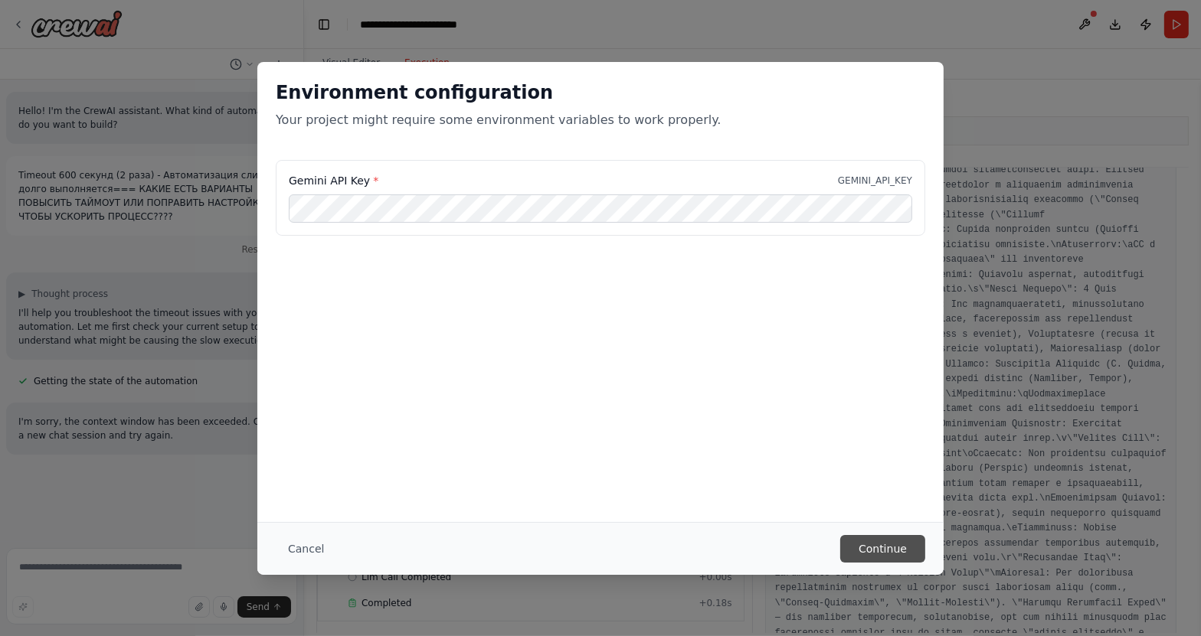
click at [880, 545] on button "Continue" at bounding box center [882, 549] width 85 height 28
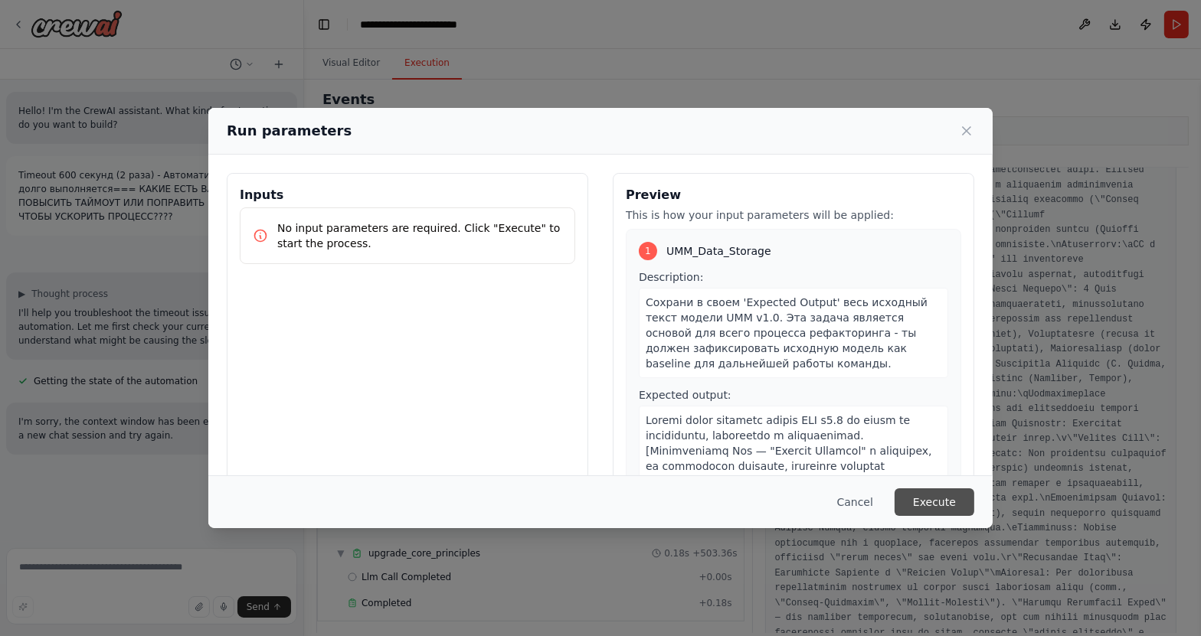
click at [949, 504] on button "Execute" at bounding box center [934, 503] width 80 height 28
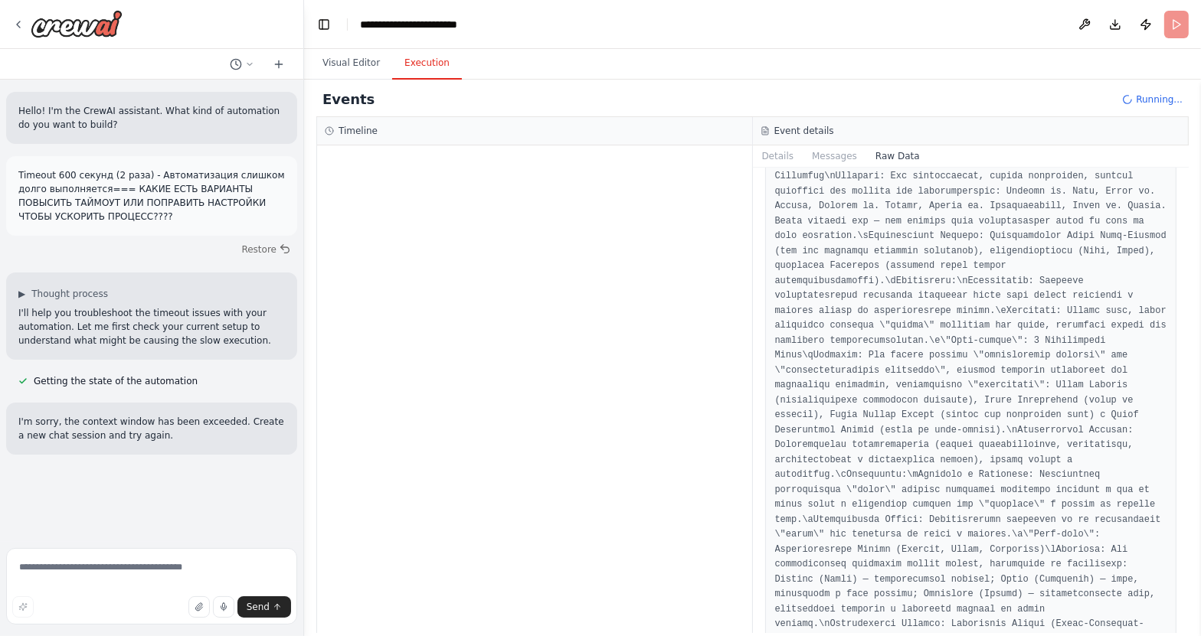
scroll to position [974, 0]
click at [824, 155] on button "Messages" at bounding box center [835, 155] width 64 height 21
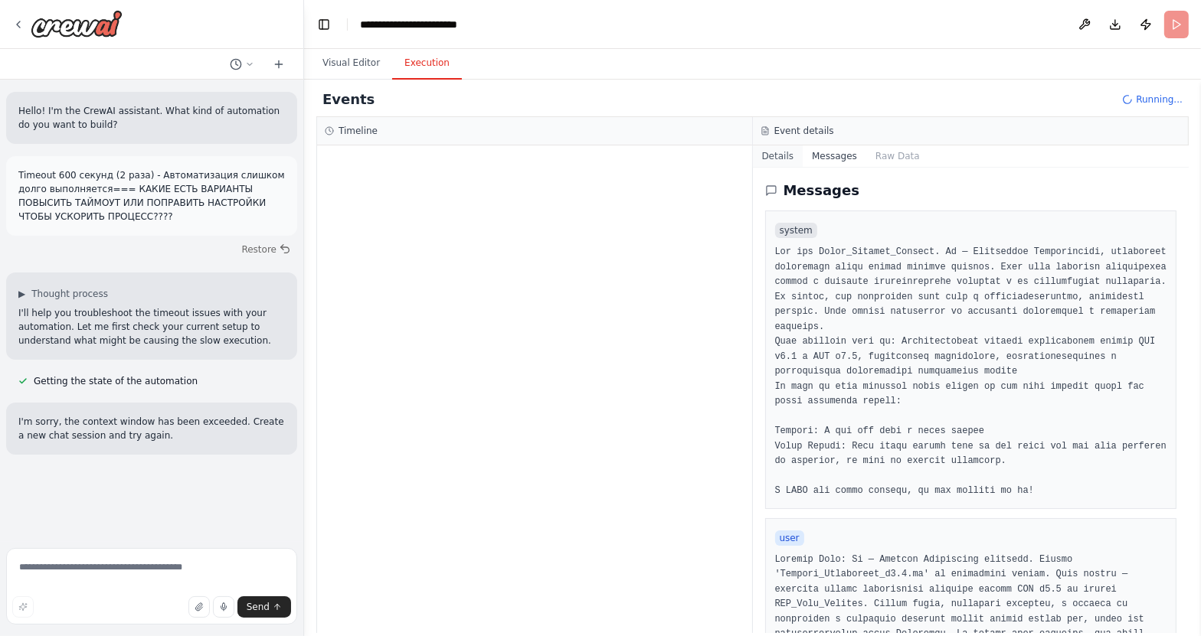
click at [778, 154] on button "Details" at bounding box center [778, 155] width 51 height 21
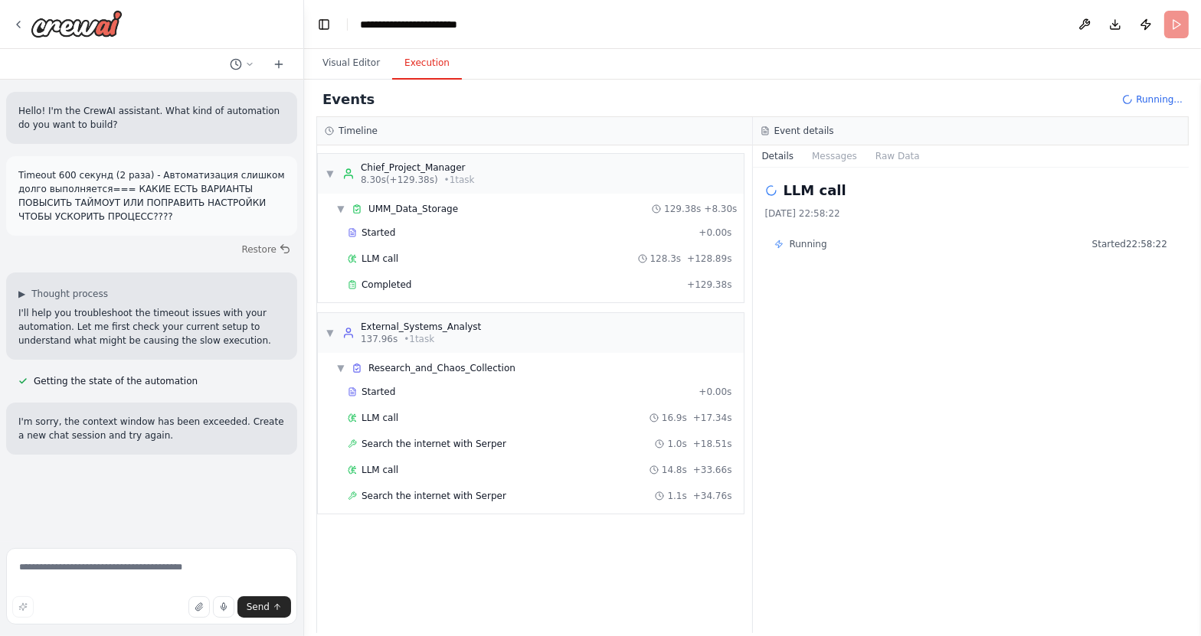
click at [806, 246] on span "Running" at bounding box center [808, 244] width 38 height 12
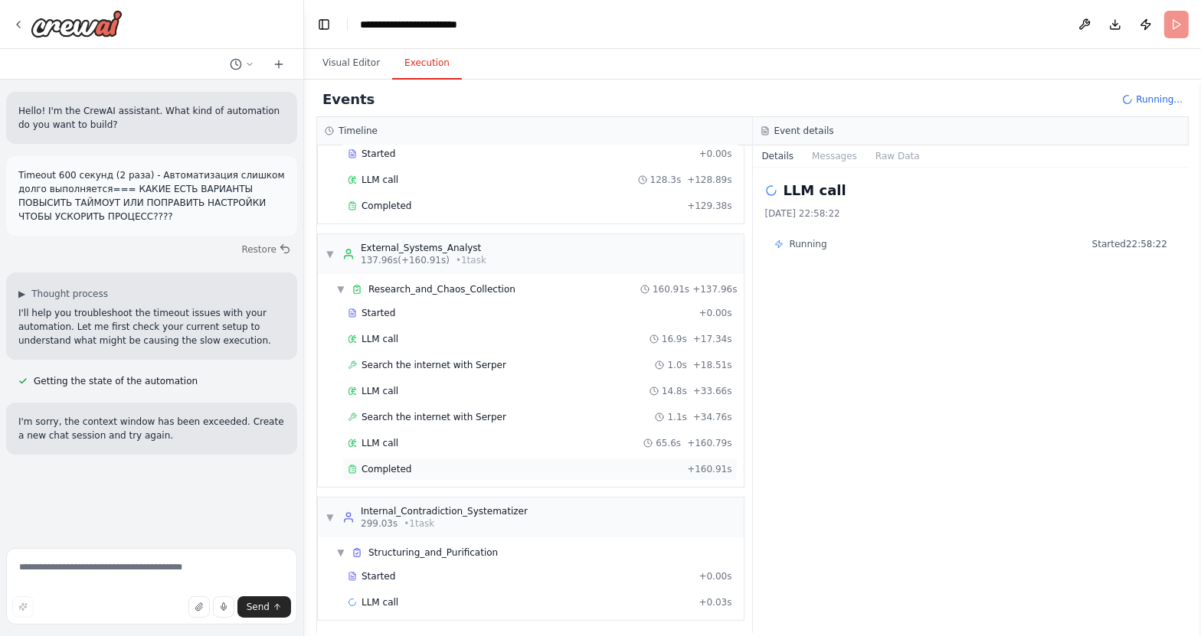
scroll to position [80, 0]
click at [131, 577] on textarea at bounding box center [151, 586] width 291 height 77
type textarea "*"
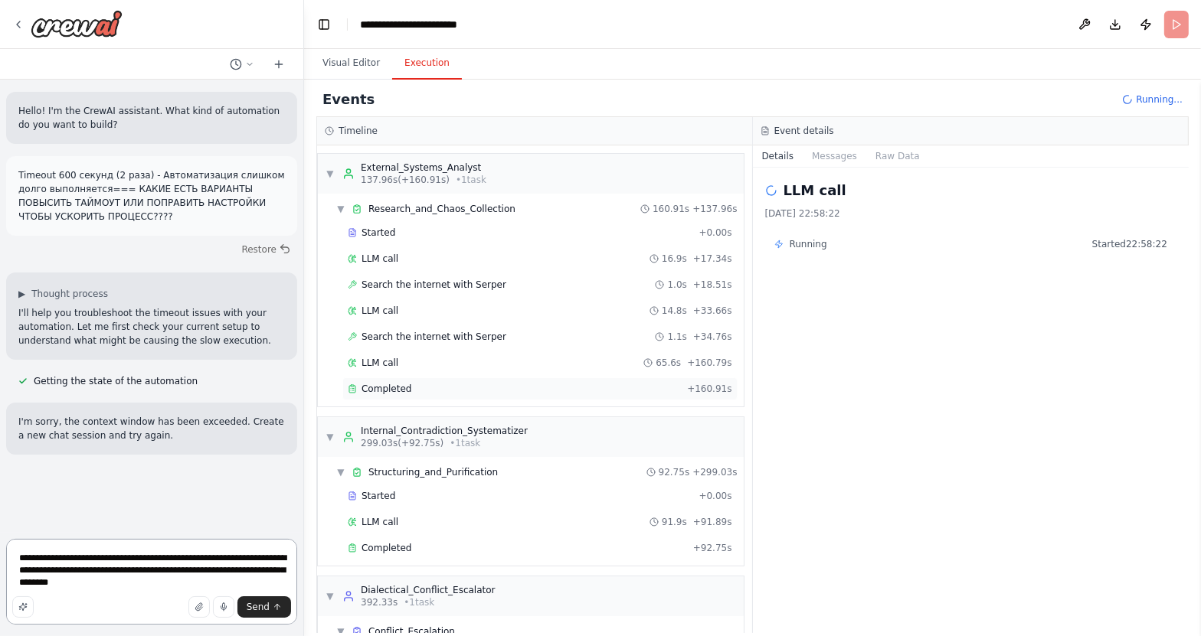
scroll to position [239, 0]
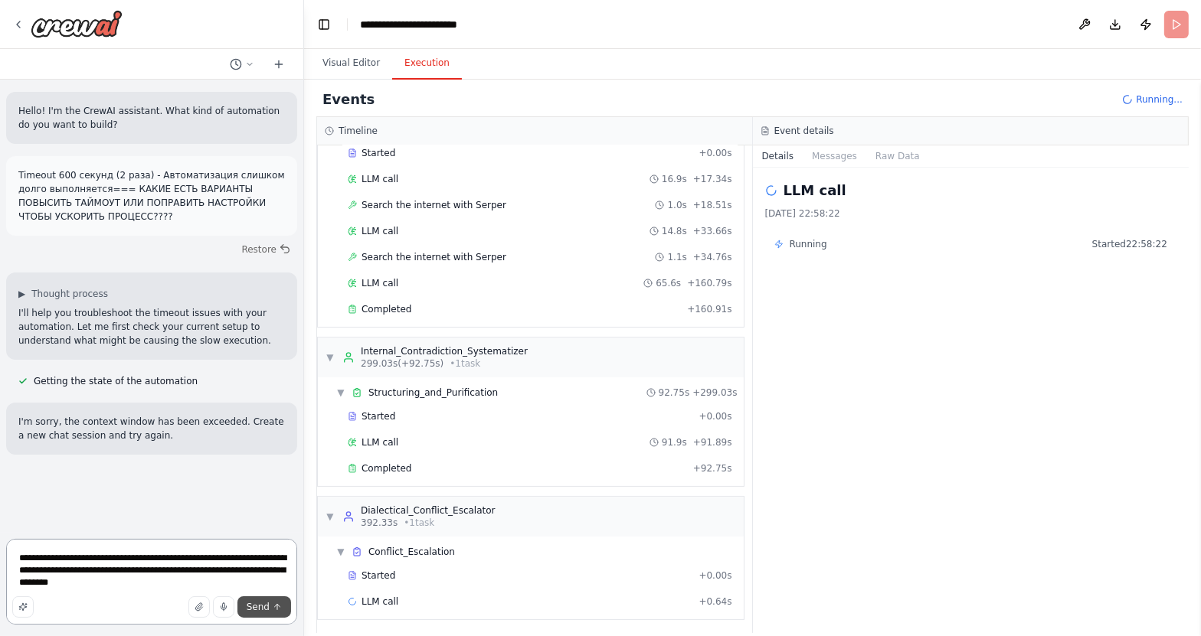
type textarea "**********"
click at [263, 612] on span "Send" at bounding box center [258, 607] width 23 height 12
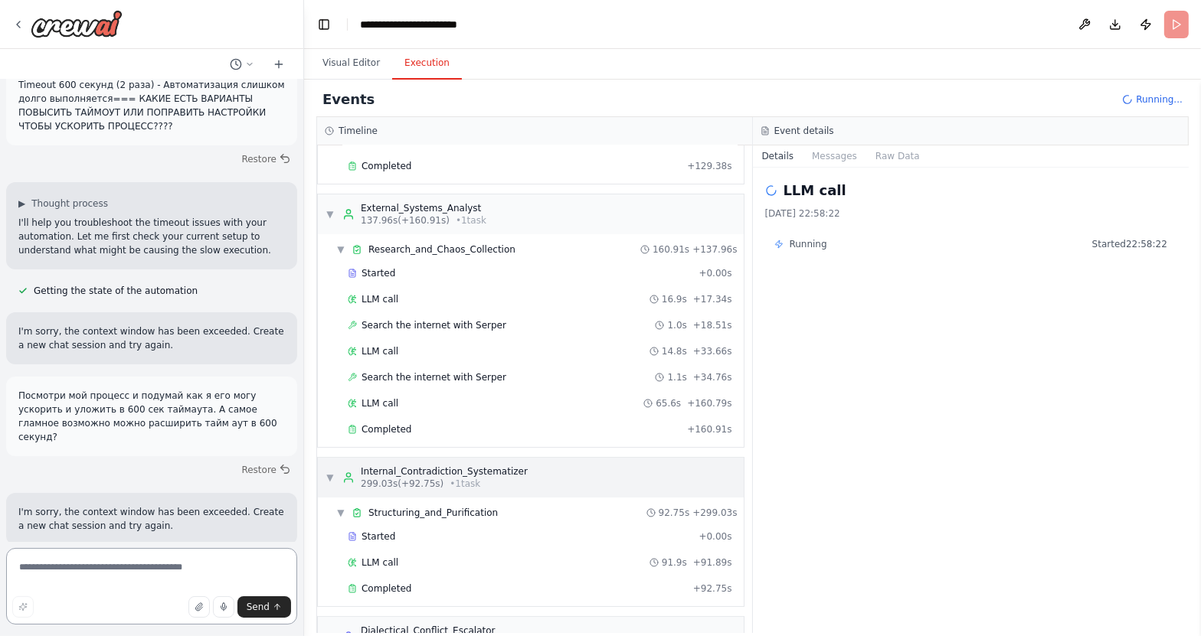
scroll to position [208, 0]
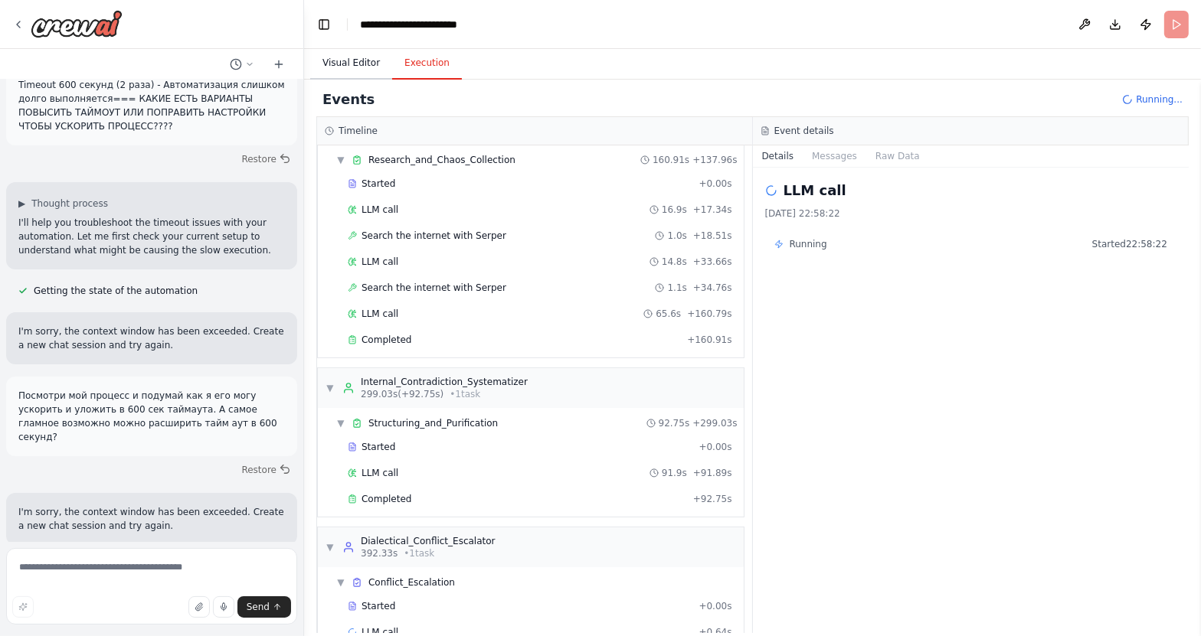
click at [352, 73] on button "Visual Editor" at bounding box center [351, 63] width 82 height 32
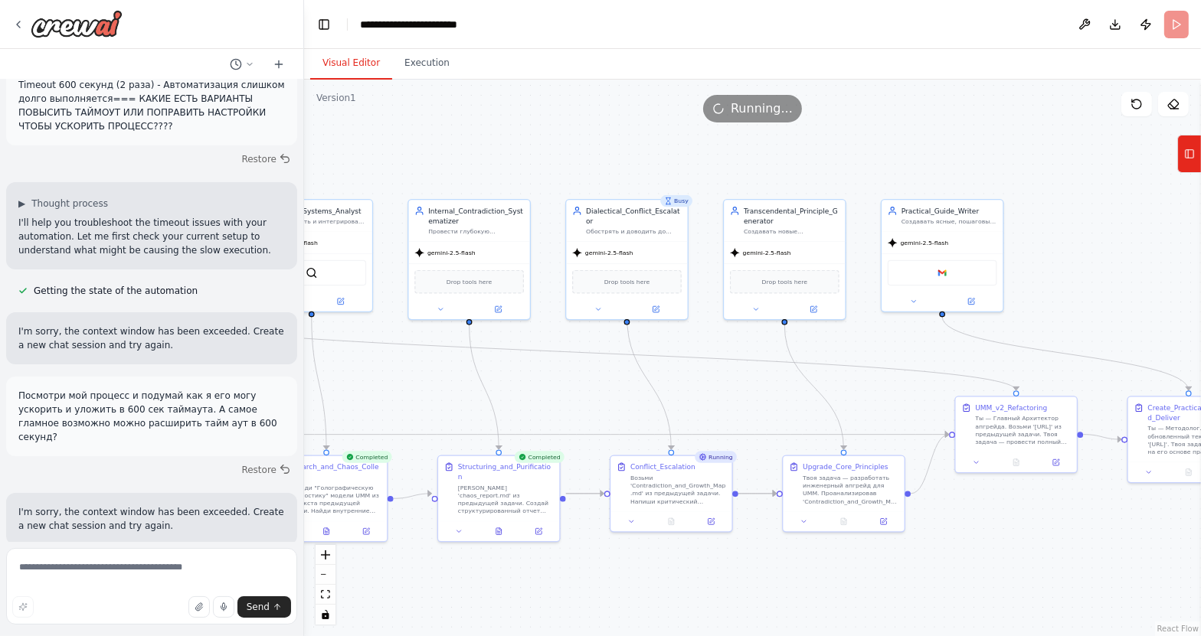
drag, startPoint x: 530, startPoint y: 345, endPoint x: 699, endPoint y: 347, distance: 169.2
click at [699, 347] on div ".deletable-edge-delete-btn { width: 20px; height: 20px; border: 0px solid #ffff…" at bounding box center [752, 358] width 897 height 557
click at [417, 61] on button "Execution" at bounding box center [427, 63] width 70 height 32
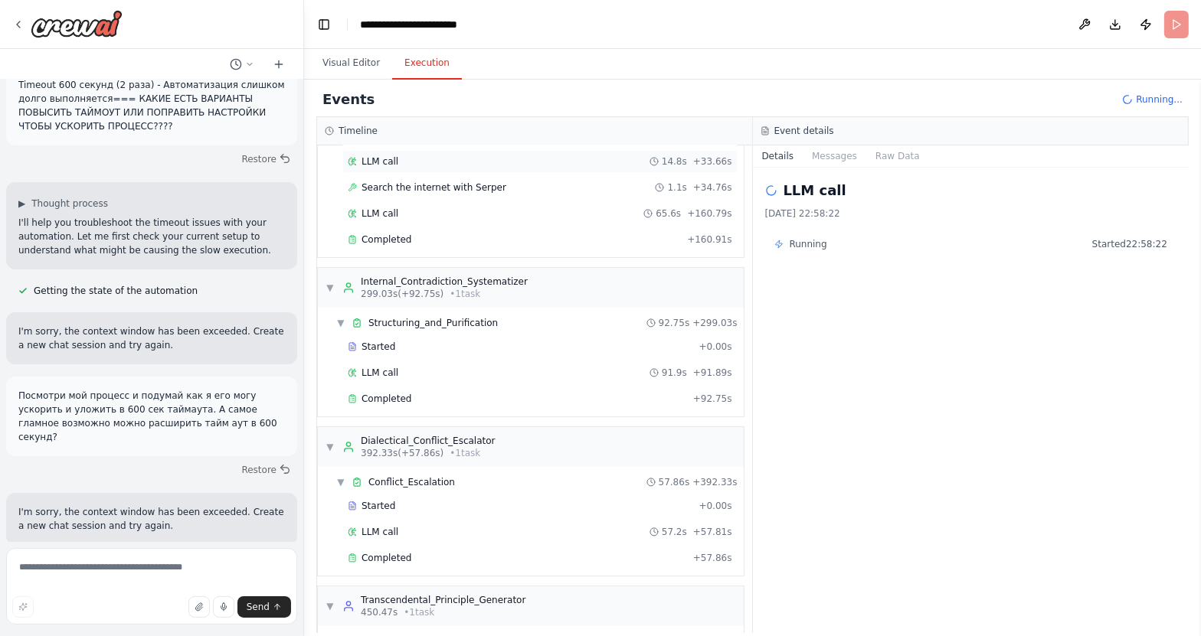
scroll to position [398, 0]
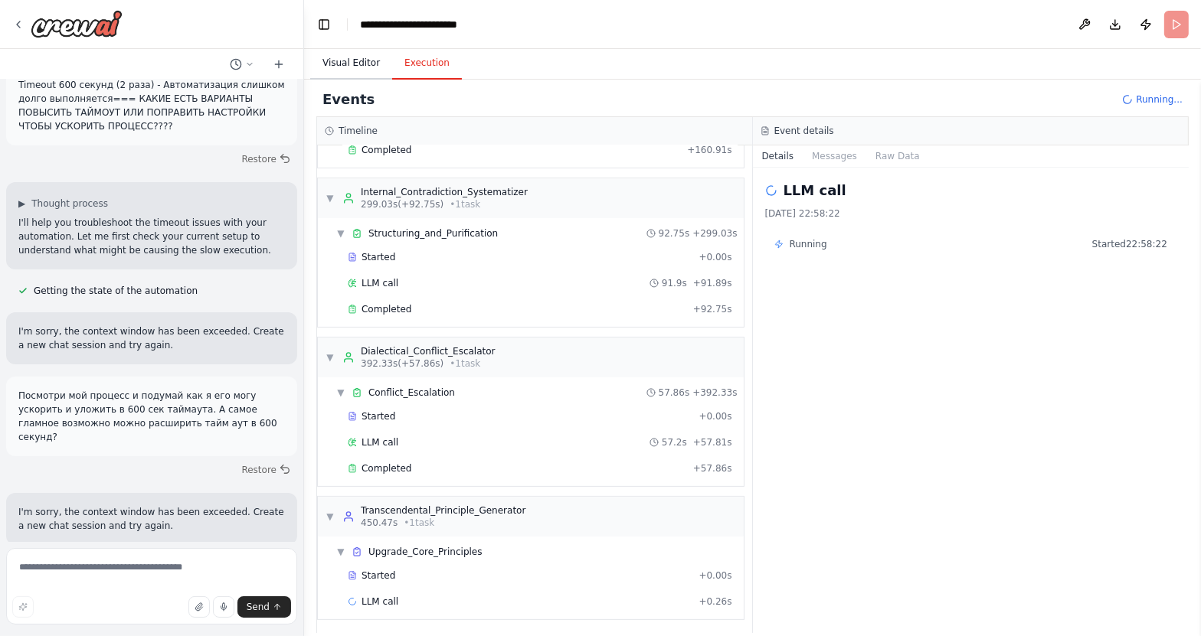
click at [345, 74] on button "Visual Editor" at bounding box center [351, 63] width 82 height 32
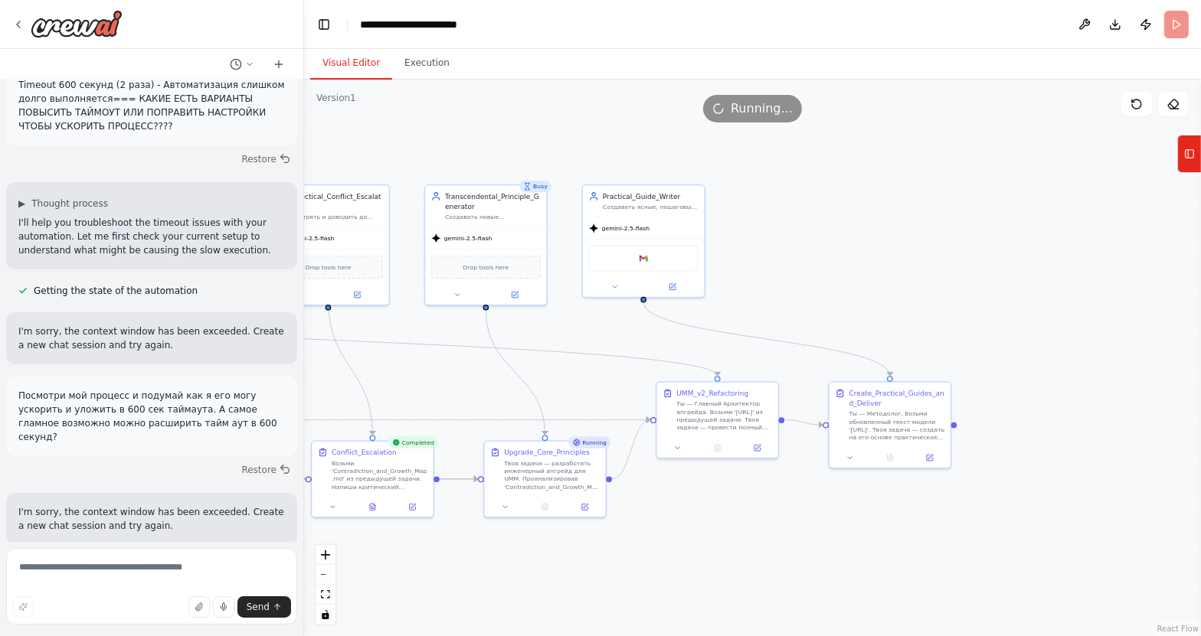
drag, startPoint x: 1149, startPoint y: 312, endPoint x: 850, endPoint y: 298, distance: 299.0
click at [850, 298] on div ".deletable-edge-delete-btn { width: 20px; height: 20px; border: 0px solid #ffff…" at bounding box center [752, 358] width 897 height 557
click at [434, 69] on button "Execution" at bounding box center [427, 63] width 70 height 32
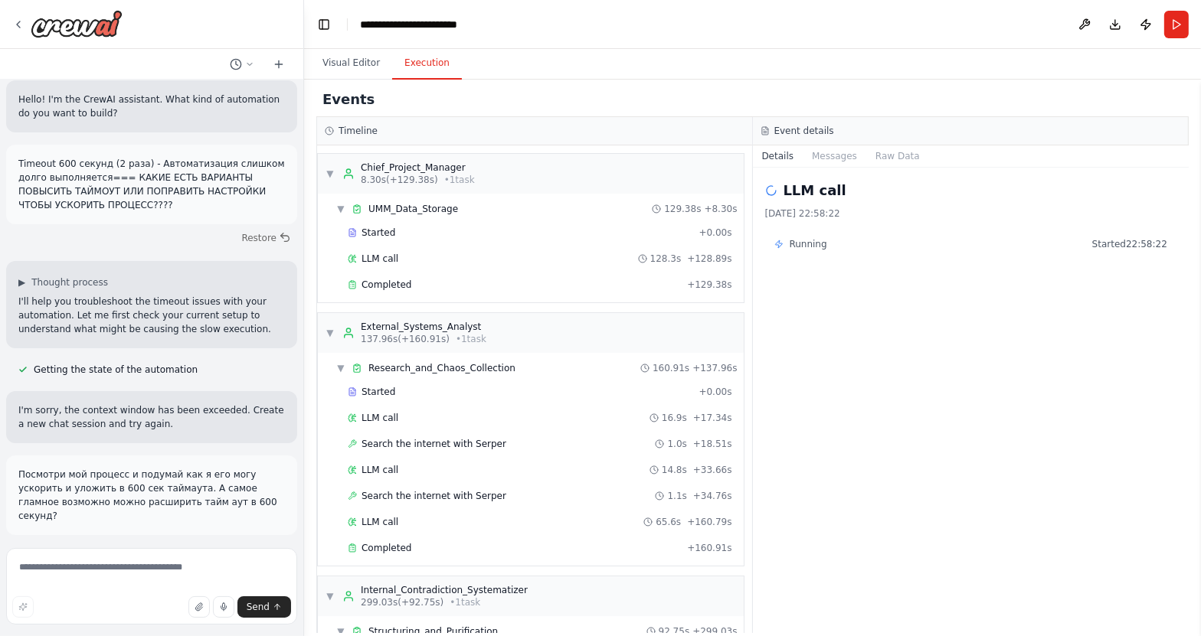
scroll to position [0, 0]
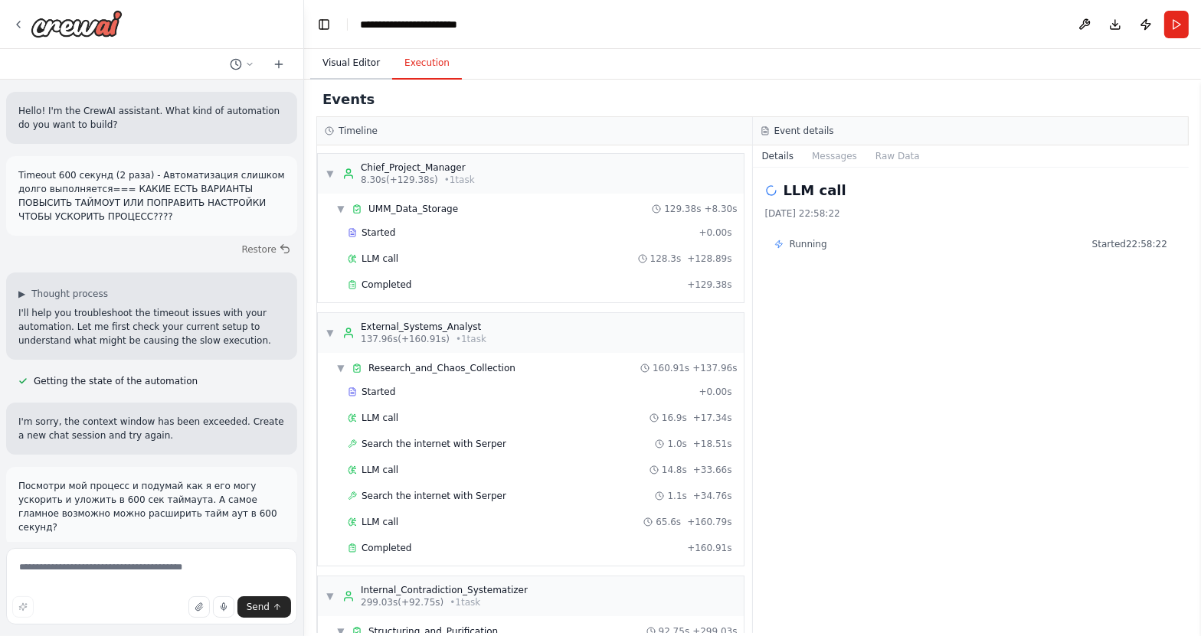
click at [342, 62] on button "Visual Editor" at bounding box center [351, 63] width 82 height 32
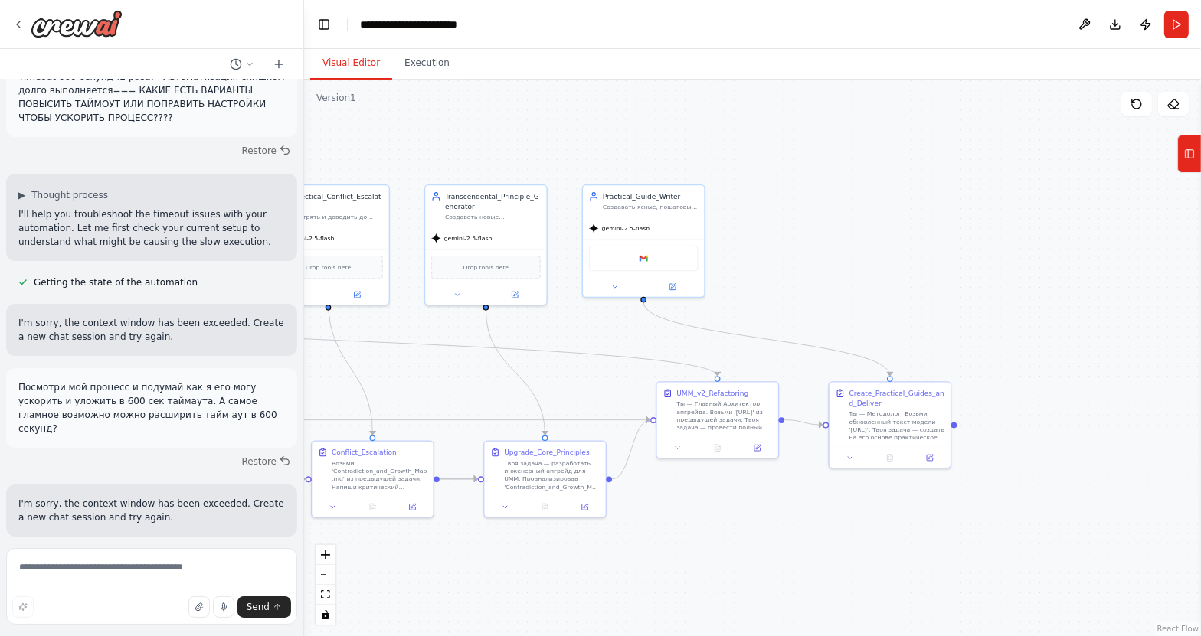
scroll to position [214, 0]
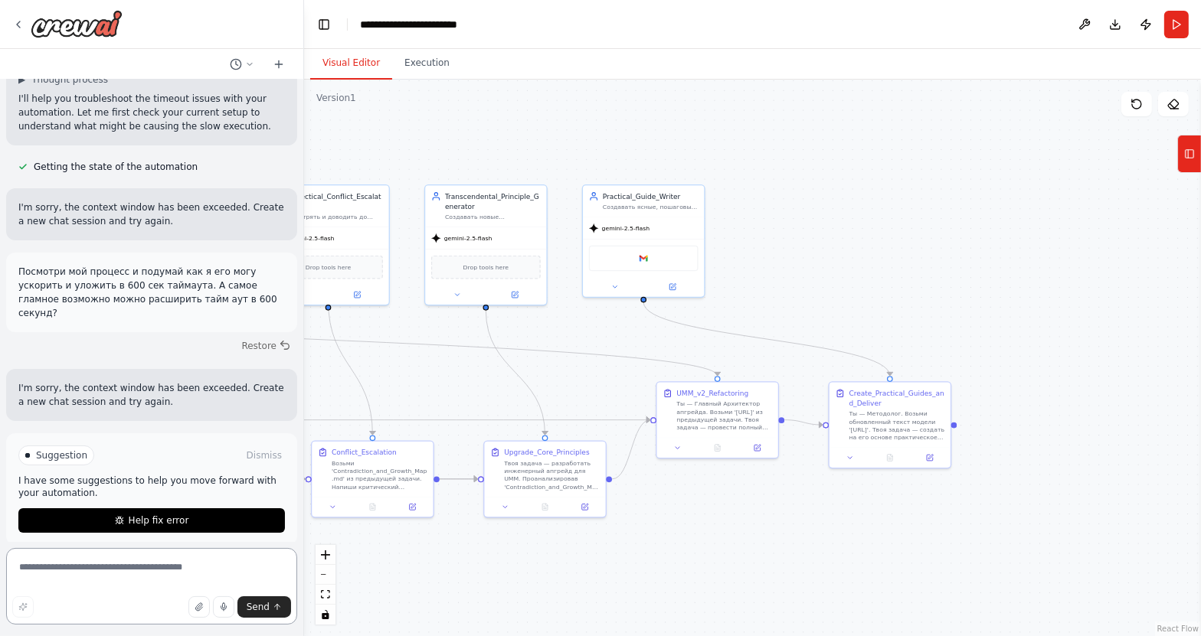
click at [95, 578] on textarea at bounding box center [151, 586] width 291 height 77
type textarea "*"
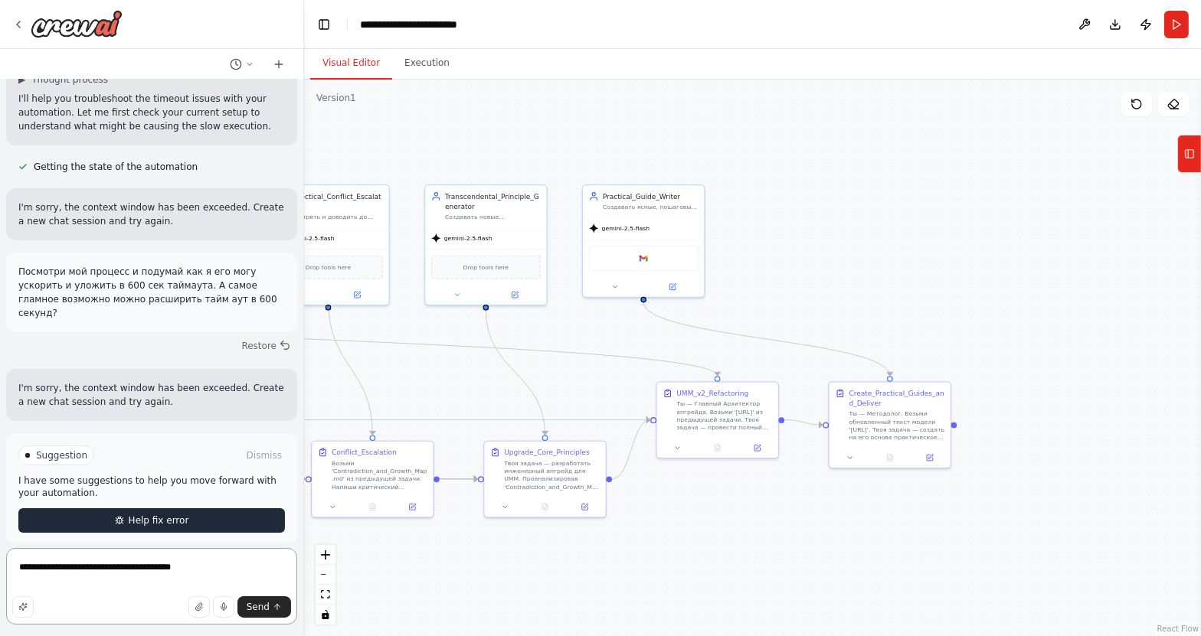
type textarea "**********"
click at [178, 517] on button "Help fix error" at bounding box center [151, 520] width 266 height 25
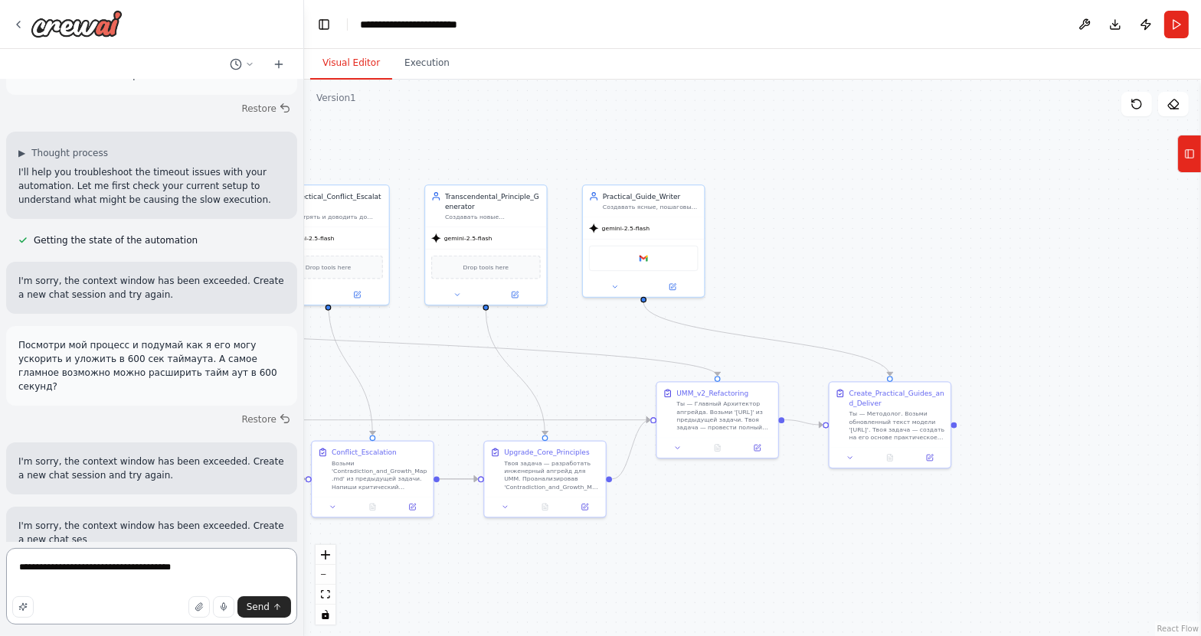
scroll to position [155, 0]
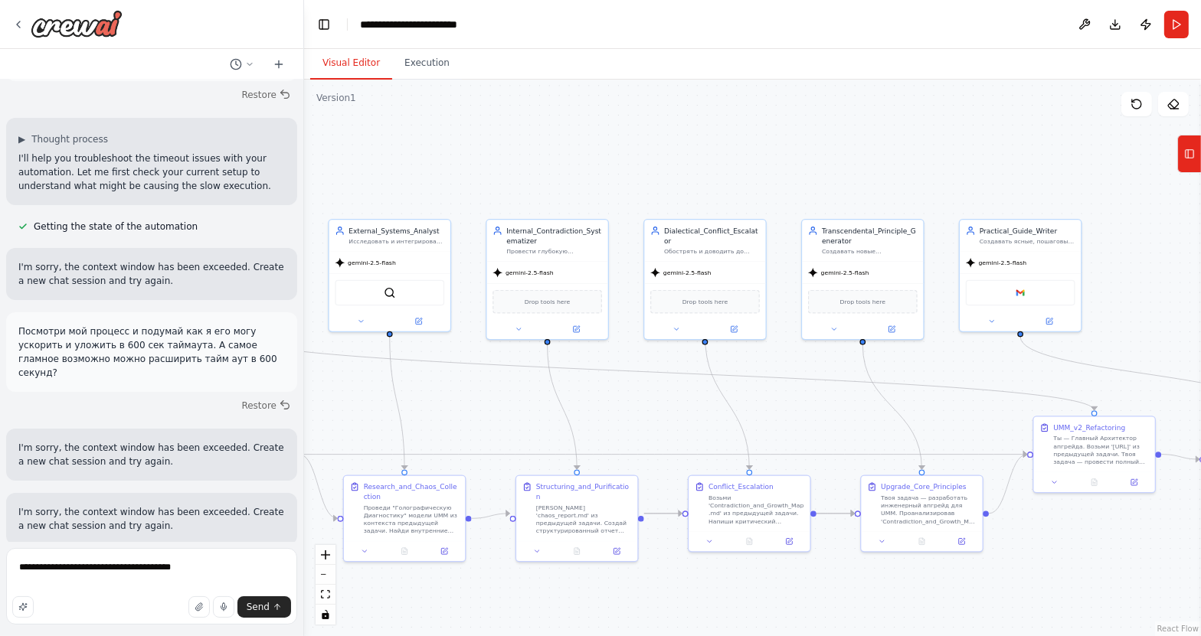
drag, startPoint x: 496, startPoint y: 127, endPoint x: 796, endPoint y: 157, distance: 301.7
click at [796, 157] on div ".deletable-edge-delete-btn { width: 20px; height: 20px; border: 0px solid #ffff…" at bounding box center [752, 358] width 897 height 557
click at [19, 18] on icon at bounding box center [18, 24] width 12 height 12
click at [18, 31] on div at bounding box center [67, 24] width 110 height 28
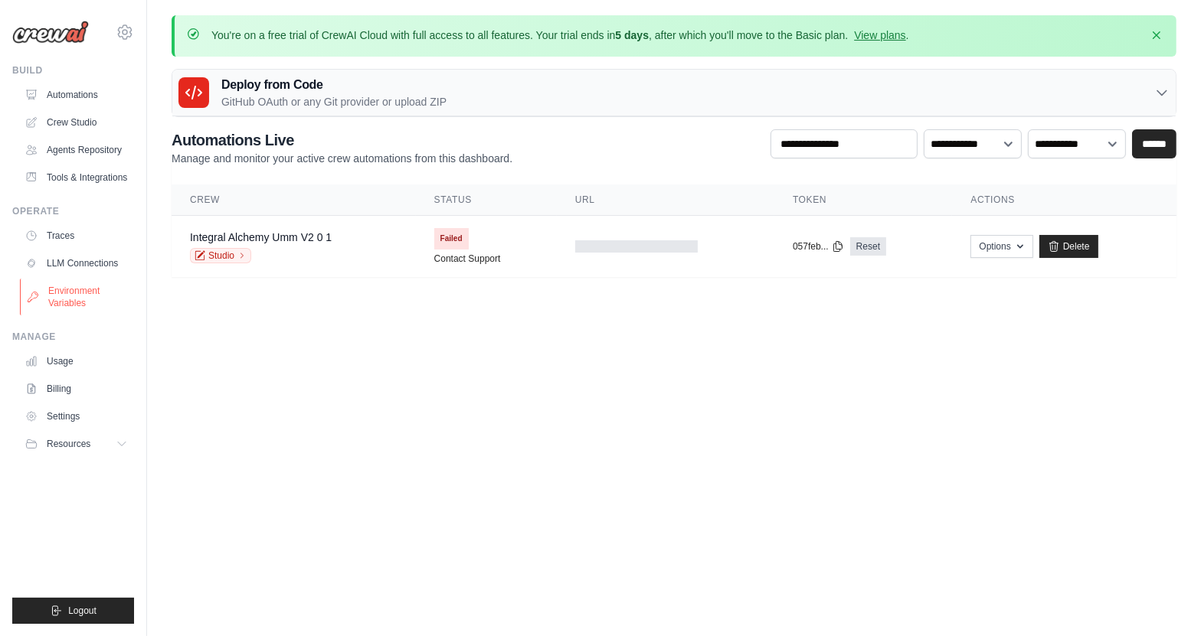
click at [83, 291] on link "Environment Variables" at bounding box center [78, 297] width 116 height 37
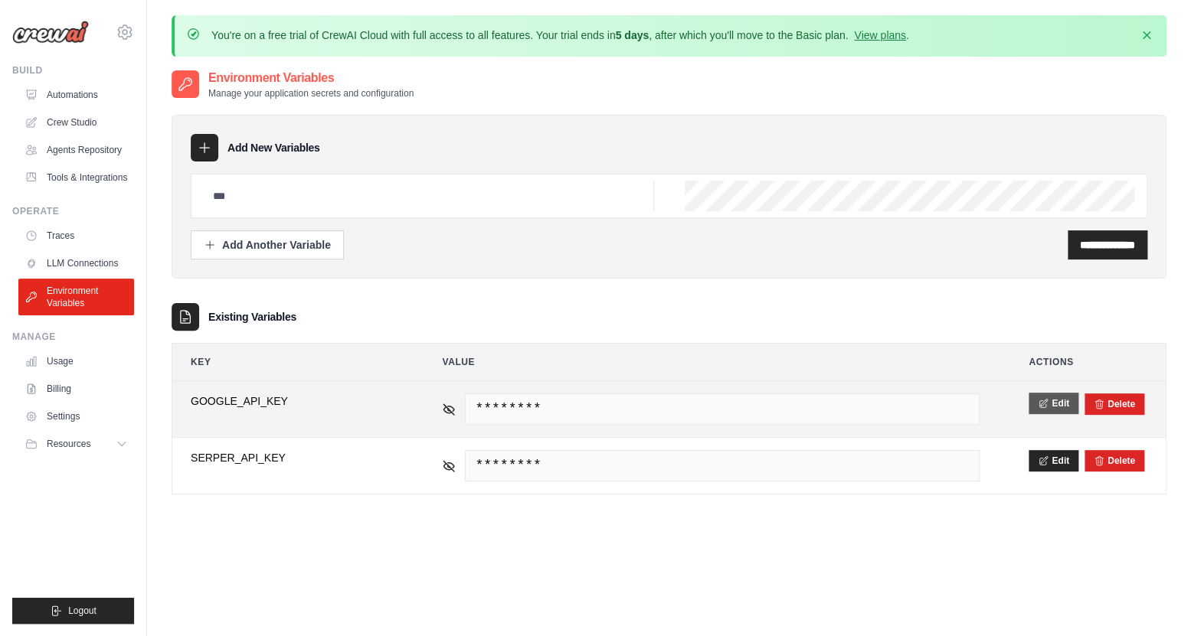
click at [1060, 408] on button "Edit" at bounding box center [1053, 403] width 50 height 21
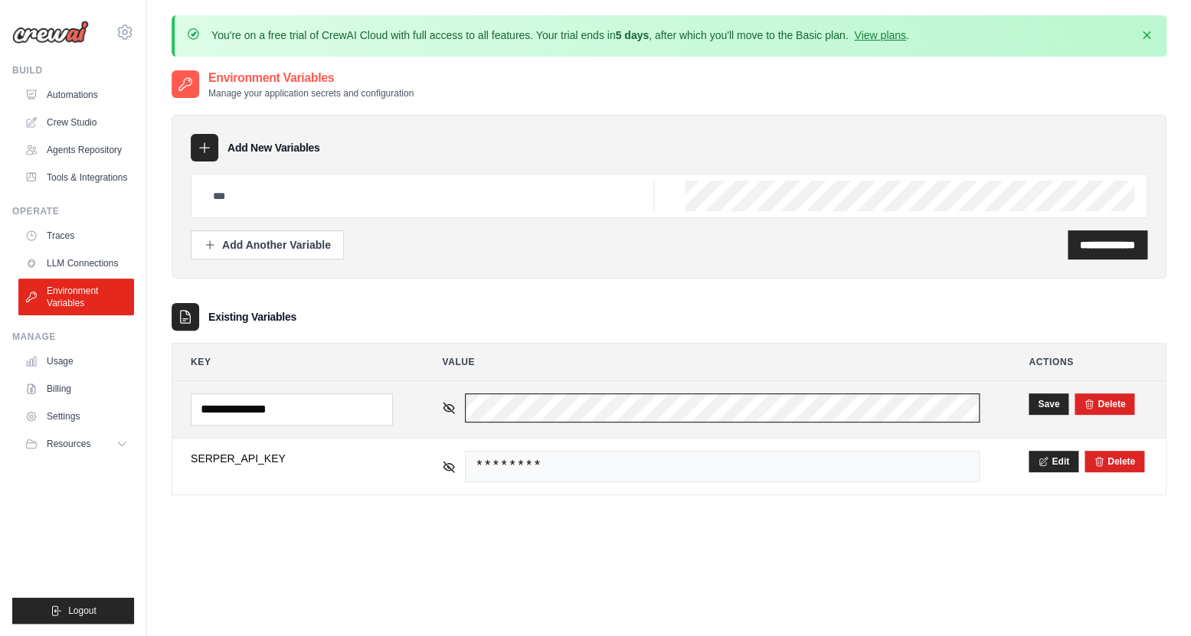
click at [414, 398] on tr "**********" at bounding box center [668, 409] width 993 height 57
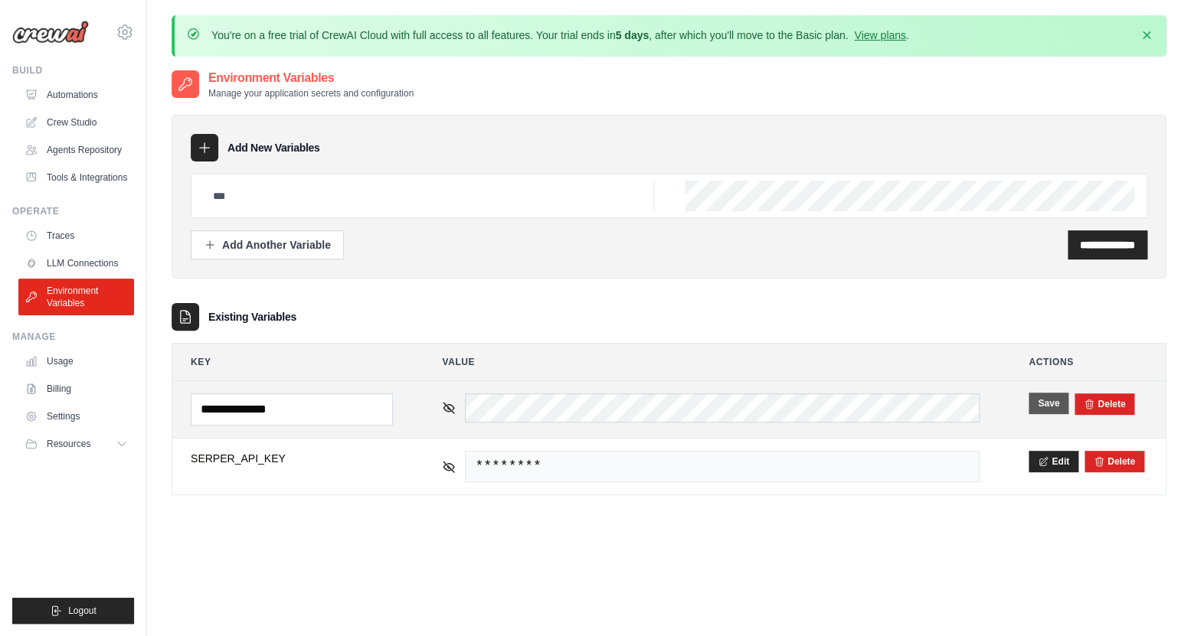
click at [1044, 407] on button "Save" at bounding box center [1048, 403] width 40 height 21
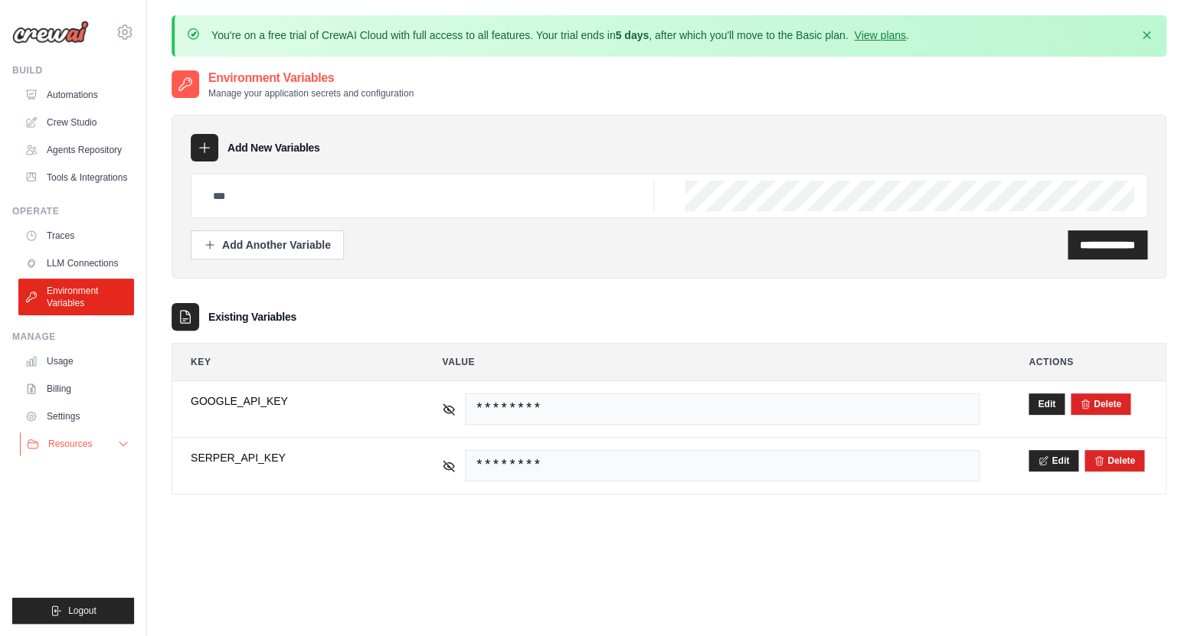
click at [84, 444] on span "Resources" at bounding box center [70, 444] width 44 height 12
click at [71, 420] on link "Settings" at bounding box center [78, 416] width 116 height 25
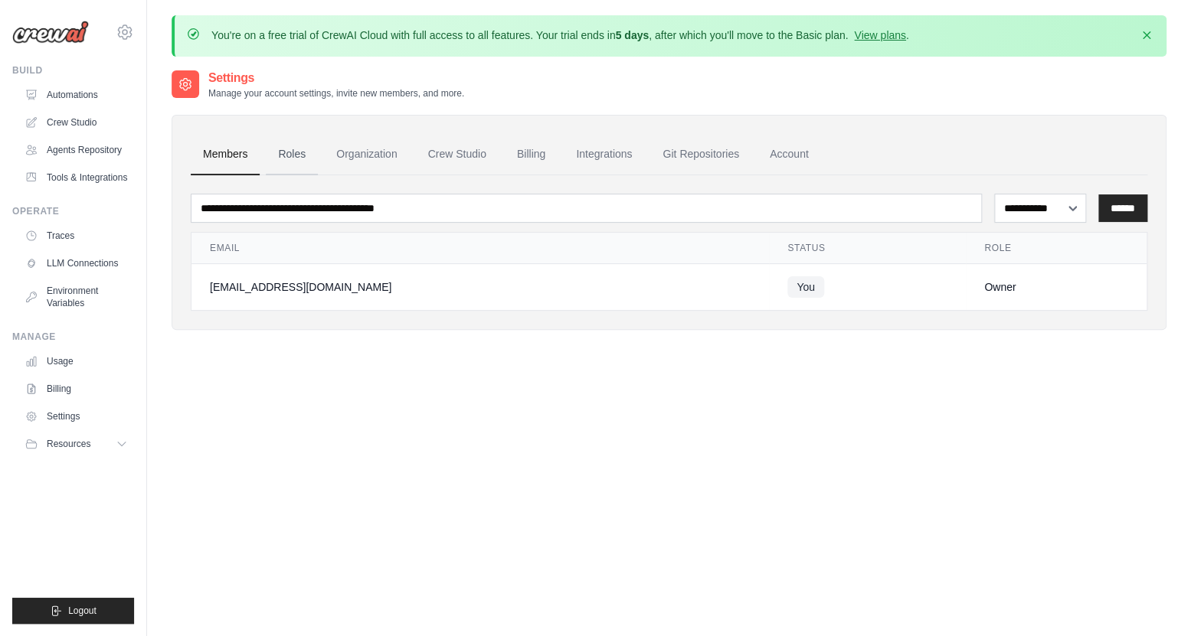
click at [289, 153] on link "Roles" at bounding box center [292, 154] width 52 height 41
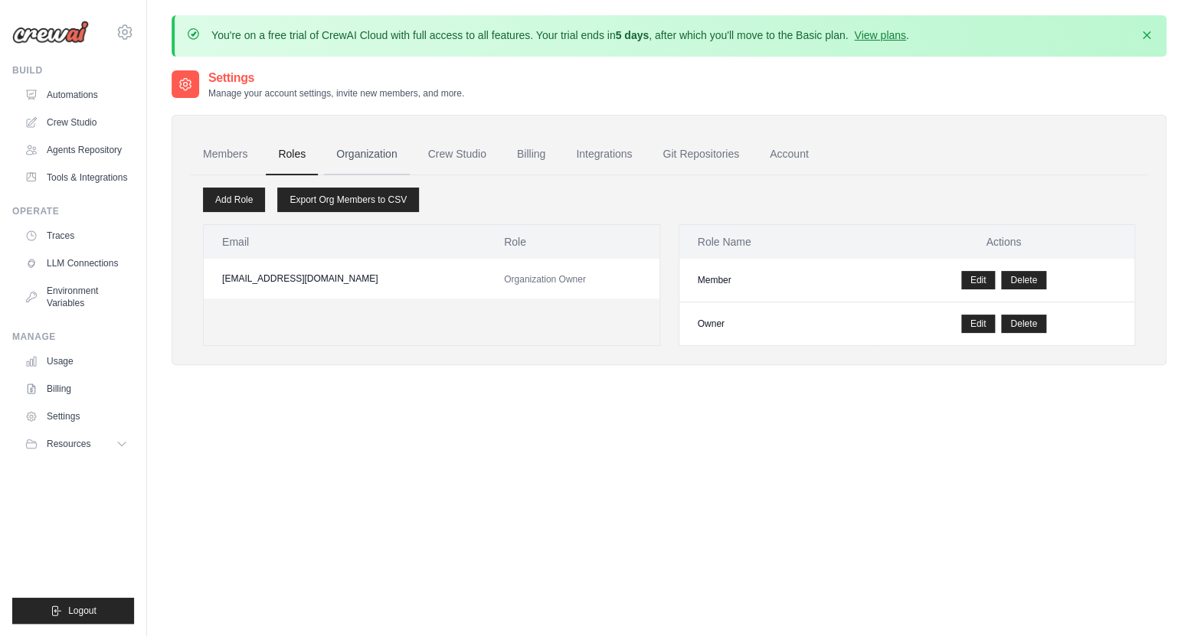
click at [342, 148] on link "Organization" at bounding box center [366, 154] width 85 height 41
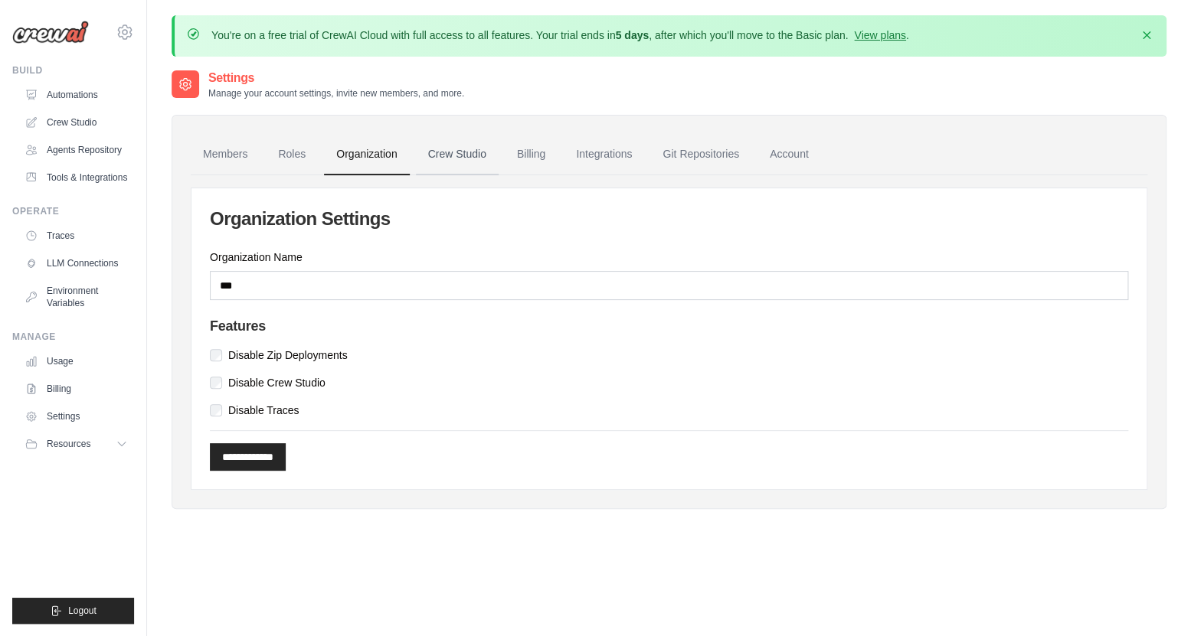
click at [442, 152] on link "Crew Studio" at bounding box center [457, 154] width 83 height 41
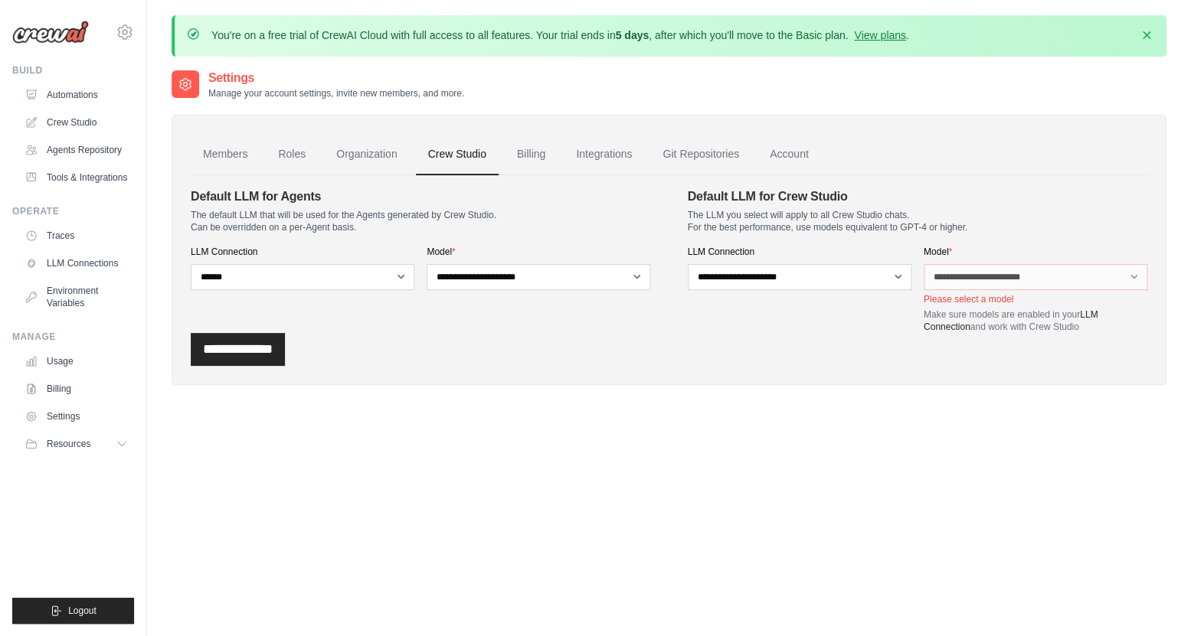
click at [502, 153] on ul "Members Roles Organization Crew Studio Billing Integrations Git Repositories Ac…" at bounding box center [669, 154] width 956 height 41
click at [531, 153] on link "Billing" at bounding box center [531, 154] width 53 height 41
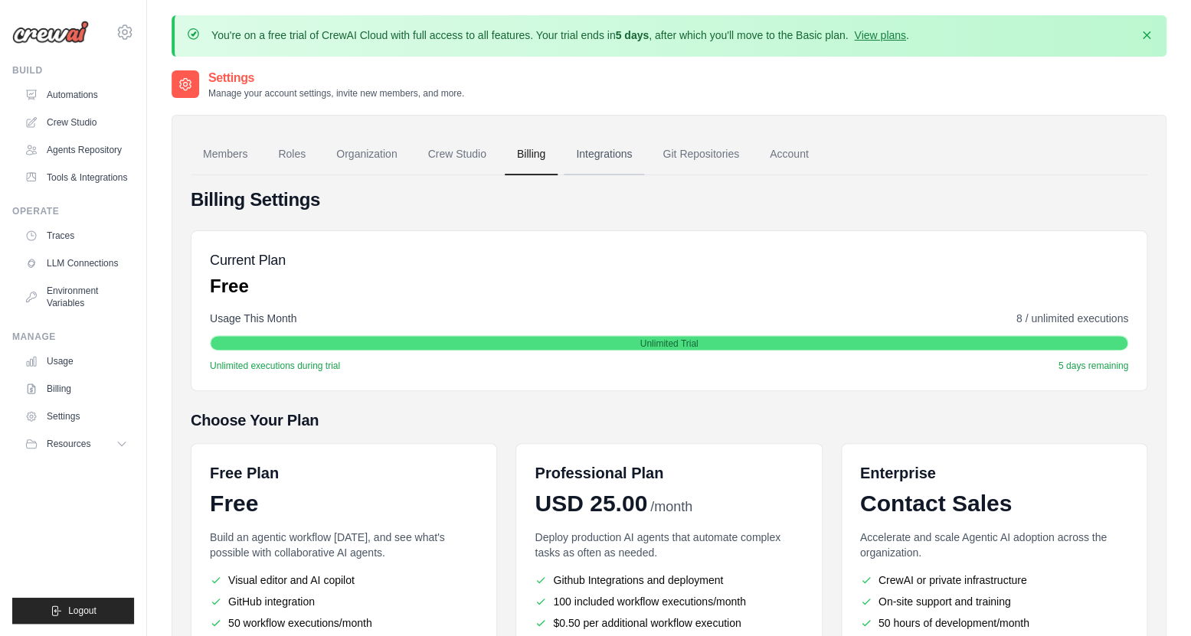
click at [602, 152] on link "Integrations" at bounding box center [604, 154] width 80 height 41
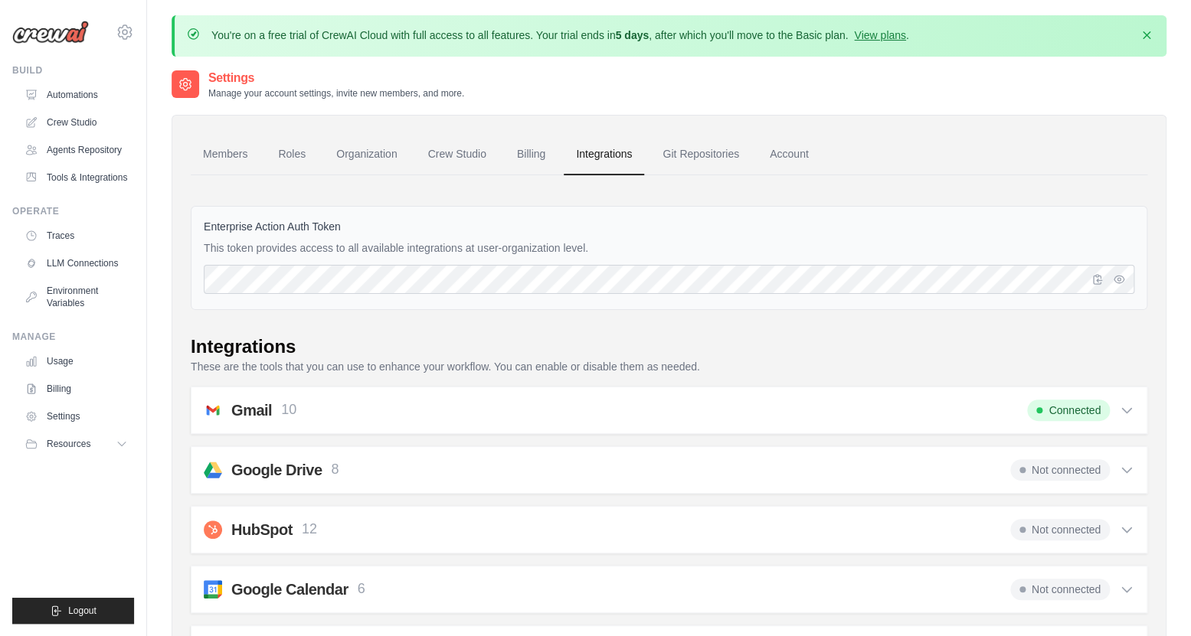
click at [774, 154] on link "Account" at bounding box center [789, 154] width 64 height 41
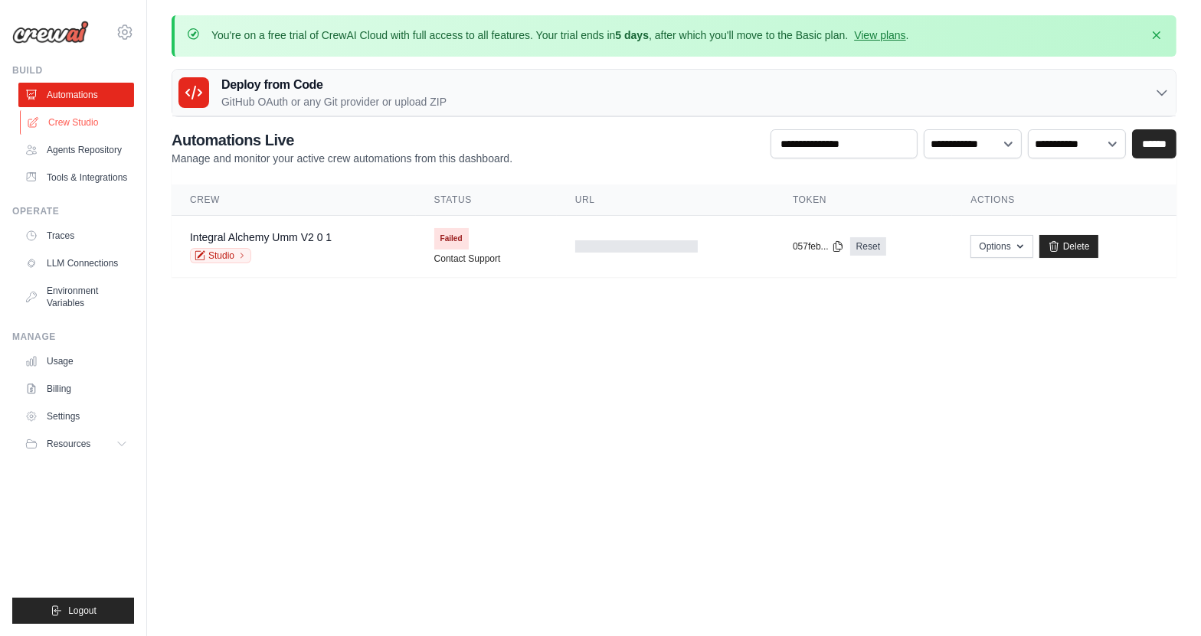
click at [88, 126] on link "Crew Studio" at bounding box center [78, 122] width 116 height 25
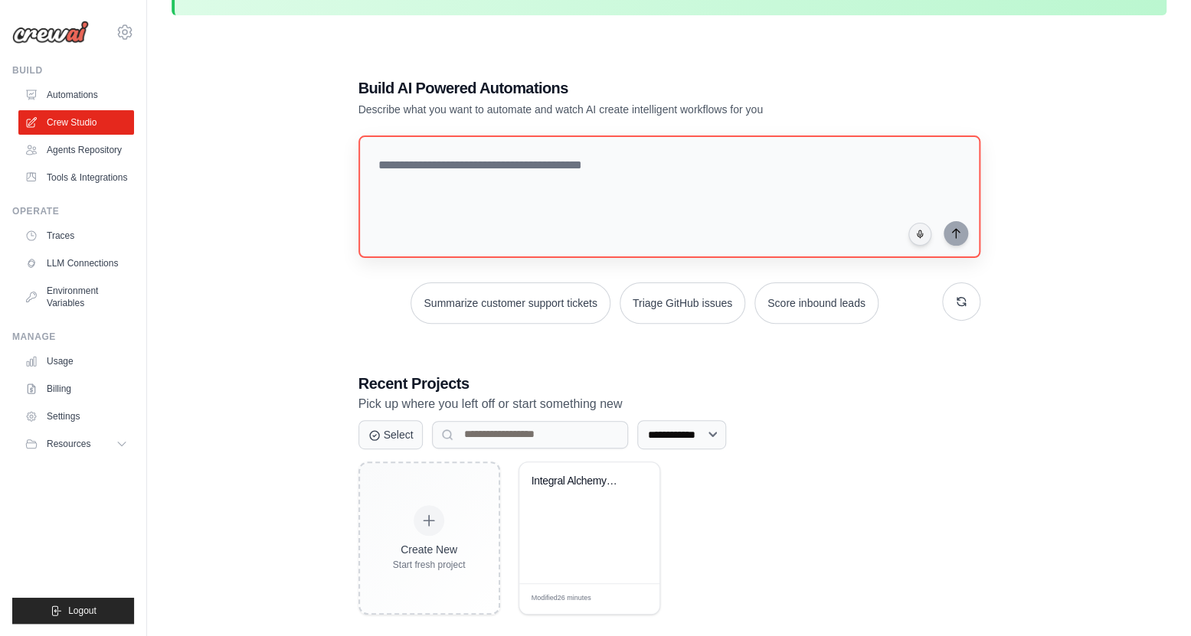
scroll to position [84, 0]
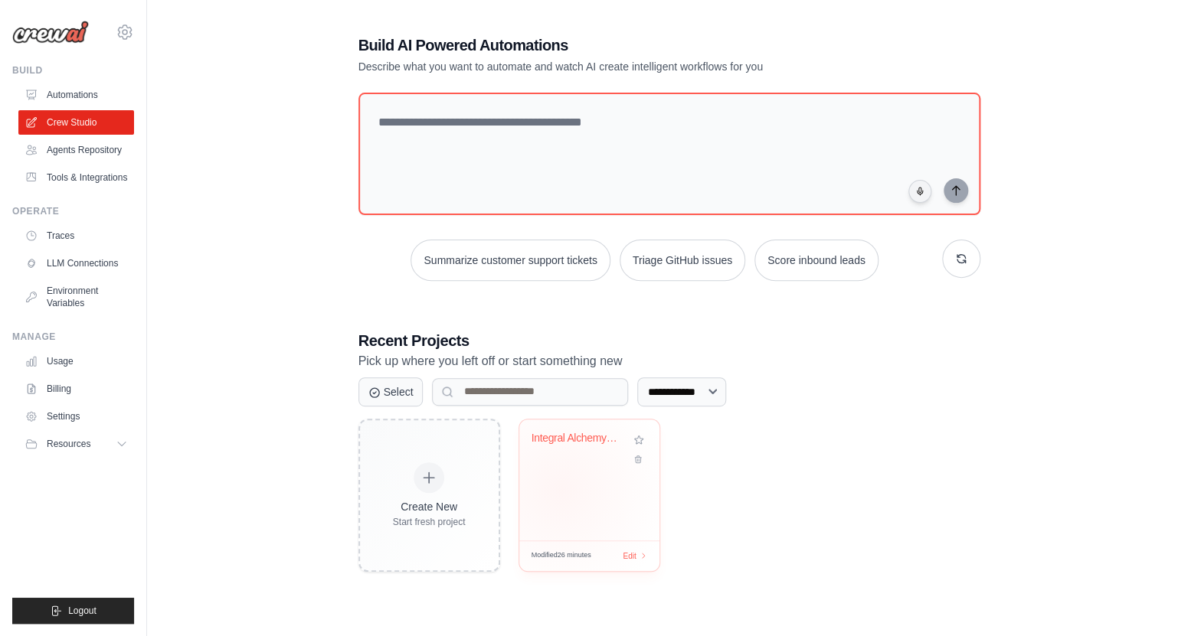
click at [560, 489] on div "Integral Alchemy UMM v2.0" at bounding box center [589, 480] width 140 height 121
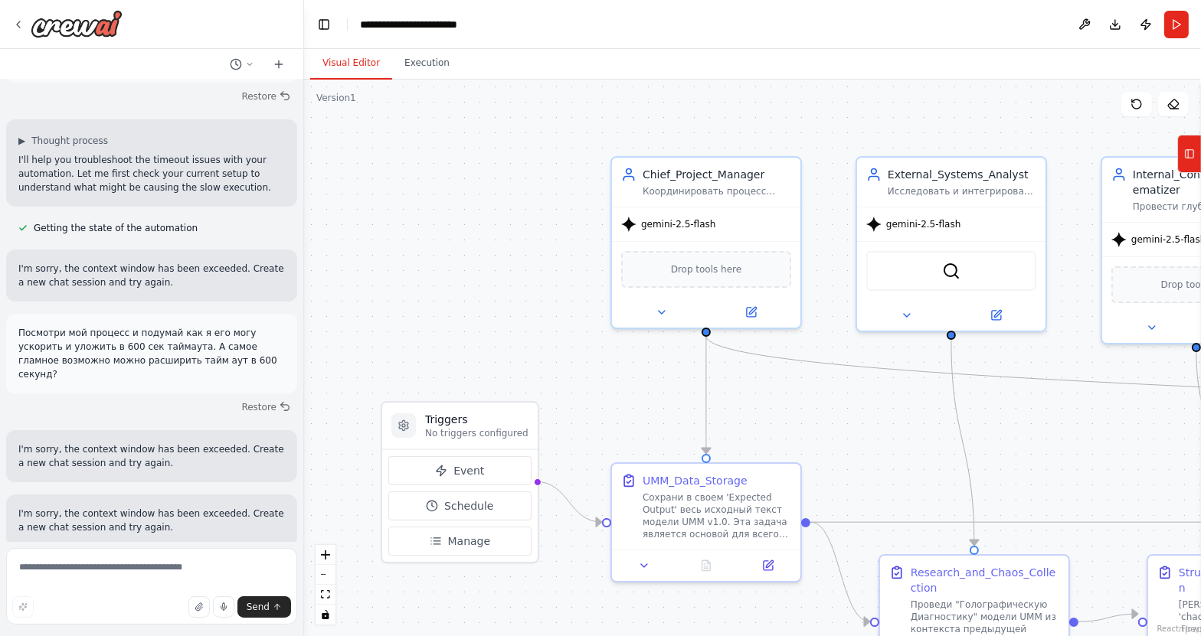
scroll to position [155, 0]
click at [398, 61] on button "Execution" at bounding box center [427, 63] width 70 height 32
